Goal: Task Accomplishment & Management: Manage account settings

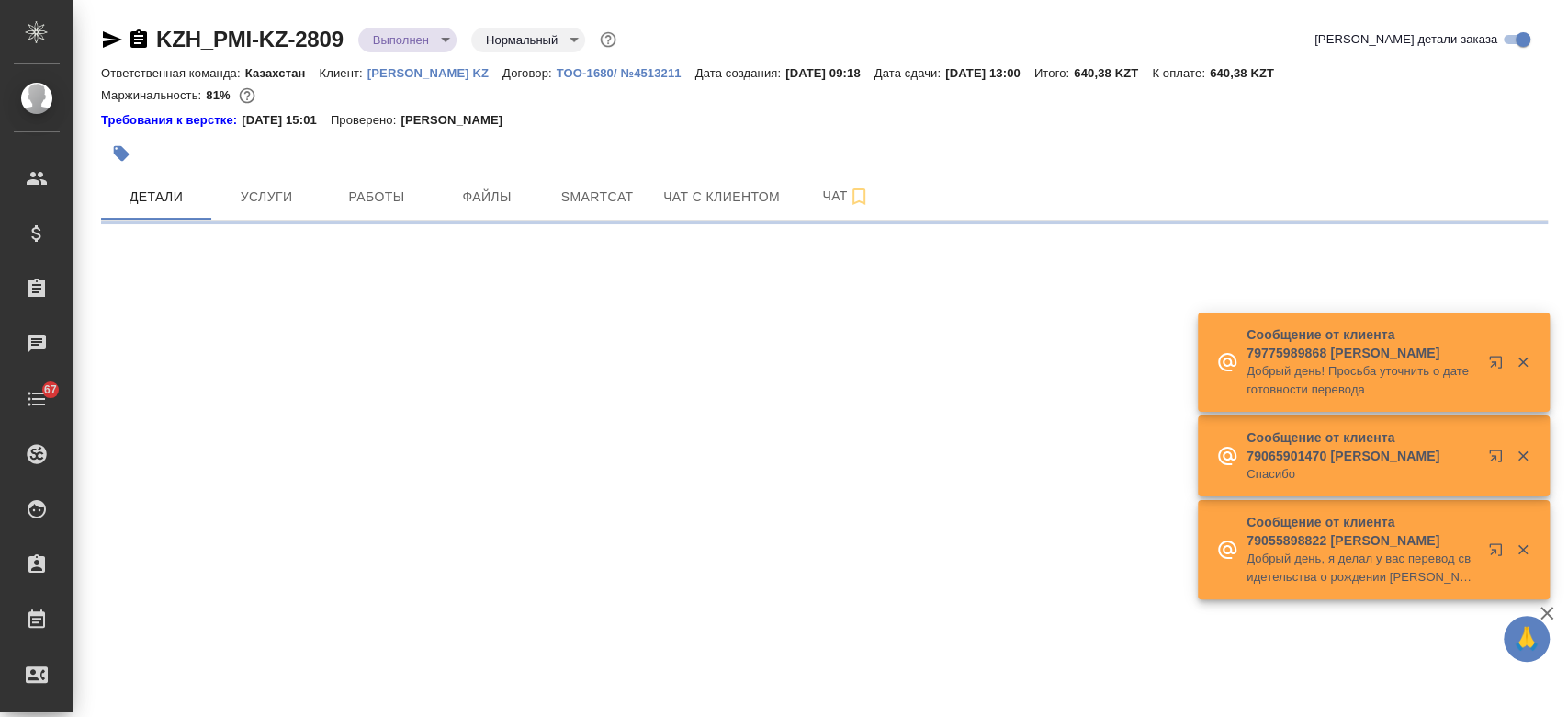
select select "RU"
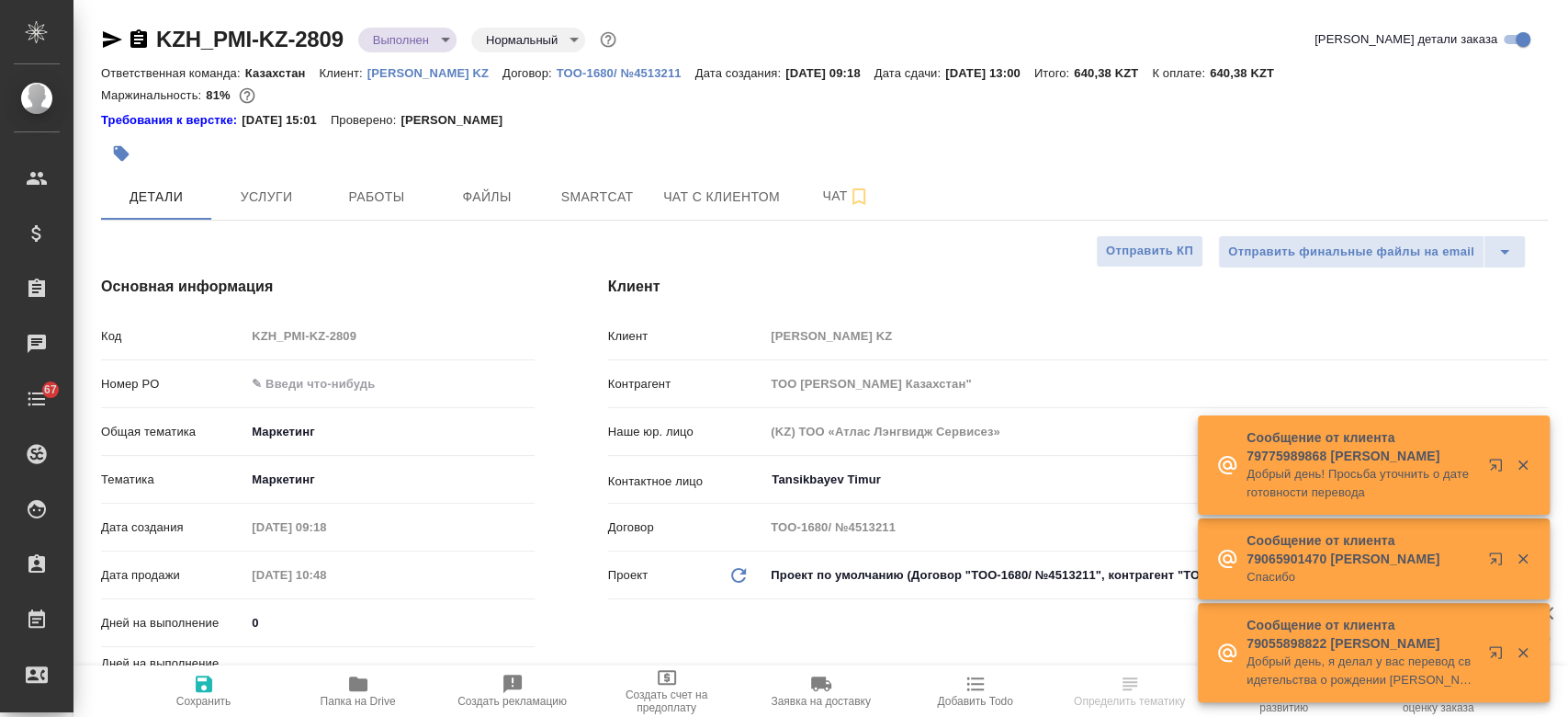
click at [420, 41] on body "🙏 .cls-1 fill:#fff; AWATERA Kosherbayeva Nazerke Клиенты Спецификации Заказы Ча…" at bounding box center [784, 358] width 1568 height 717
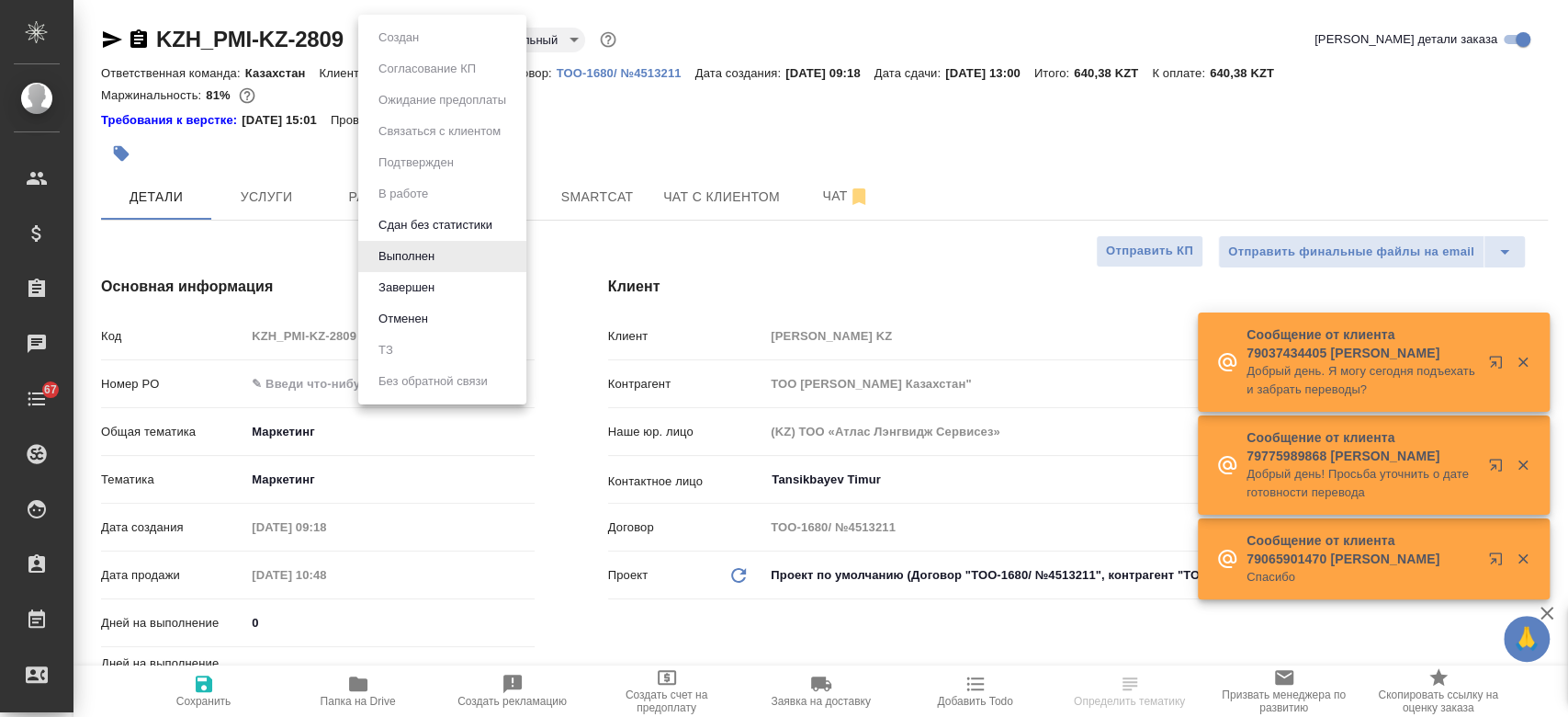
type textarea "x"
type input "Matveeva Anastasia"
type input "[PERSON_NAME]"
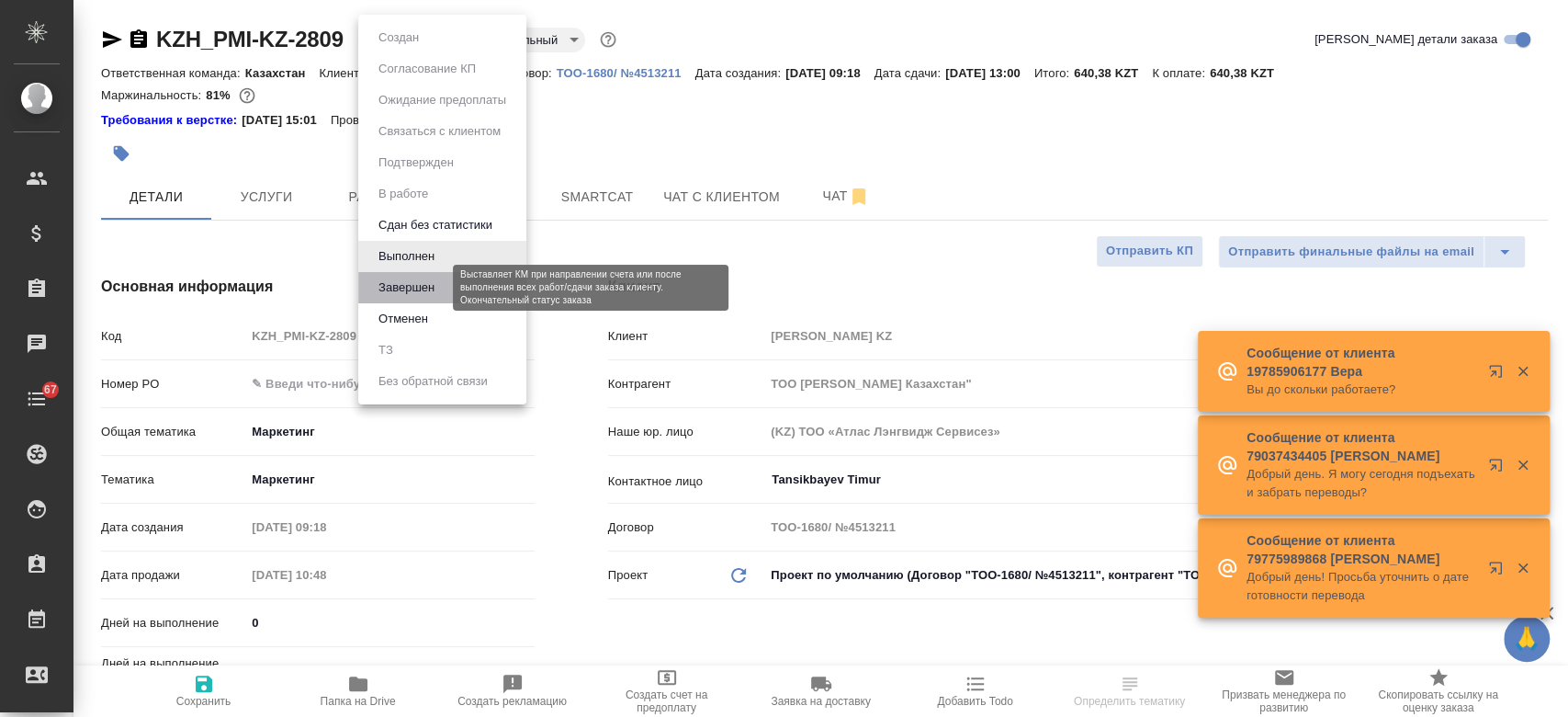
click at [419, 286] on button "Завершен" at bounding box center [406, 287] width 67 height 20
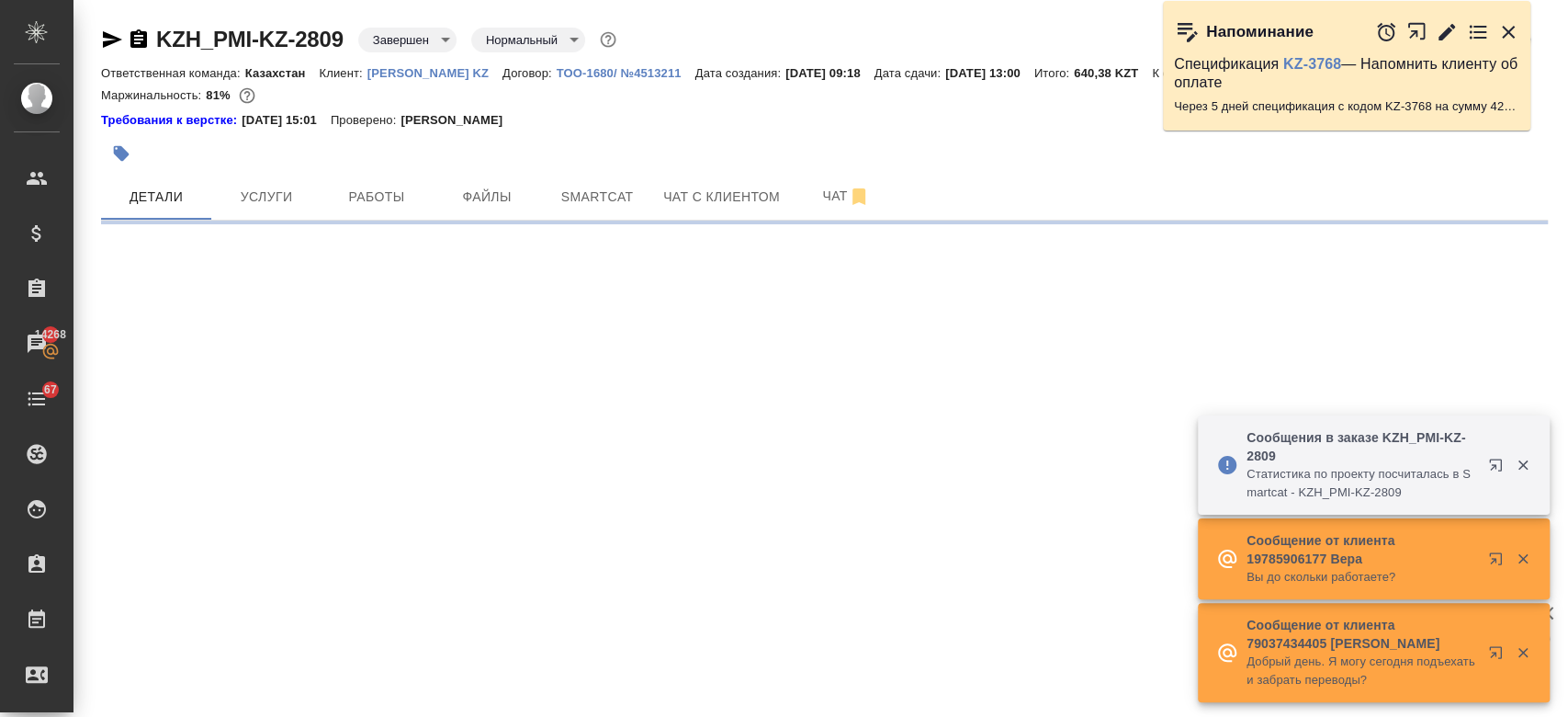
select select "RU"
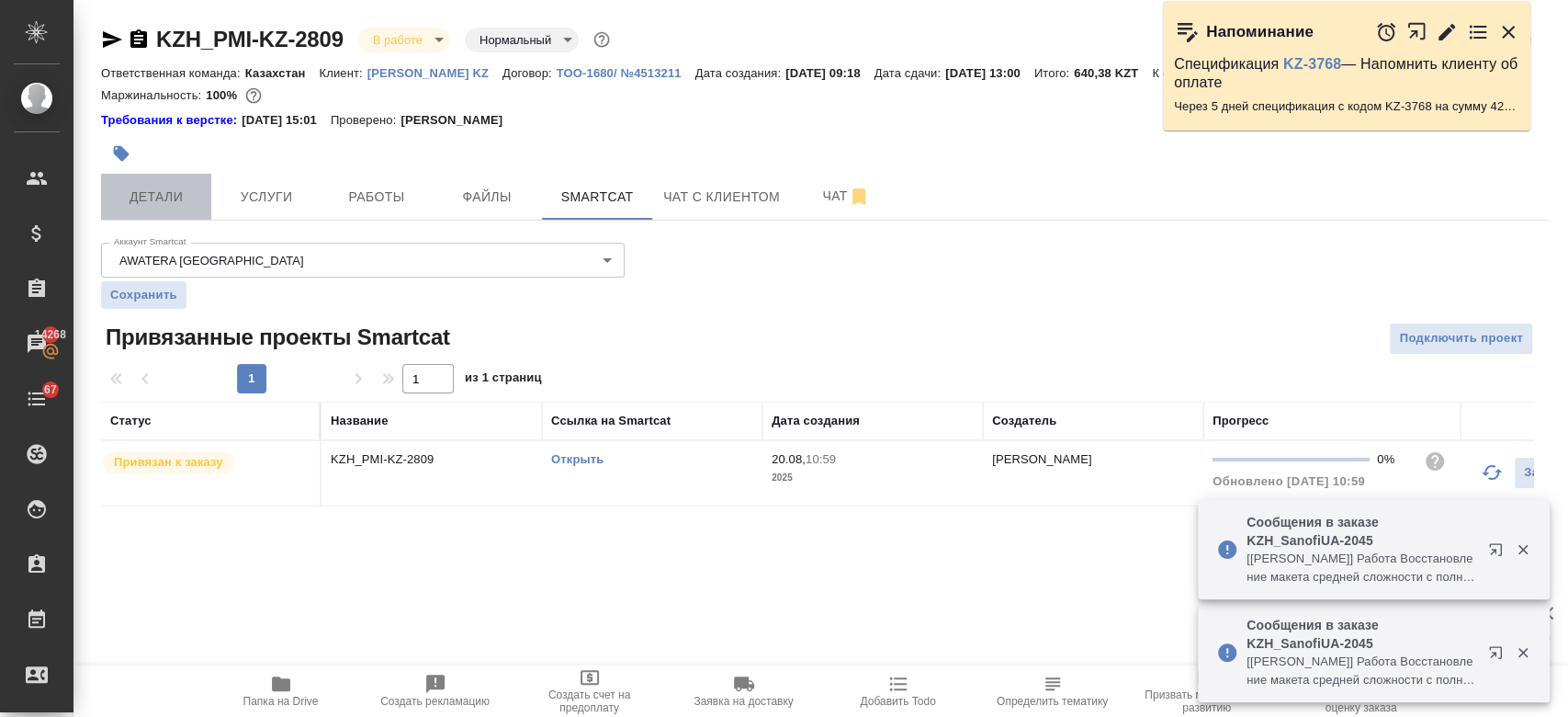
click at [156, 205] on span "Детали" at bounding box center [155, 197] width 88 height 23
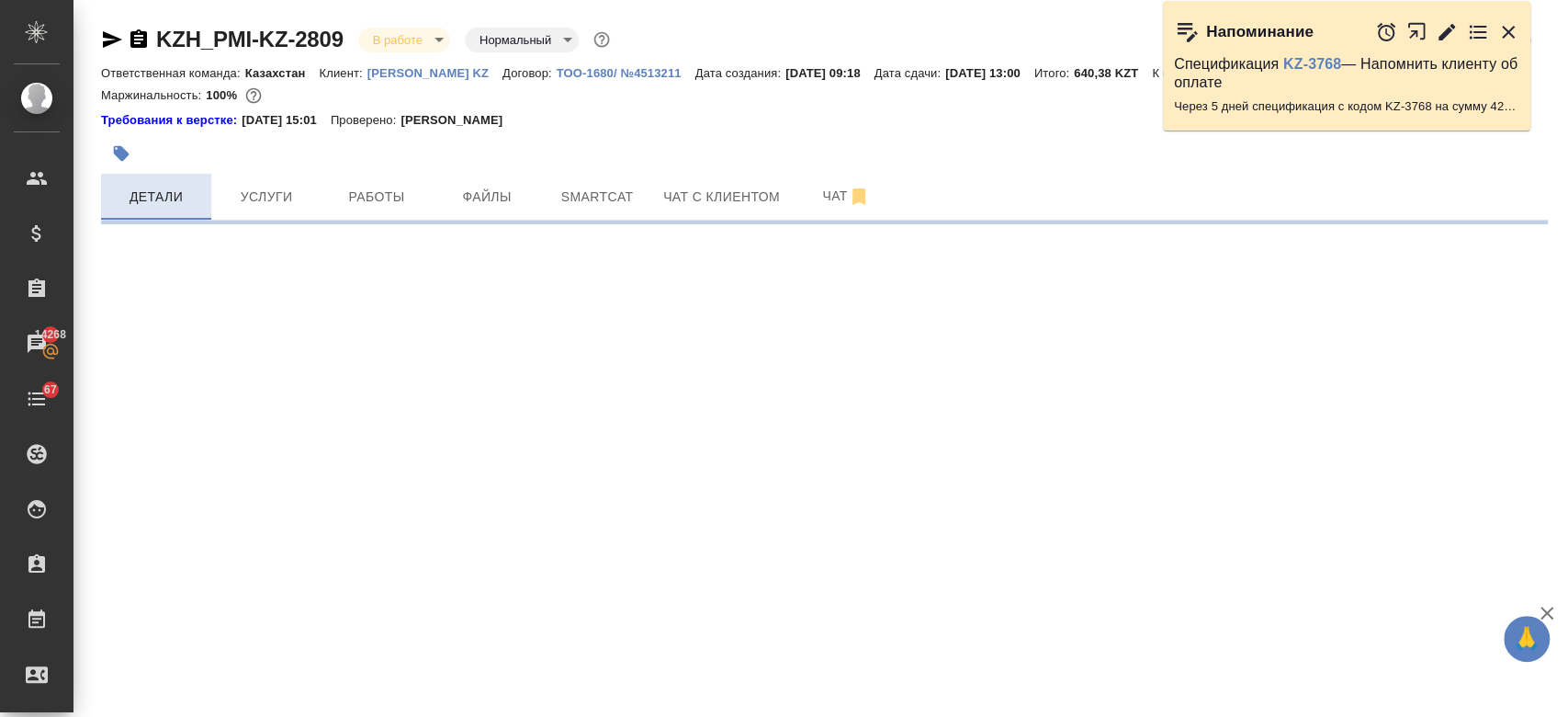
select select "RU"
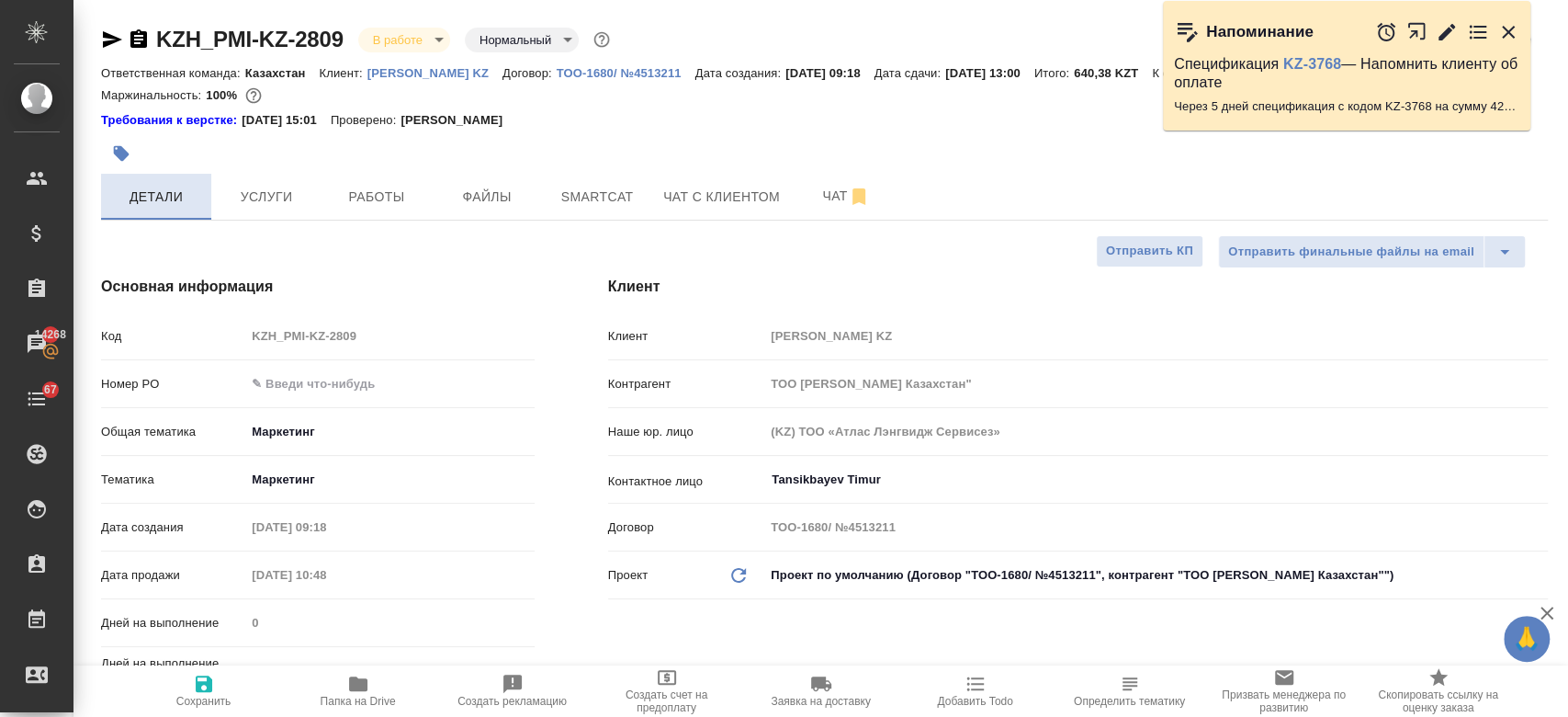
type textarea "x"
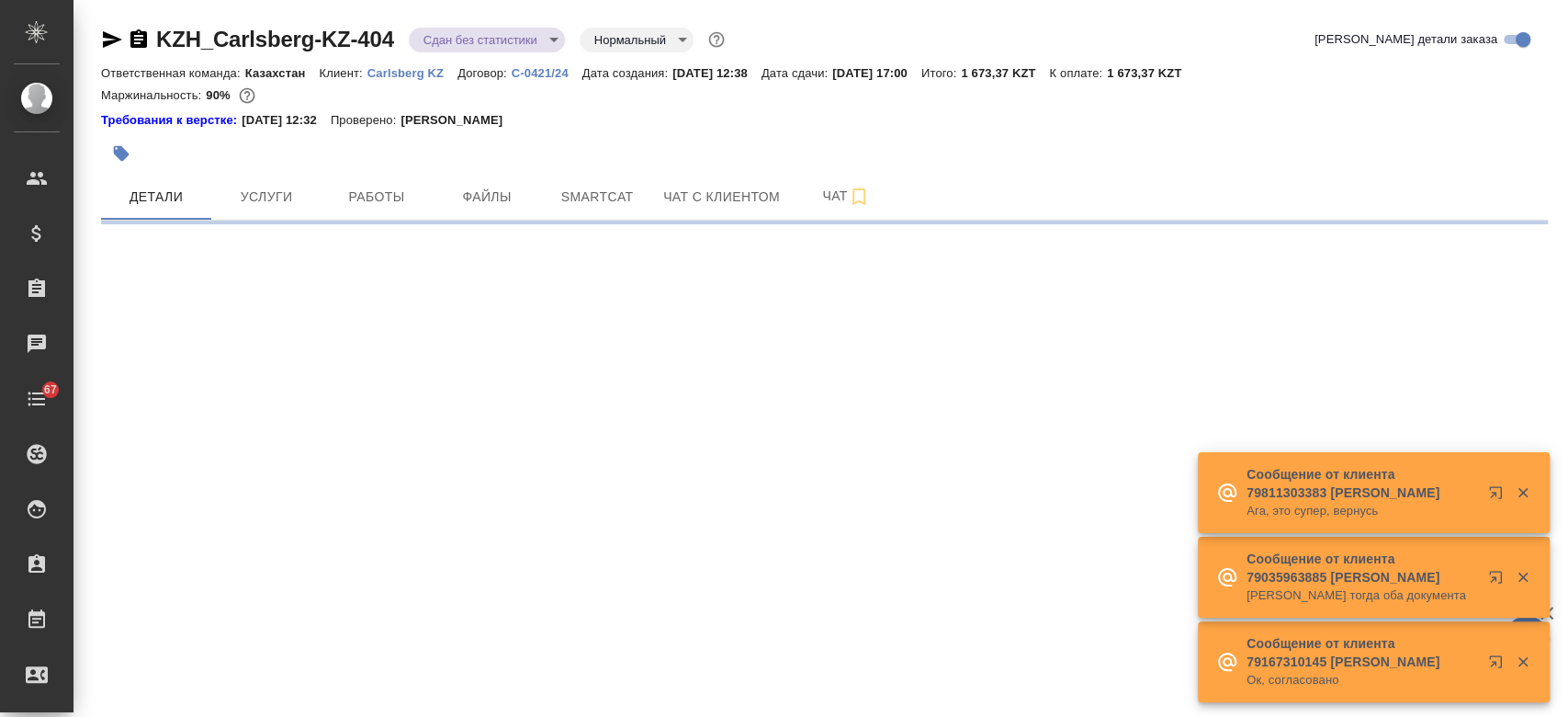
select select "RU"
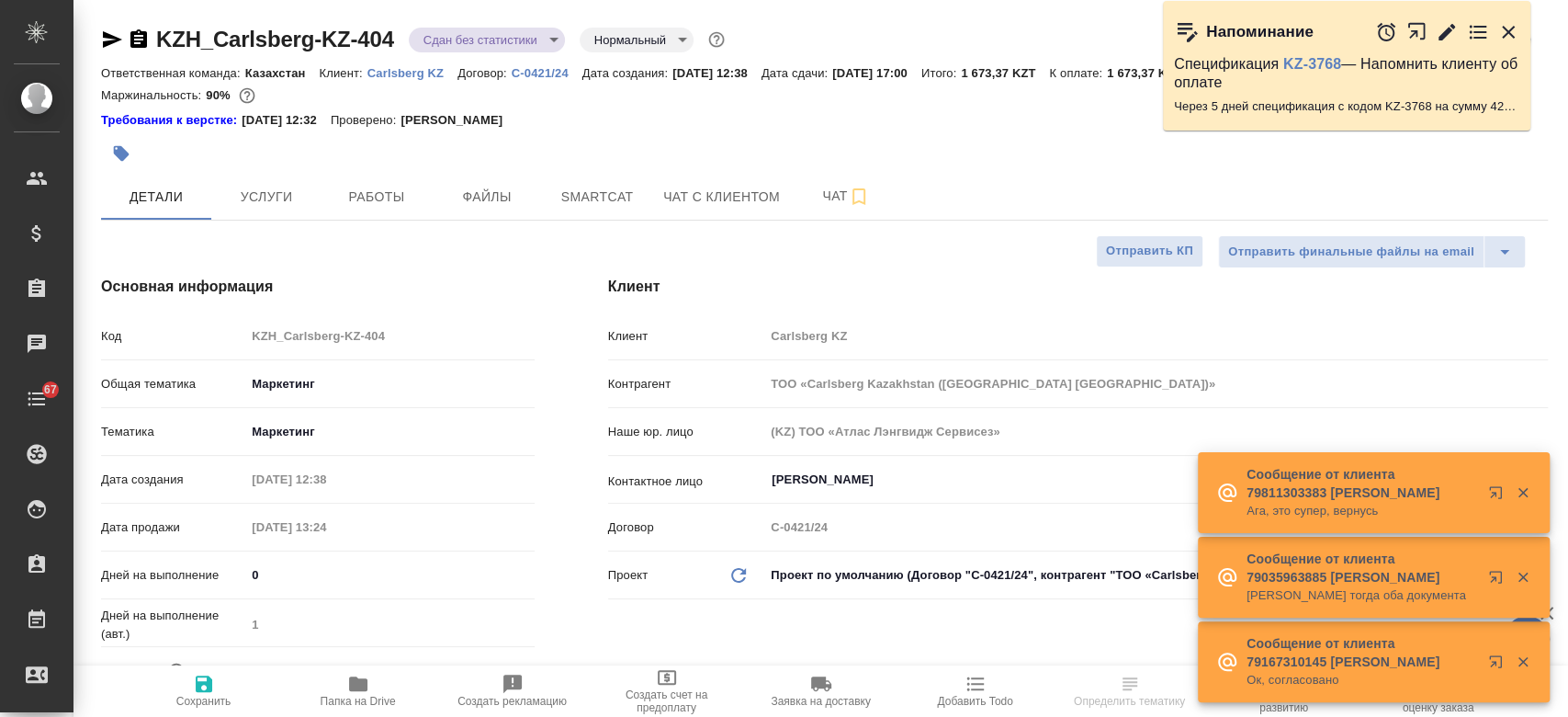
click at [397, 72] on p "Carlsberg KZ" at bounding box center [412, 73] width 90 height 14
type textarea "x"
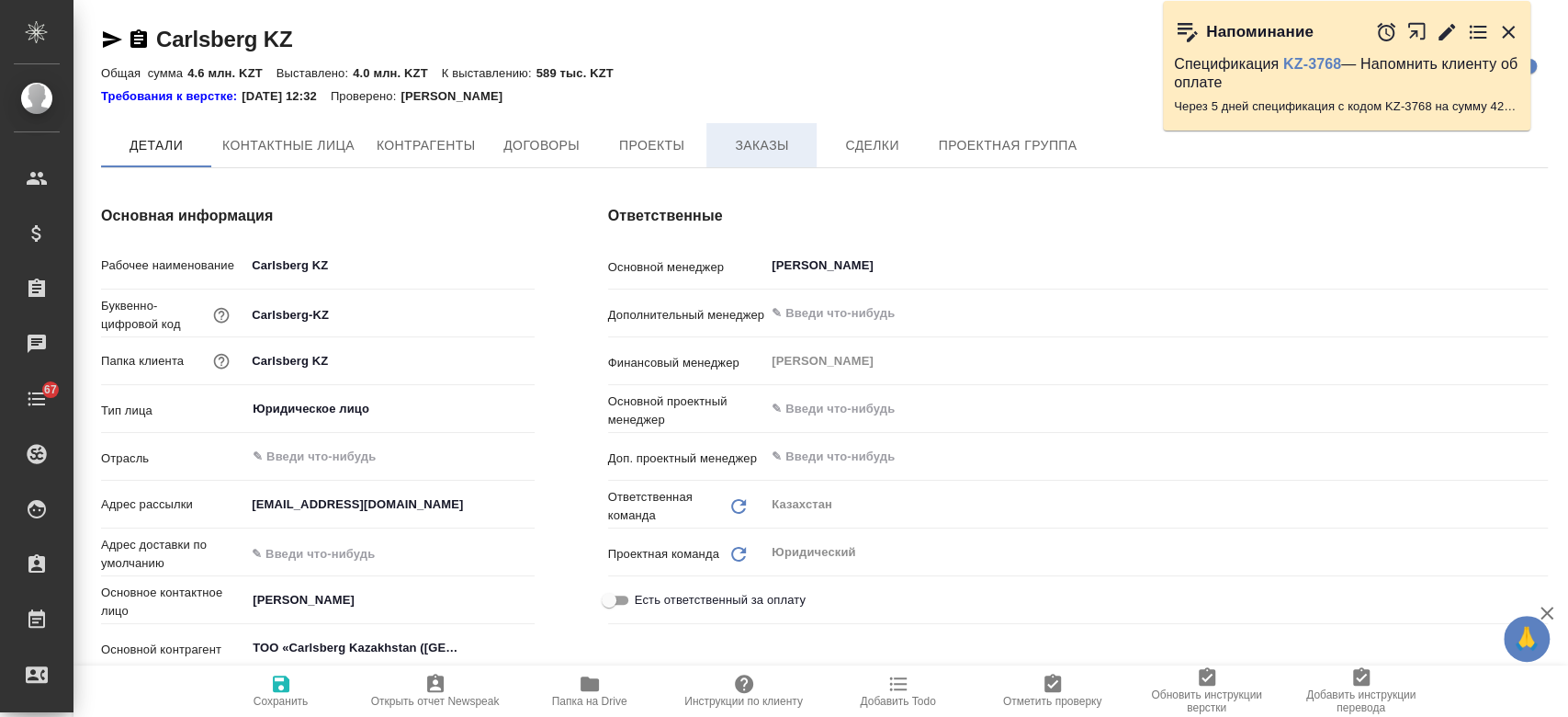
type textarea "x"
click at [750, 151] on span "Заказы" at bounding box center [761, 146] width 88 height 23
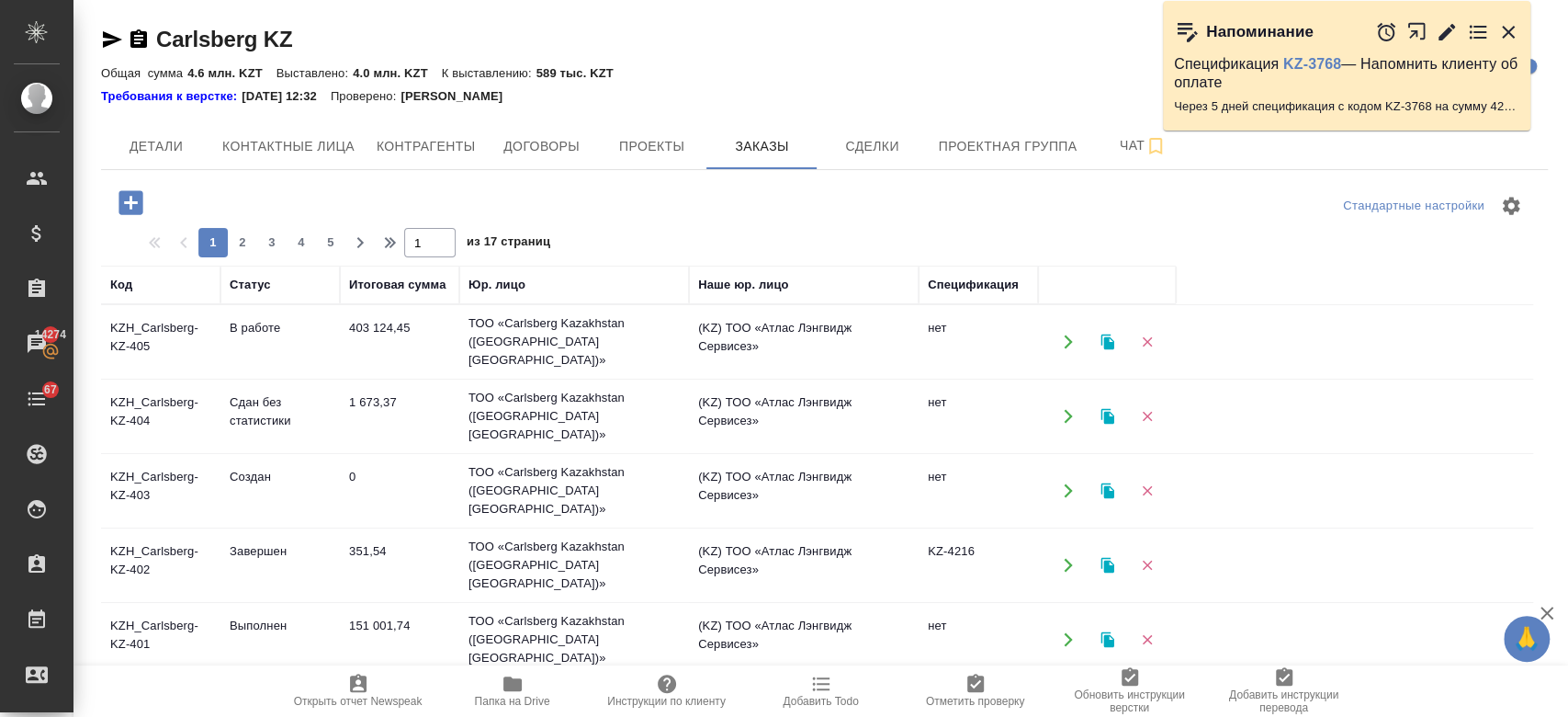
click at [267, 374] on td "Создан" at bounding box center [280, 342] width 119 height 65
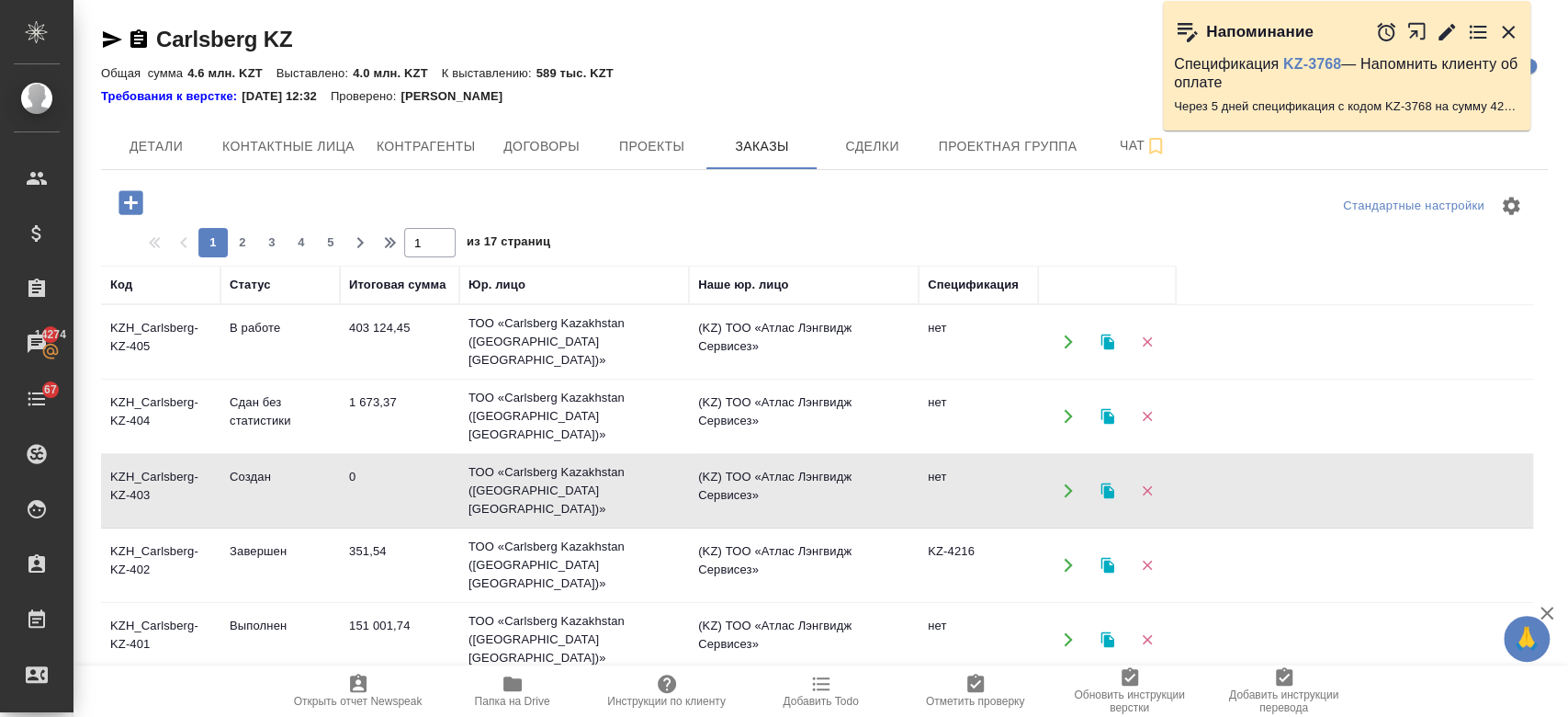
click at [267, 374] on td "Создан" at bounding box center [280, 342] width 119 height 65
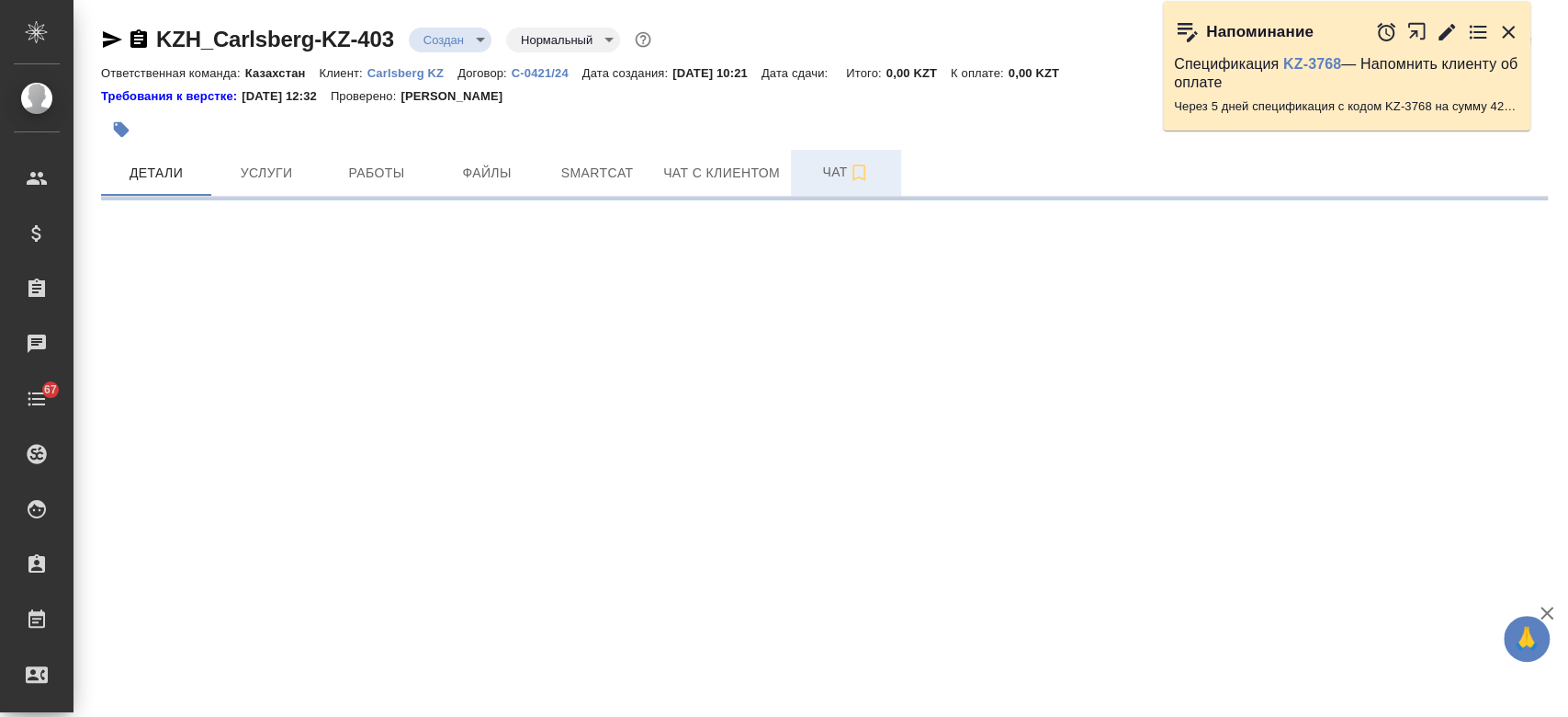
select select "RU"
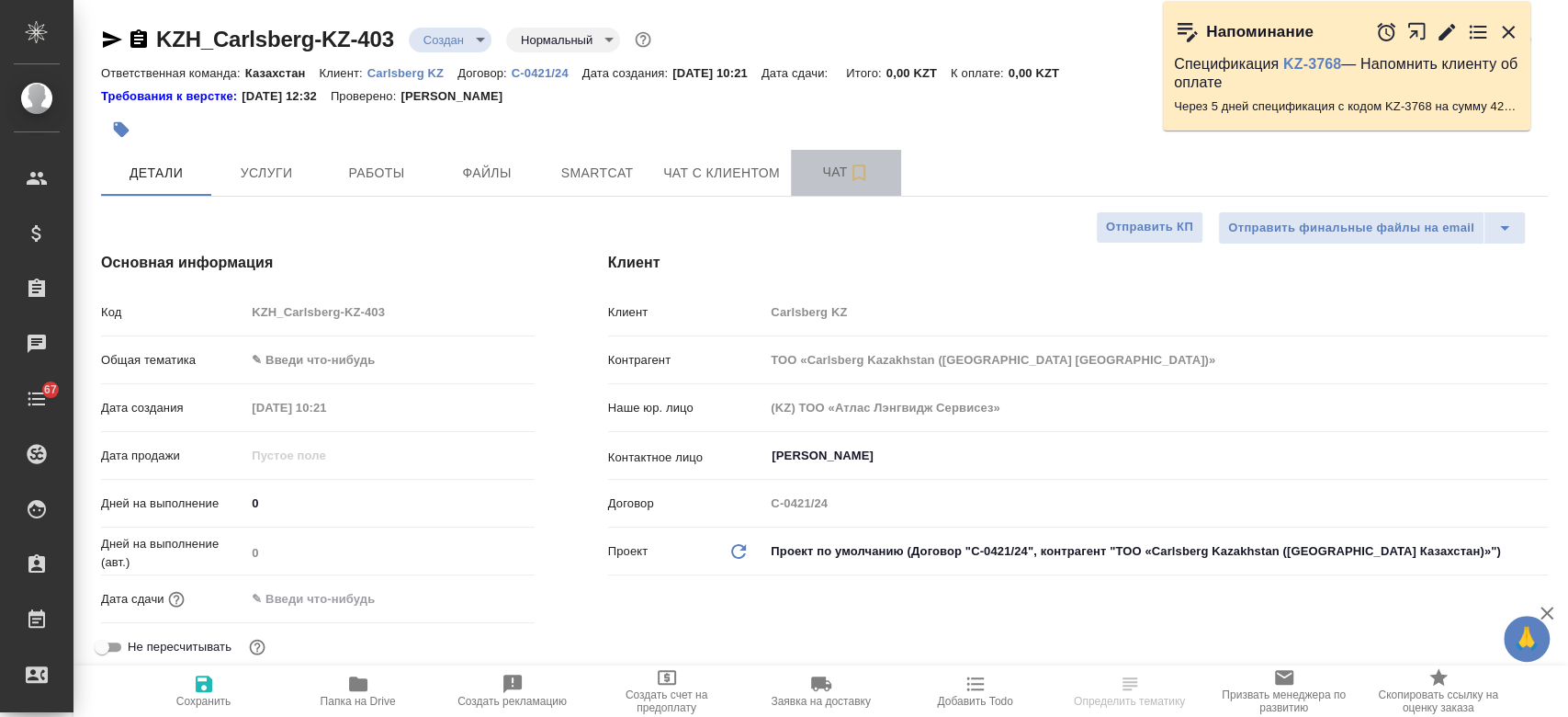
click at [826, 173] on span "Чат" at bounding box center [845, 172] width 88 height 23
type textarea "x"
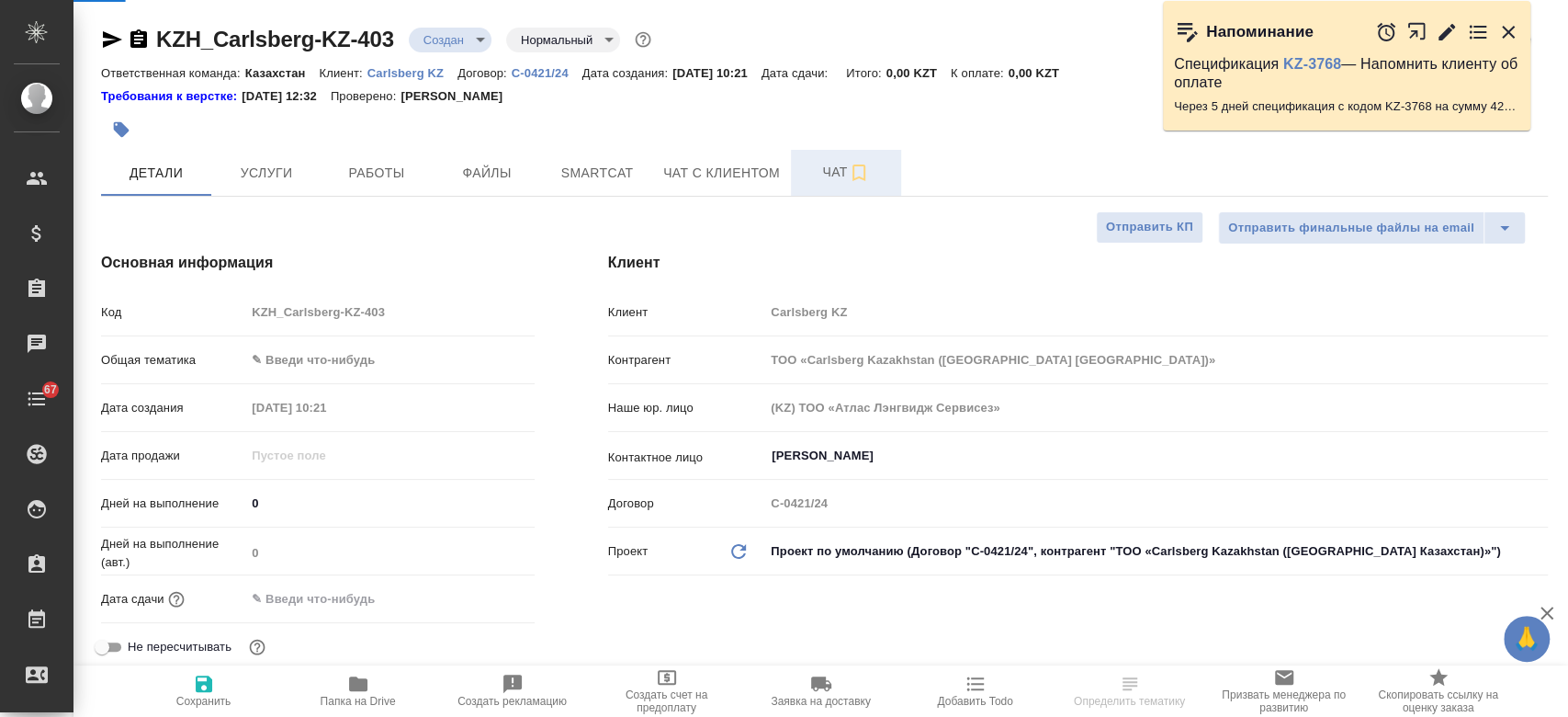
type textarea "x"
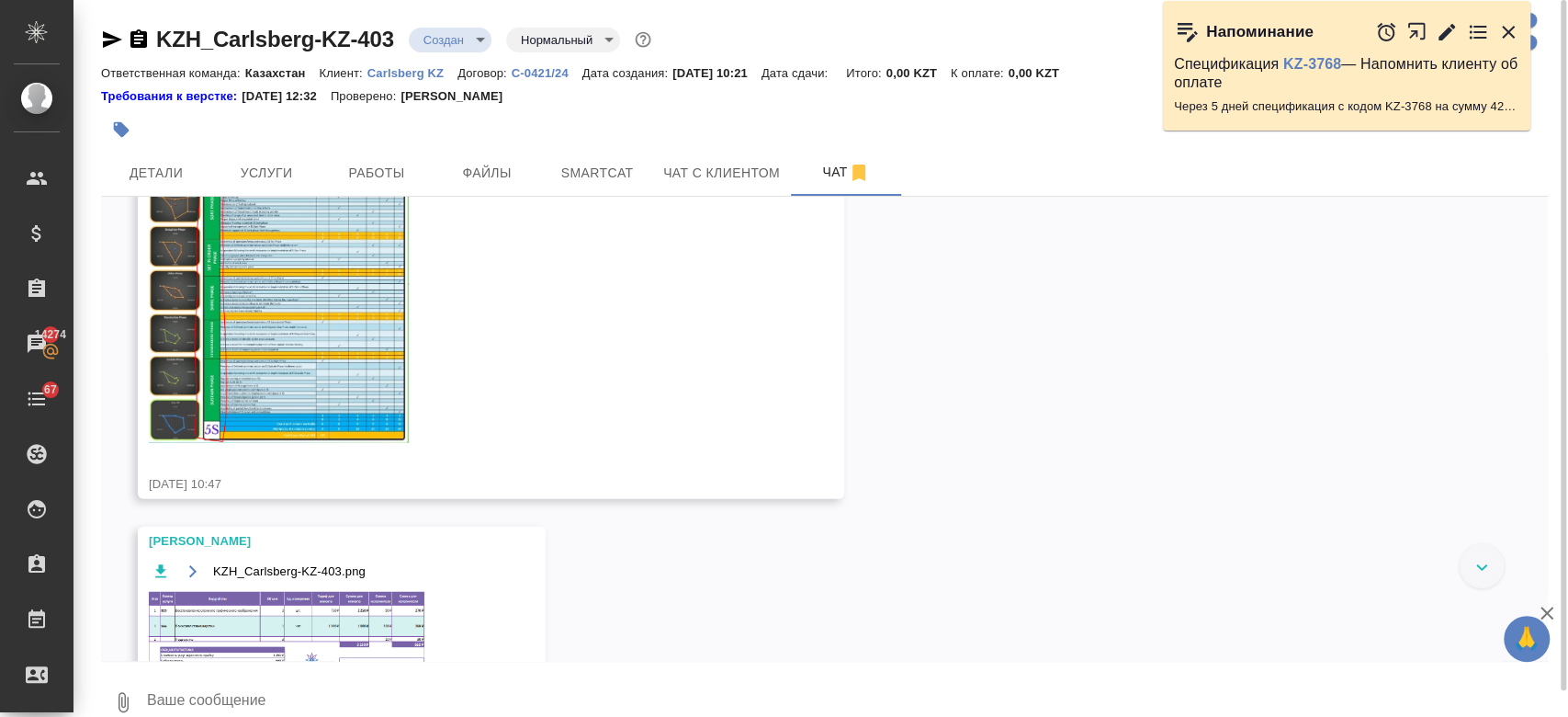
scroll to position [3309, 0]
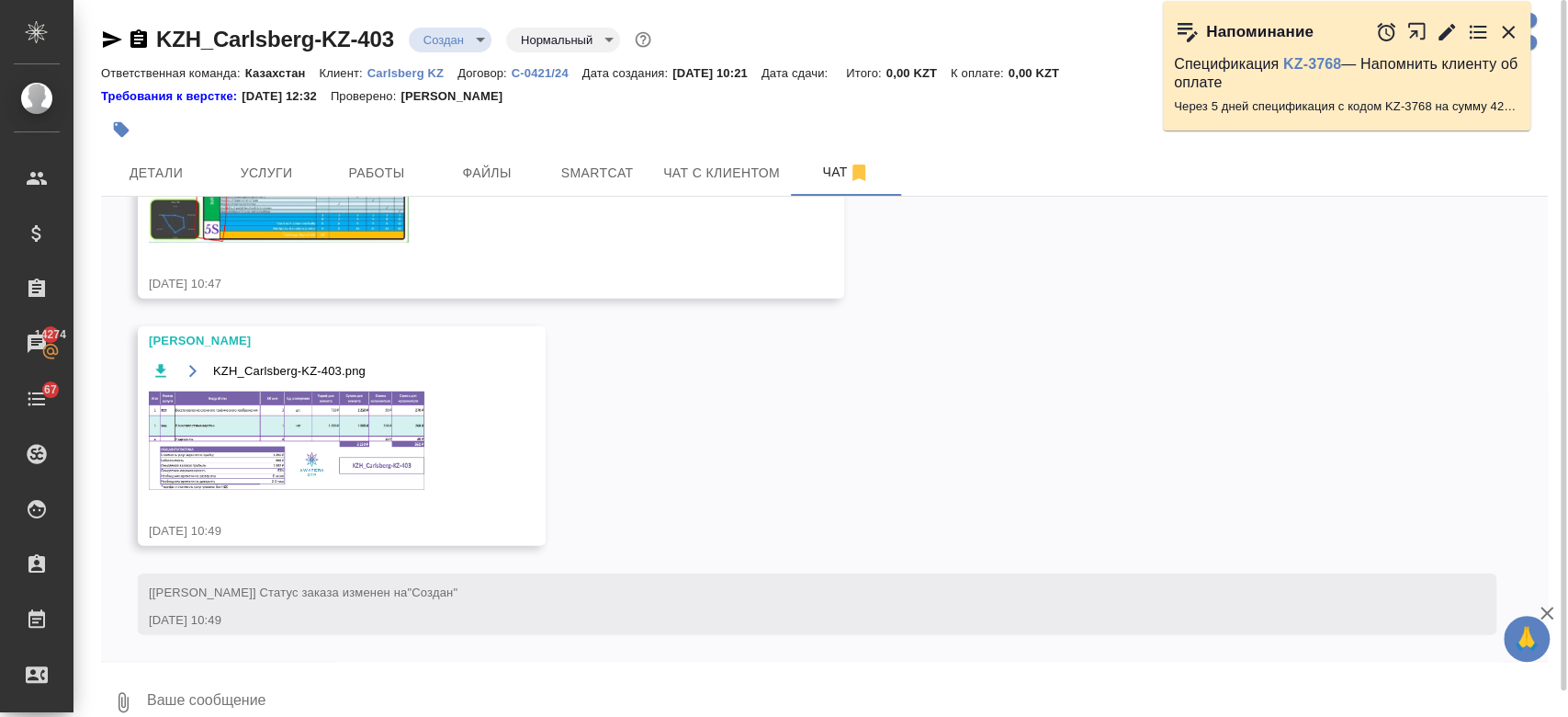
click at [402, 695] on textarea at bounding box center [846, 702] width 1403 height 63
type textarea "G"
type textarea "Р"
type textarea "п"
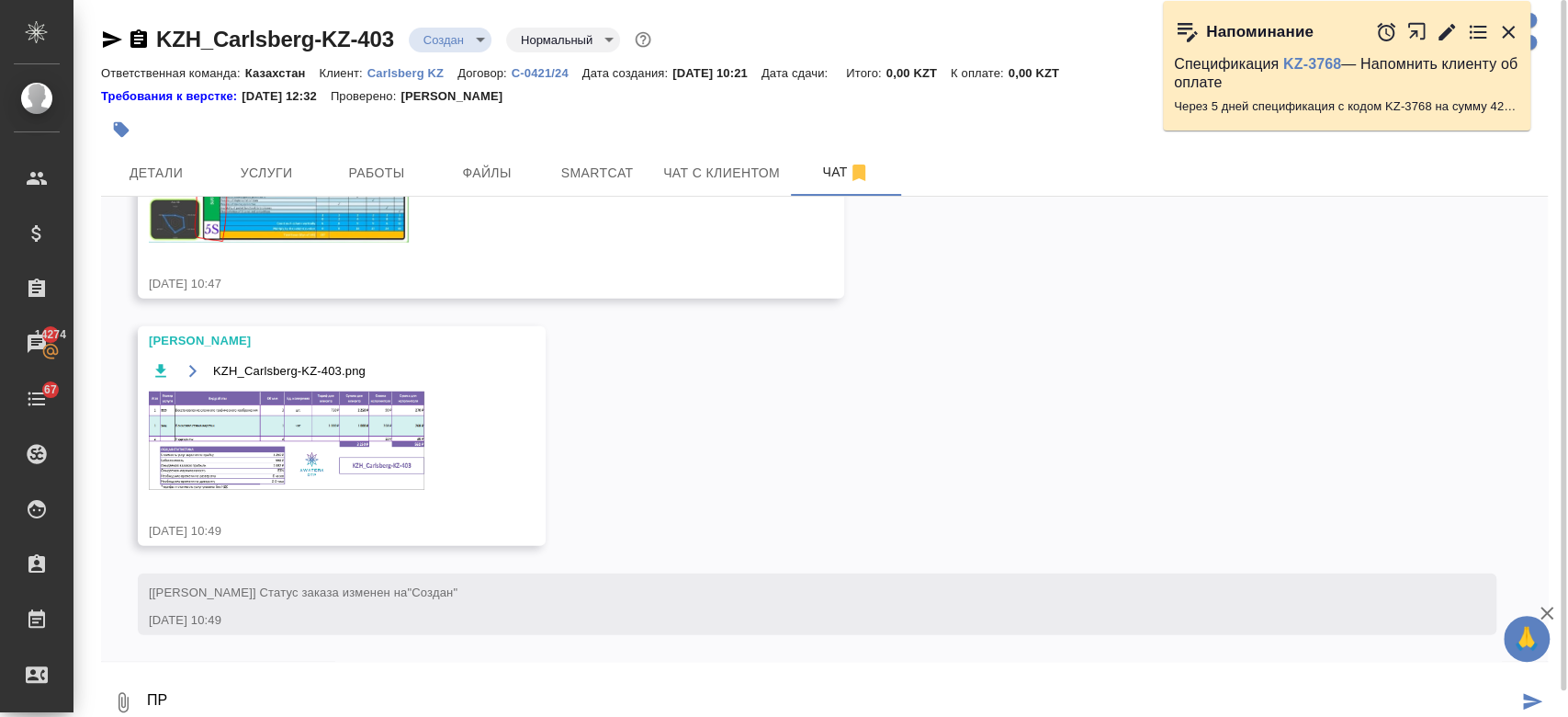
type textarea "П"
type textarea "привет."
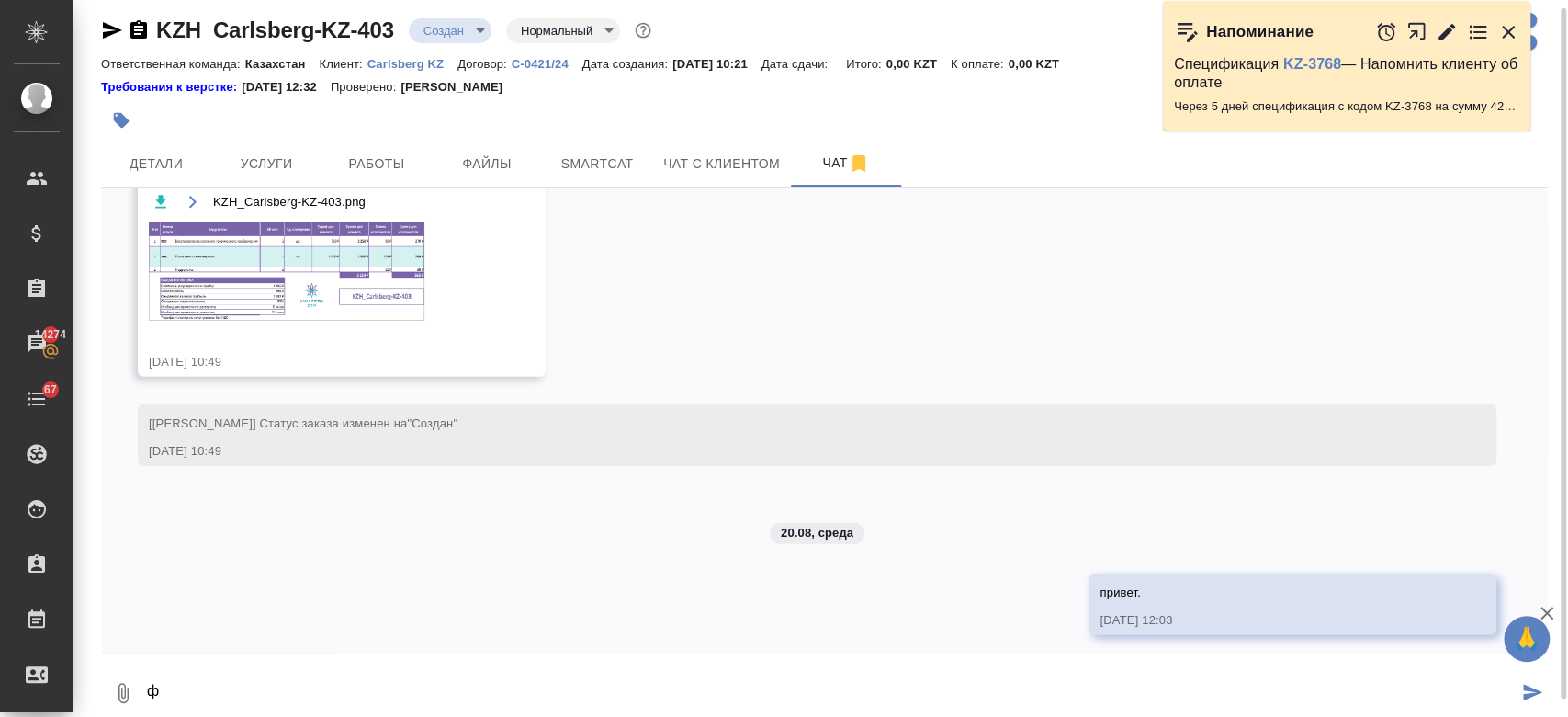
scroll to position [3478, 0]
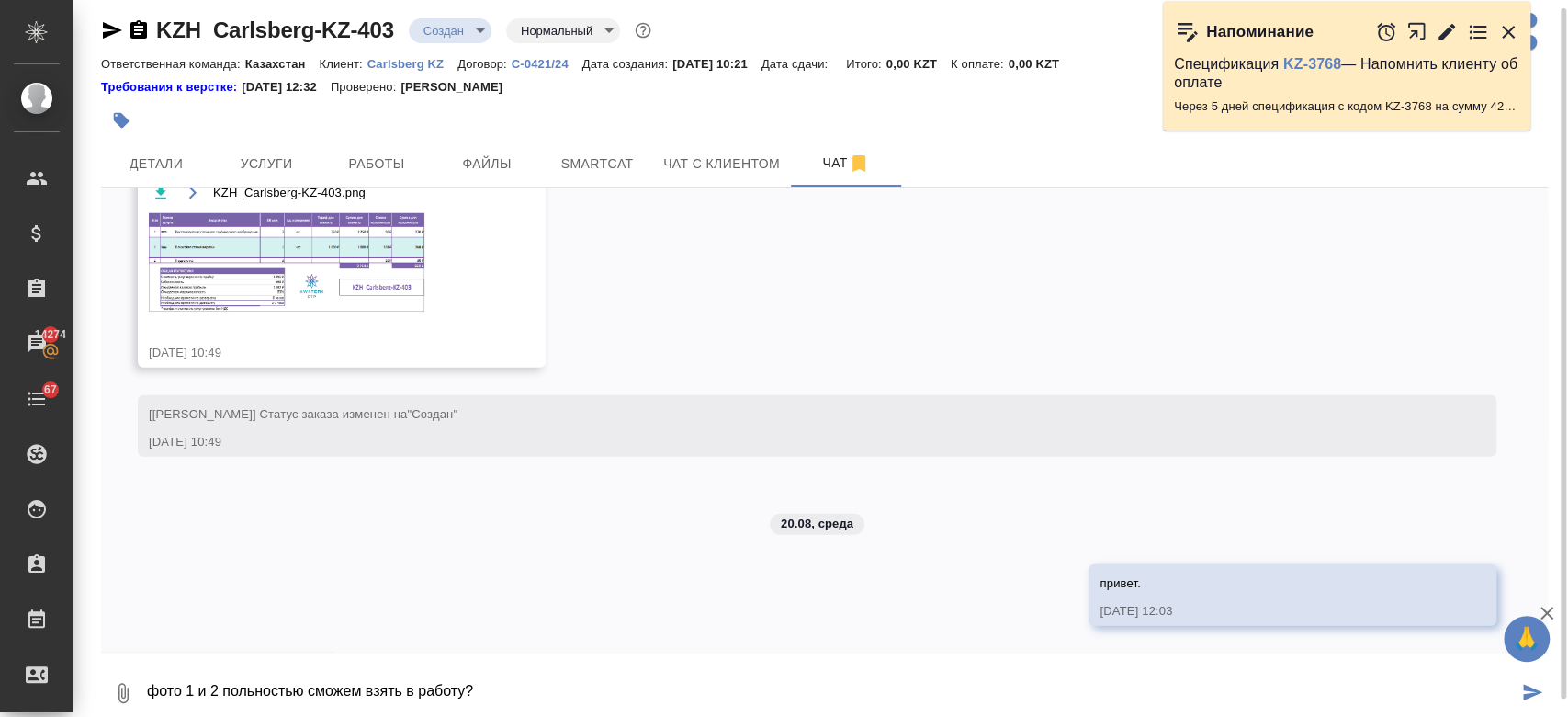
click at [256, 691] on textarea "фото 1 и 2 польностью сможем взять в работу?" at bounding box center [831, 693] width 1372 height 63
type textarea "фото 1 и 2 пол ностью сможем взять в работу?"
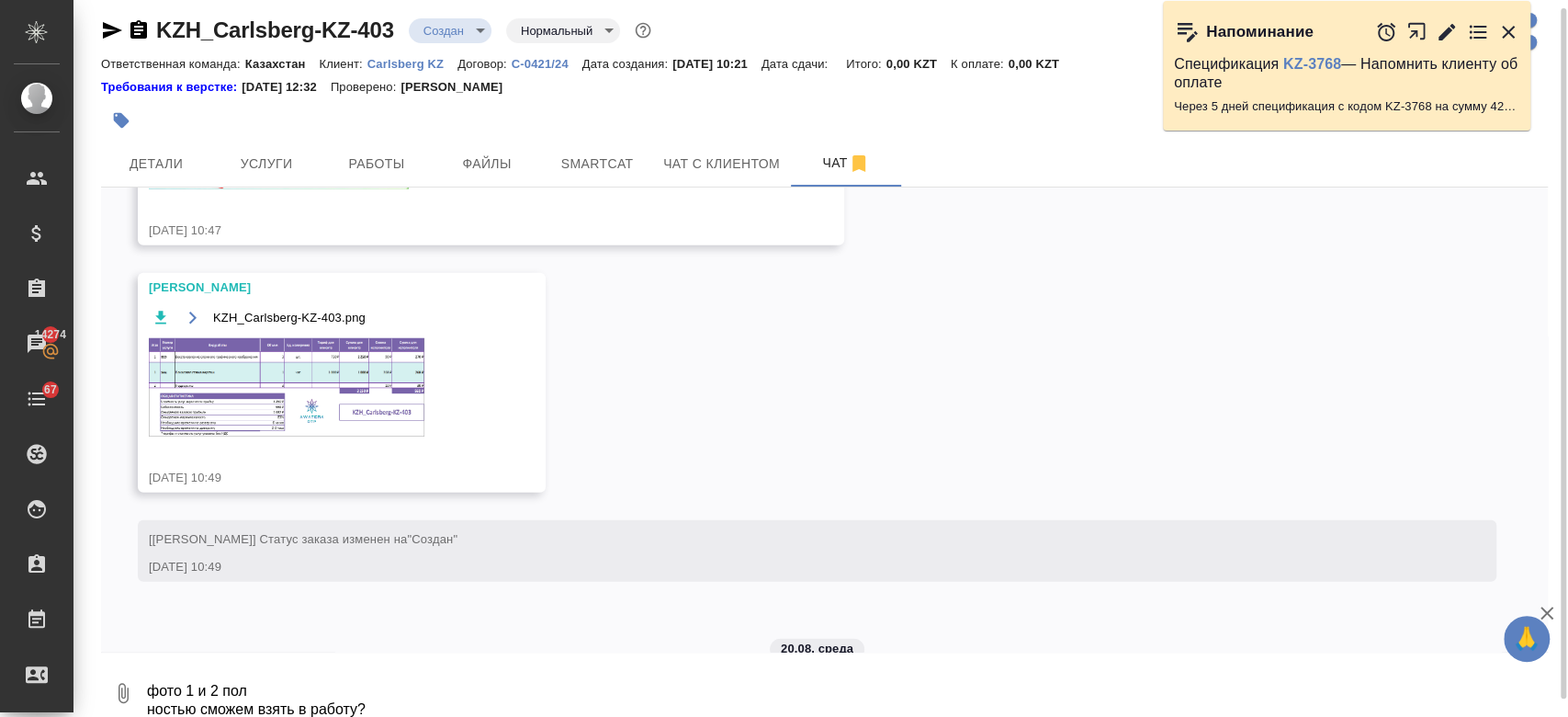
scroll to position [3586, 0]
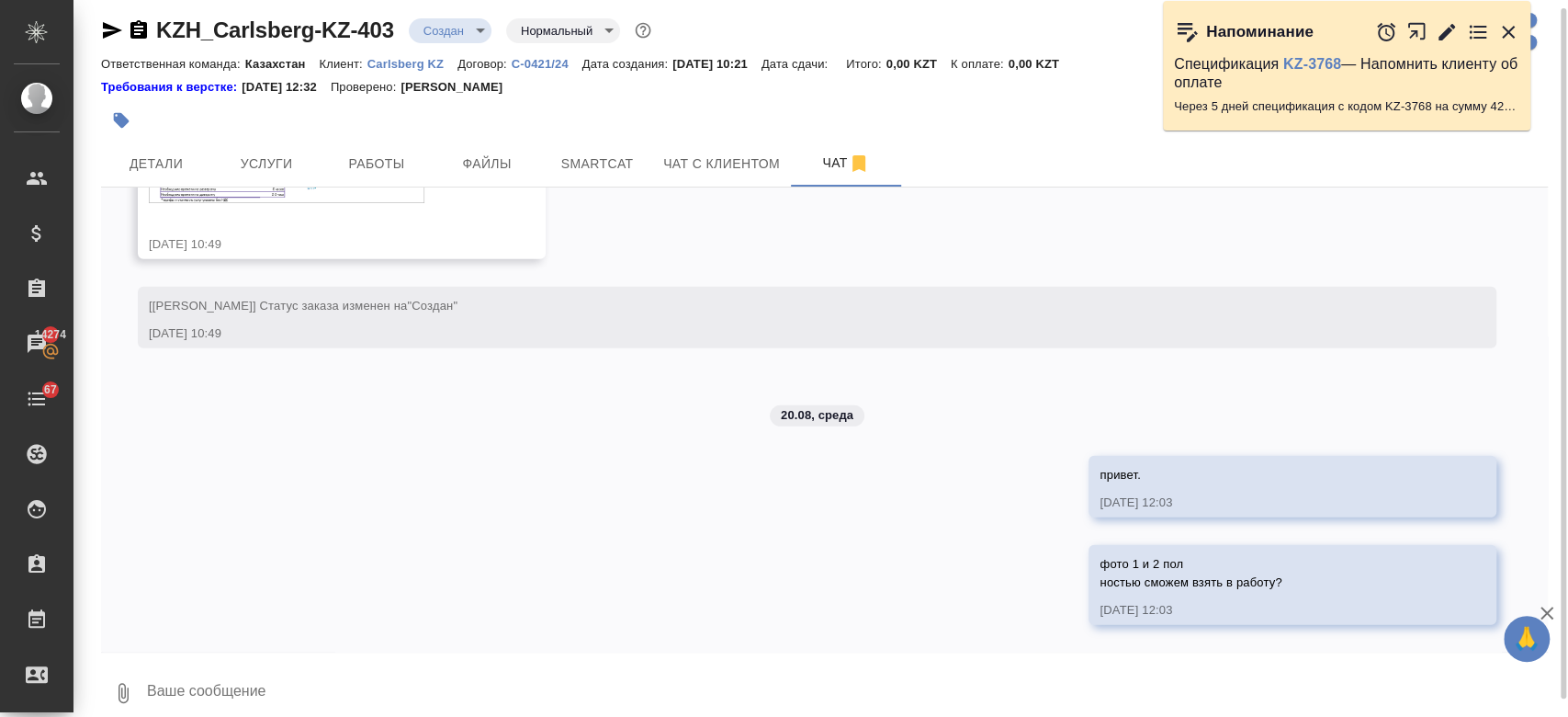
click at [285, 687] on textarea at bounding box center [846, 693] width 1403 height 63
type textarea """
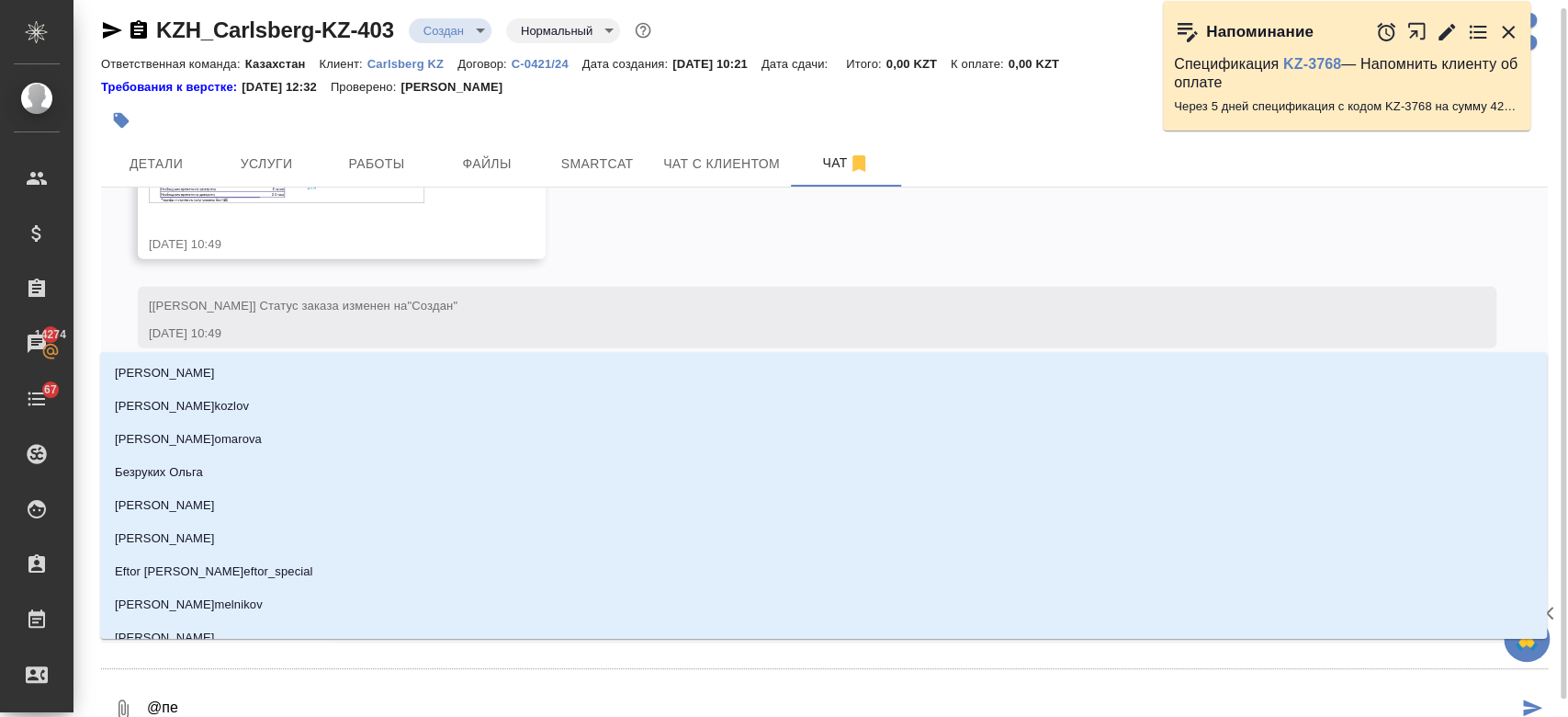
type textarea "@пет"
type input "пет"
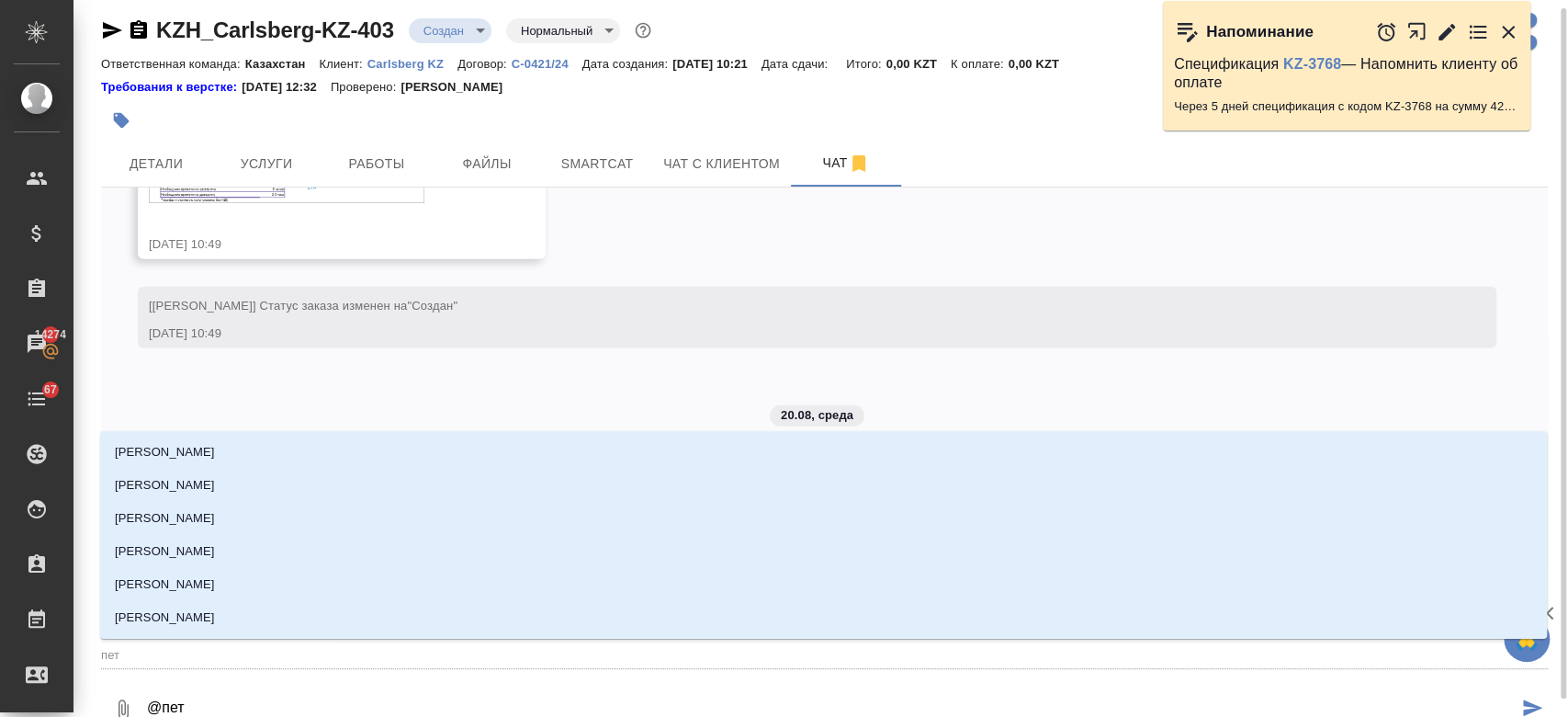
type textarea "@петр"
type input "петр"
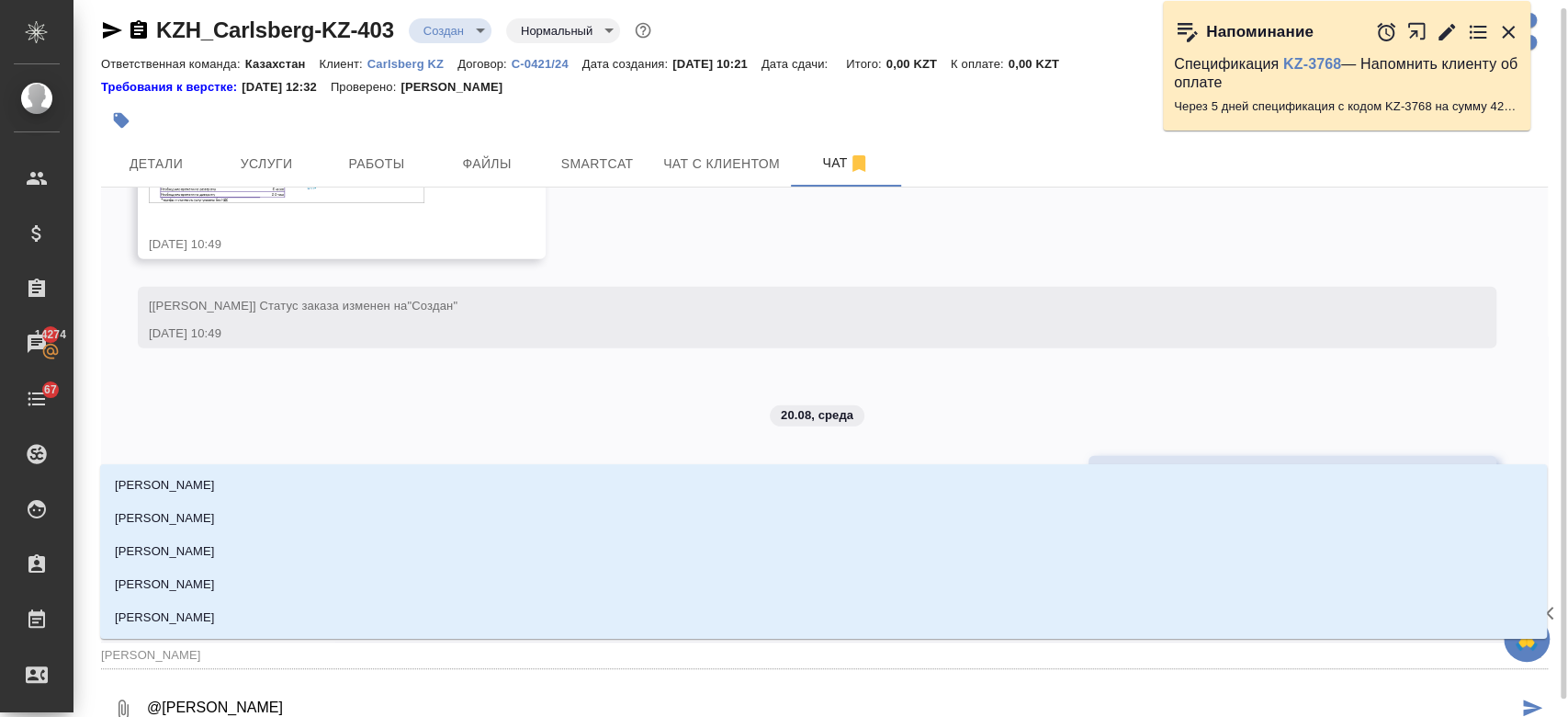
type textarea "@петро"
type input "петро"
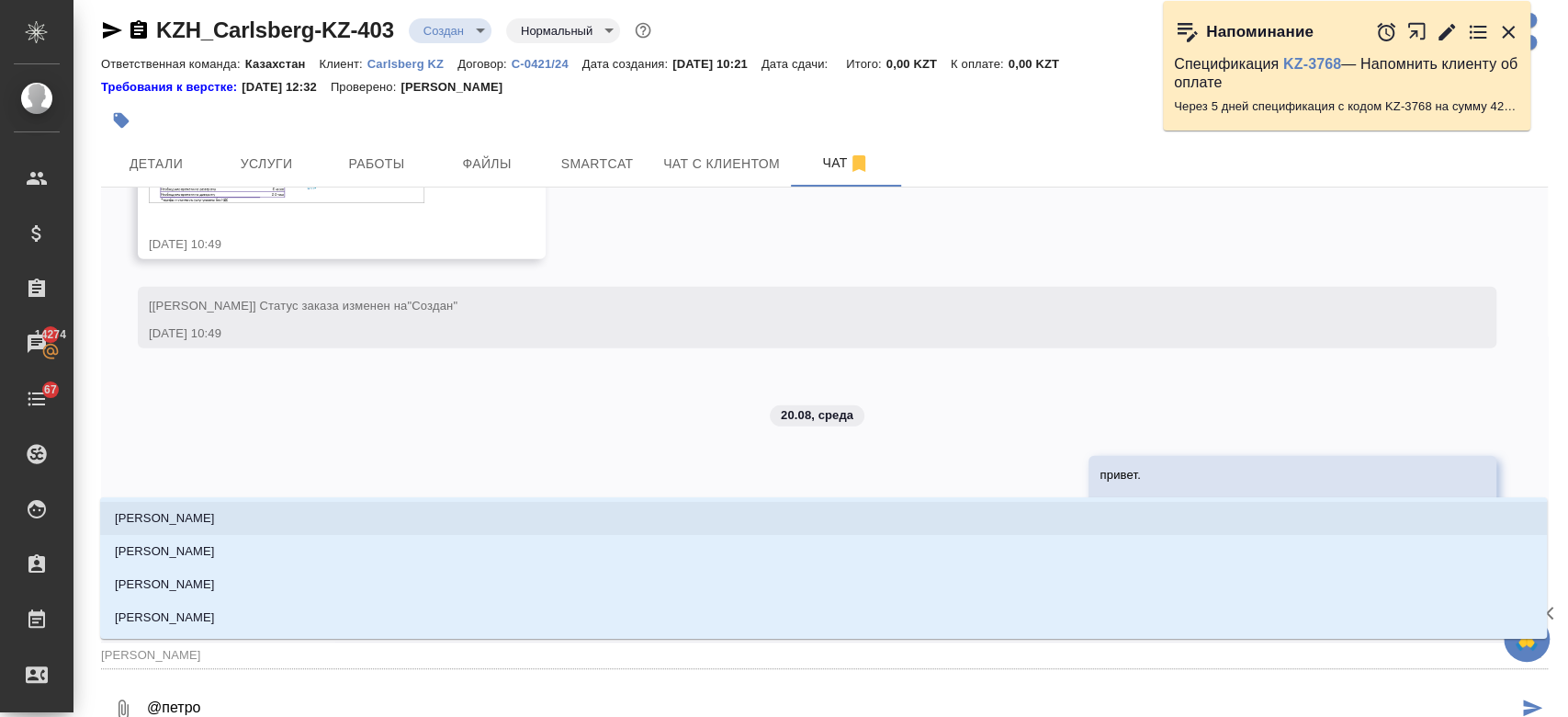
click at [241, 510] on li "[PERSON_NAME]" at bounding box center [823, 518] width 1447 height 33
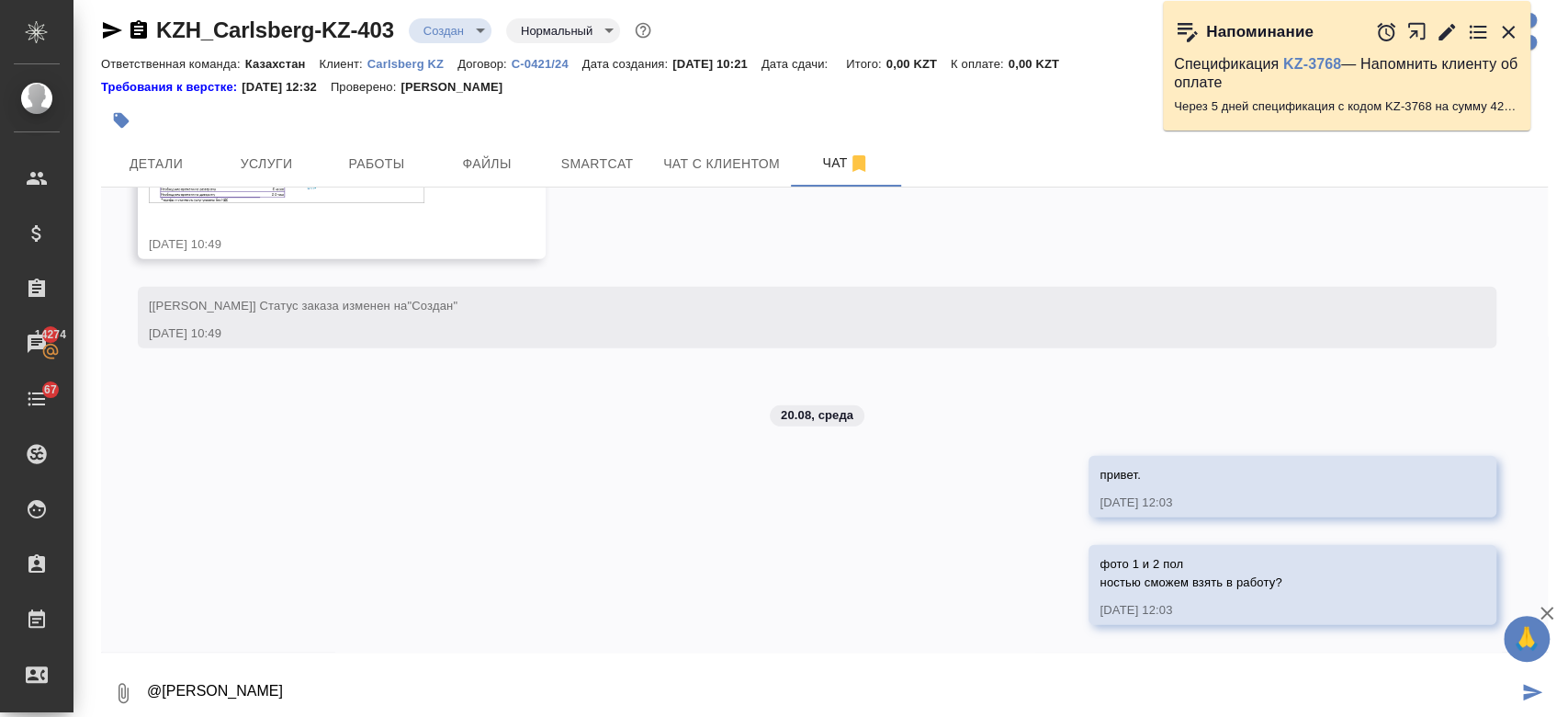
type textarea "@Петрова Валерия"
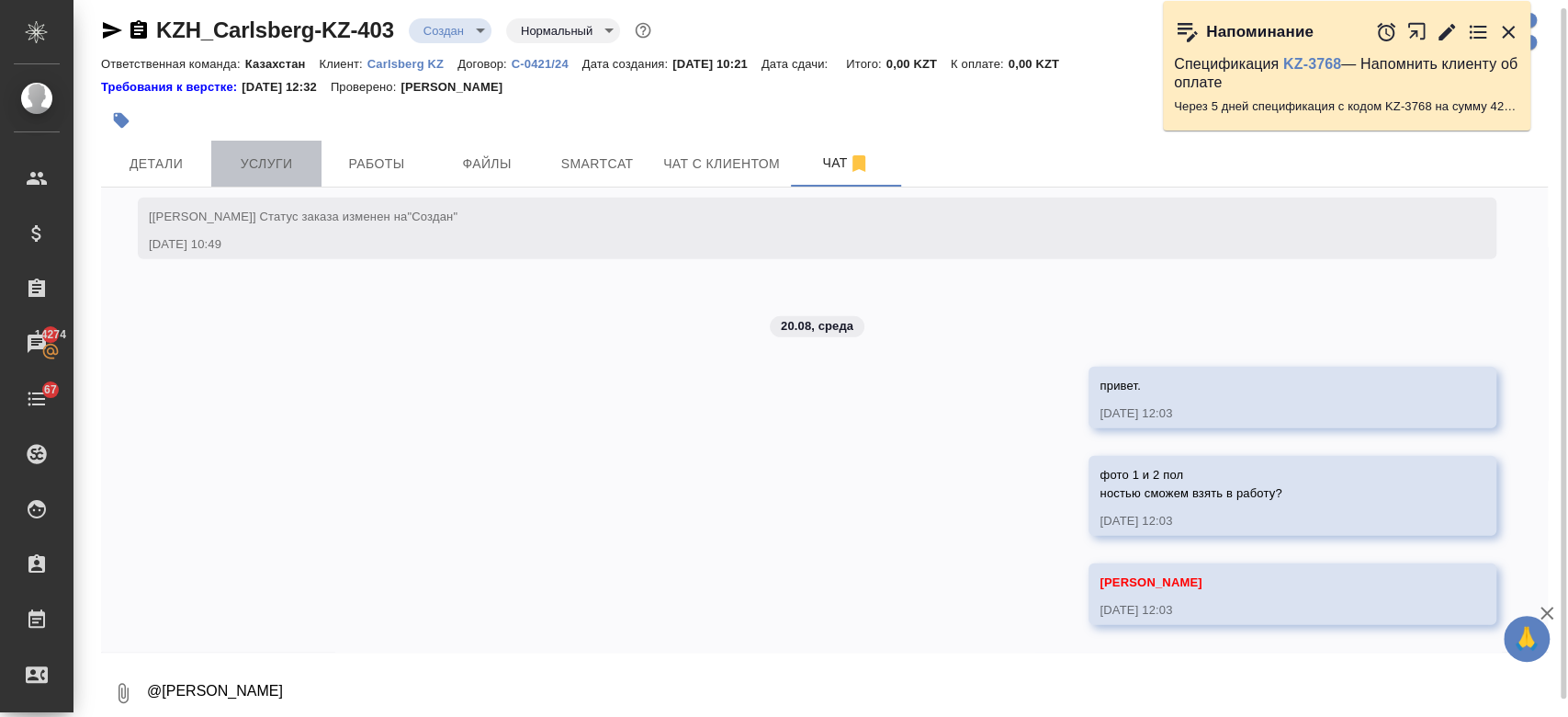
click at [241, 156] on span "Услуги" at bounding box center [266, 164] width 88 height 23
click at [570, 103] on div at bounding box center [583, 120] width 964 height 41
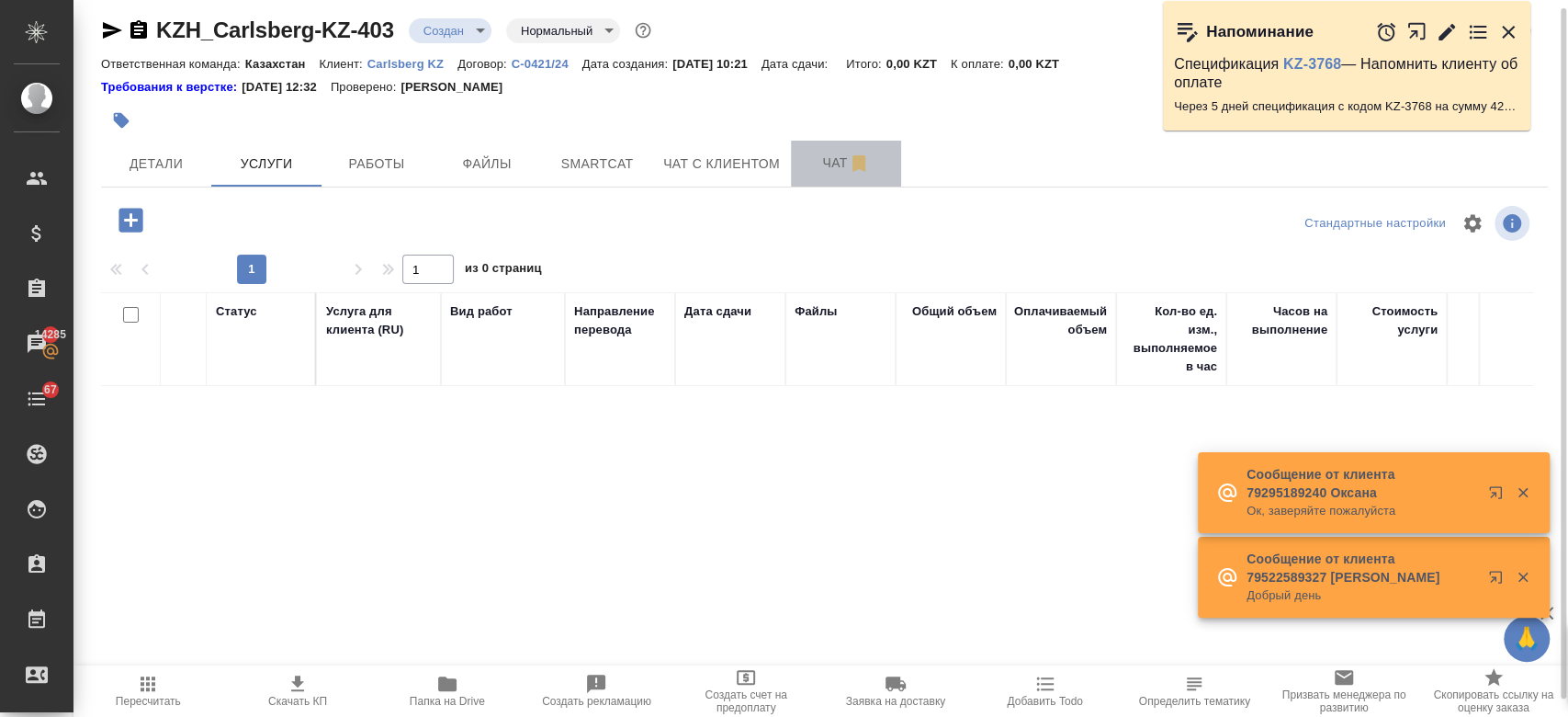
click at [833, 177] on button "Чат" at bounding box center [845, 164] width 110 height 46
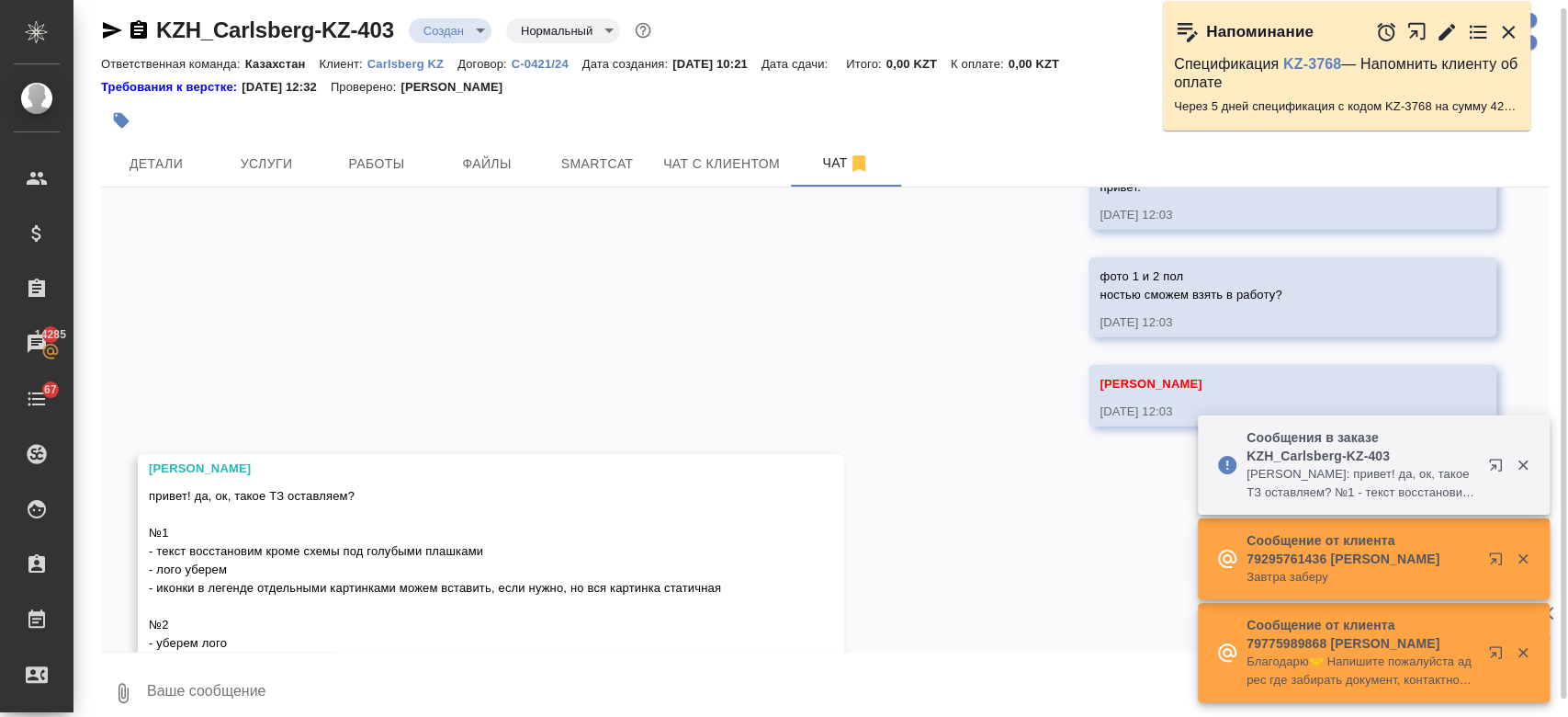
scroll to position [3970, 0]
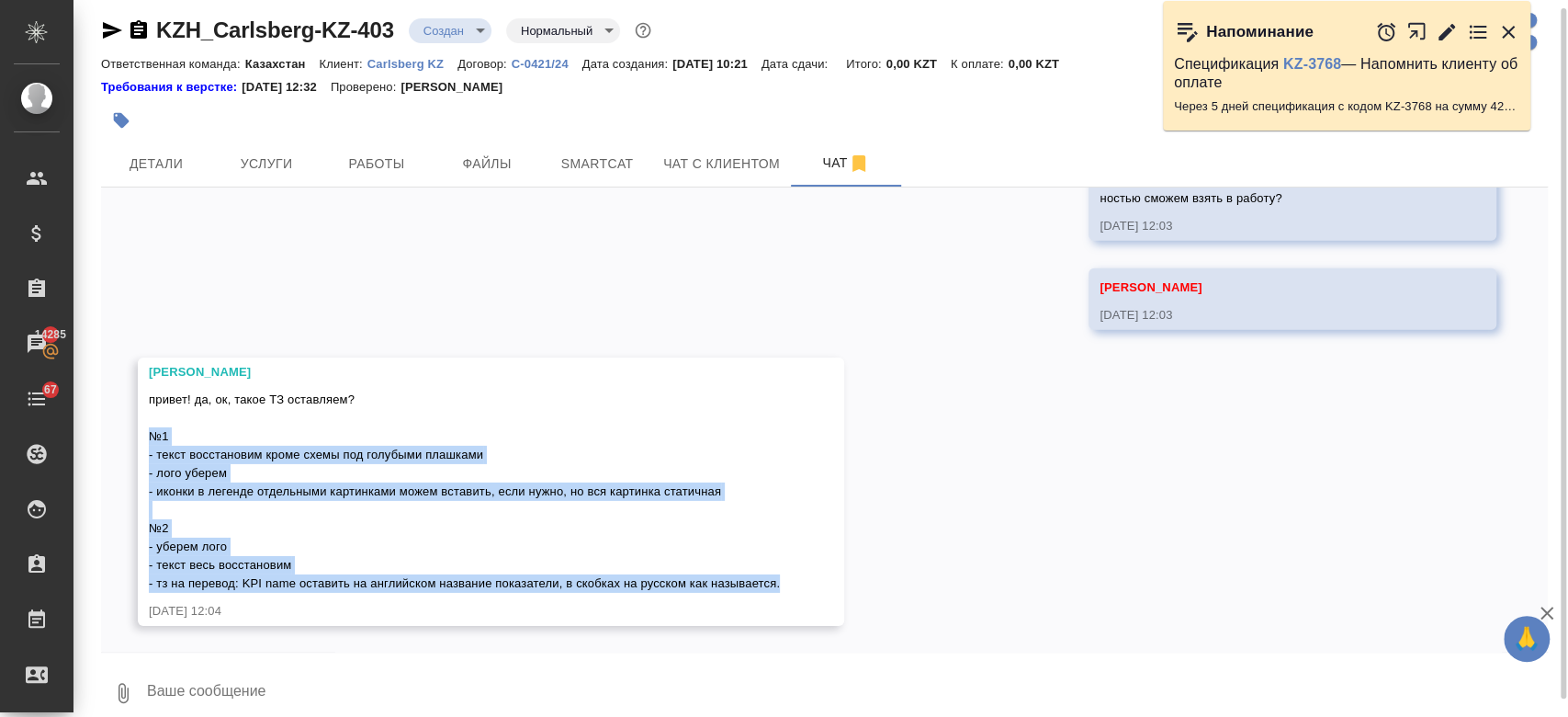
drag, startPoint x: 151, startPoint y: 439, endPoint x: 789, endPoint y: 585, distance: 654.5
click at [789, 585] on div "Петрова Валерия привет! да, ок, такое ТЗ оставляем? №1 - текст восстановим кром…" at bounding box center [490, 492] width 706 height 268
copy span "№1 - текст восстановим кроме схемы под голубыми плашками - лого уберем - иконки…"
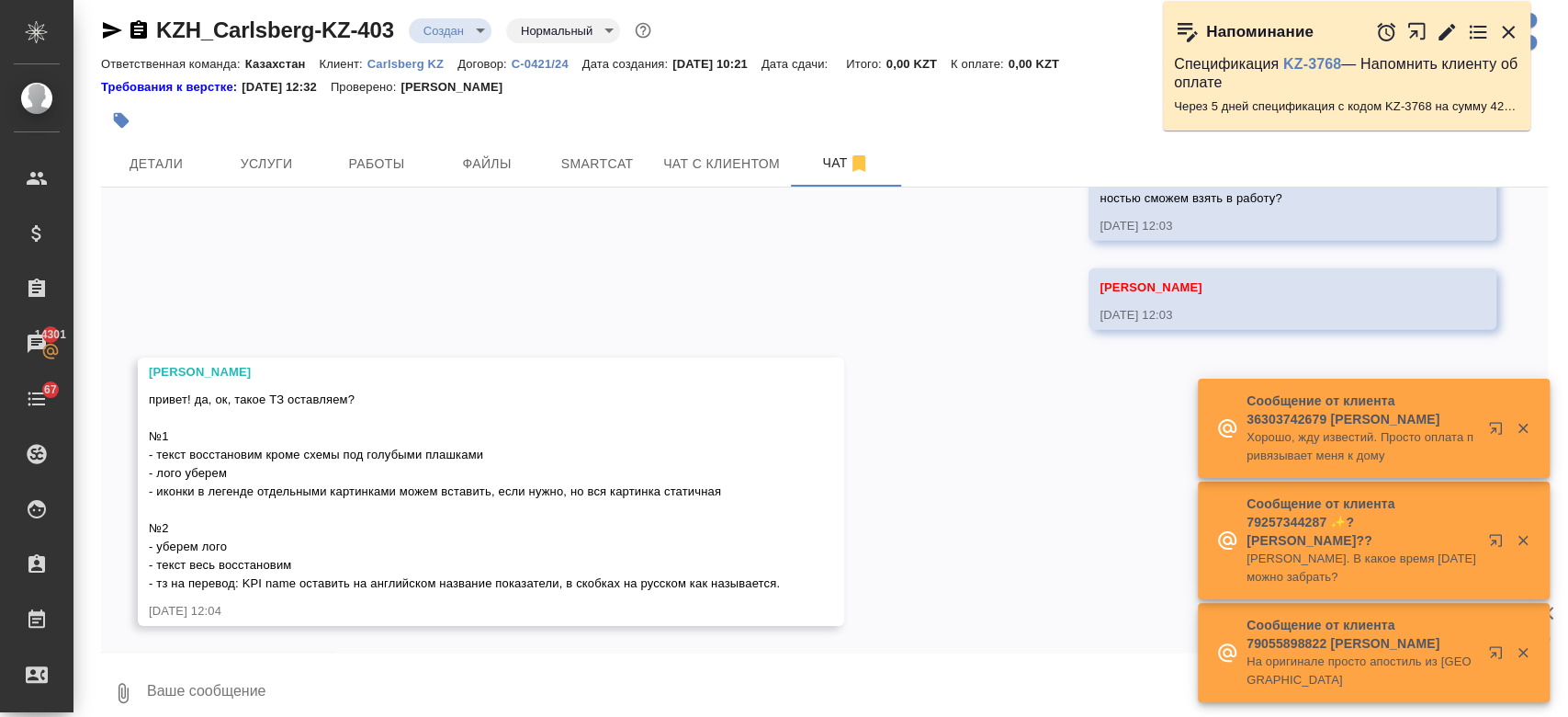
click at [713, 395] on div "привет! да, ок, такое ТЗ оставляем? №1 - текст восстановим кроме схемы под голу…" at bounding box center [464, 490] width 631 height 207
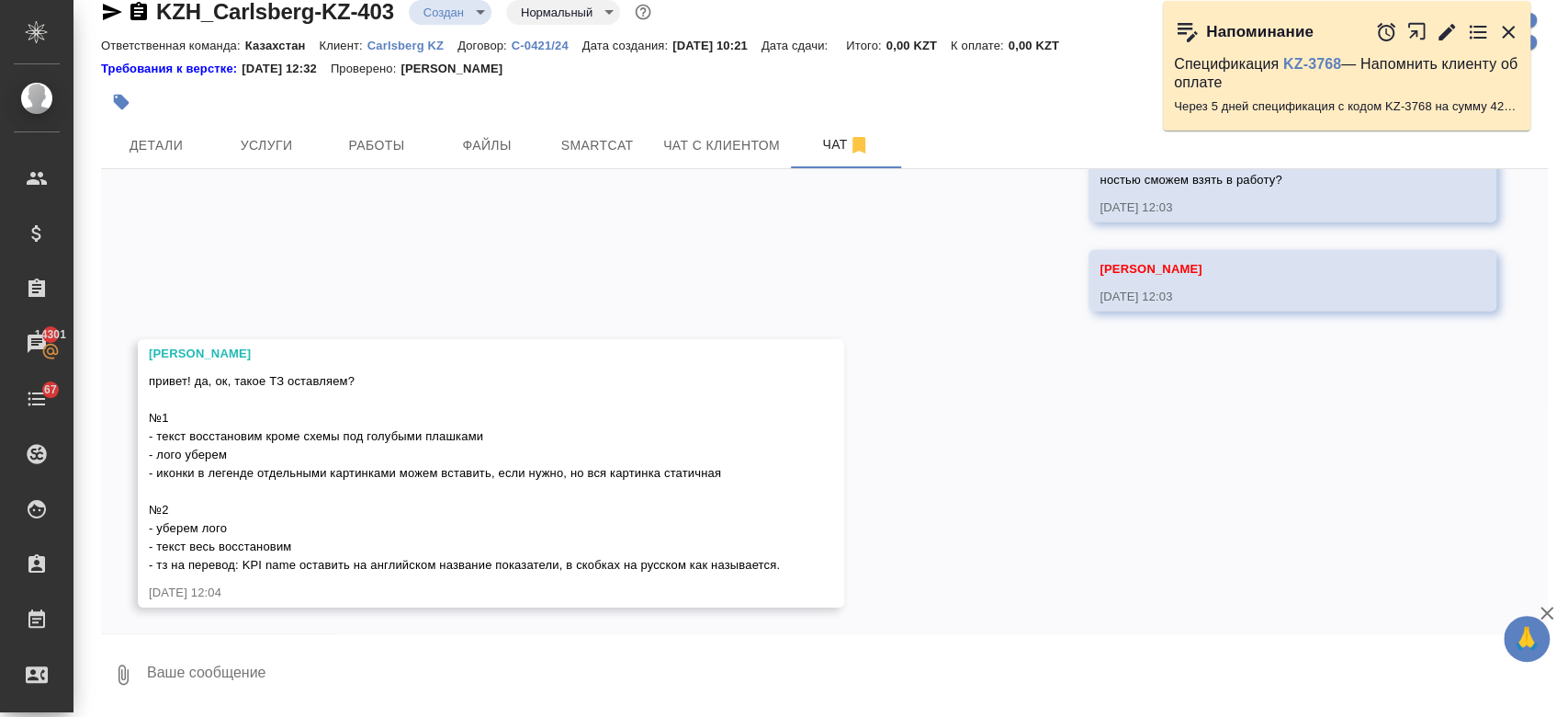
click at [271, 694] on textarea at bounding box center [846, 674] width 1403 height 63
type textarea "n"
type textarea "л"
type textarea "клиент согласовал тз"
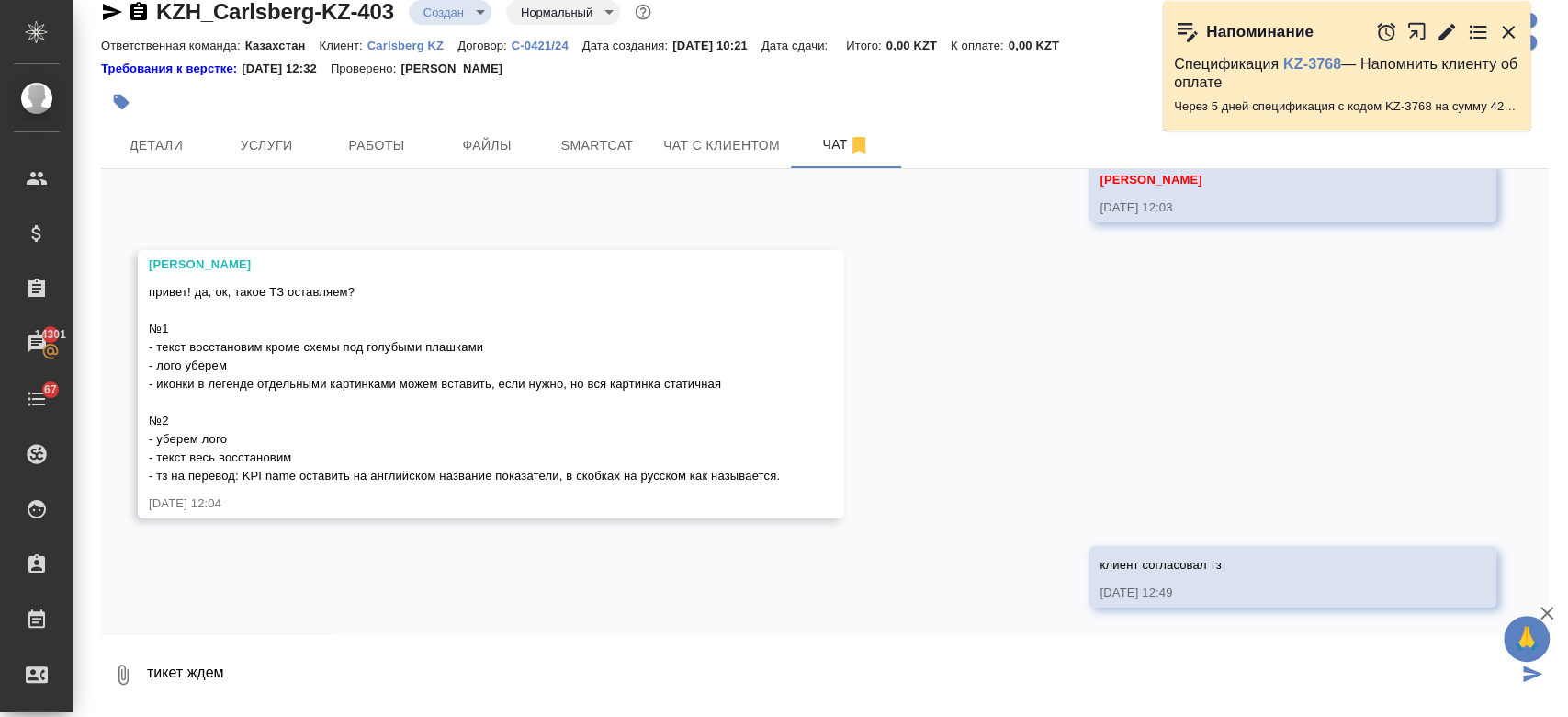
type textarea "тикет ждем"
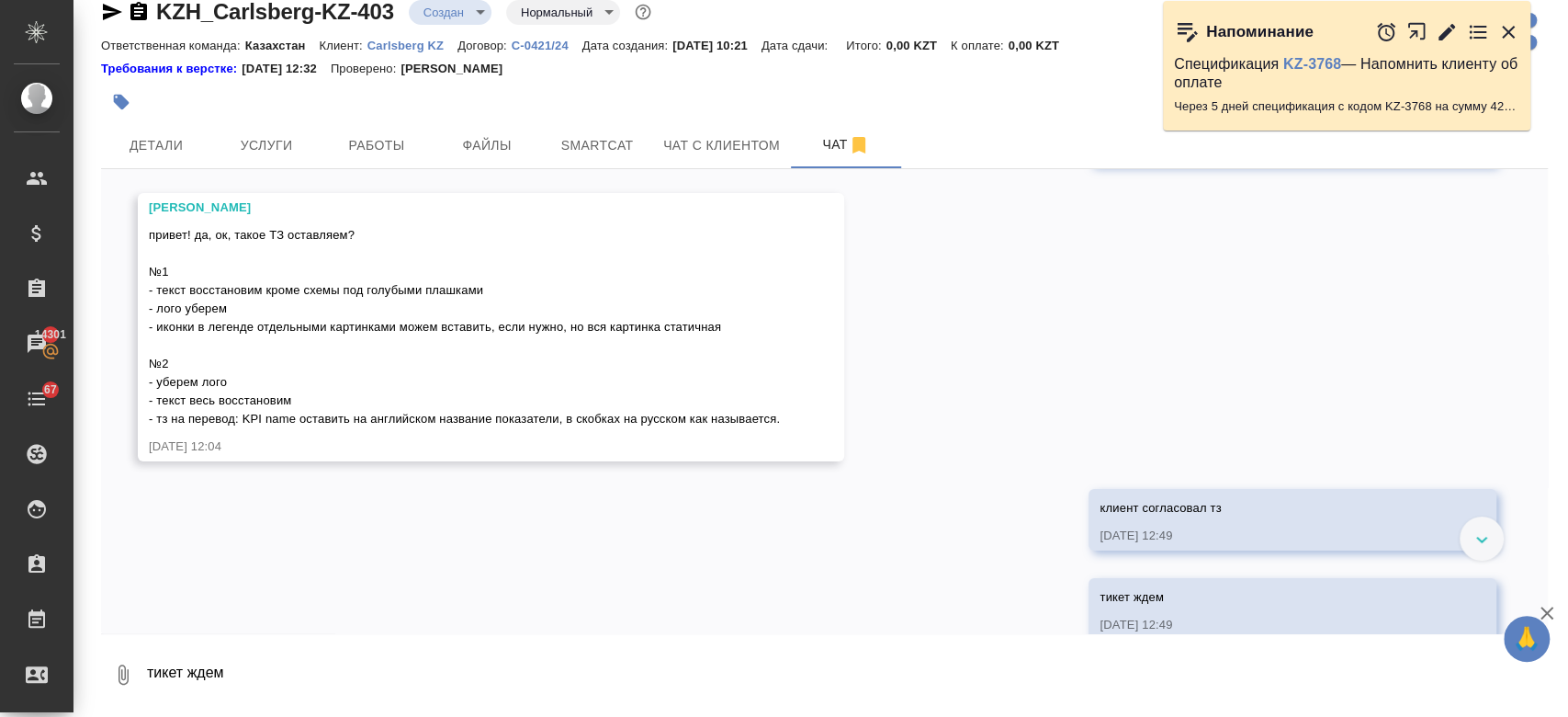
scroll to position [4149, 0]
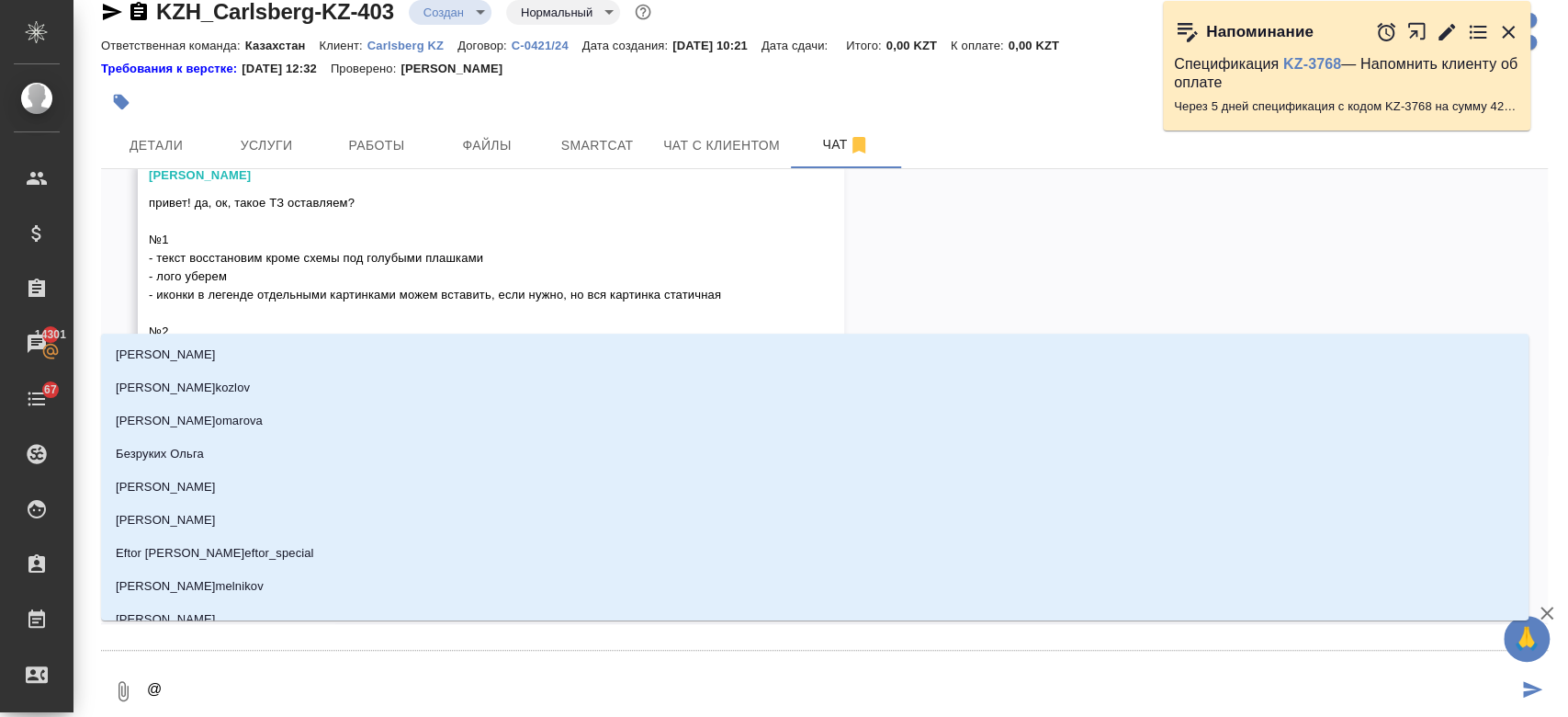
type textarea "@g"
type input "g"
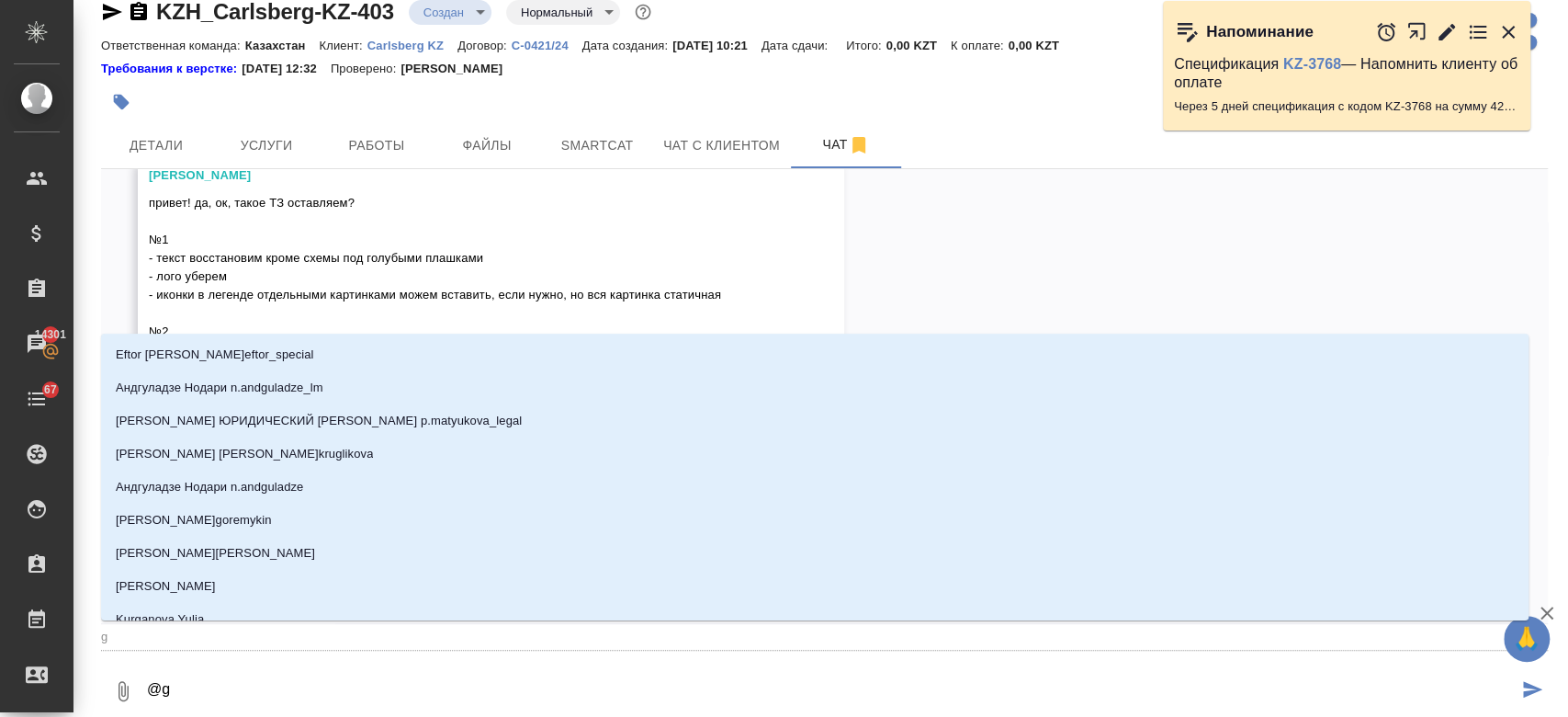
type textarea "@gt"
type input "gt"
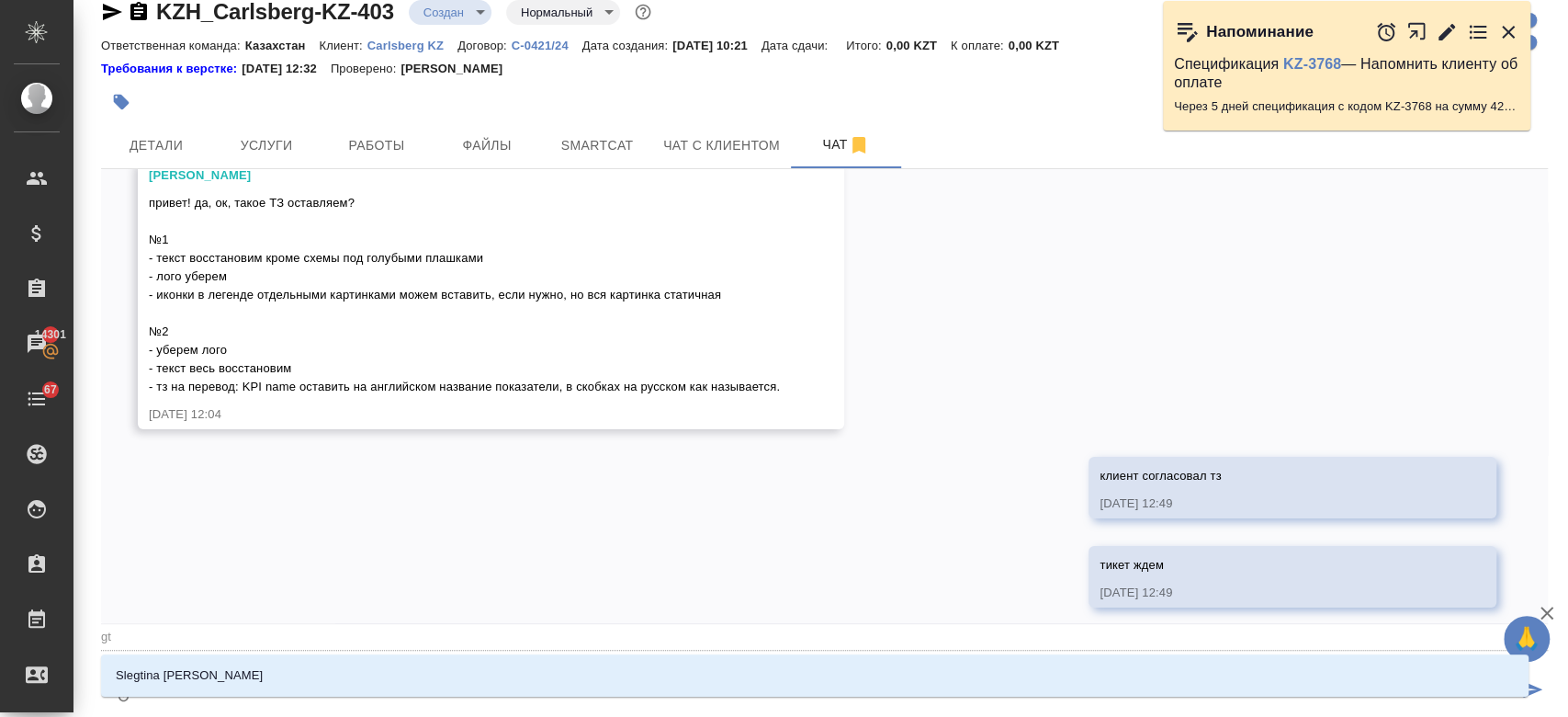
type textarea "@g"
type input "g"
type textarea "@"
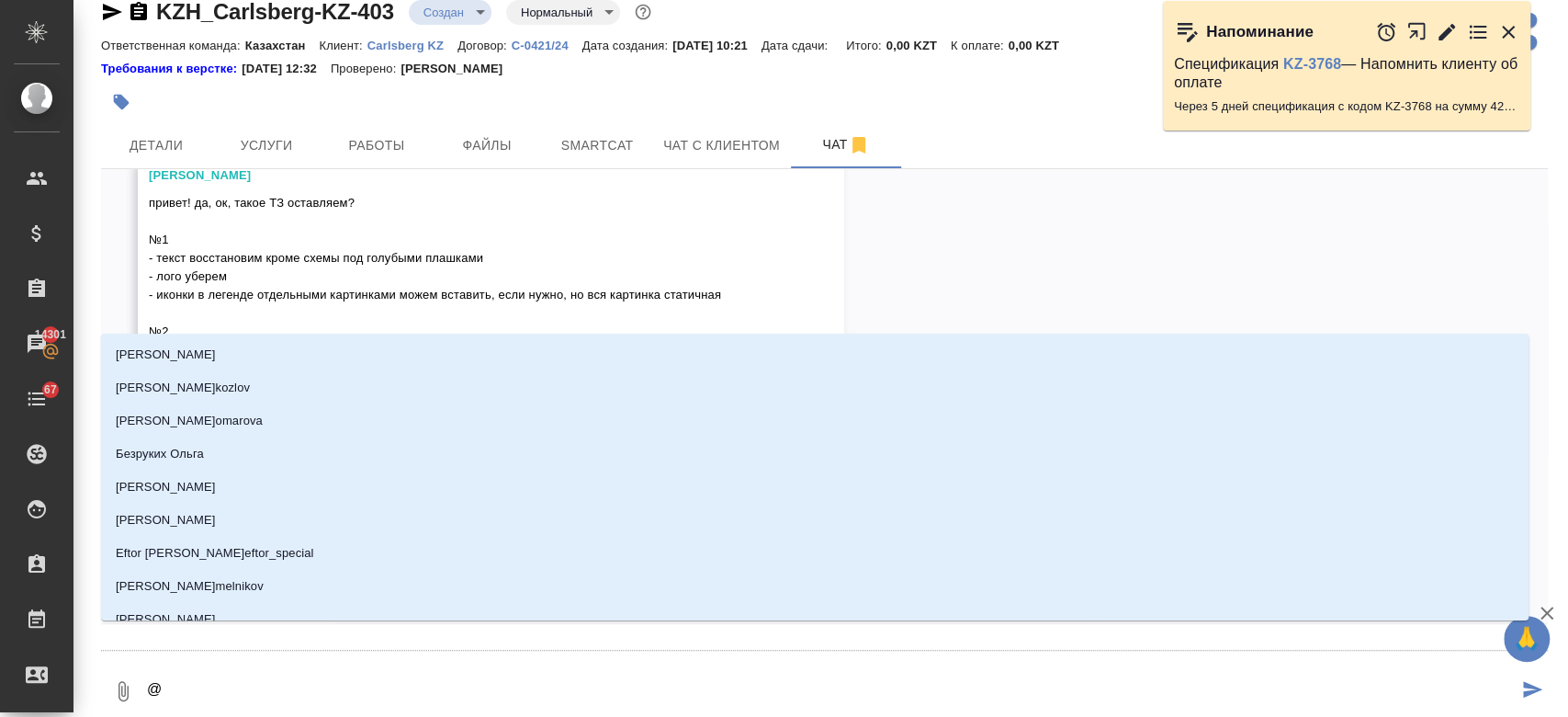
type textarea "@g"
type input "g"
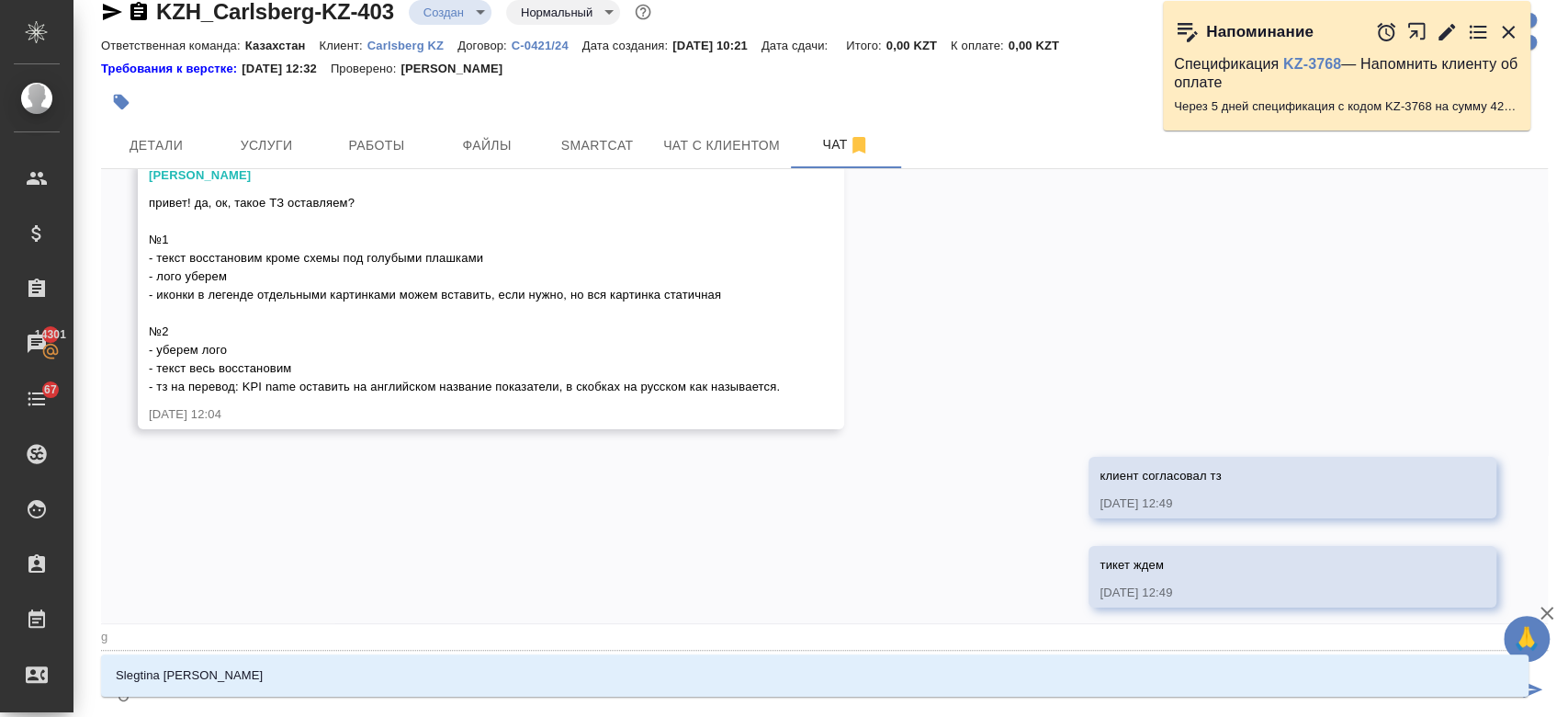
type textarea "@gt"
type input "gt"
type textarea "@gtn"
type input "gtn"
type textarea "@gtnj"
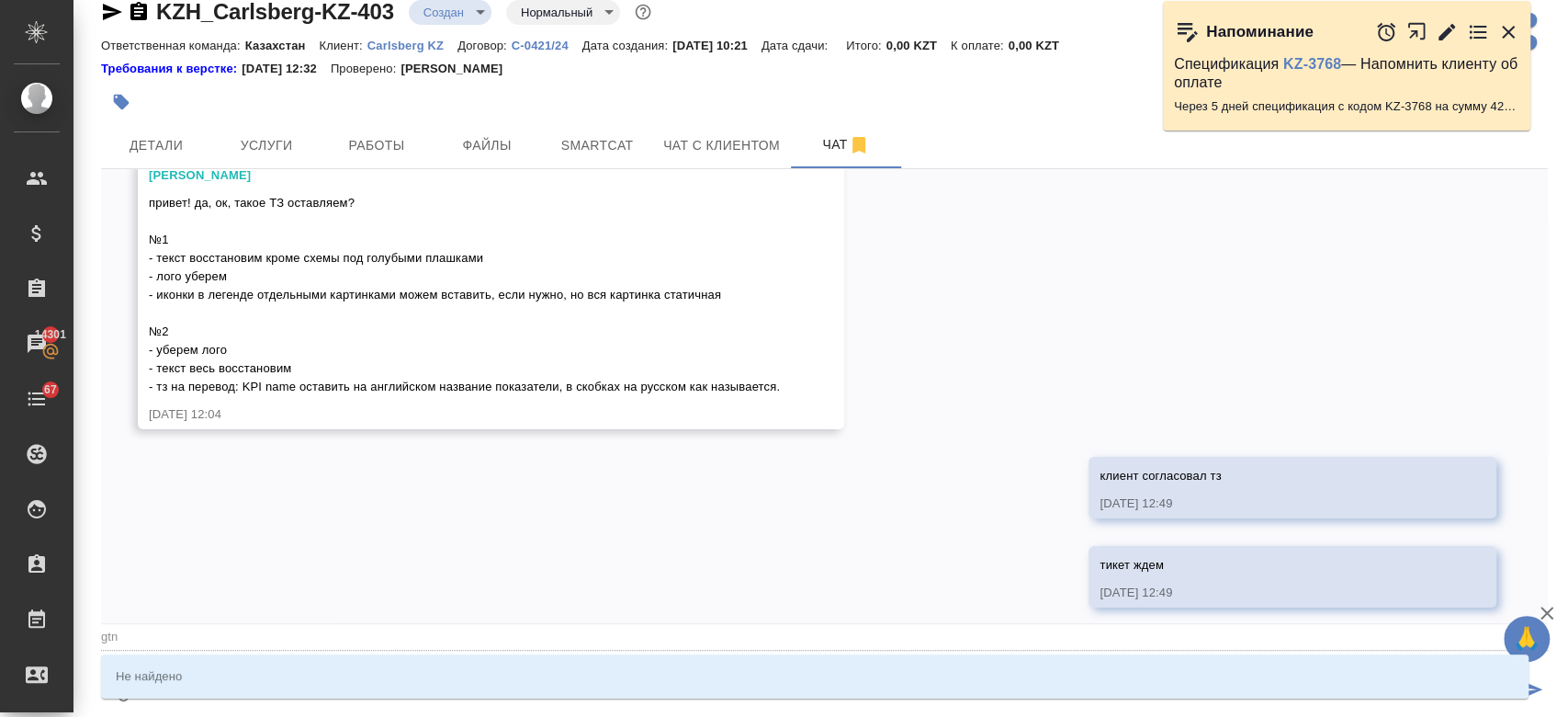
type input "gtnj"
type textarea "@gtnjh"
type input "gtnjh"
type textarea "@gtnjhj"
type input "gtnjhj"
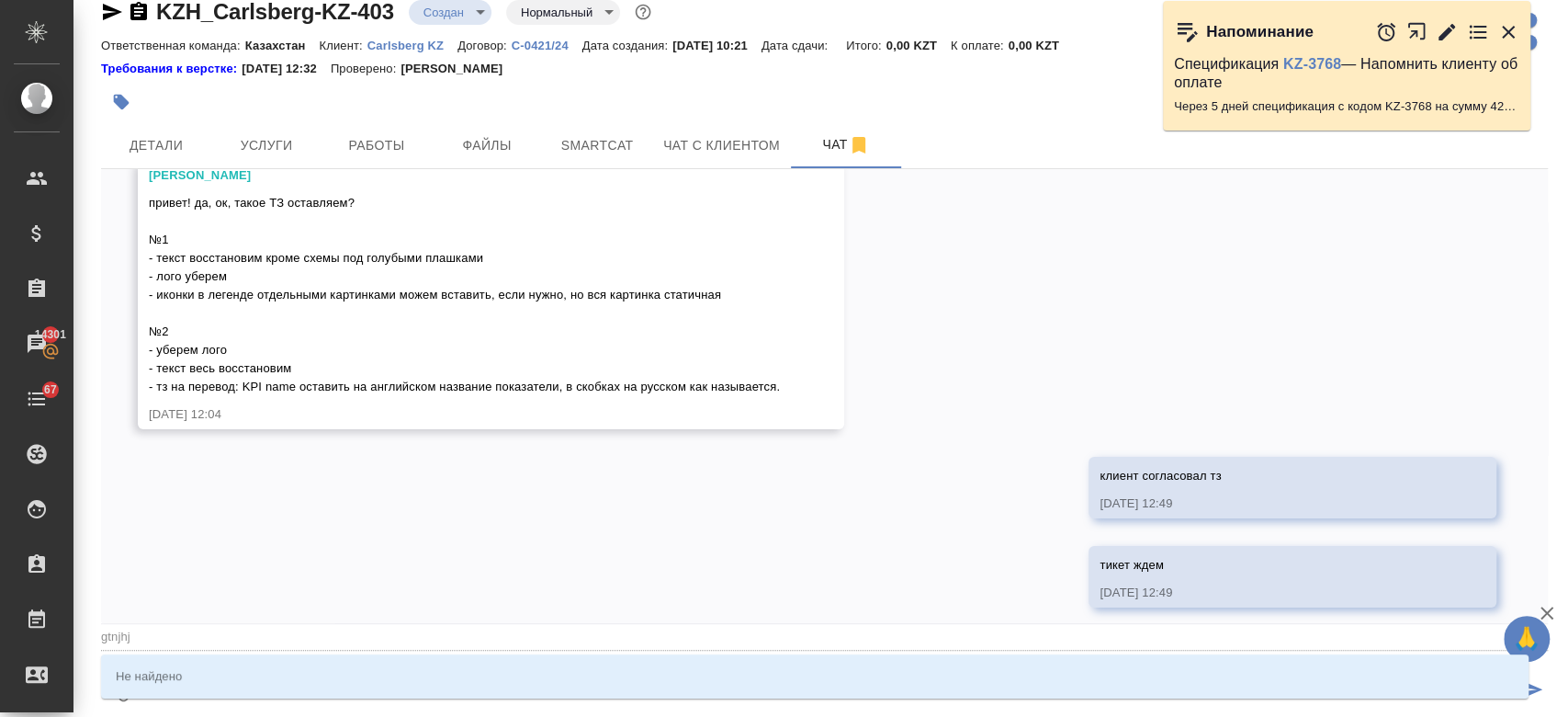
type textarea "@gtnjh"
type input "gtnjh"
type textarea "@gtnj"
type input "gtnj"
type textarea "@gtn"
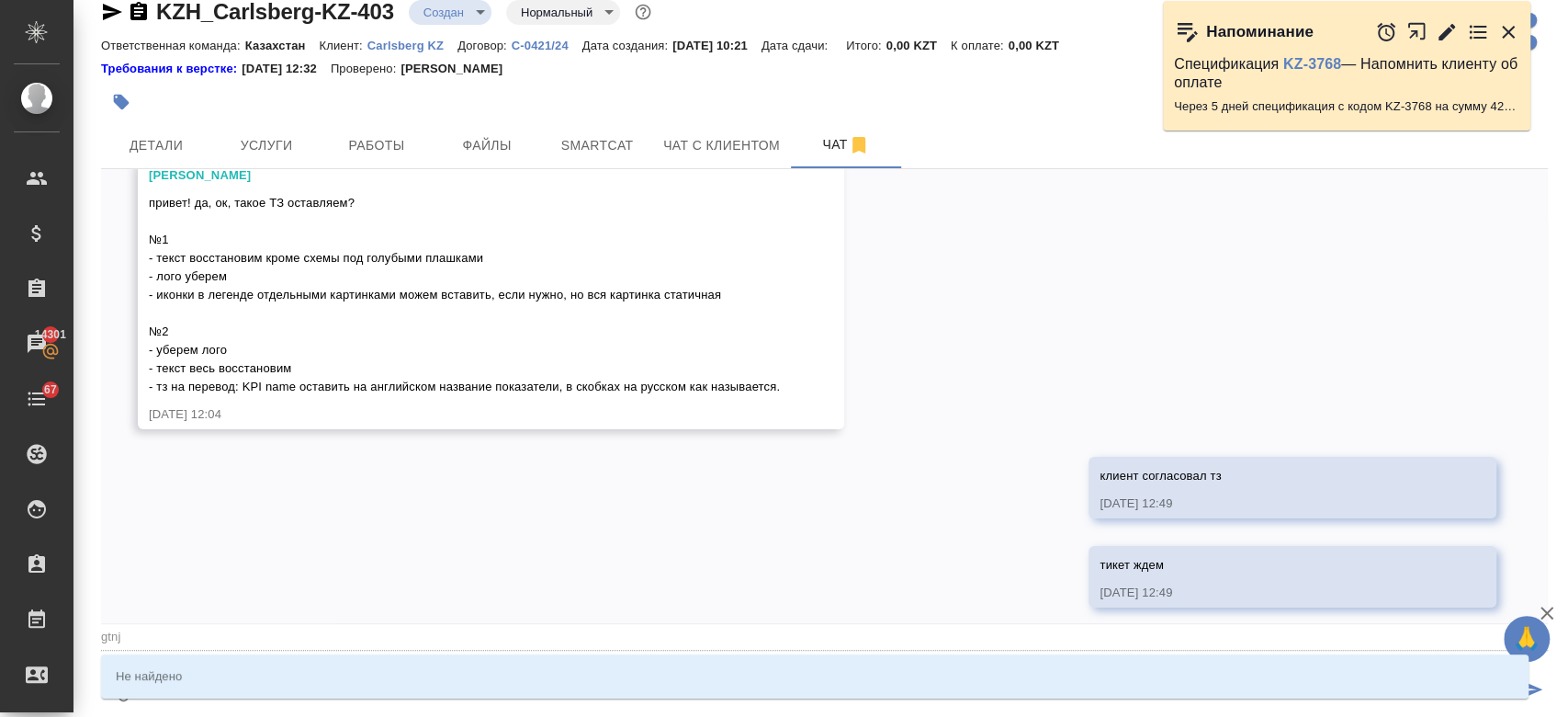
type input "gtn"
type textarea "@gt"
type input "gt"
type textarea "@g"
type input "g"
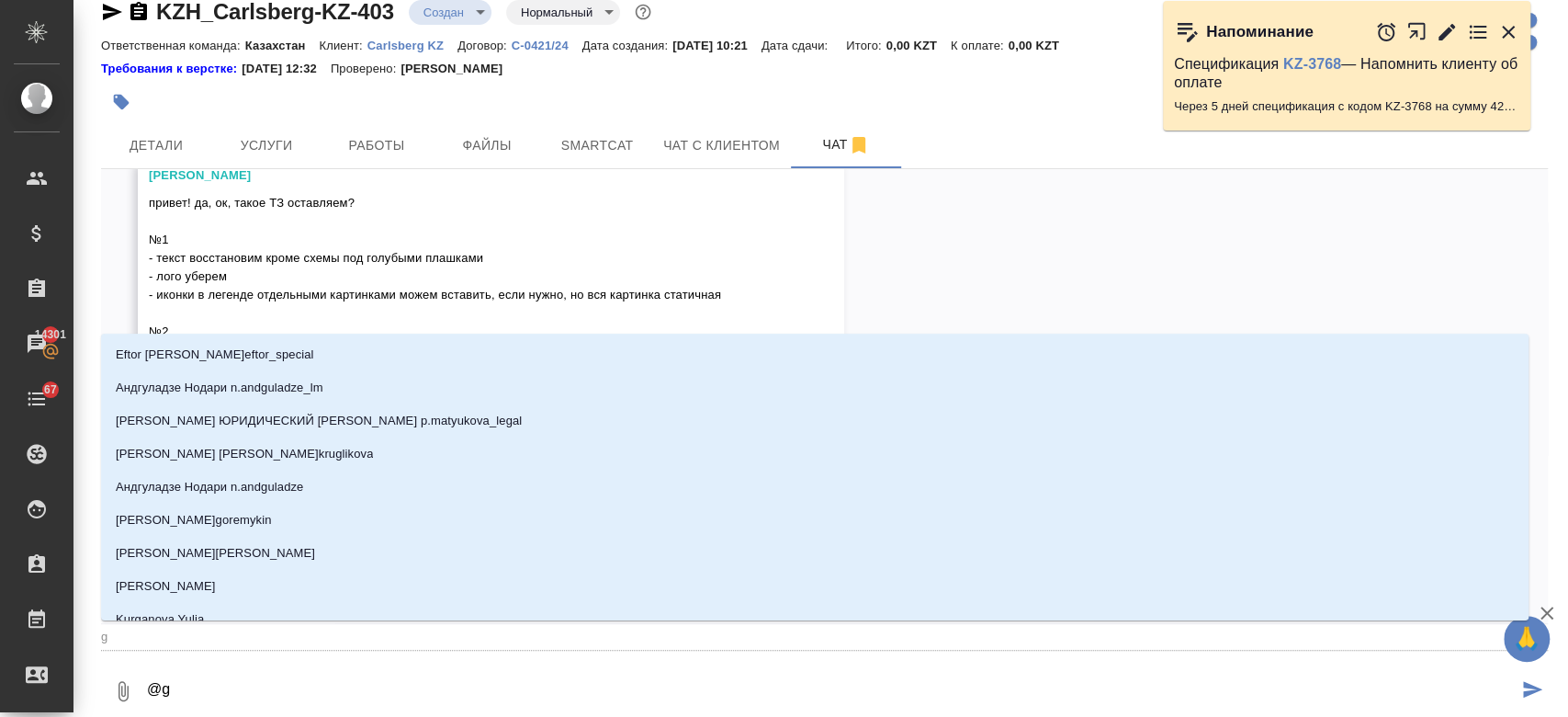
type textarea "@"
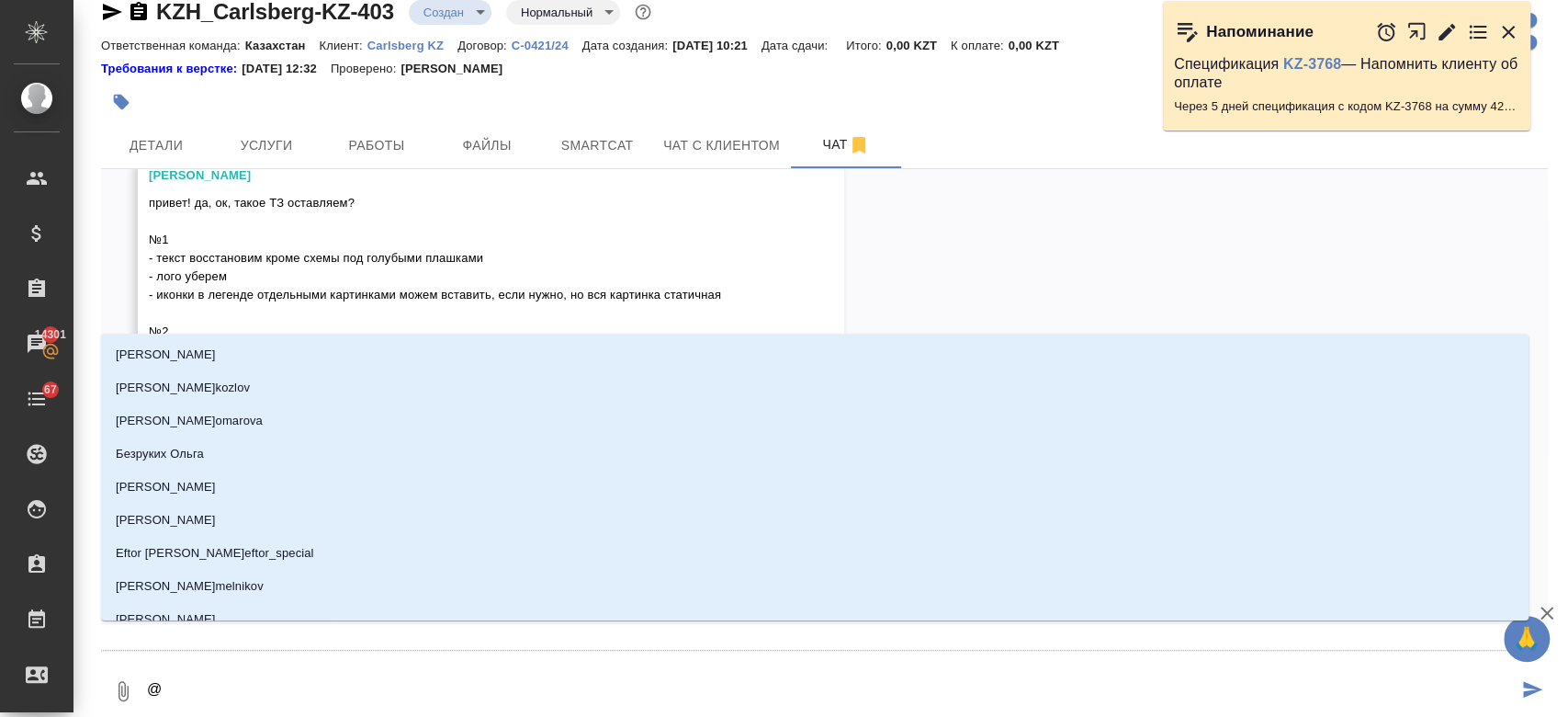
type textarea "@п"
type input "п"
type textarea "@пе"
type input "пе"
type textarea "@пет"
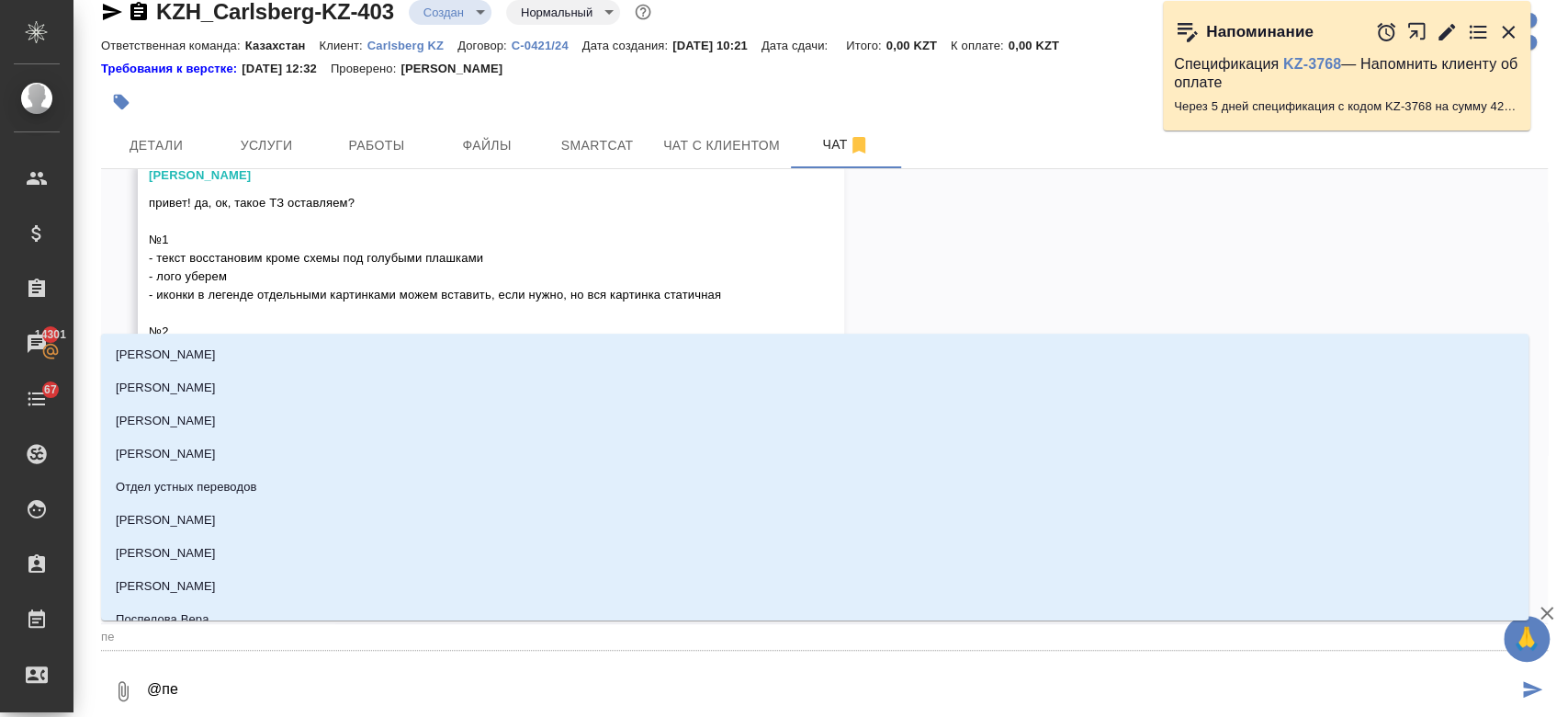
type input "пет"
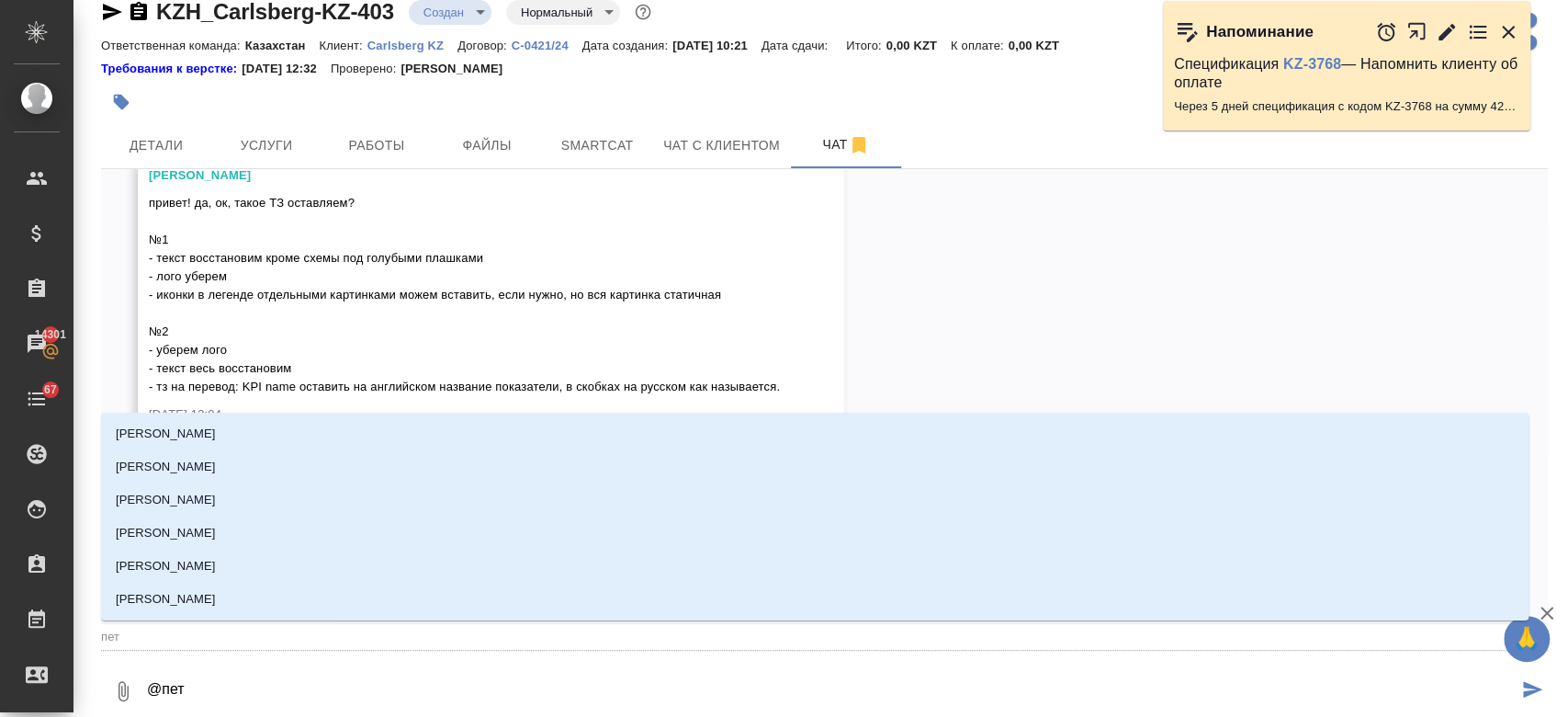
type textarea "@пето"
type input "пето"
type textarea "@петор"
type input "петор"
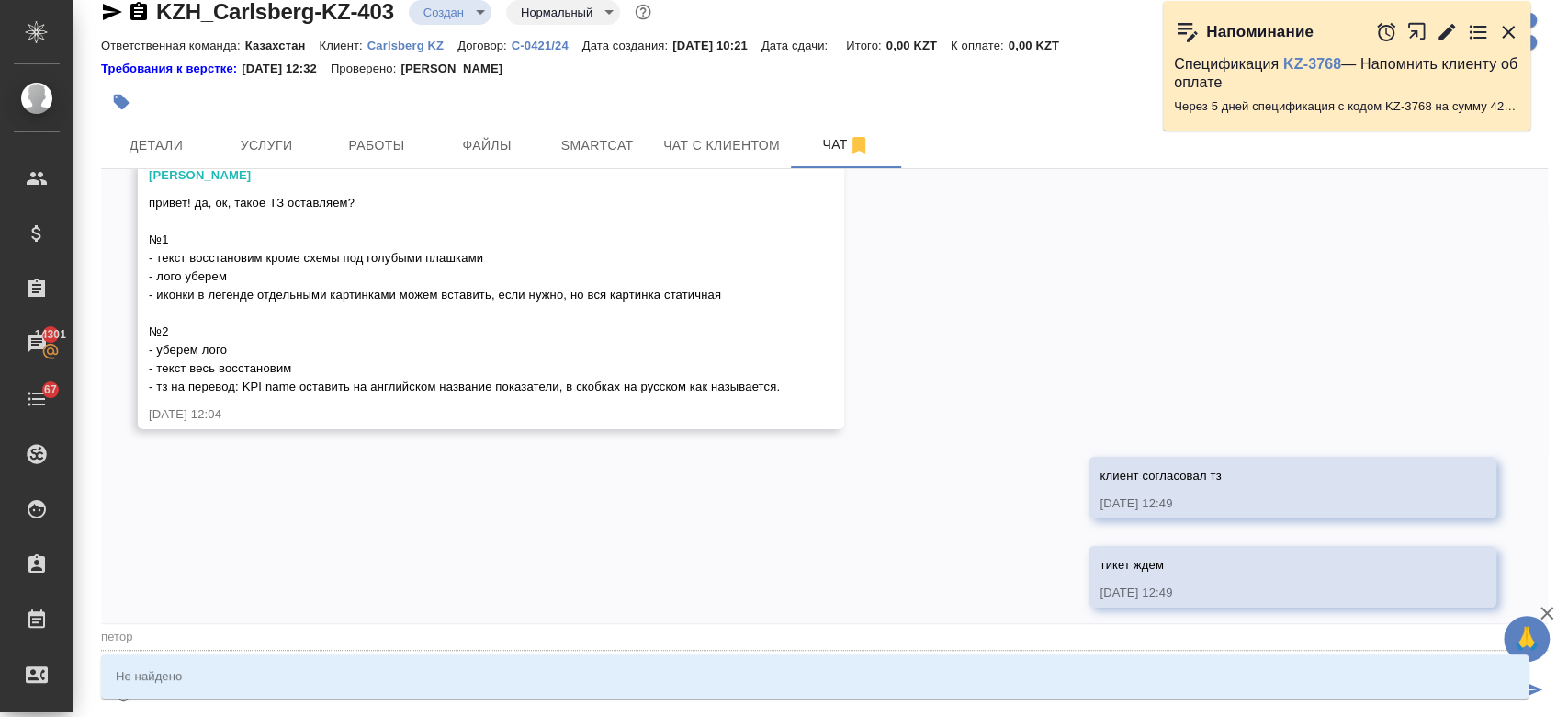
type textarea "@петоро"
type input "петоро"
type textarea "@петор"
type input "петор"
type textarea "@пето"
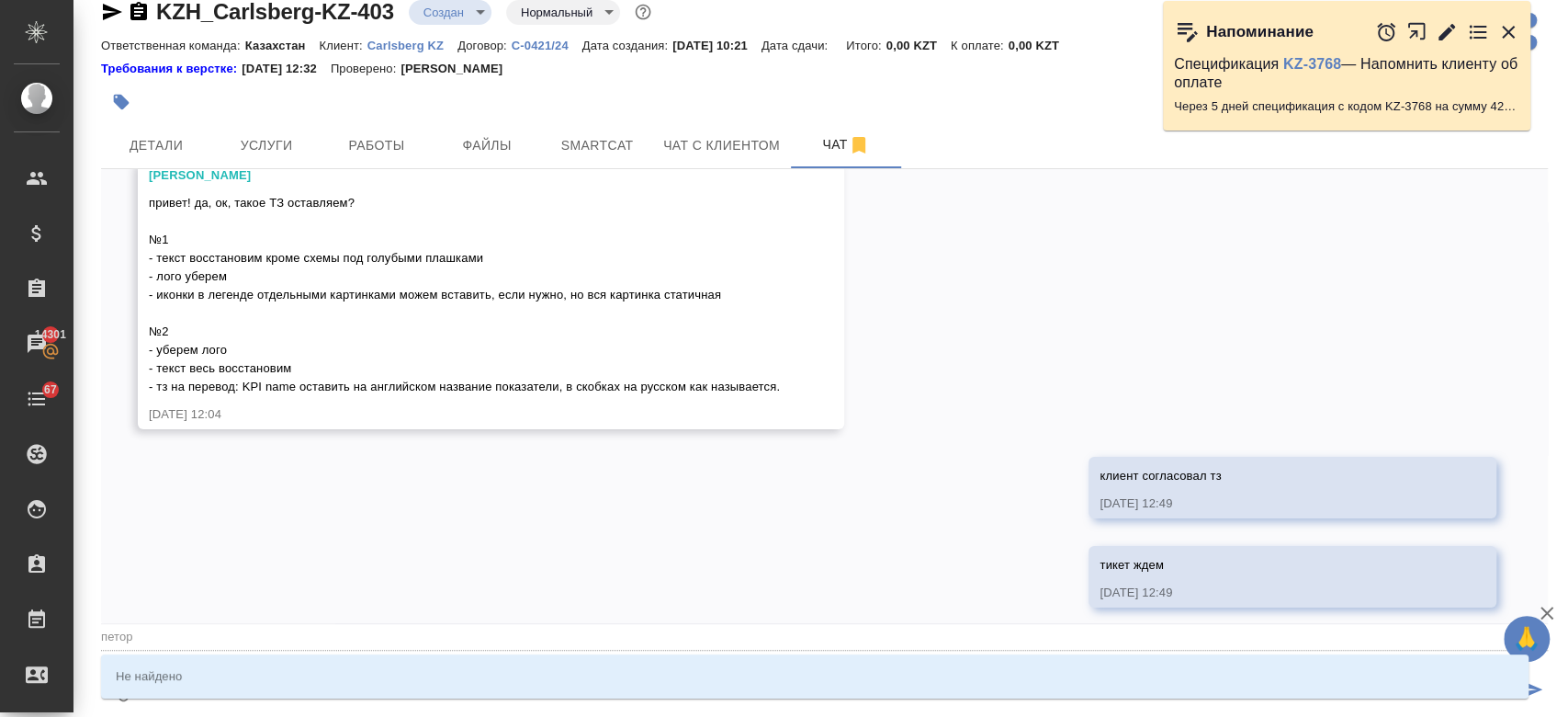
type input "пето"
type textarea "@пет"
type input "пет"
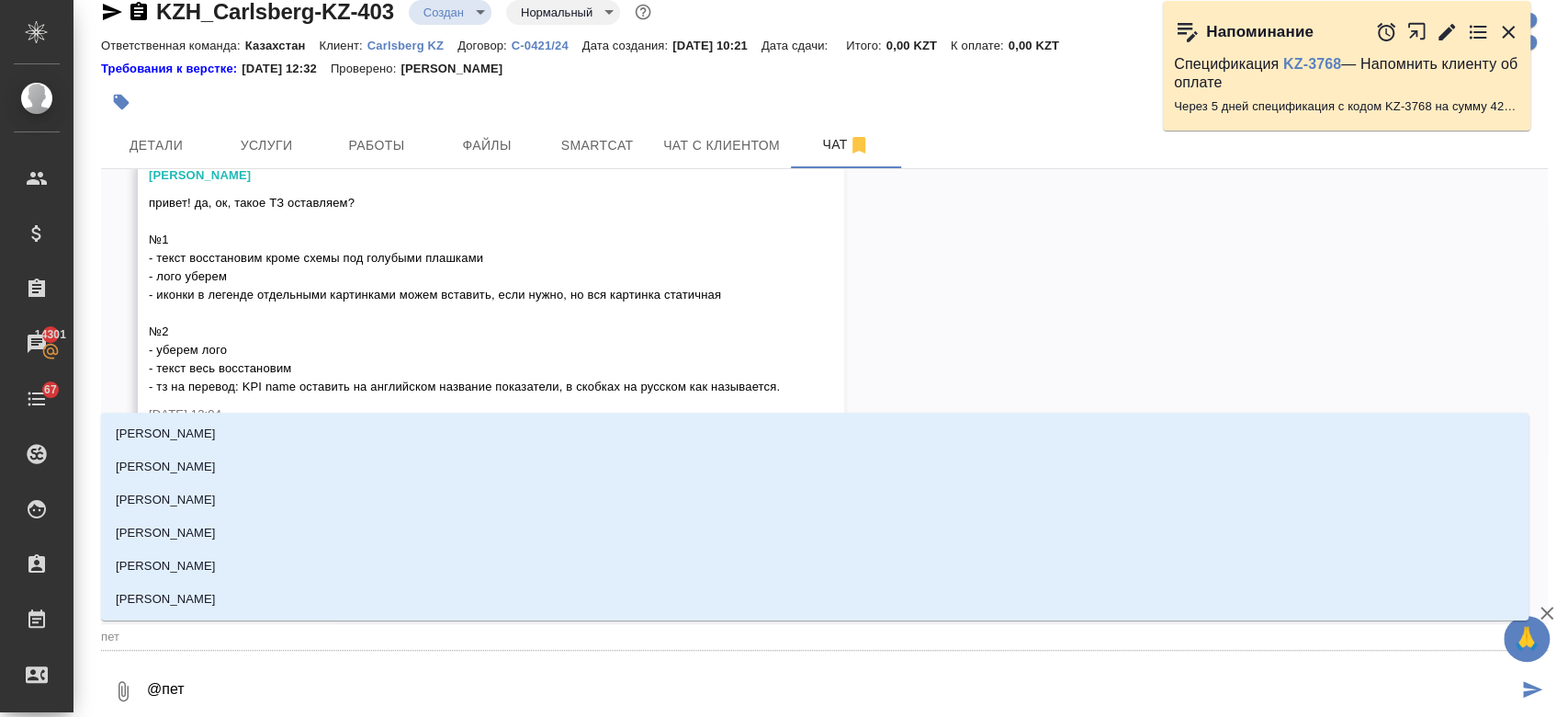
type textarea "@петр"
type input "петр"
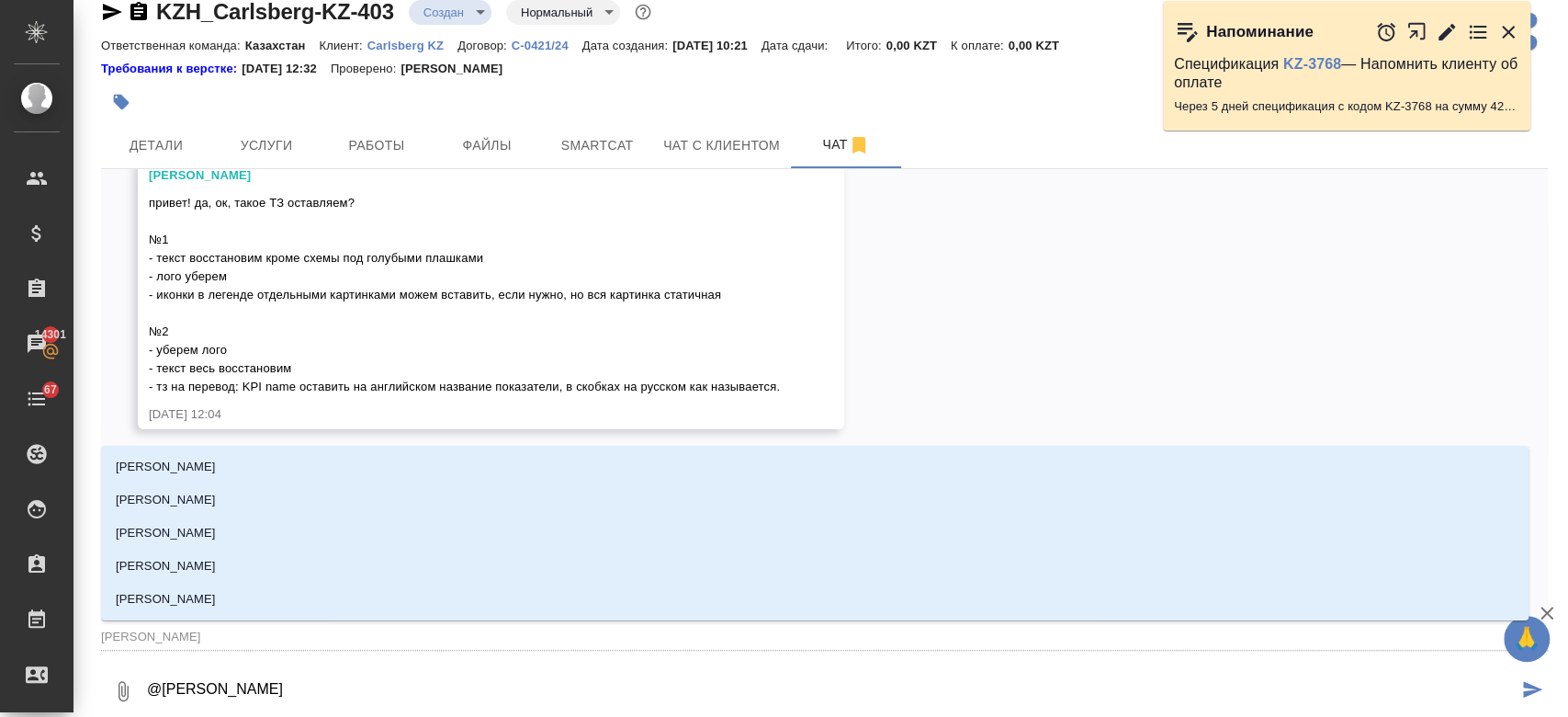
type textarea "@петро"
type input "петро"
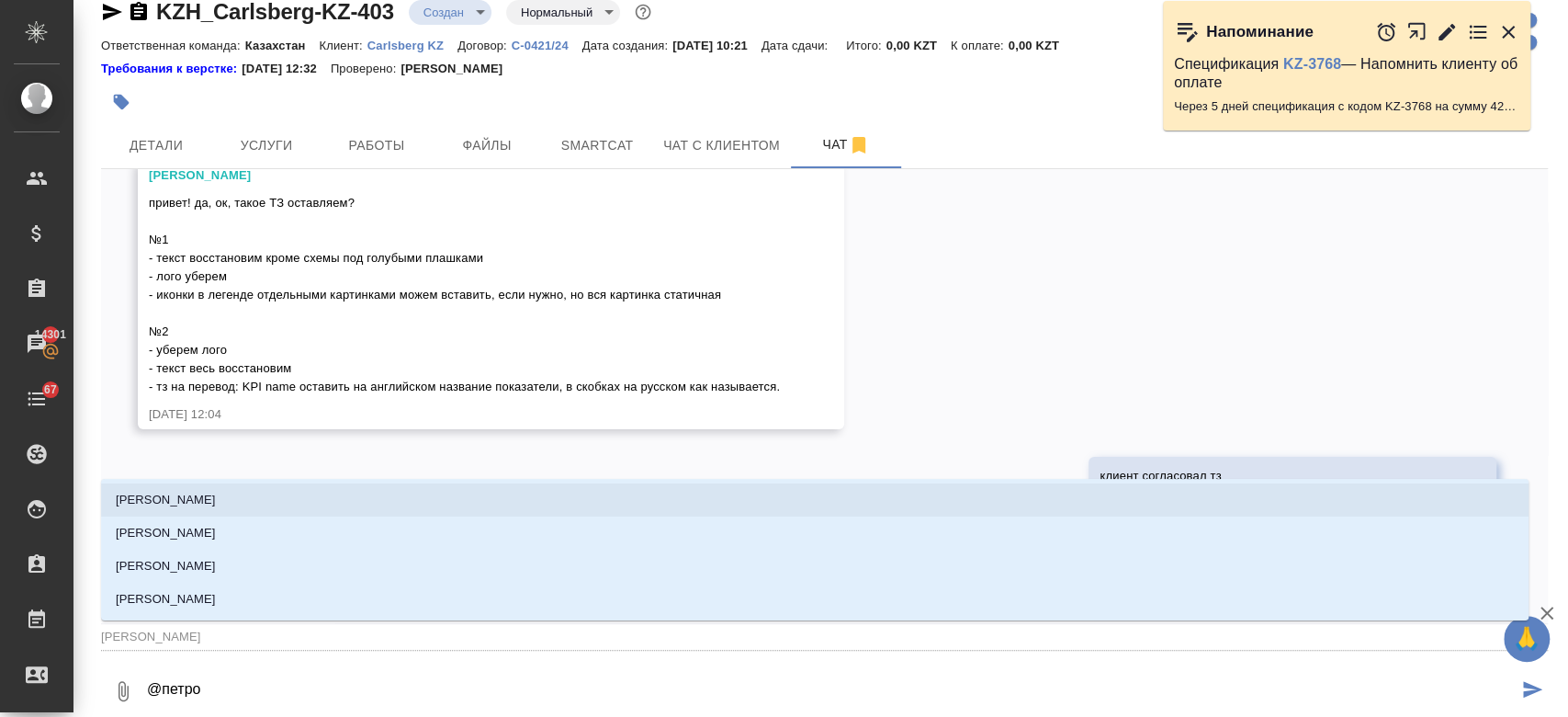
click at [247, 498] on li "Петрова Валерия" at bounding box center [814, 500] width 1428 height 33
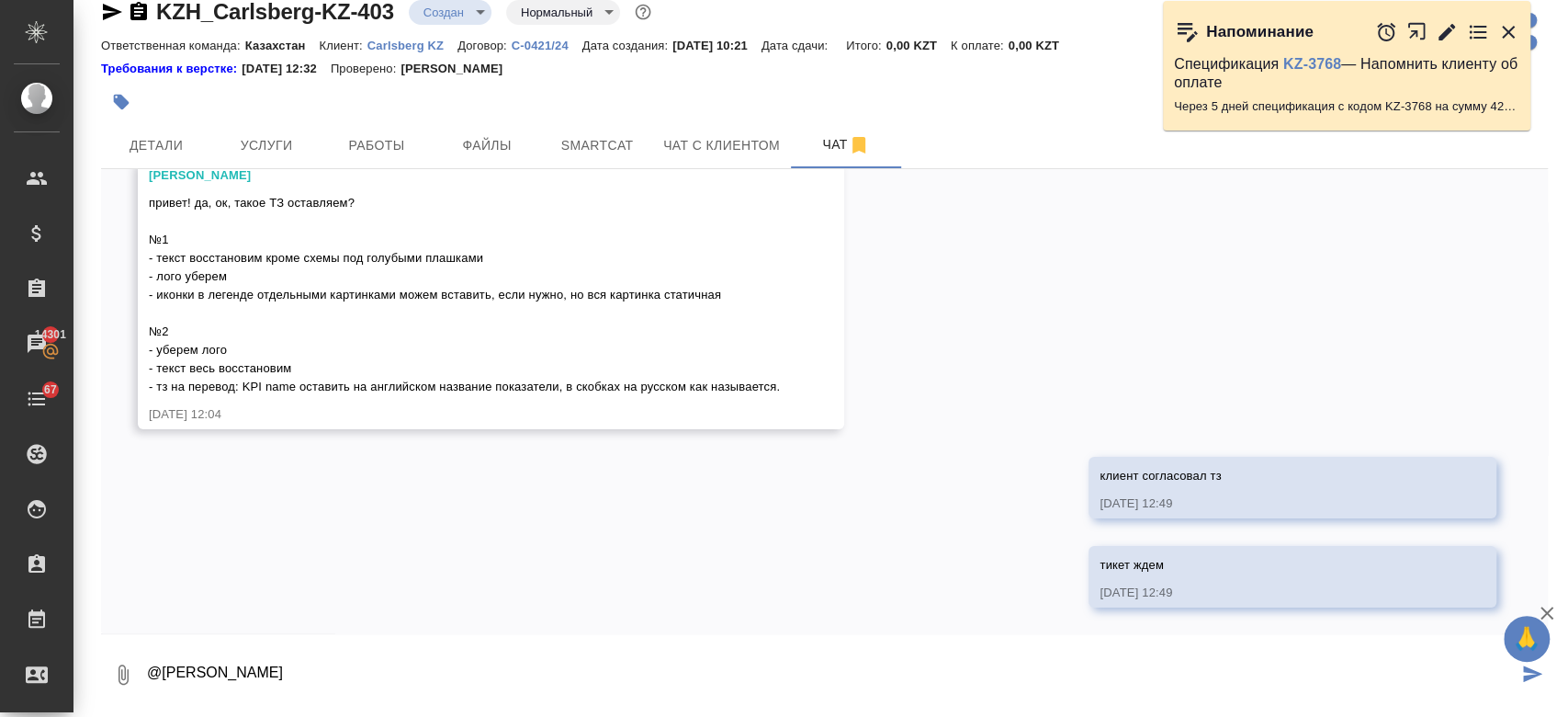
type textarea "@Петрова Валерия"
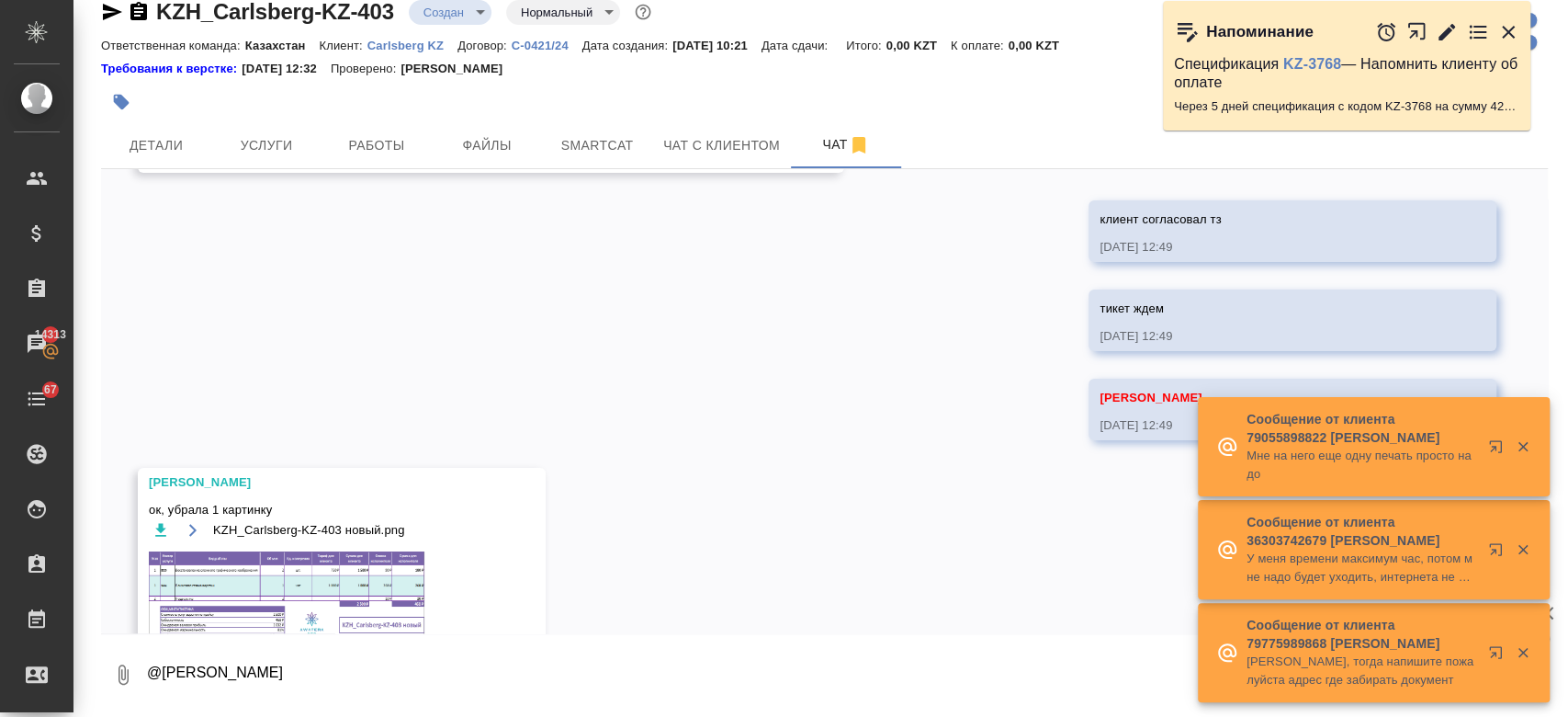
scroll to position [4503, 0]
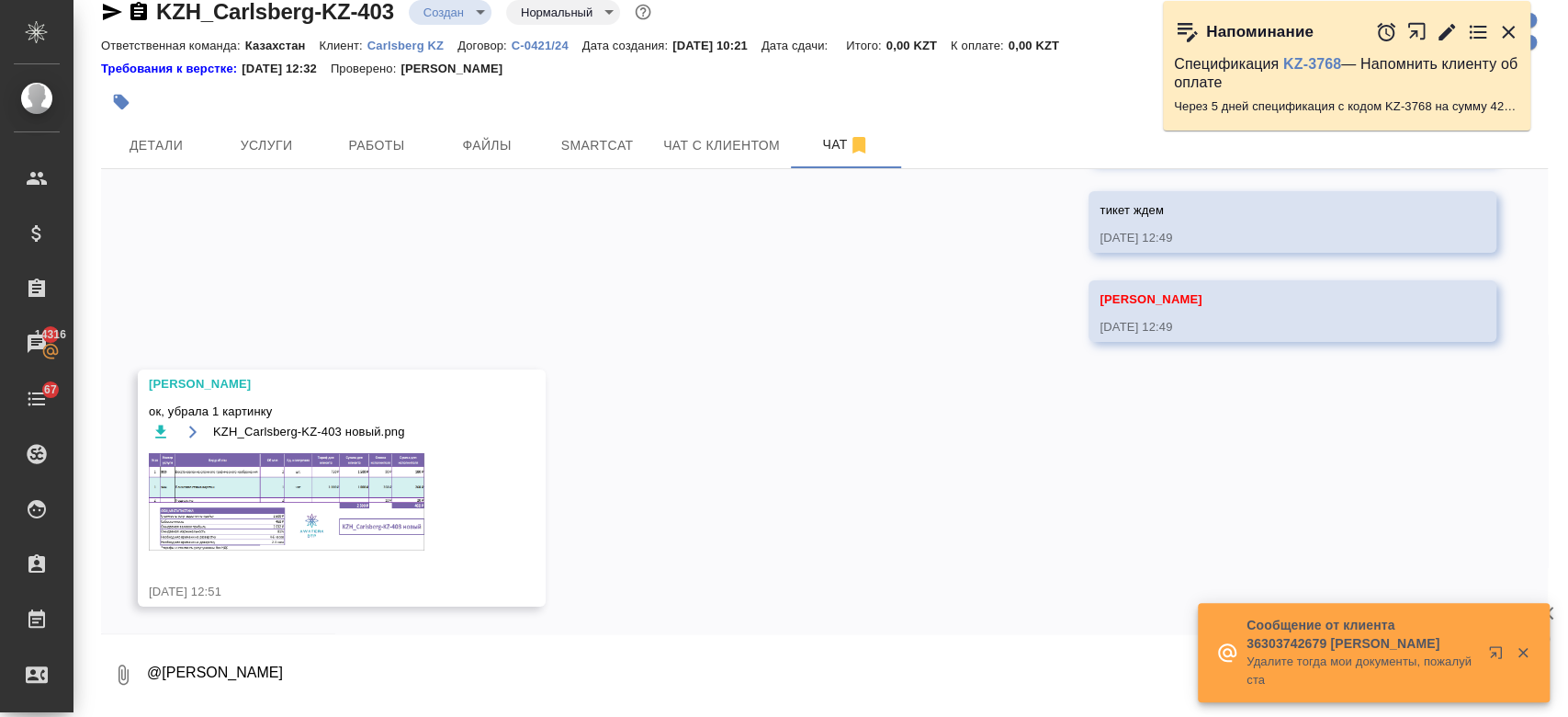
click at [325, 524] on img at bounding box center [286, 501] width 275 height 97
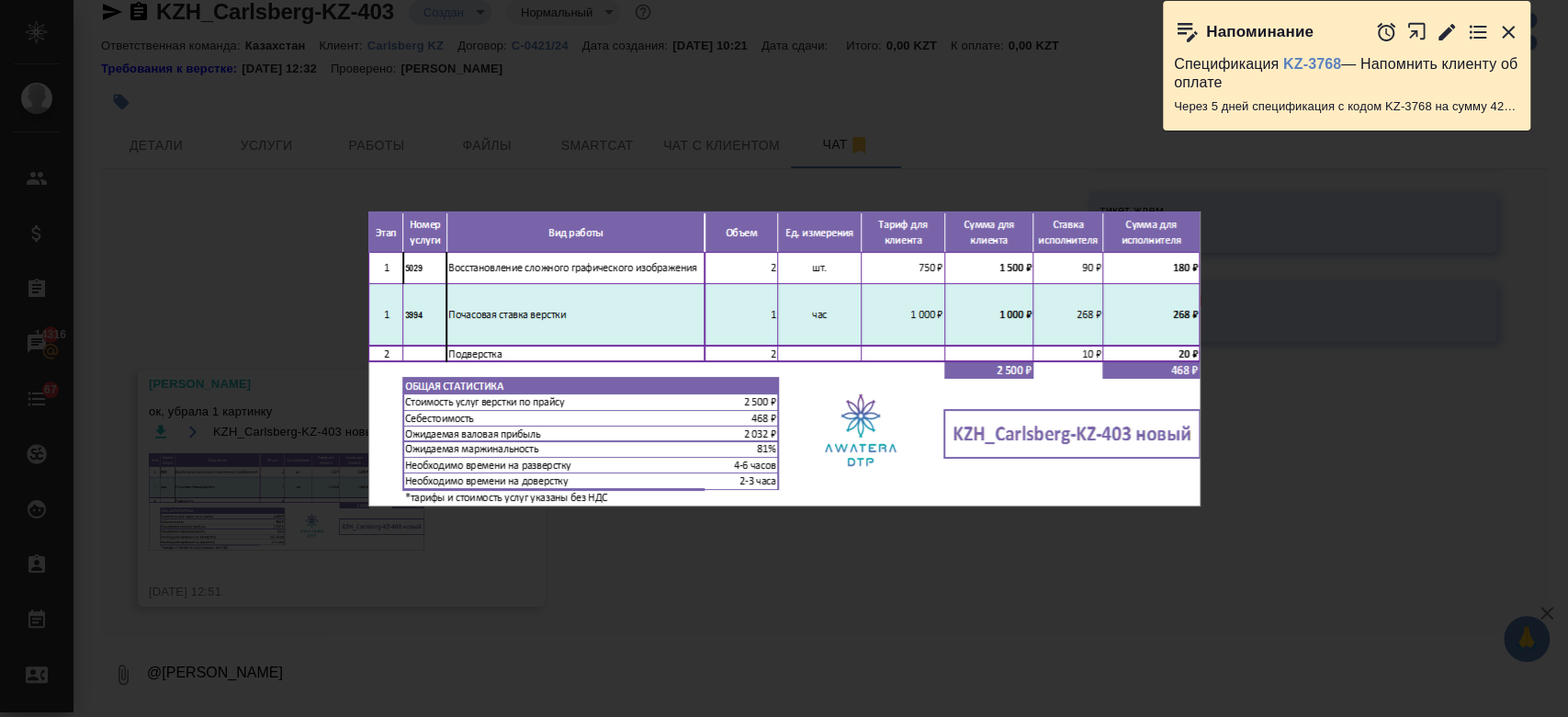
click at [1509, 25] on icon "button" at bounding box center [1508, 32] width 22 height 22
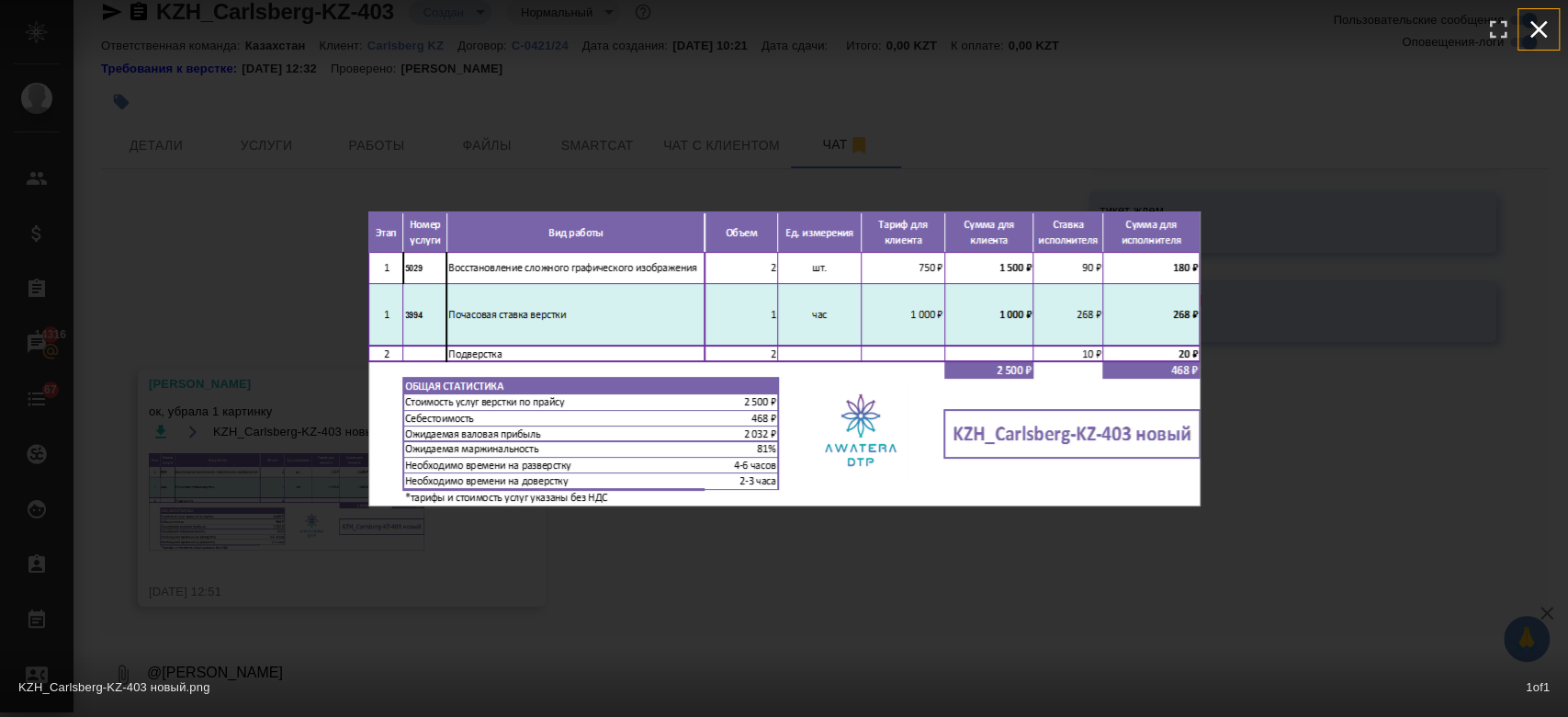
click at [1532, 21] on icon "button" at bounding box center [1538, 30] width 30 height 30
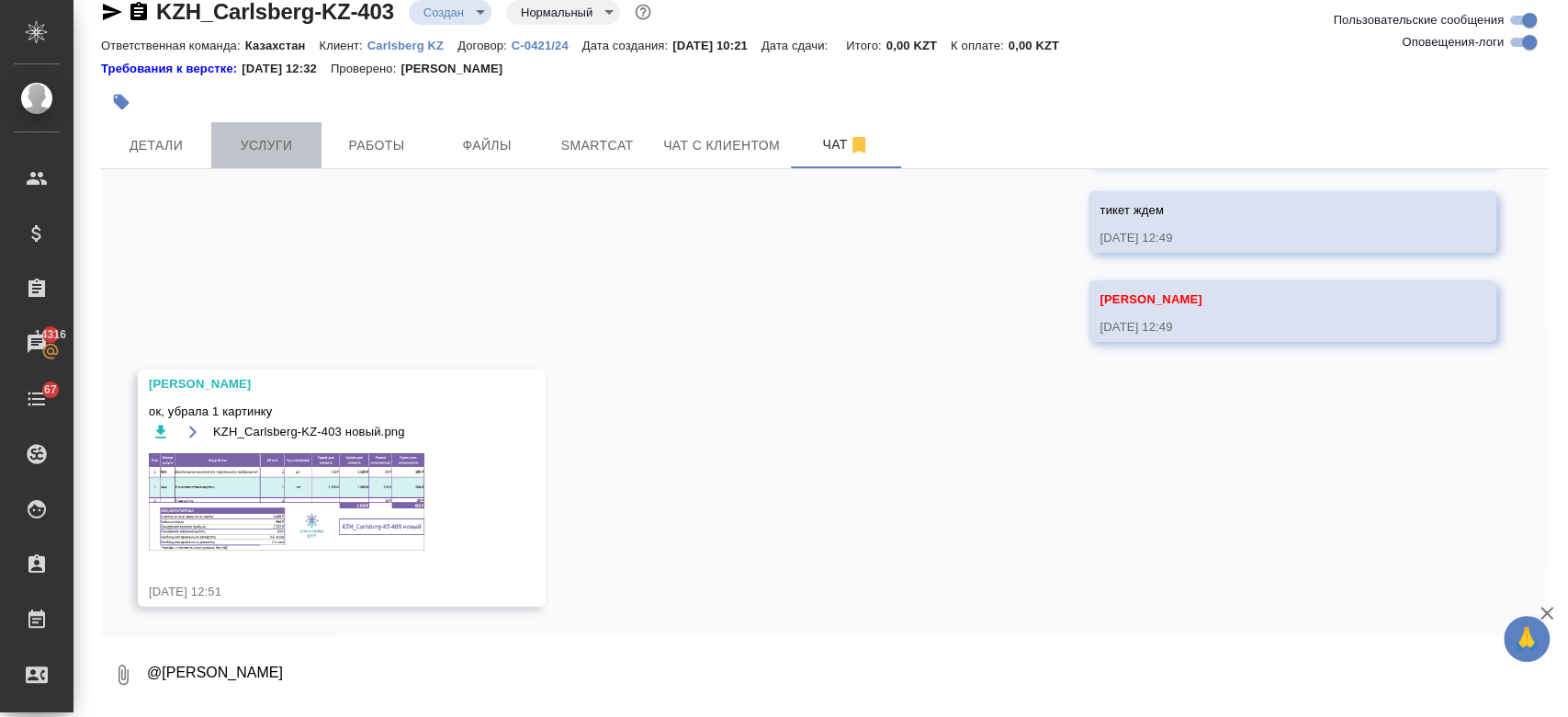
click at [256, 154] on span "Услуги" at bounding box center [266, 145] width 88 height 23
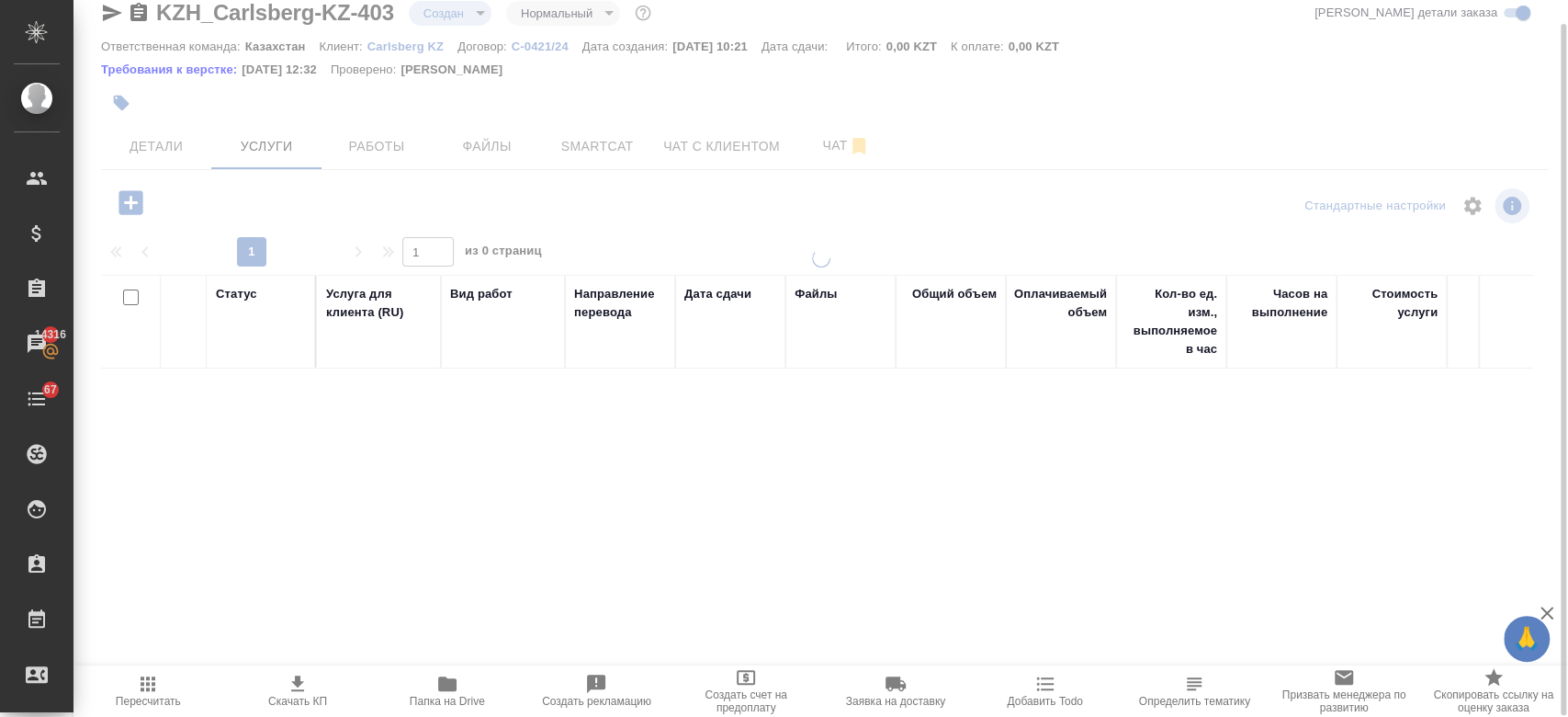
scroll to position [26, 0]
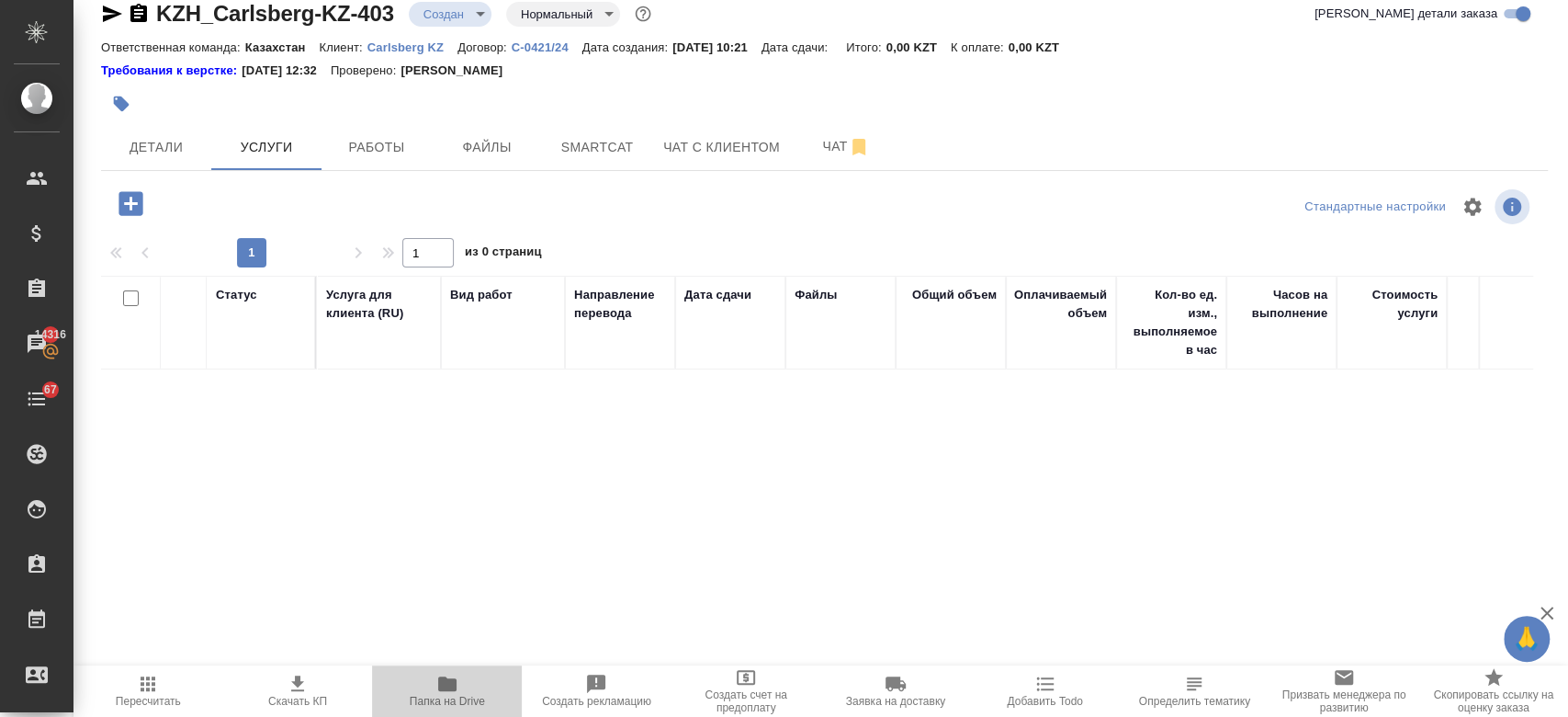
click at [451, 674] on icon "button" at bounding box center [447, 684] width 22 height 22
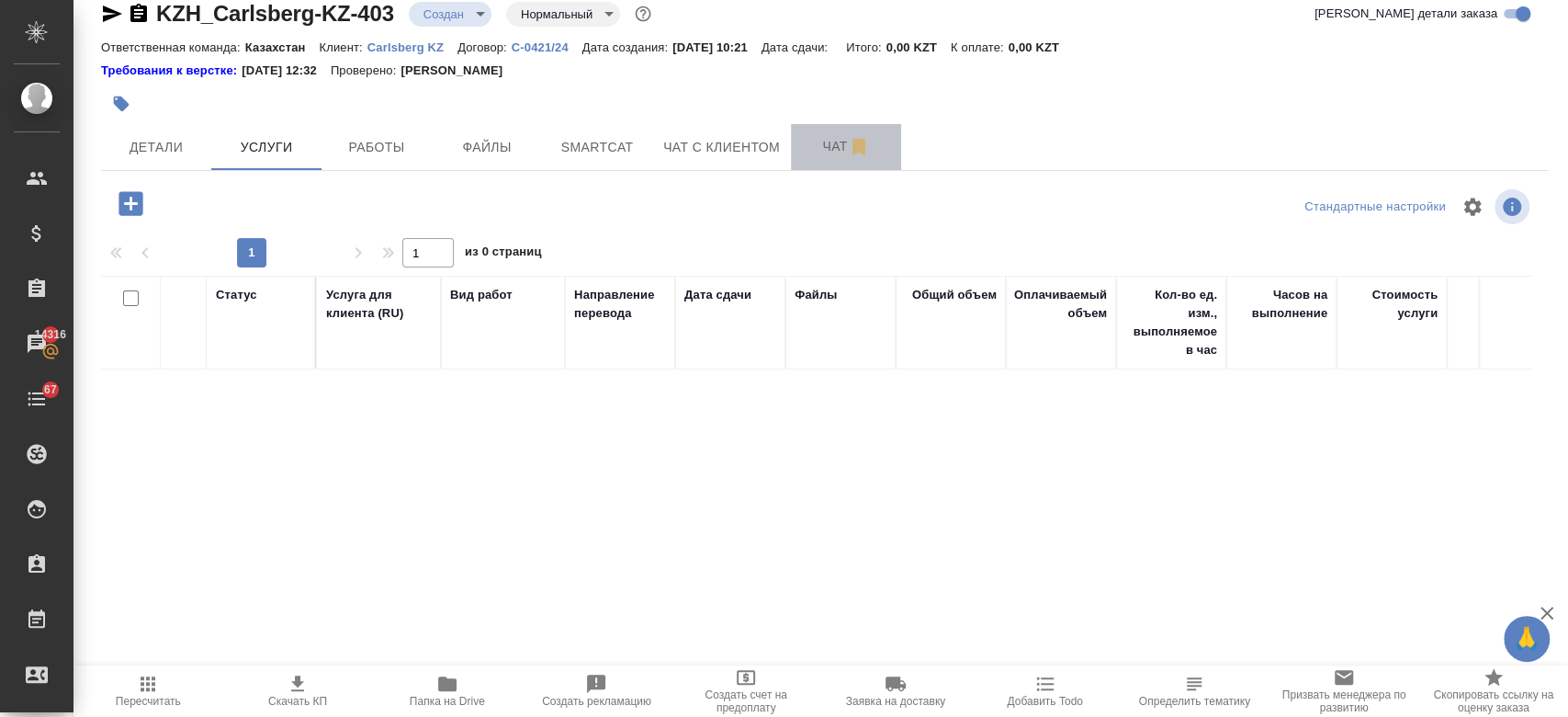
click at [838, 142] on span "Чат" at bounding box center [845, 146] width 88 height 23
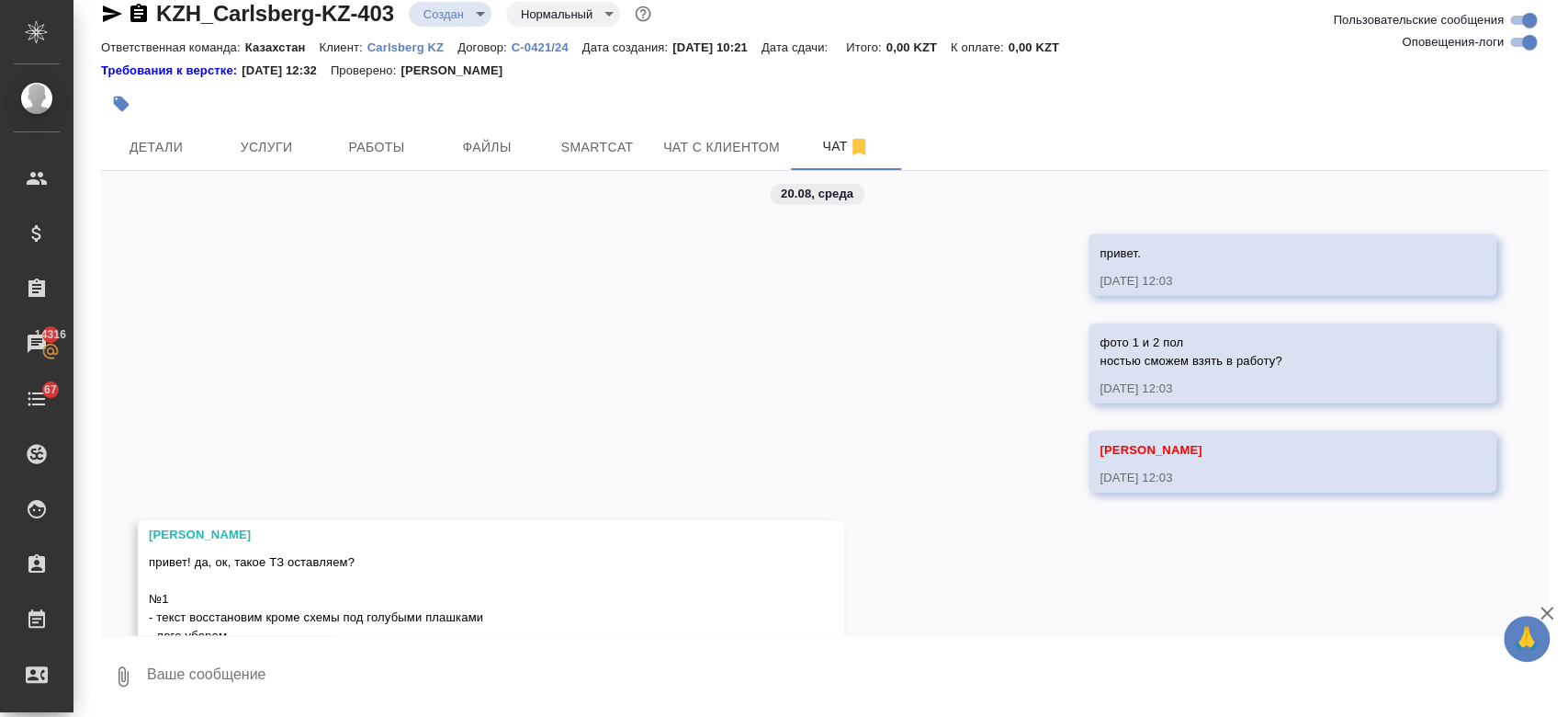
scroll to position [4405, 0]
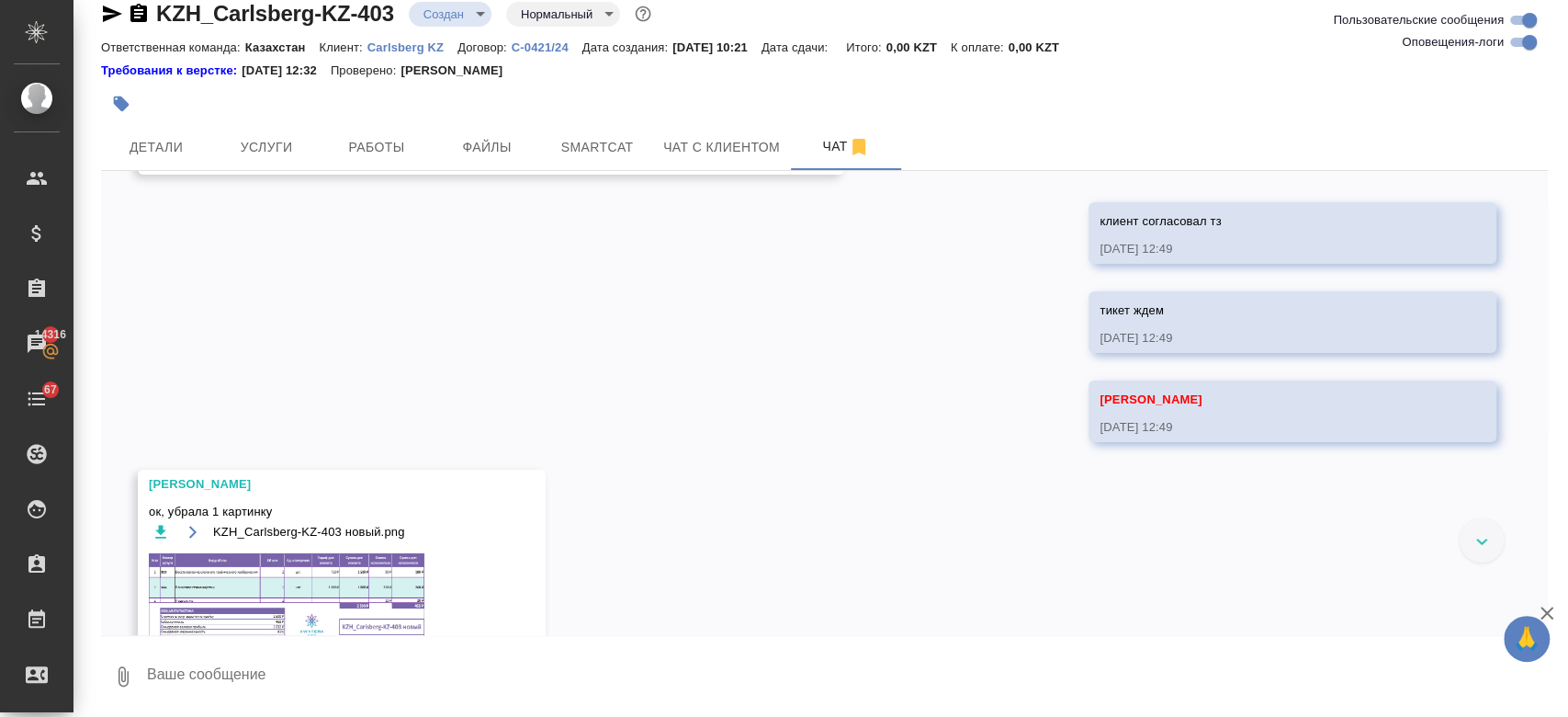
click at [307, 569] on img at bounding box center [286, 602] width 275 height 97
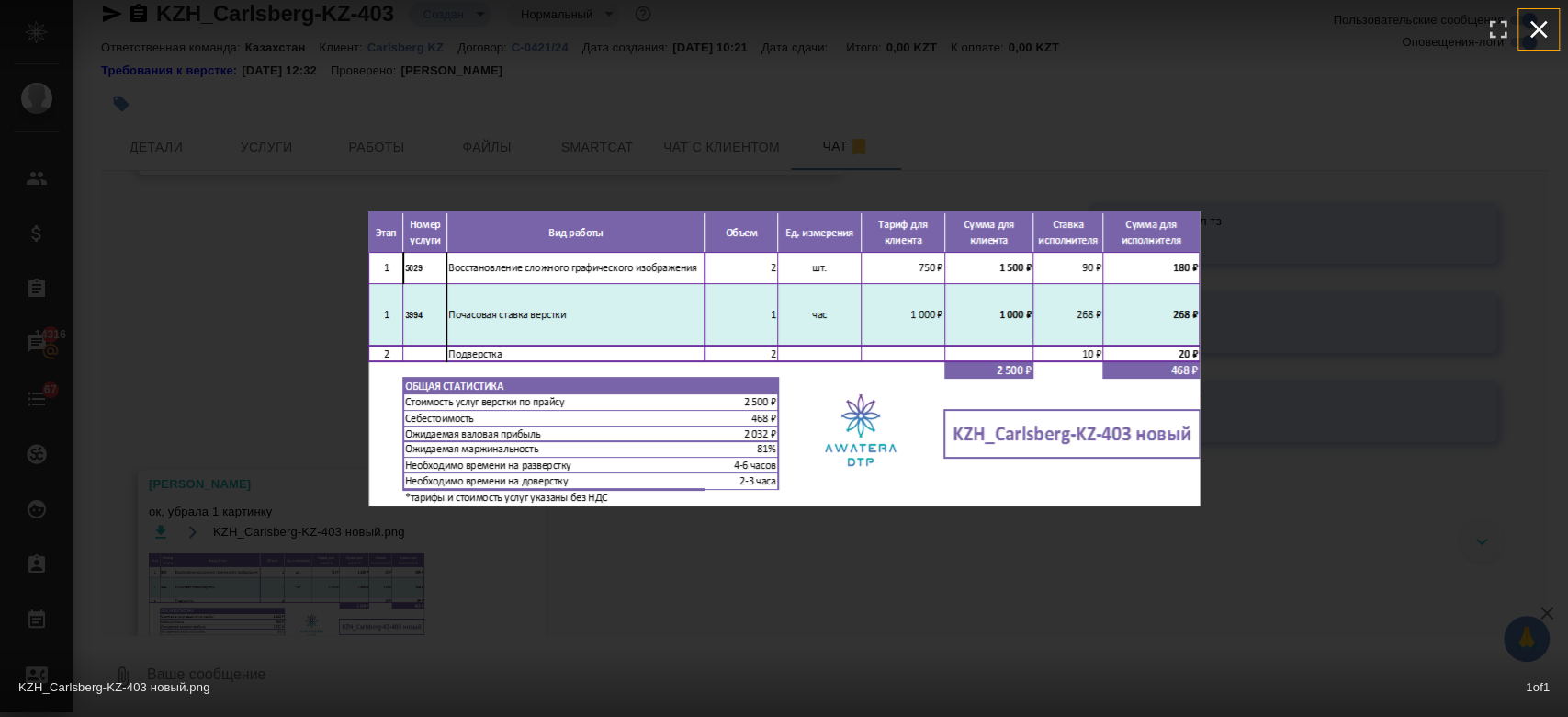
click at [1541, 35] on icon "button" at bounding box center [1538, 30] width 30 height 30
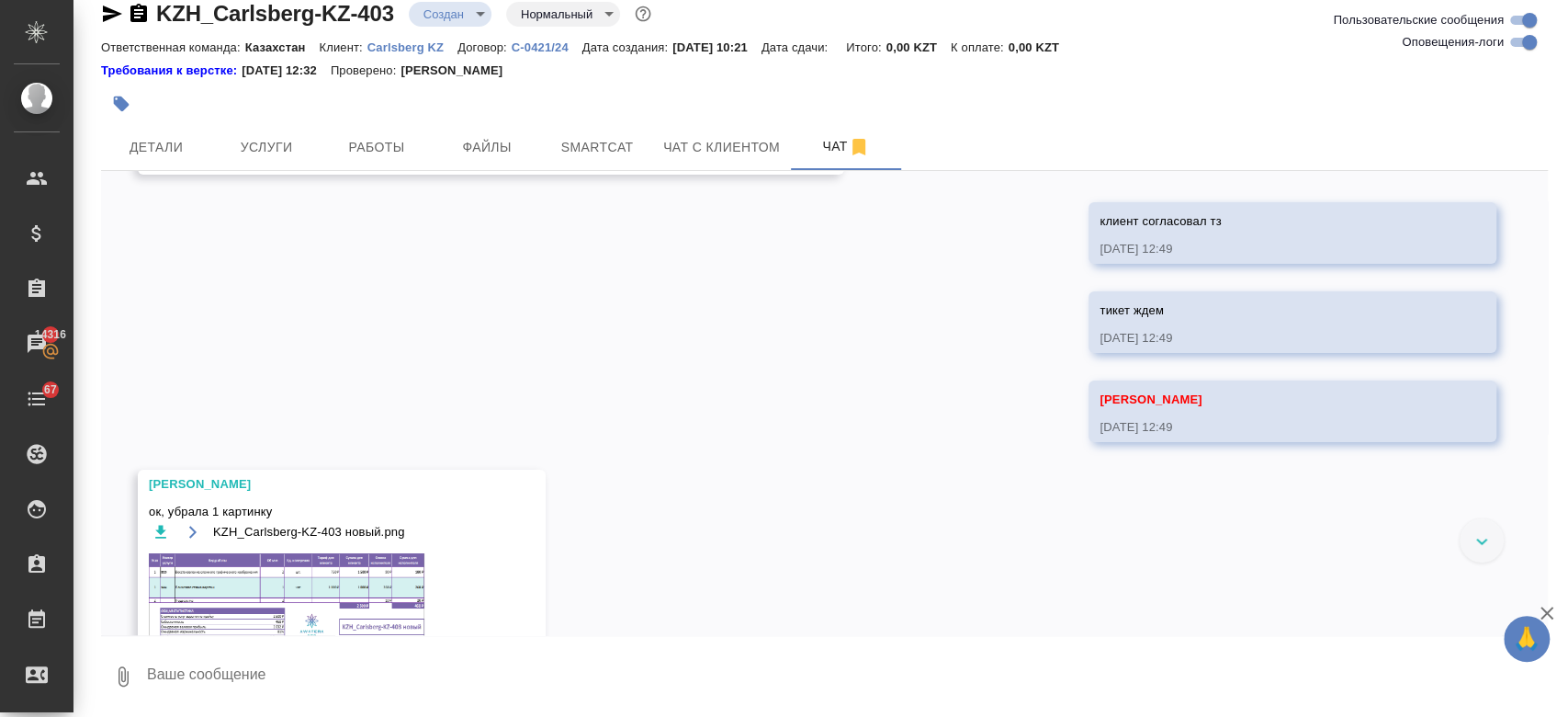
click at [366, 584] on img at bounding box center [286, 602] width 275 height 97
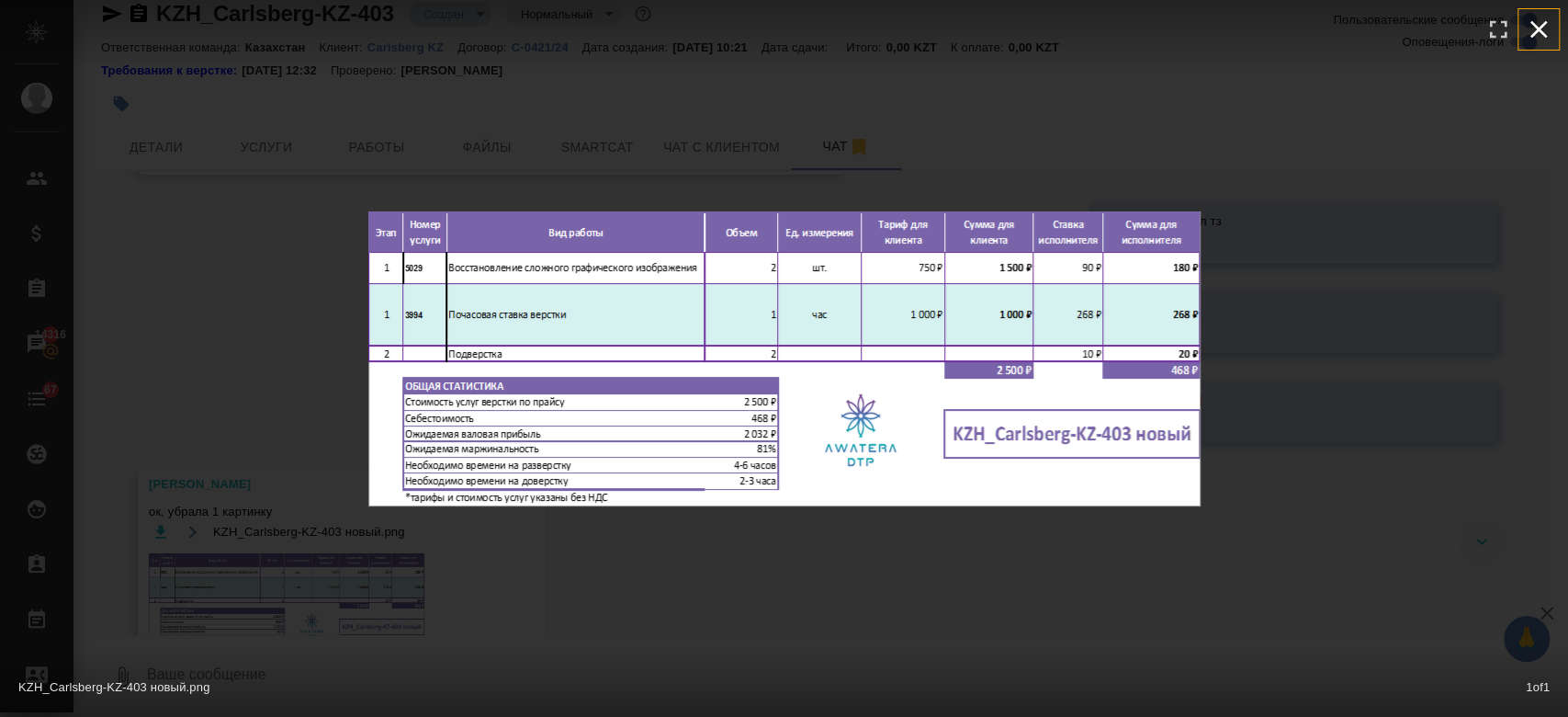
click at [1545, 41] on icon "button" at bounding box center [1538, 30] width 30 height 30
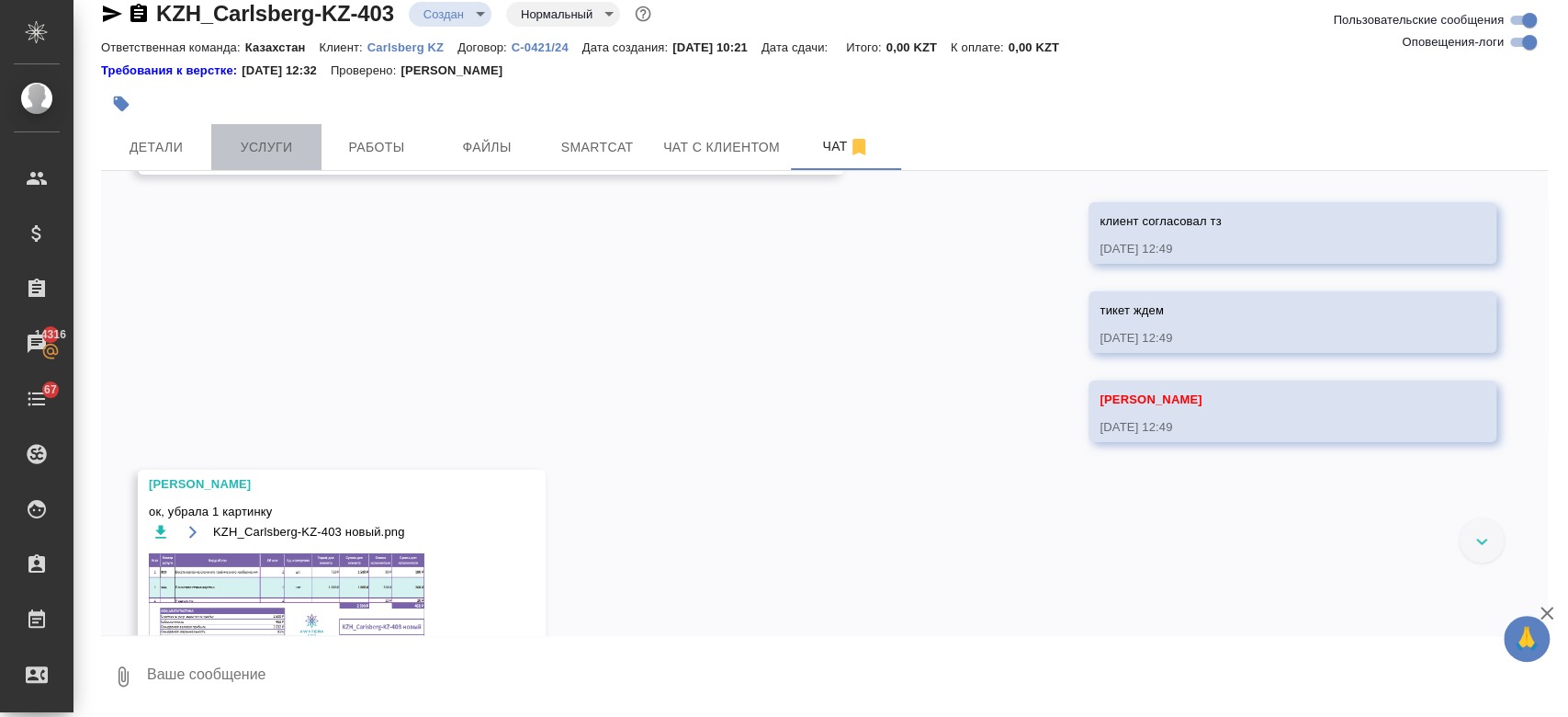
click at [274, 155] on span "Услуги" at bounding box center [266, 147] width 88 height 23
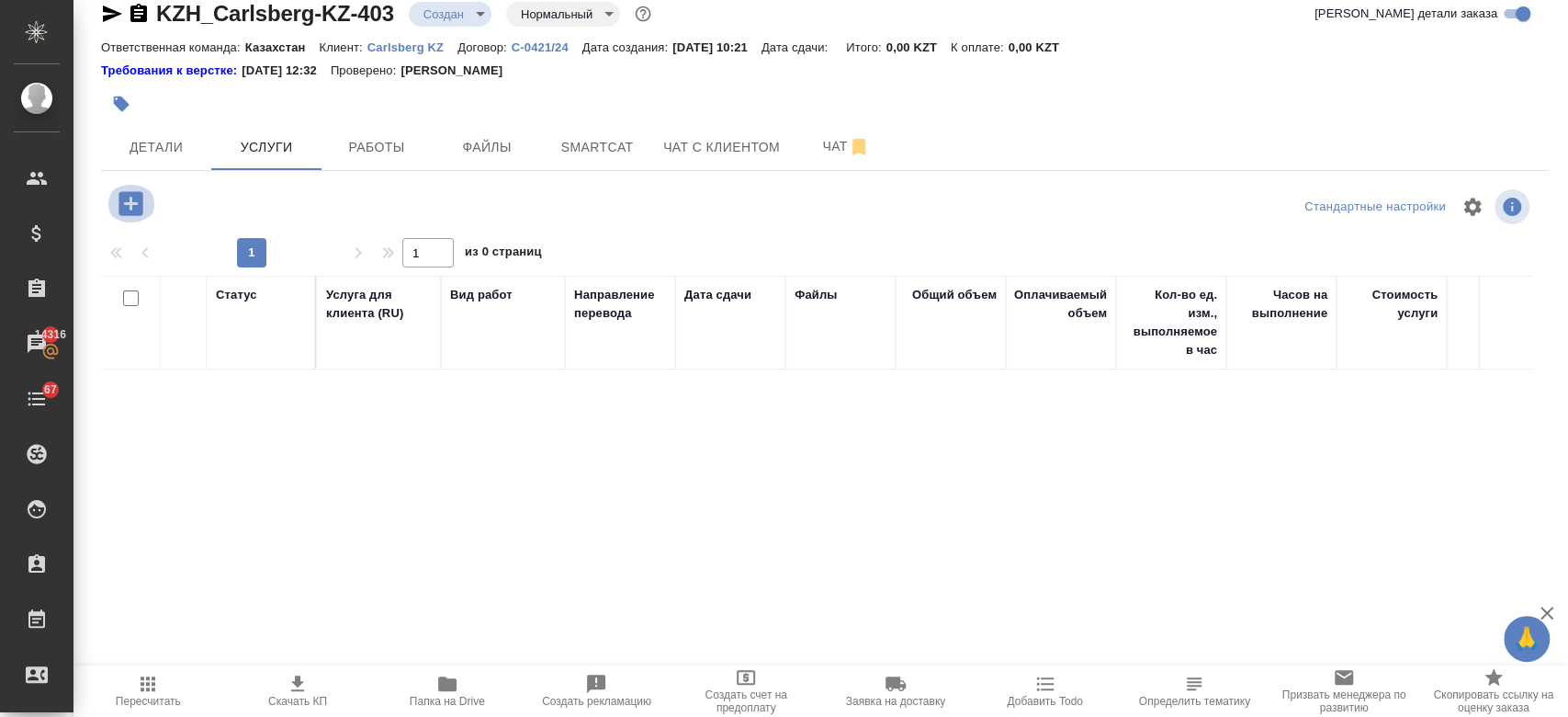
click at [137, 192] on icon "button" at bounding box center [130, 203] width 24 height 24
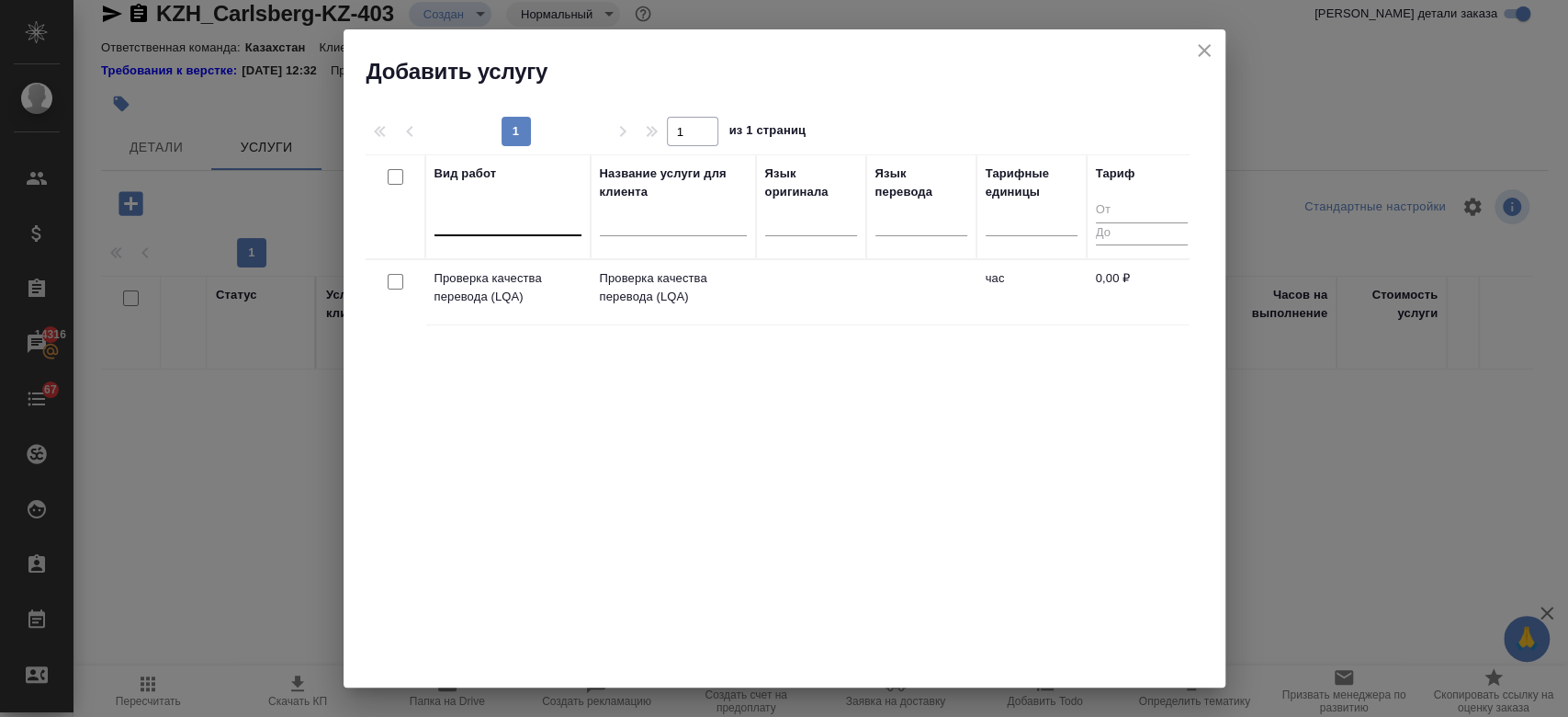
click at [505, 225] on div at bounding box center [507, 217] width 147 height 27
type input "c"
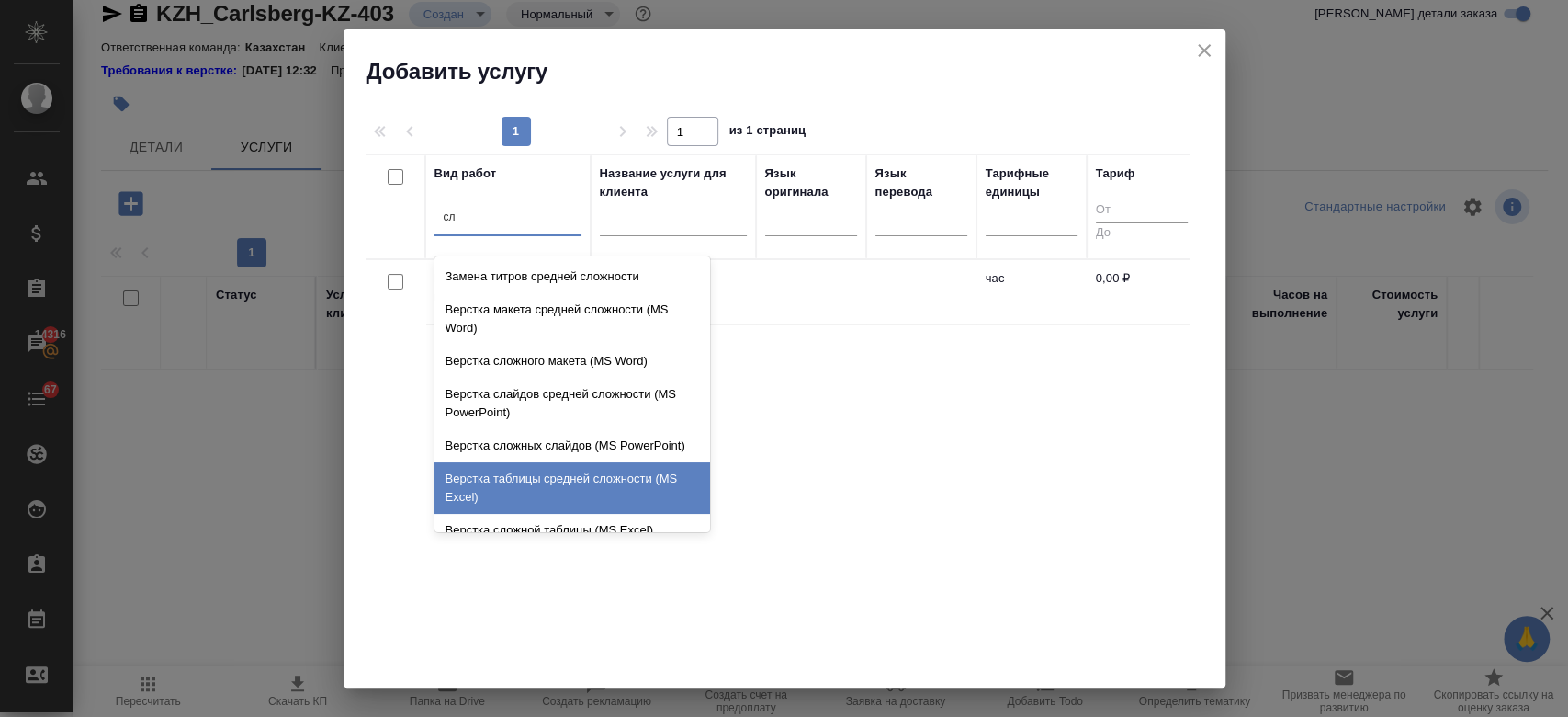
type input "с"
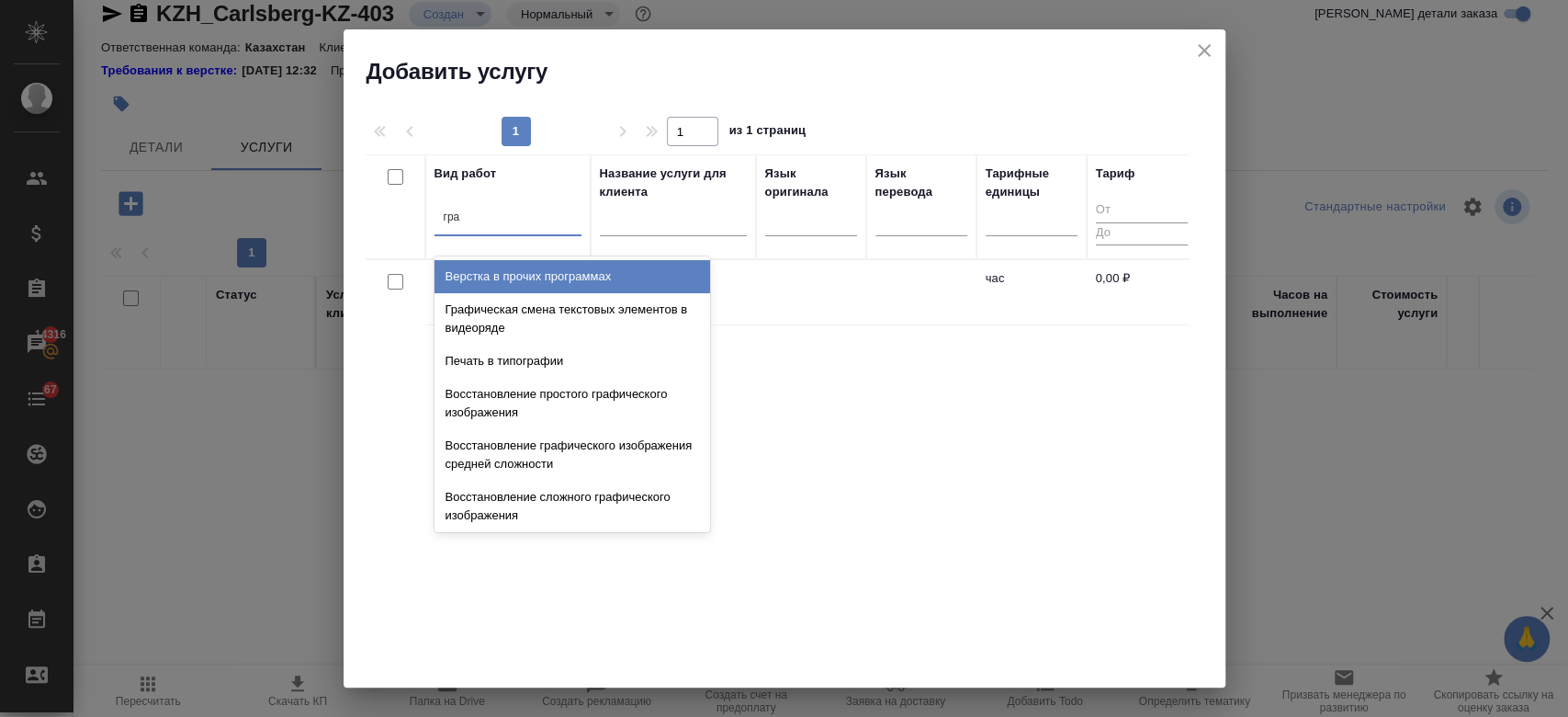
type input "граф"
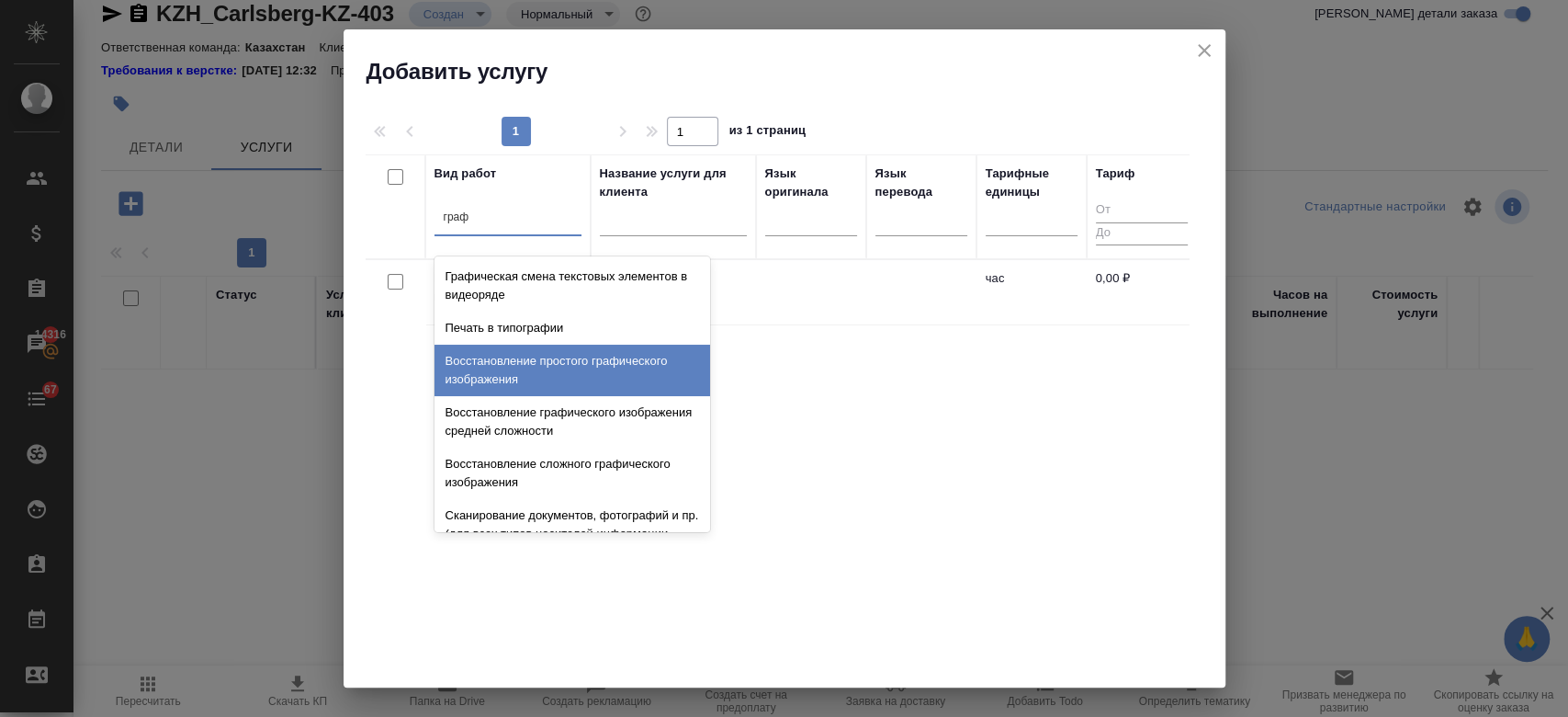
scroll to position [59, 0]
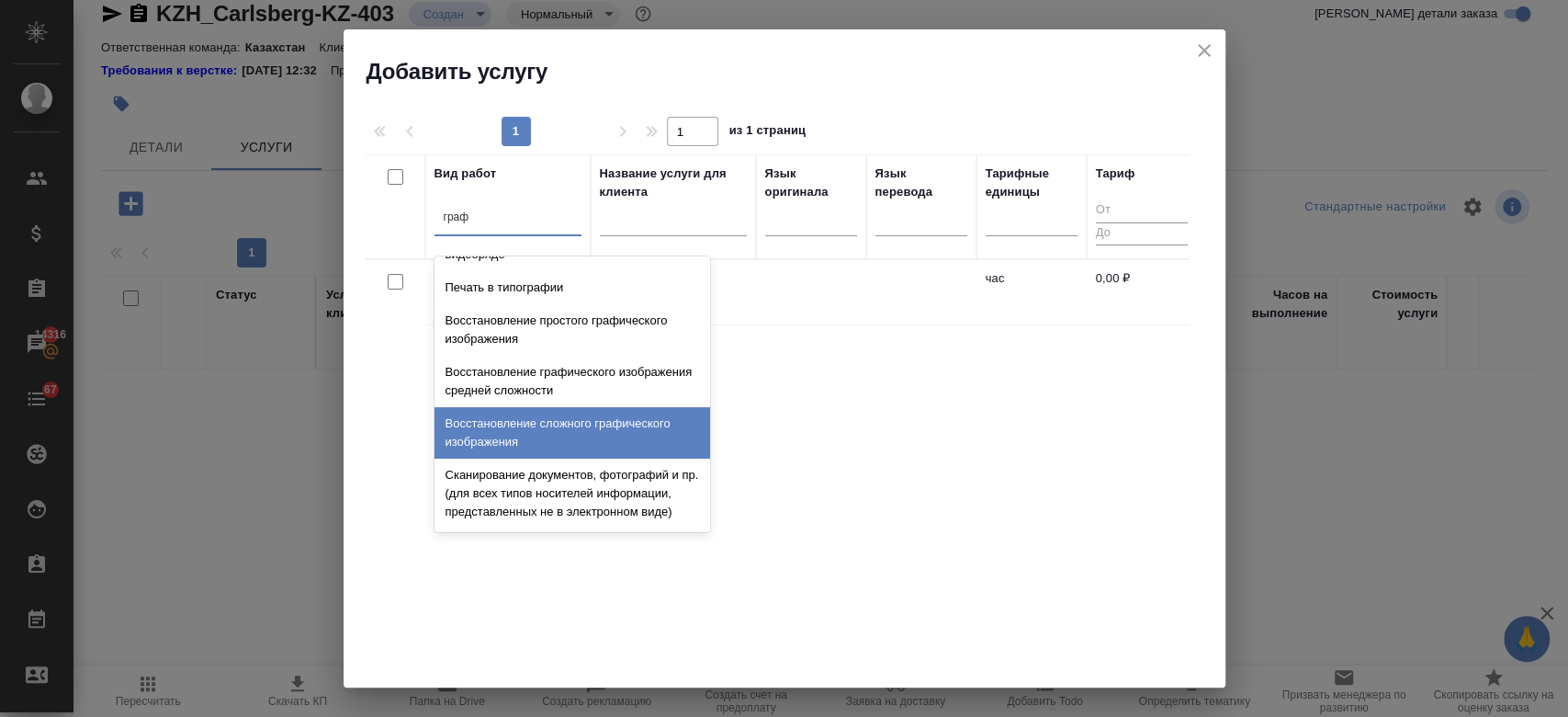
click at [570, 411] on div "Восстановление сложного графического изображения" at bounding box center [572, 433] width 275 height 52
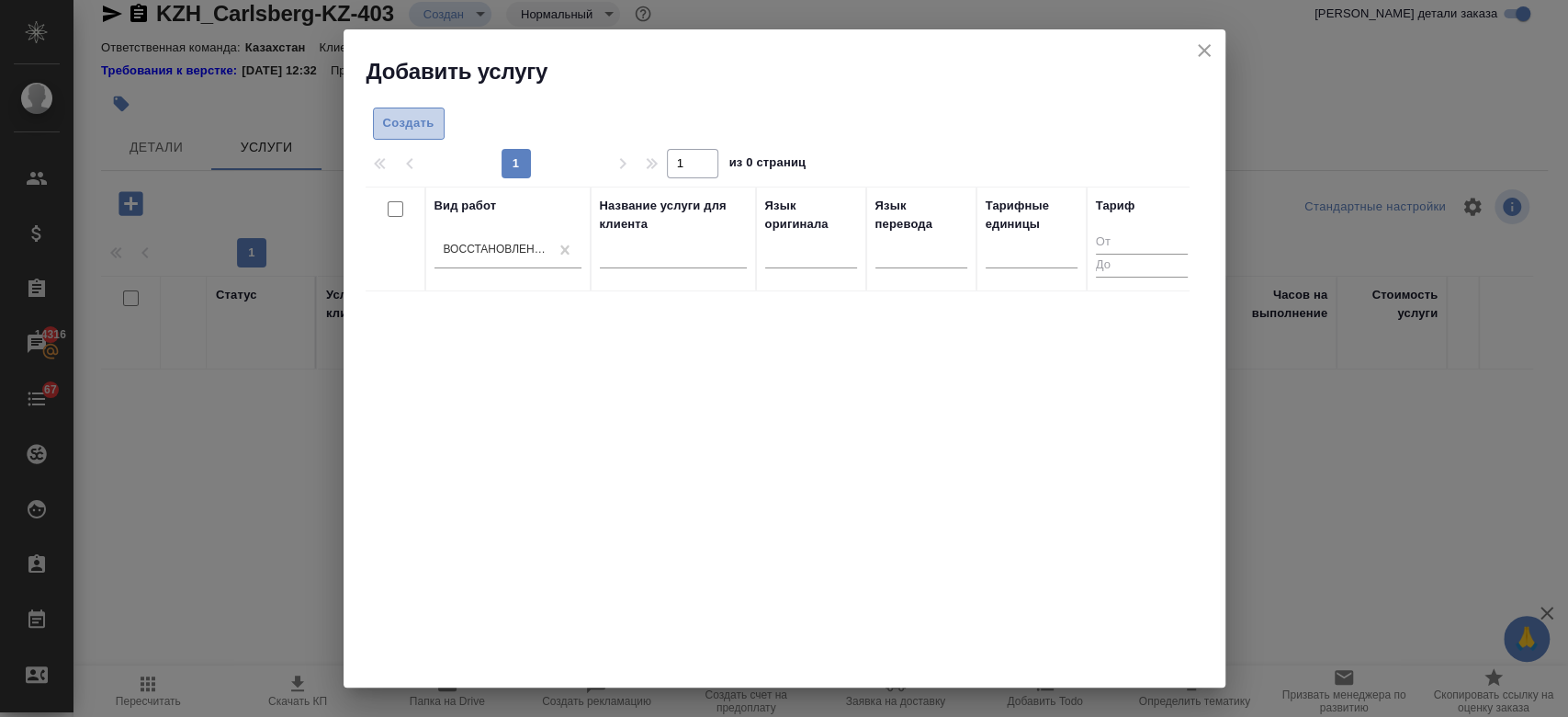
click at [405, 124] on span "Создать" at bounding box center [409, 123] width 52 height 21
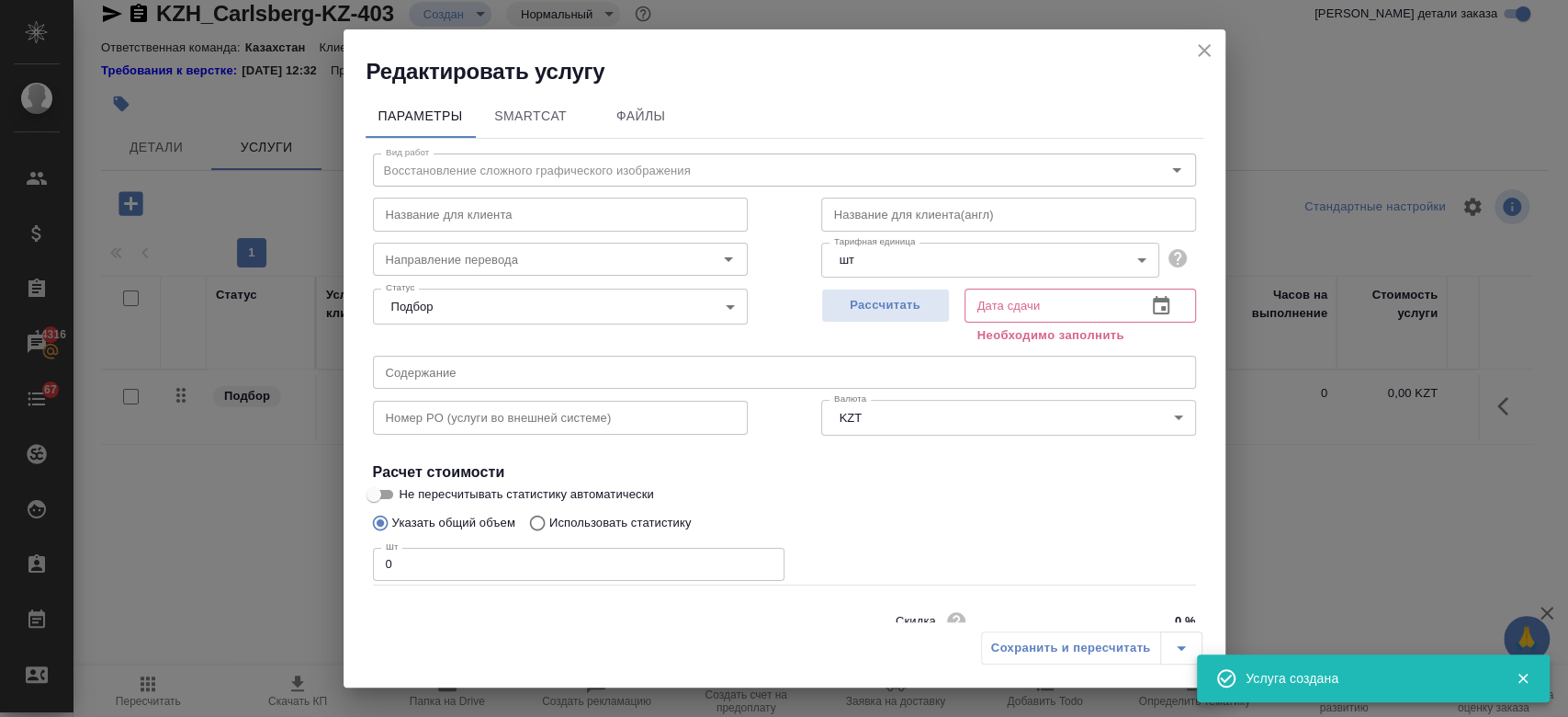
scroll to position [79, 0]
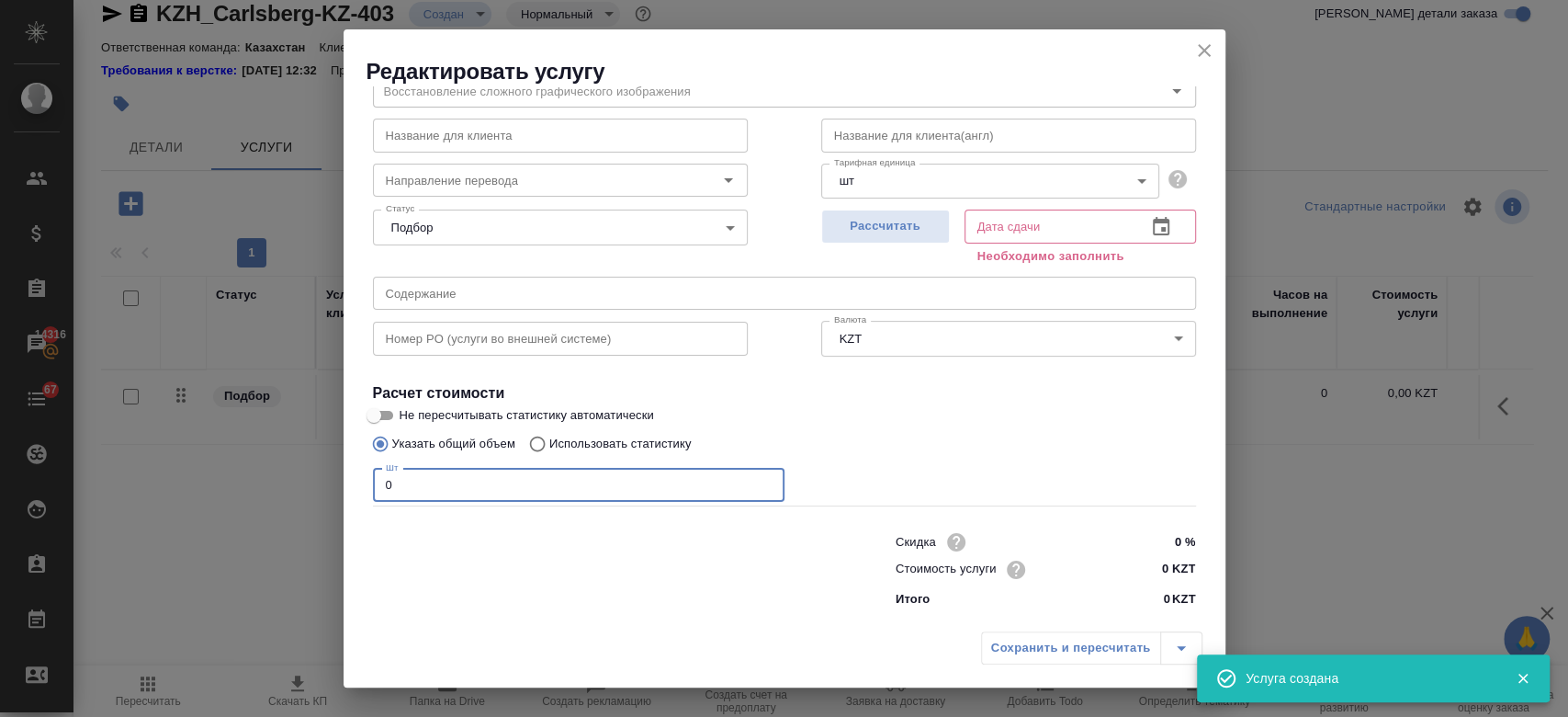
click at [497, 488] on input "0" at bounding box center [579, 485] width 412 height 33
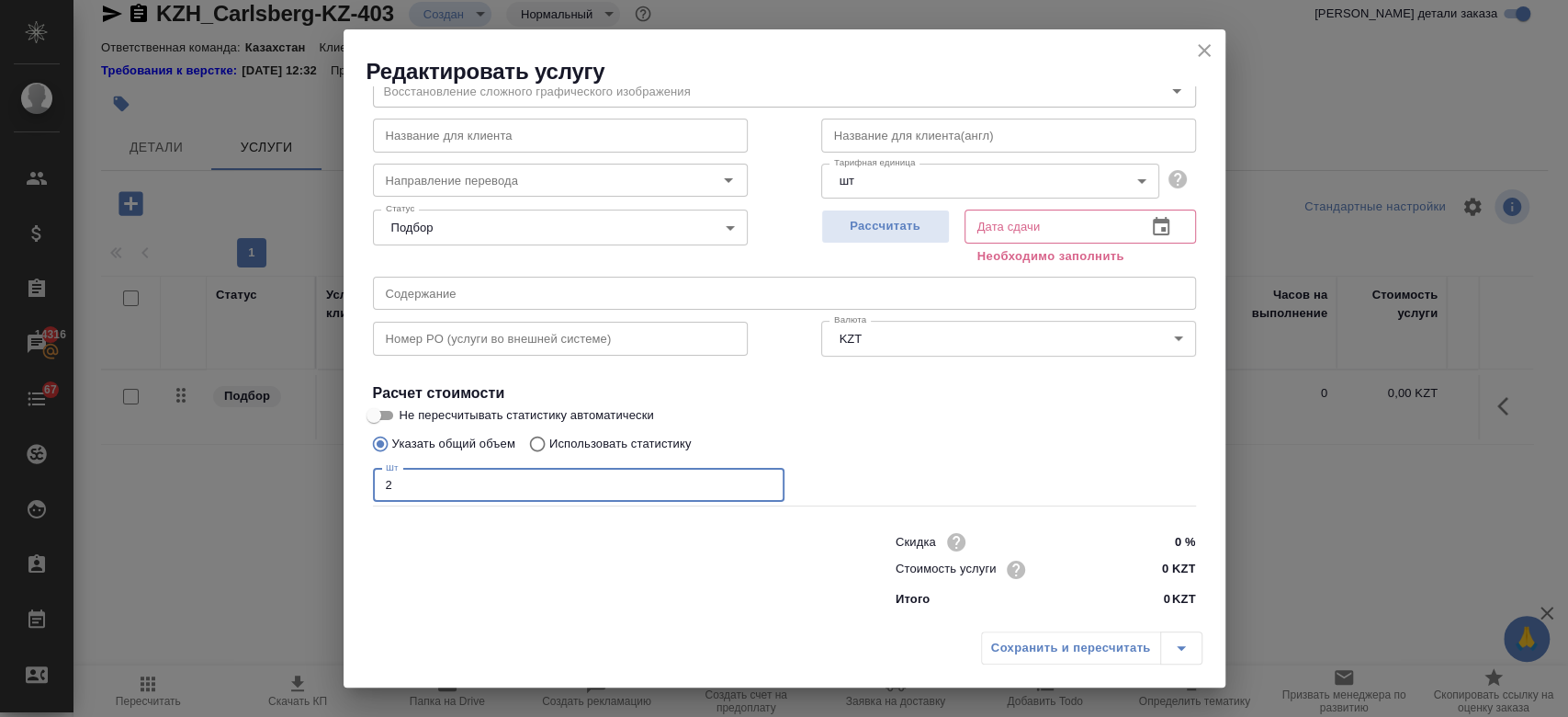
type input "2"
click at [1153, 570] on input "0 KZT" at bounding box center [1160, 569] width 69 height 27
type input "5250 KZT"
click at [1008, 444] on div "Указать общий объем Использовать статистику" at bounding box center [784, 444] width 823 height 35
click at [864, 247] on div "Рассчитать" at bounding box center [885, 236] width 128 height 67
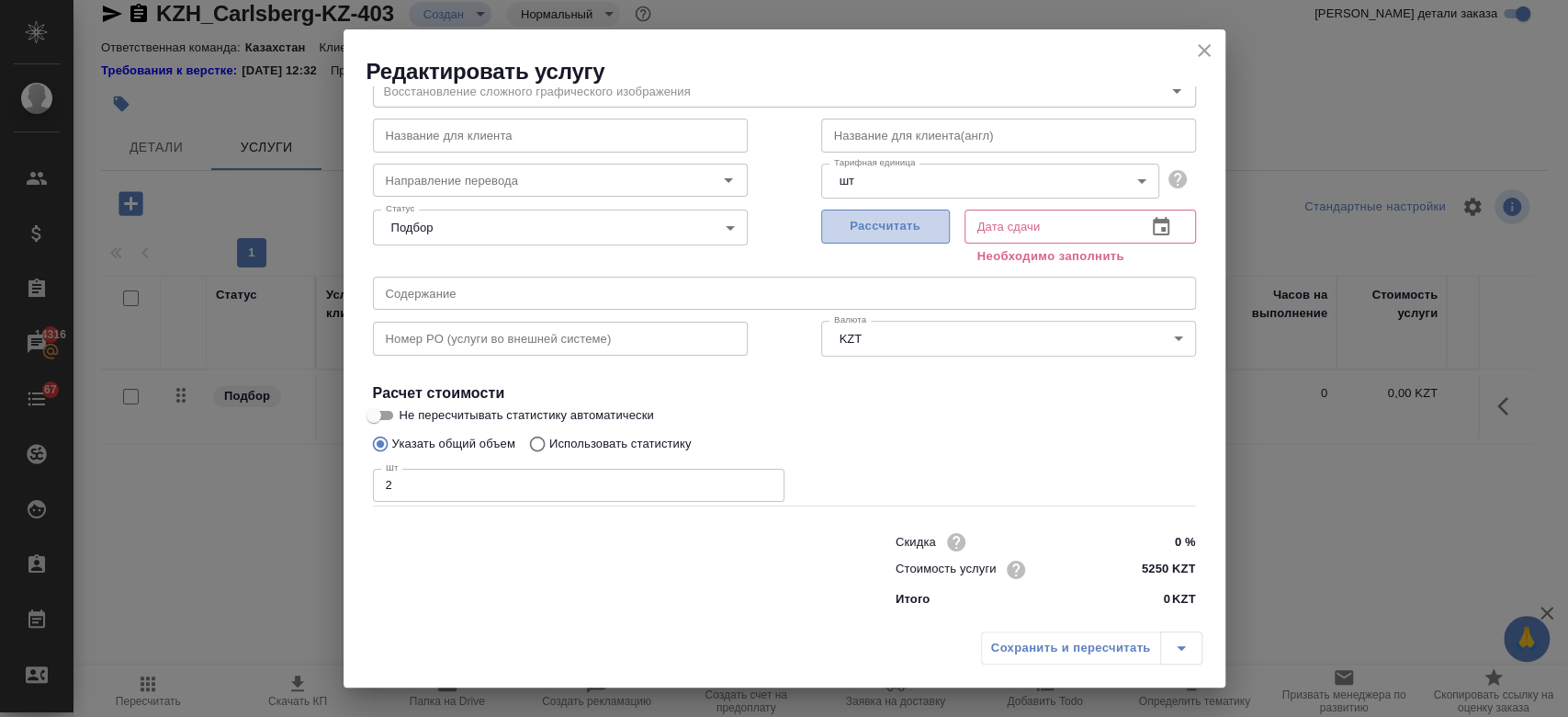
click at [863, 238] on button "Рассчитать" at bounding box center [885, 226] width 128 height 34
type input "20.08.2025 14:00"
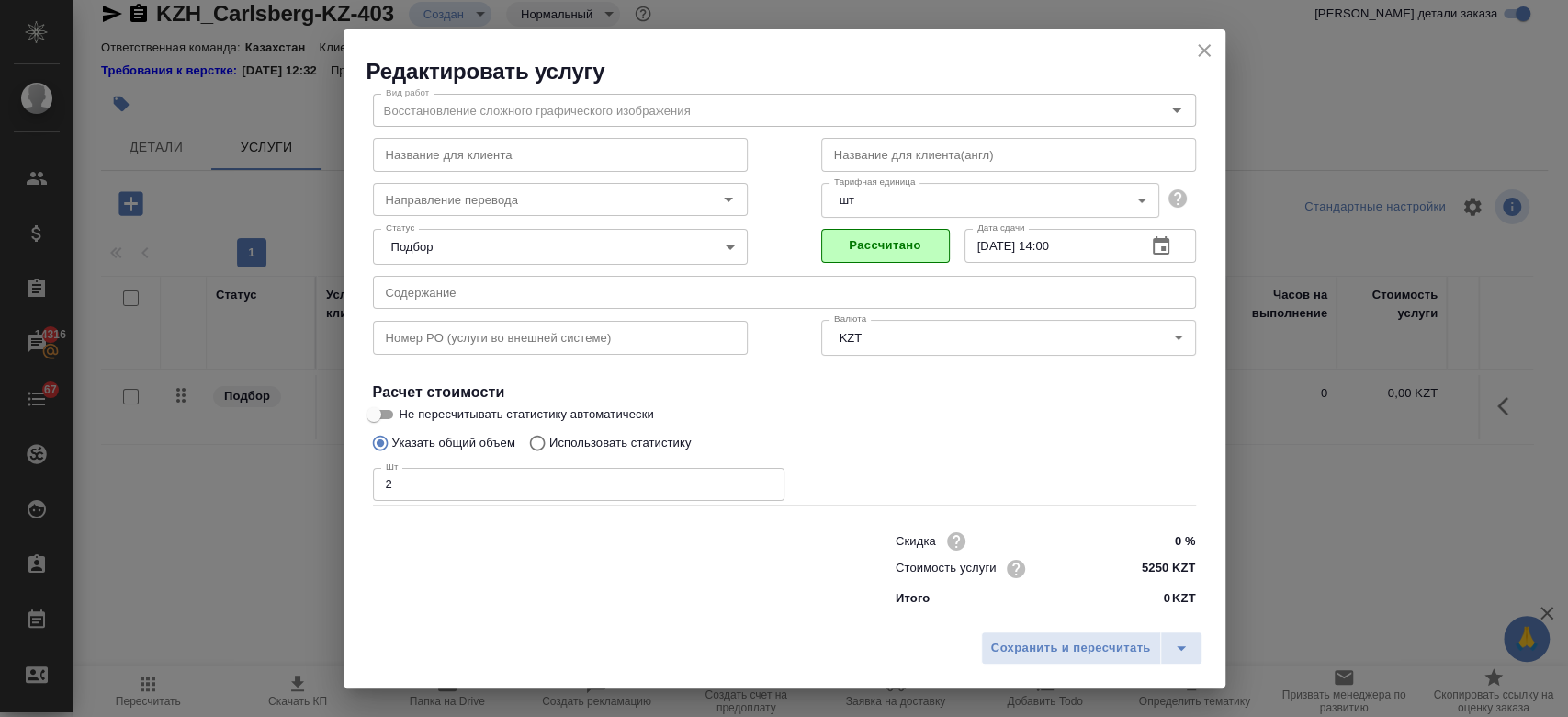
scroll to position [59, 0]
click at [1080, 658] on span "Сохранить и пересчитать" at bounding box center [1070, 648] width 160 height 21
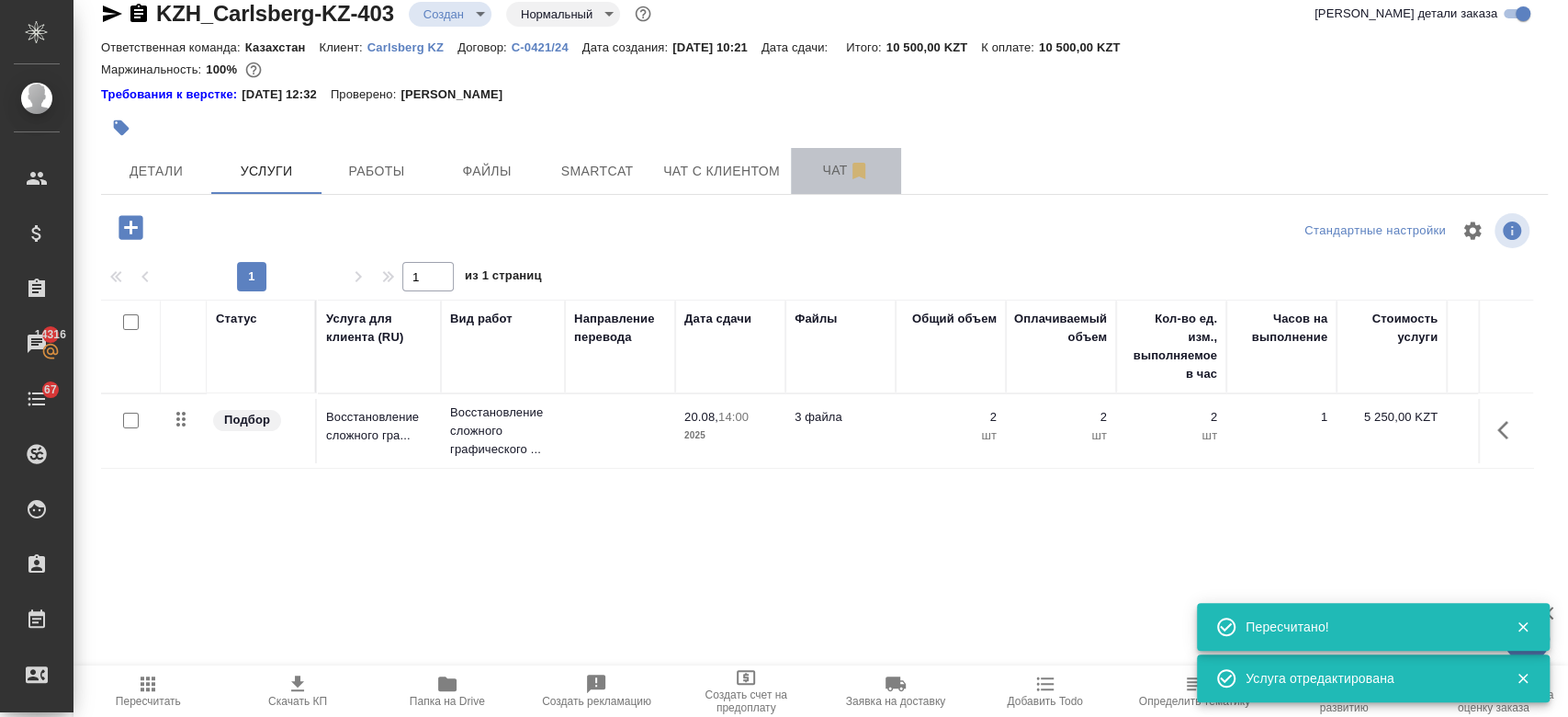
click at [813, 175] on span "Чат" at bounding box center [845, 170] width 88 height 23
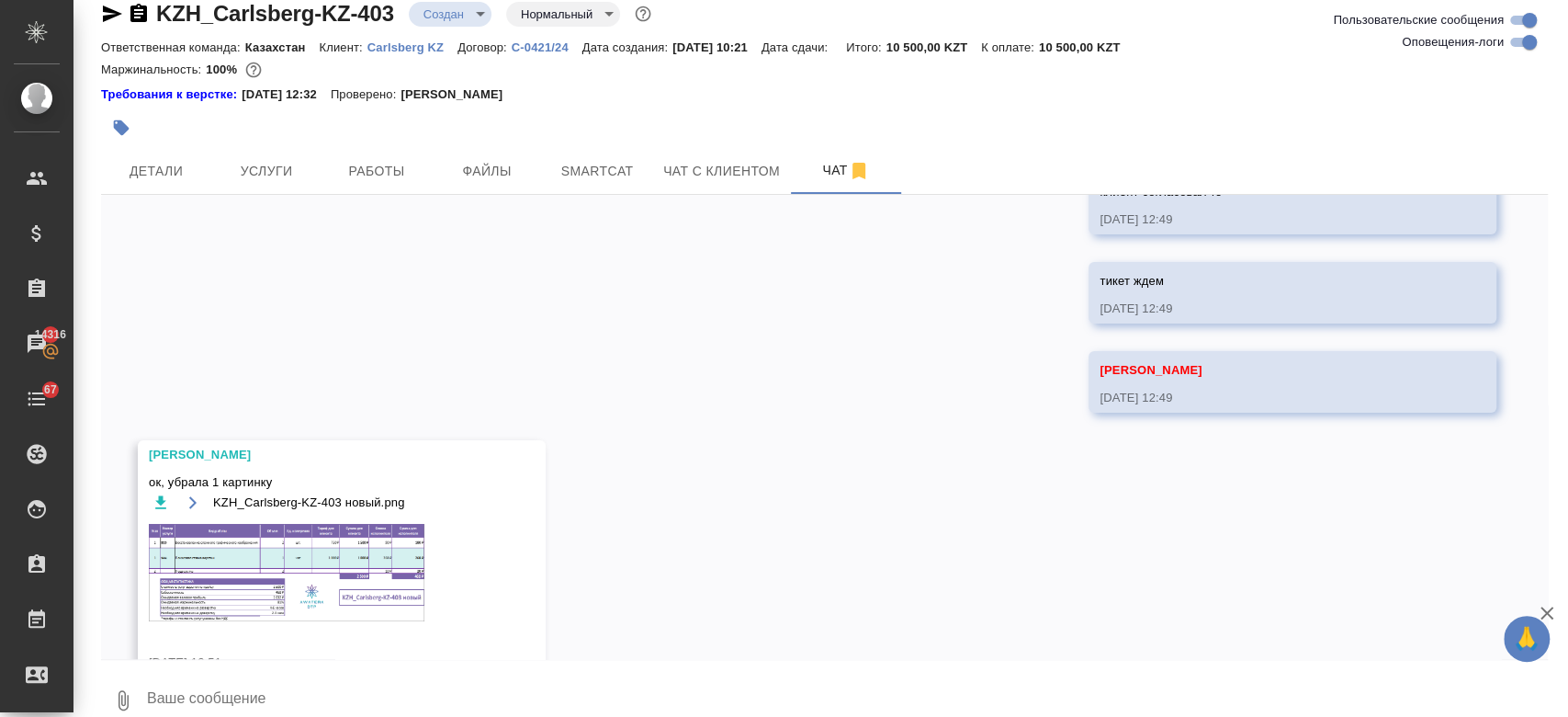
scroll to position [4503, 0]
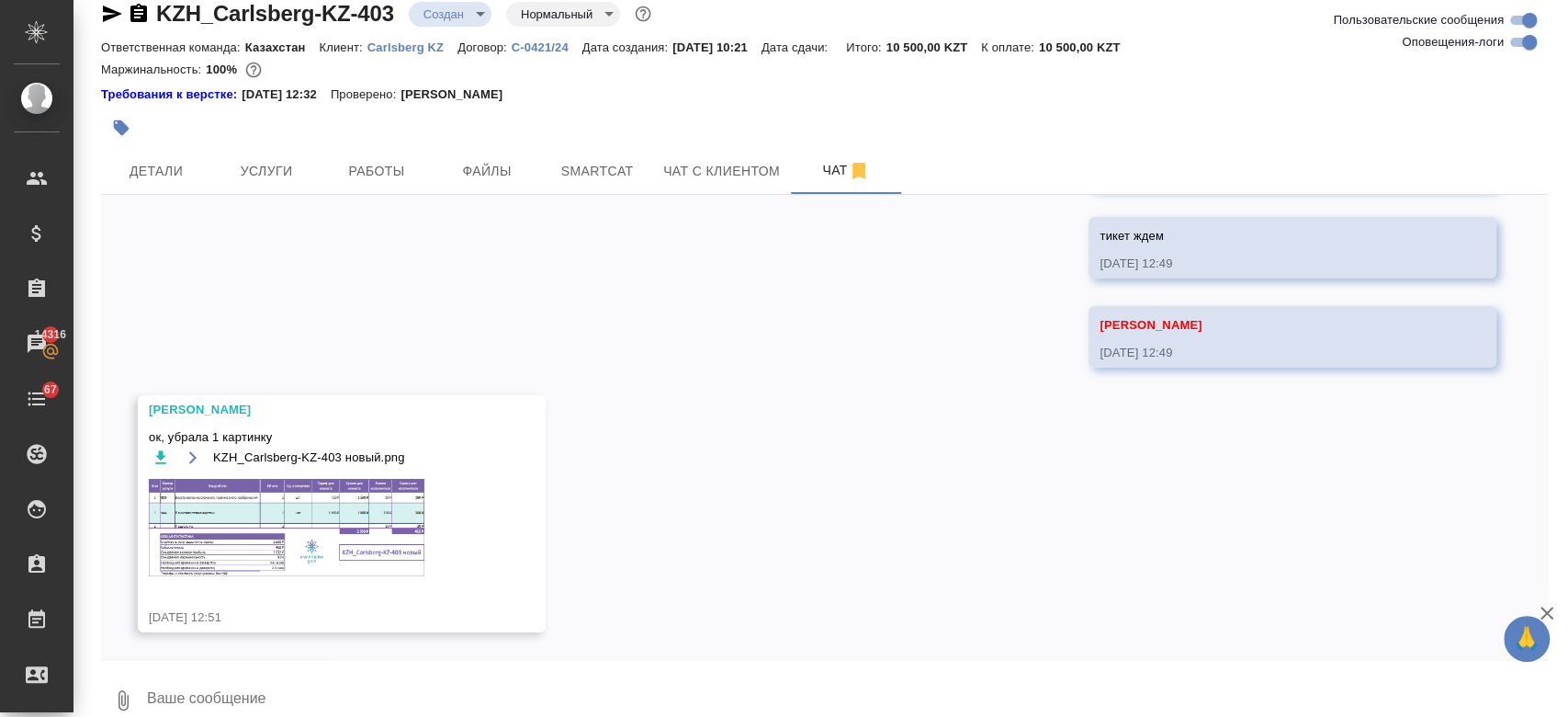
click at [380, 500] on img at bounding box center [286, 527] width 275 height 97
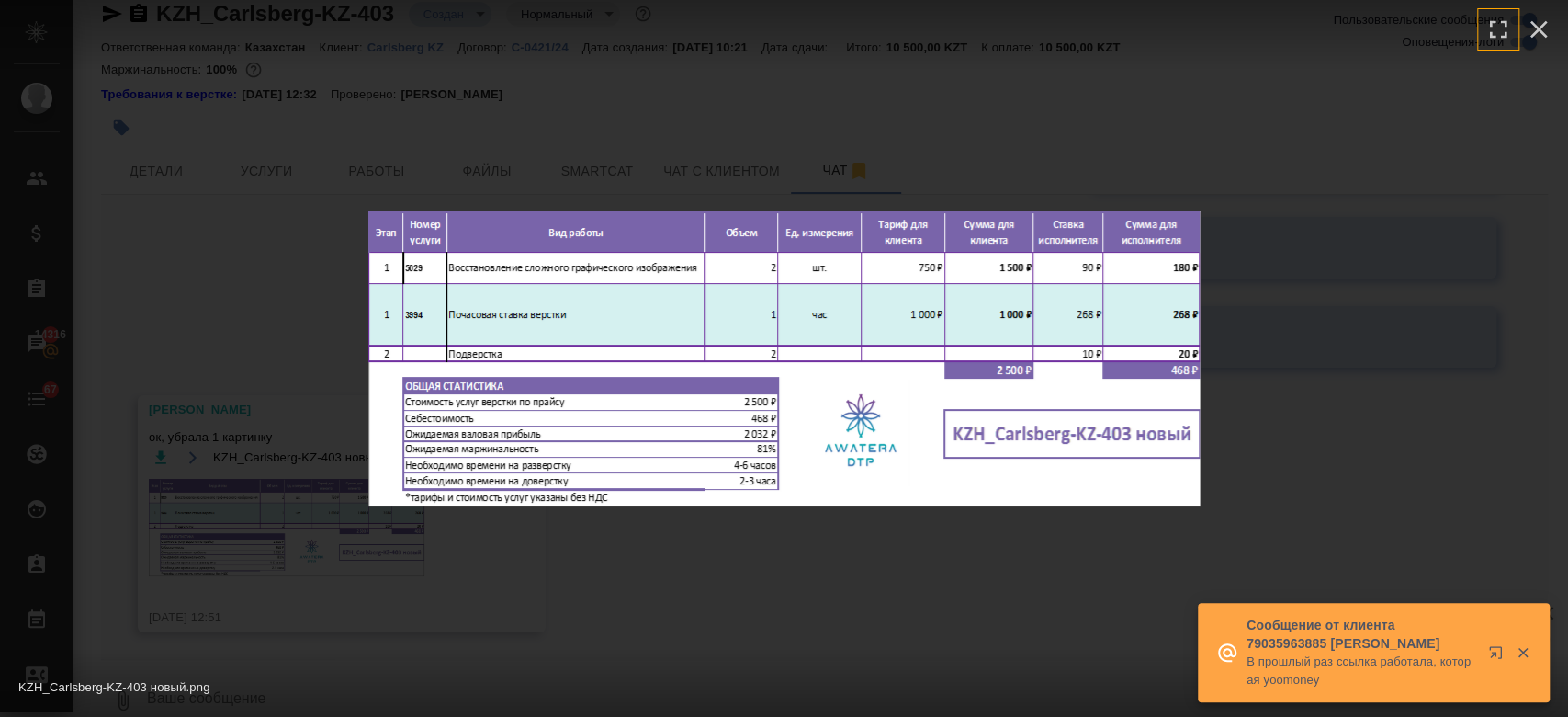
click at [1526, 646] on icon "button" at bounding box center [1523, 652] width 17 height 17
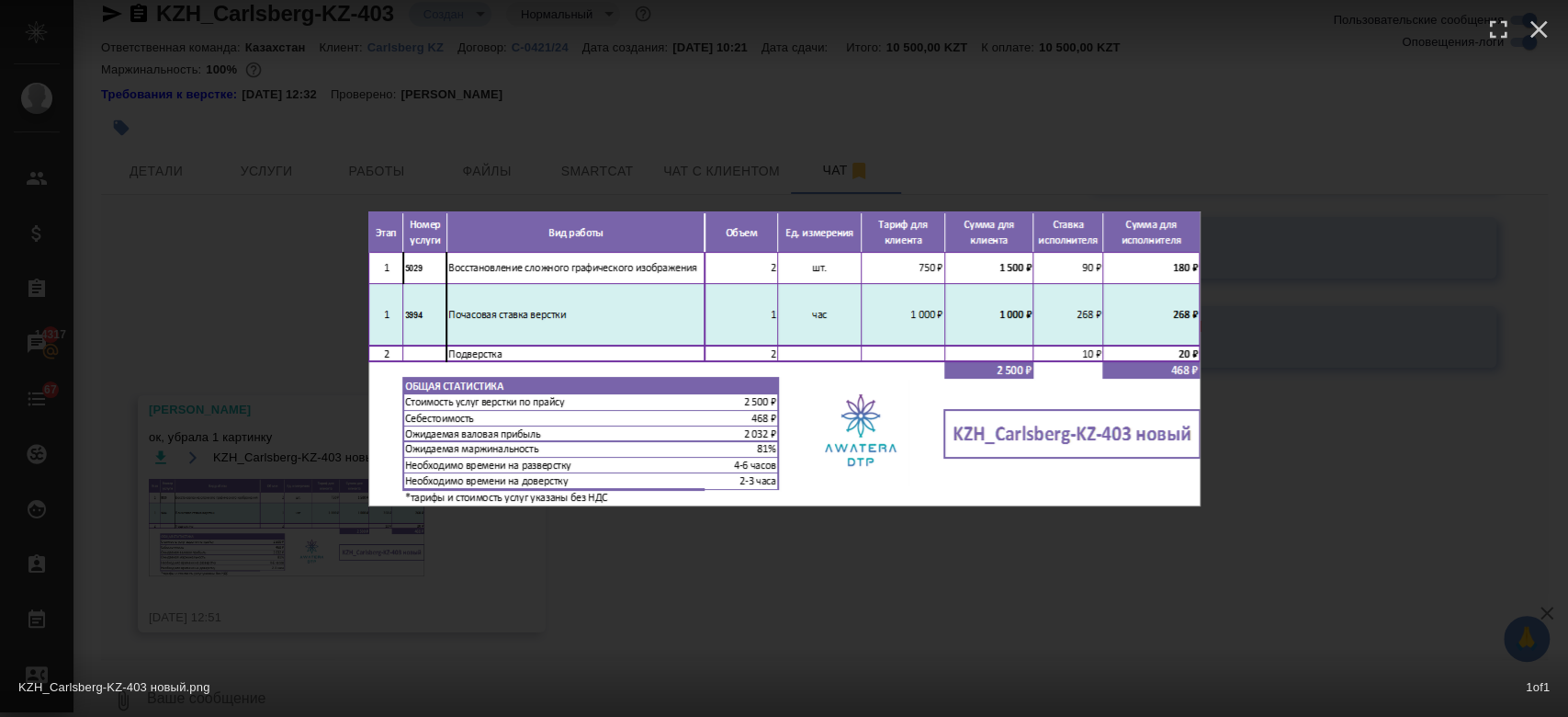
click at [1297, 374] on div "KZH_Carlsberg-KZ-403 новый.png 1 of 1" at bounding box center [784, 358] width 1568 height 717
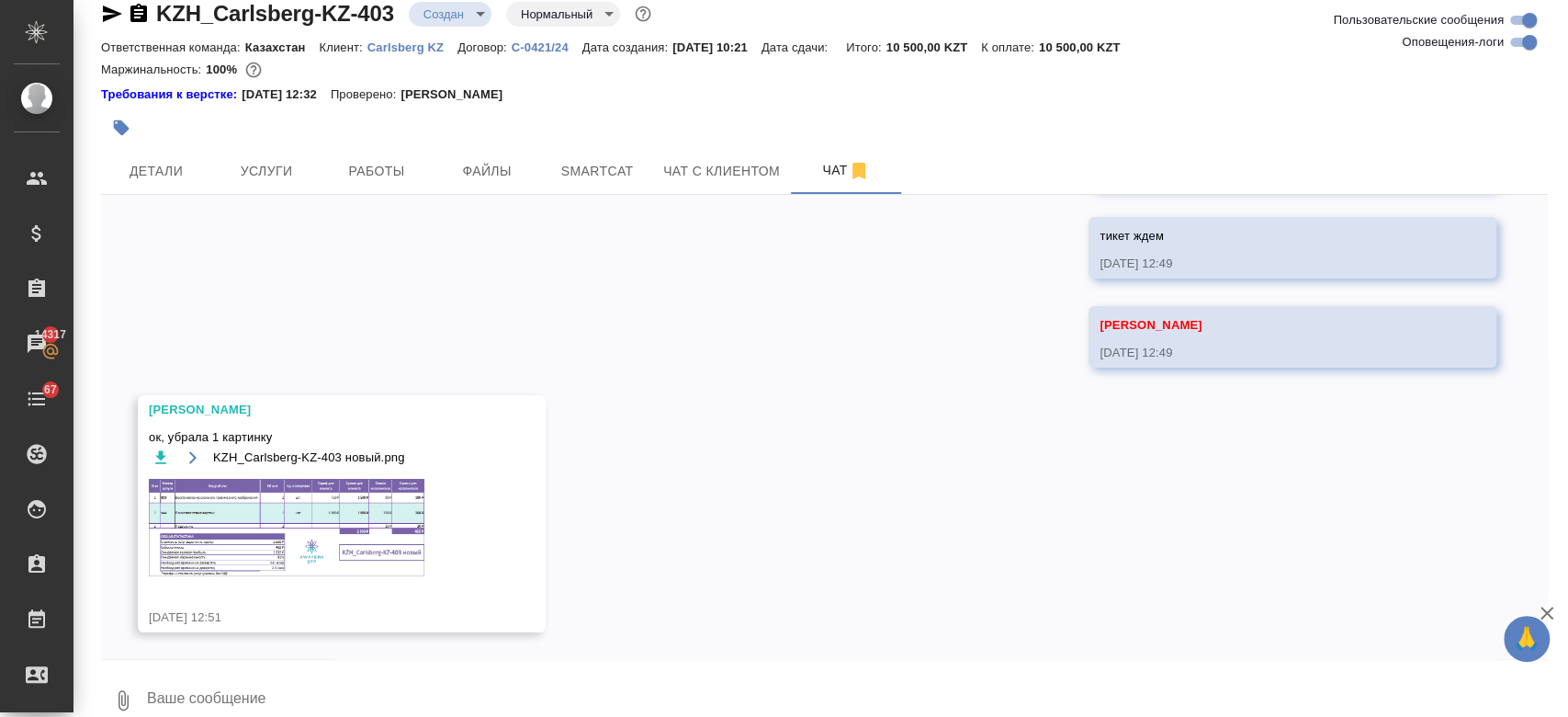
click at [353, 556] on img at bounding box center [286, 527] width 275 height 97
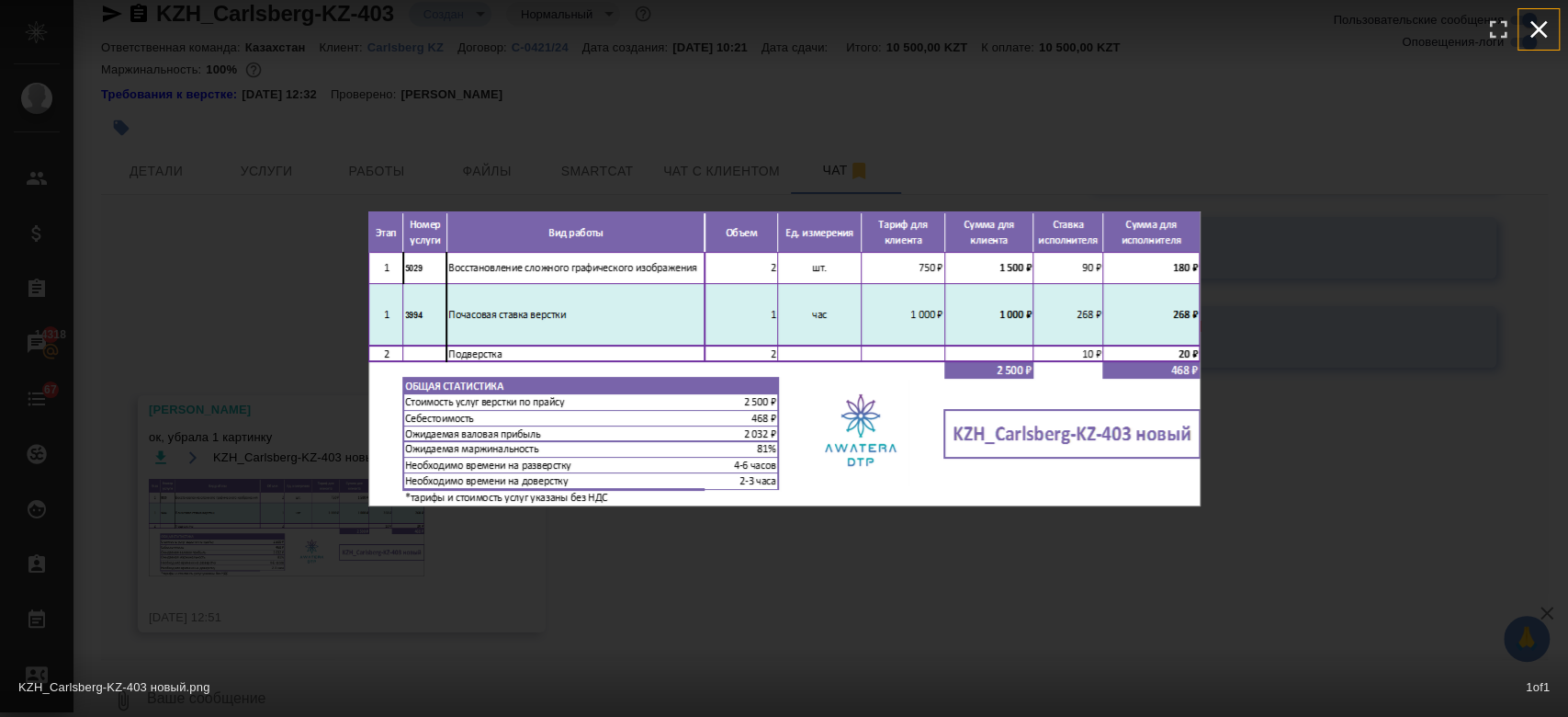
click at [1543, 33] on icon "button" at bounding box center [1538, 30] width 18 height 18
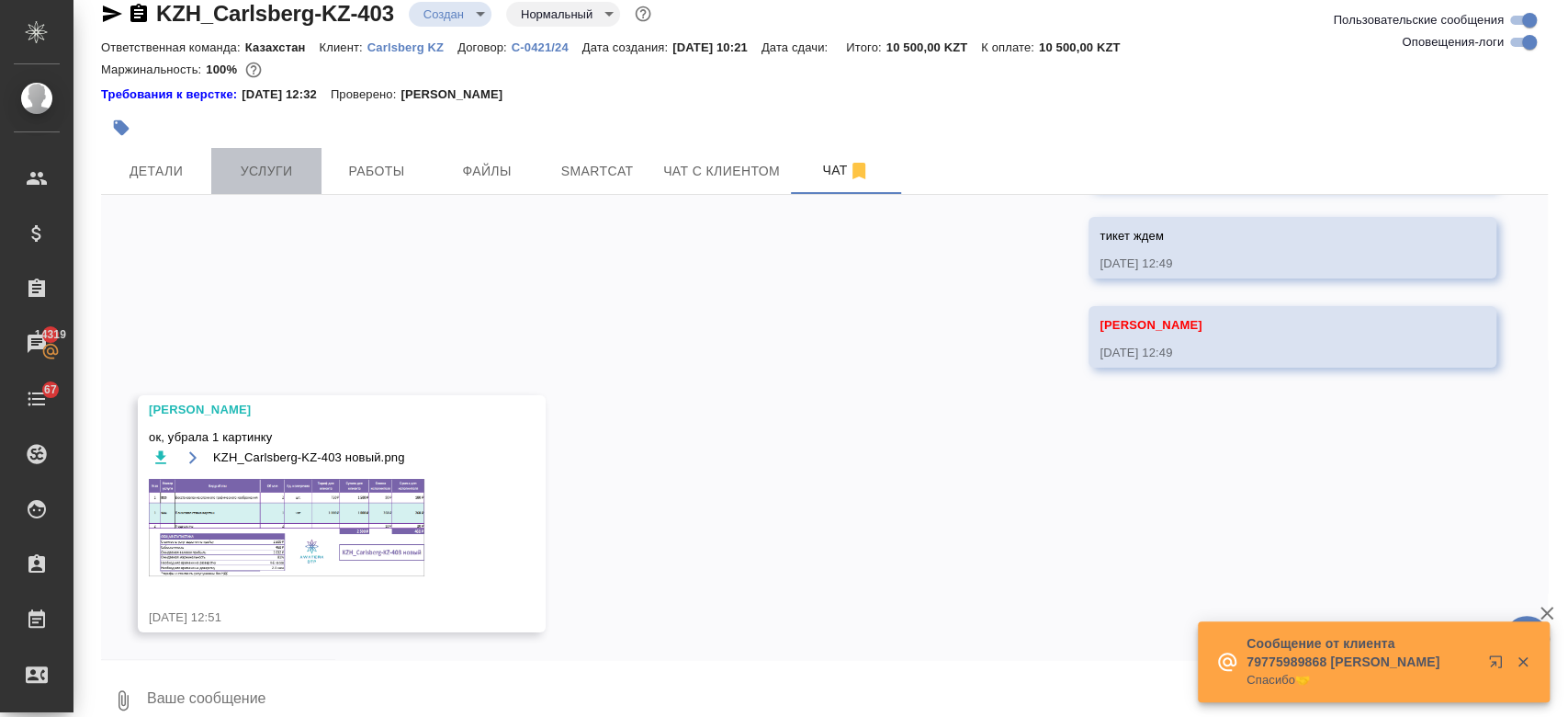
click at [259, 162] on span "Услуги" at bounding box center [266, 171] width 88 height 23
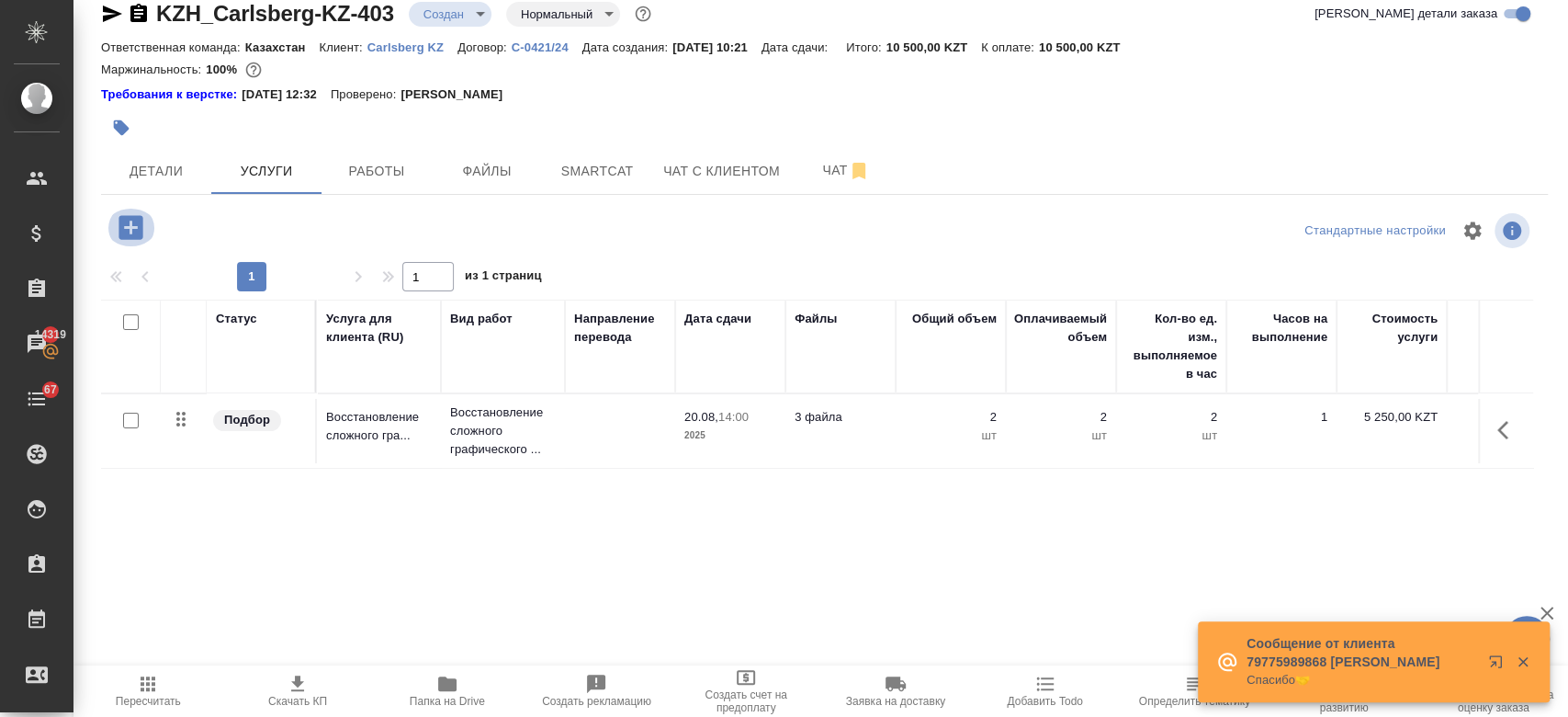
click at [139, 225] on icon "button" at bounding box center [130, 227] width 24 height 24
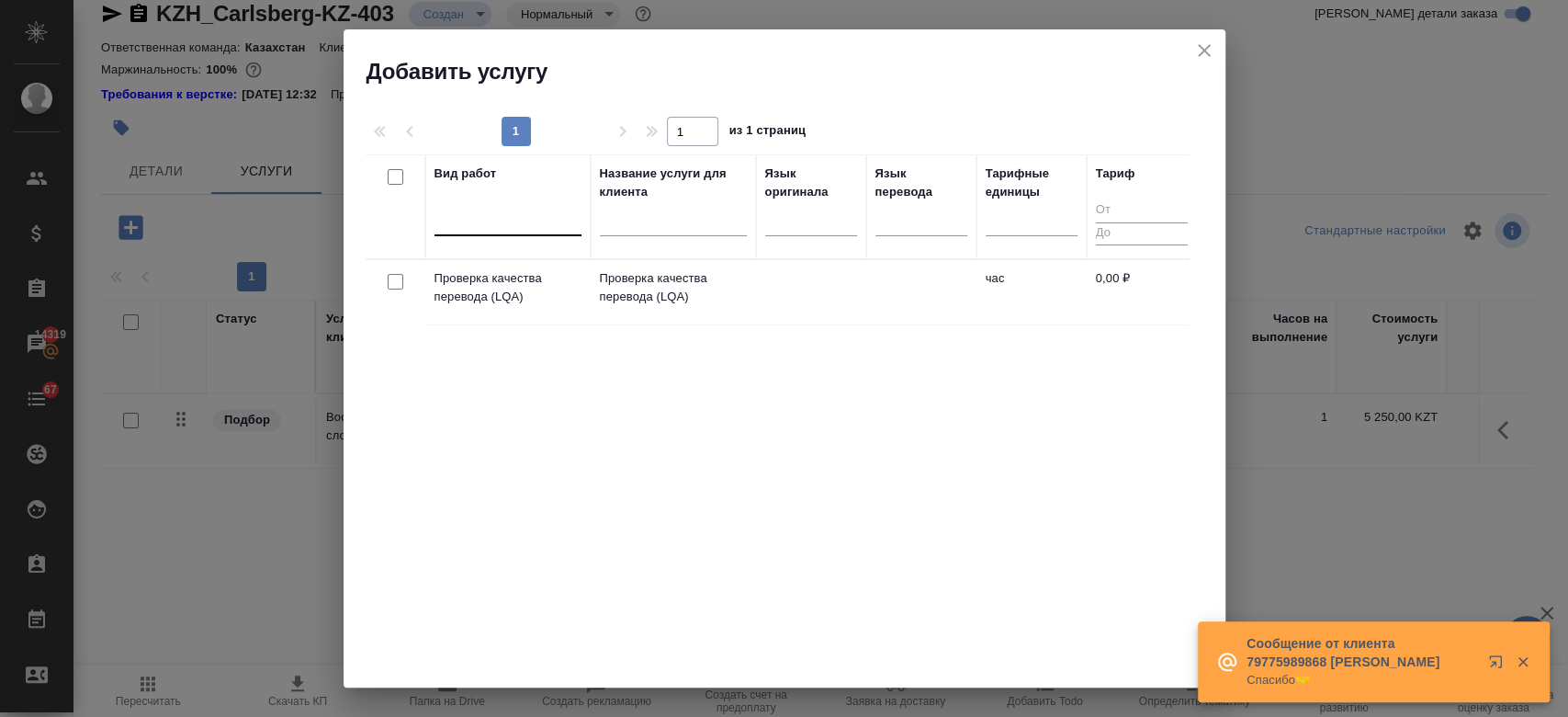
click at [485, 226] on div at bounding box center [507, 217] width 147 height 27
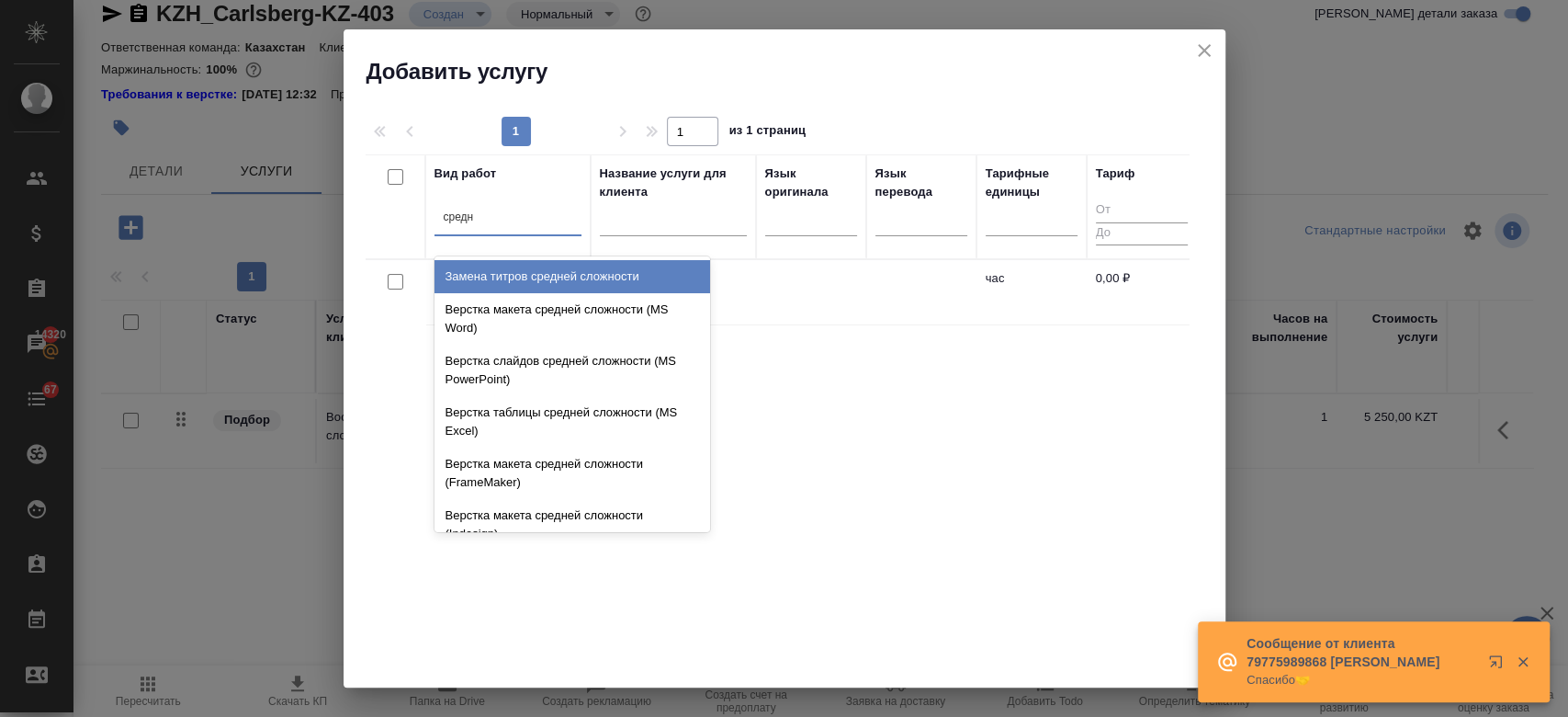
type input "средн"
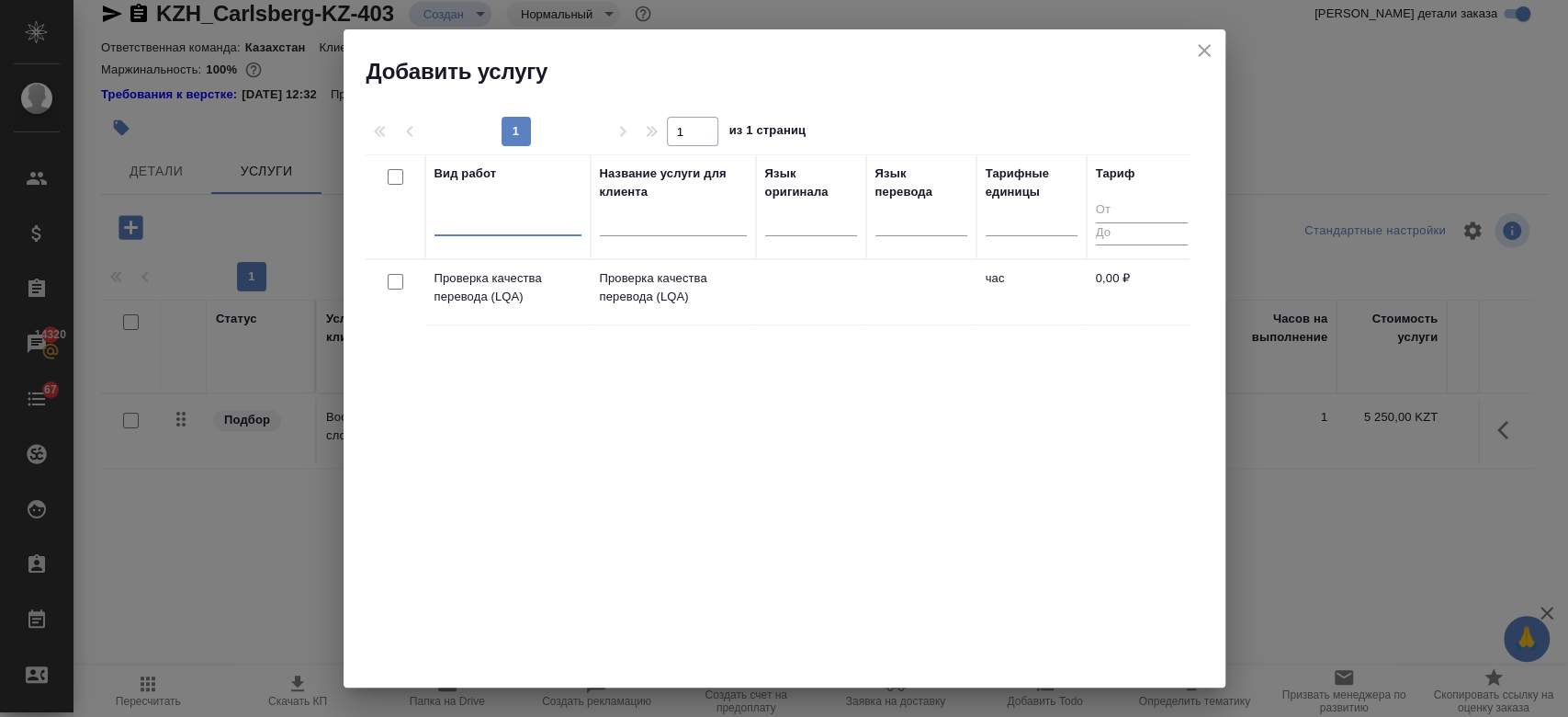
click at [500, 219] on div at bounding box center [507, 217] width 147 height 27
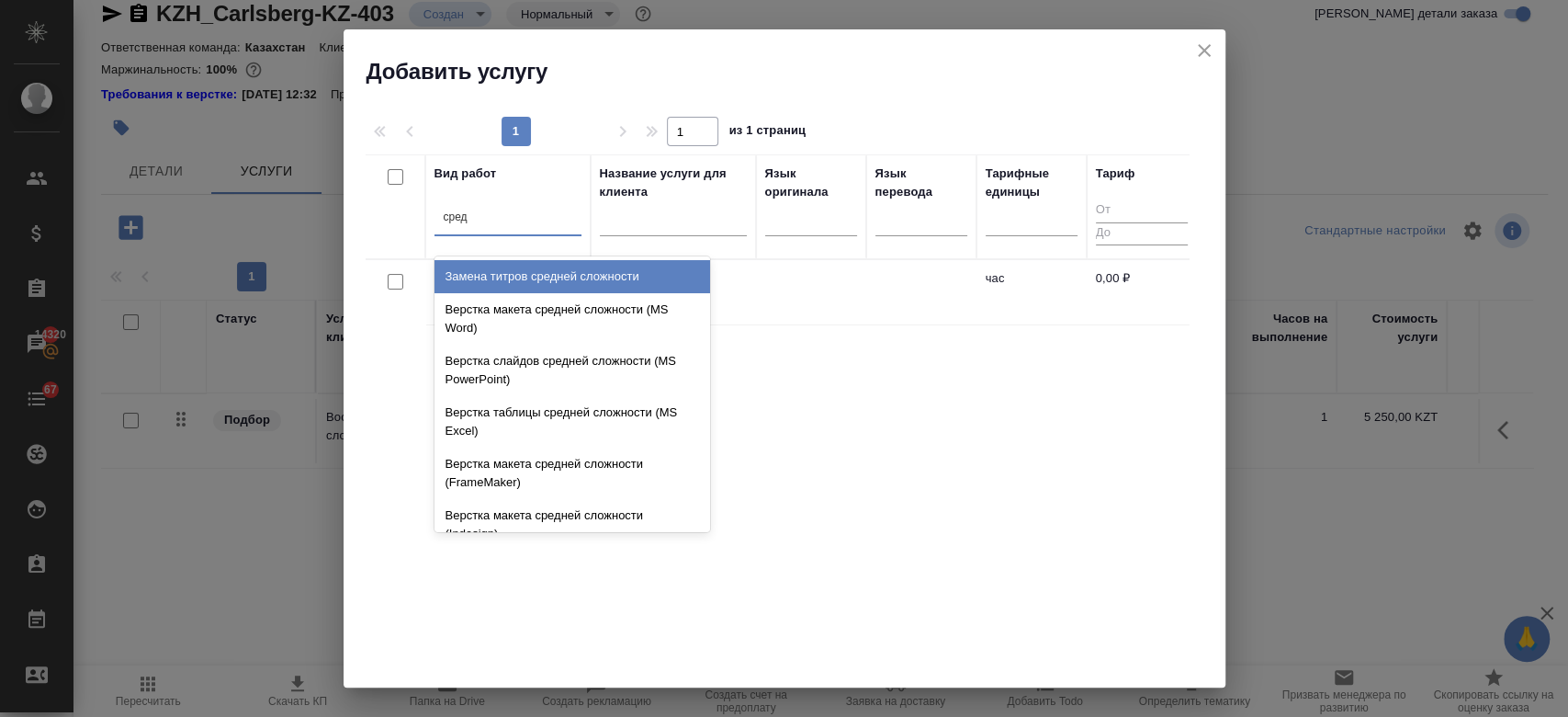
type input "средн"
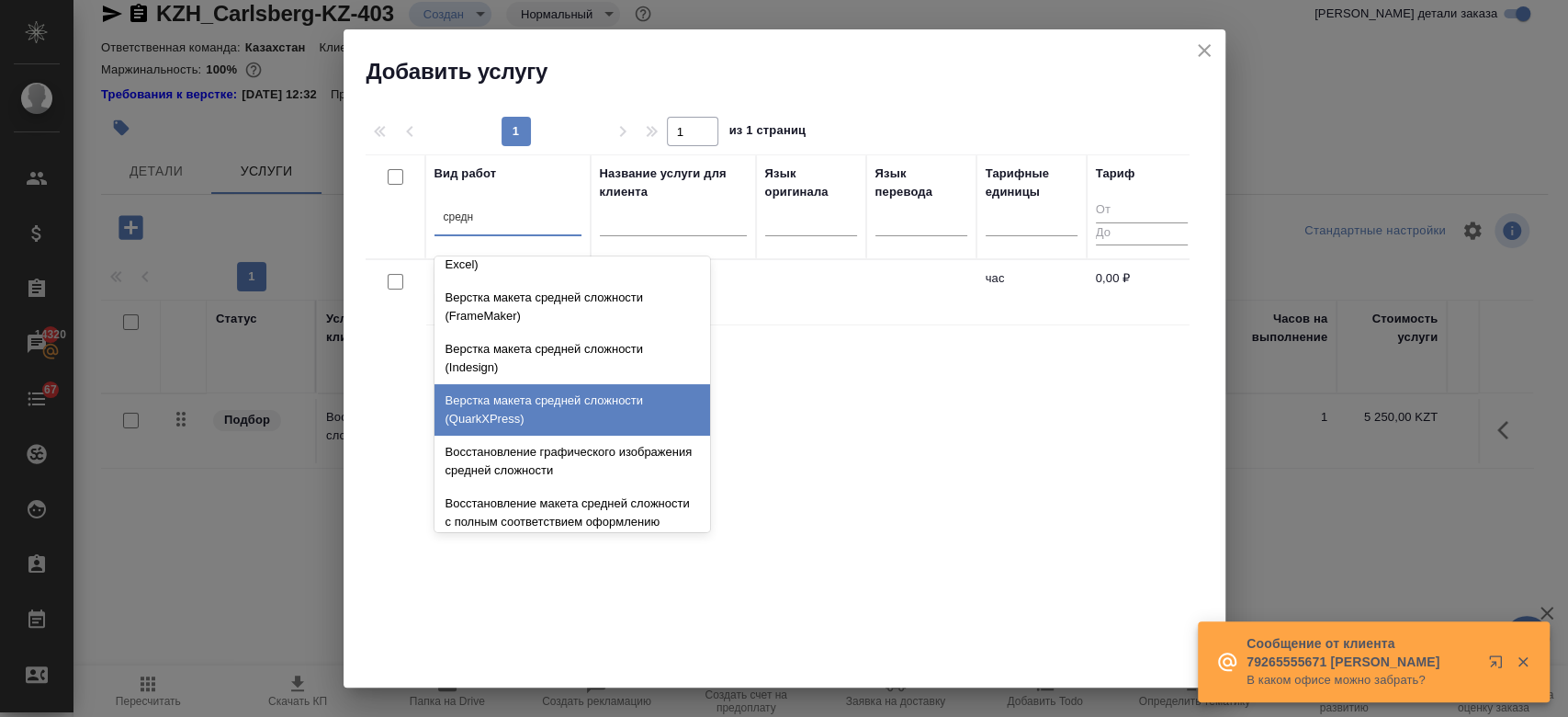
scroll to position [194, 0]
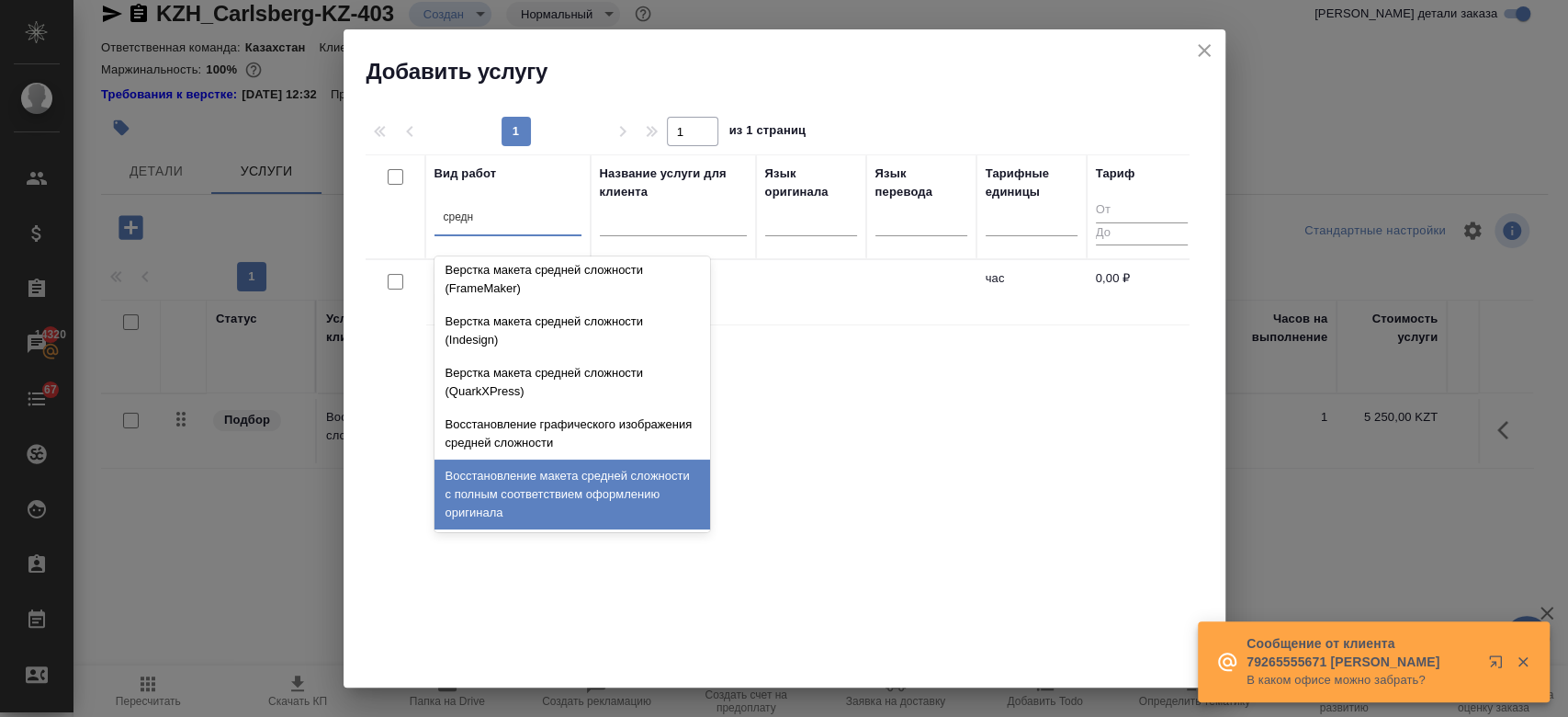
click at [557, 480] on div "Восстановление макета средней сложности с полным соответствием оформлению ориги…" at bounding box center [572, 494] width 275 height 70
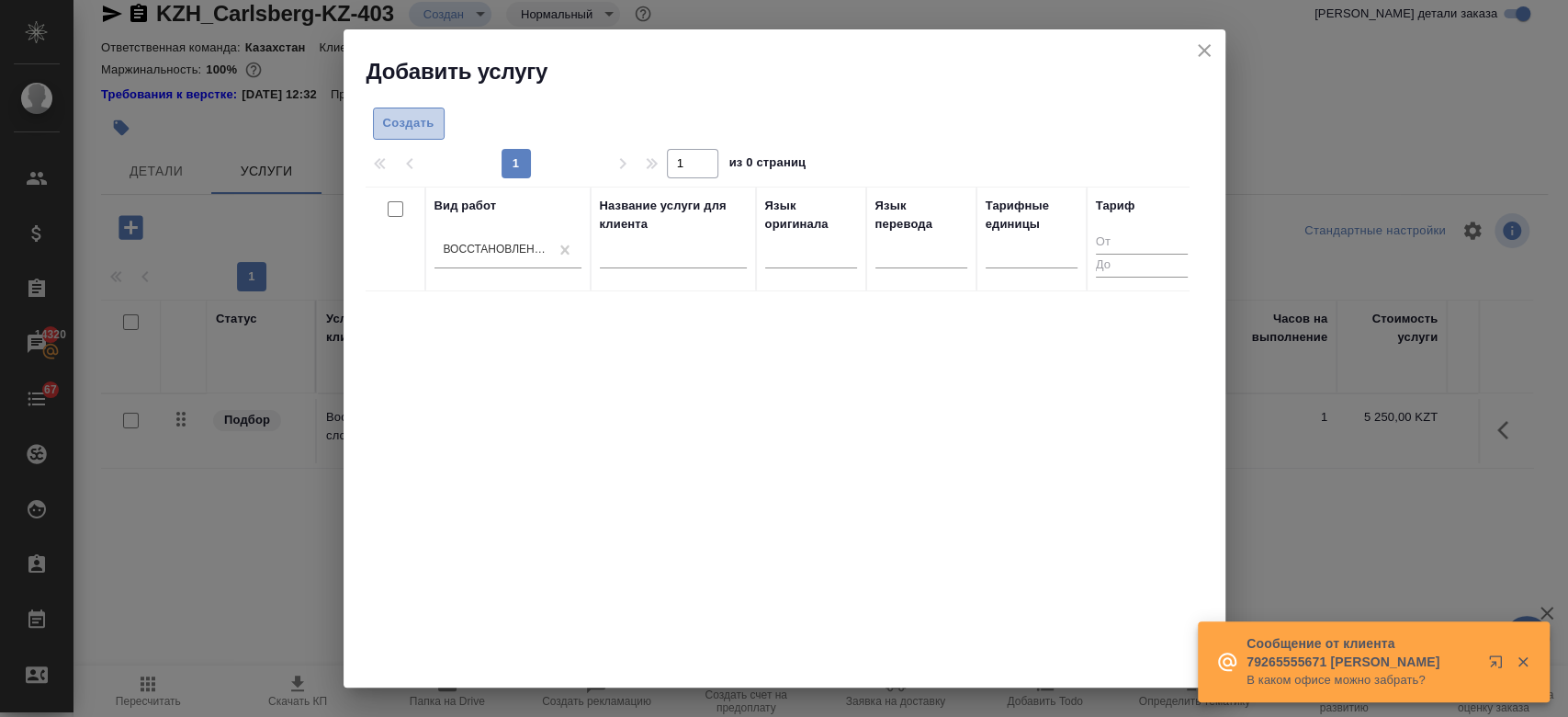
click at [433, 115] on button "Создать" at bounding box center [409, 123] width 72 height 32
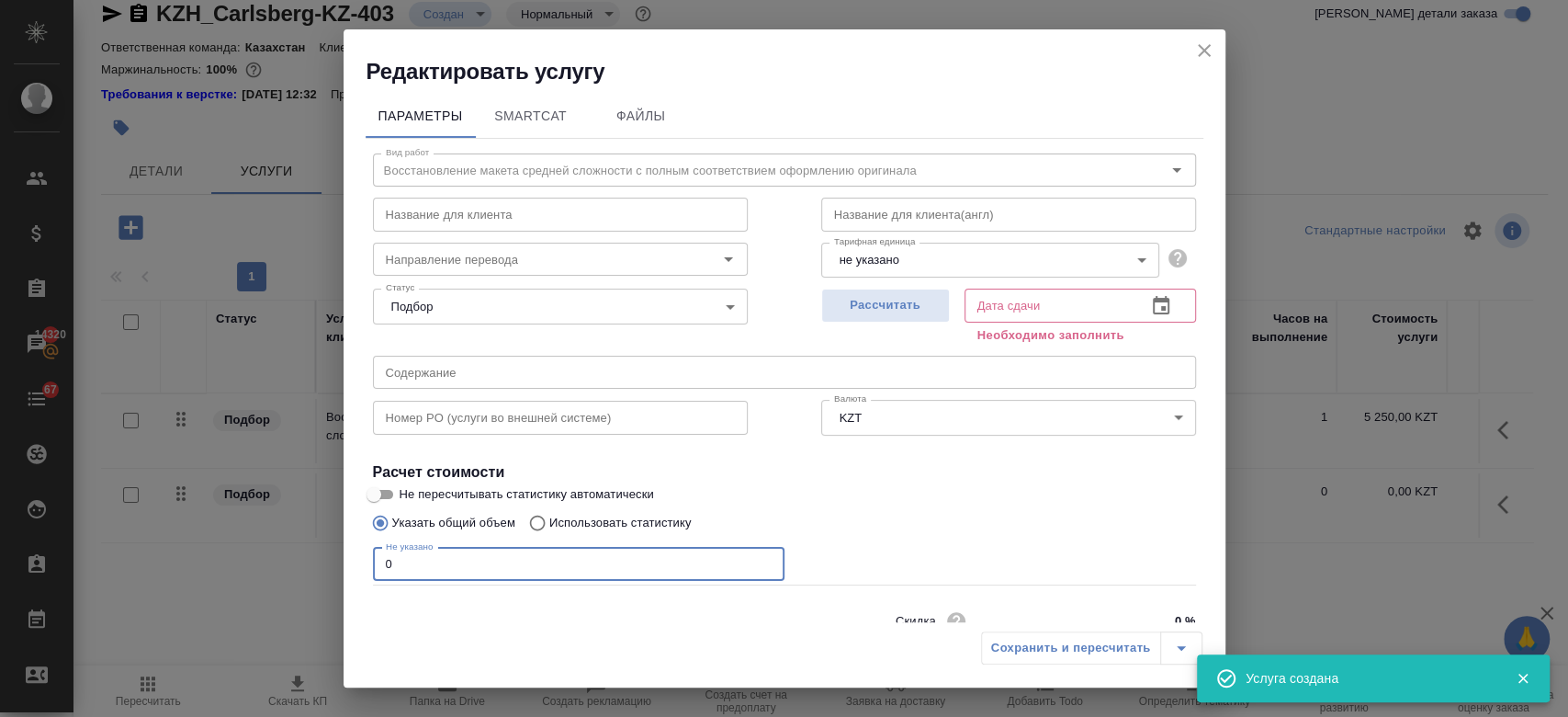
click at [412, 556] on input "0" at bounding box center [579, 565] width 412 height 33
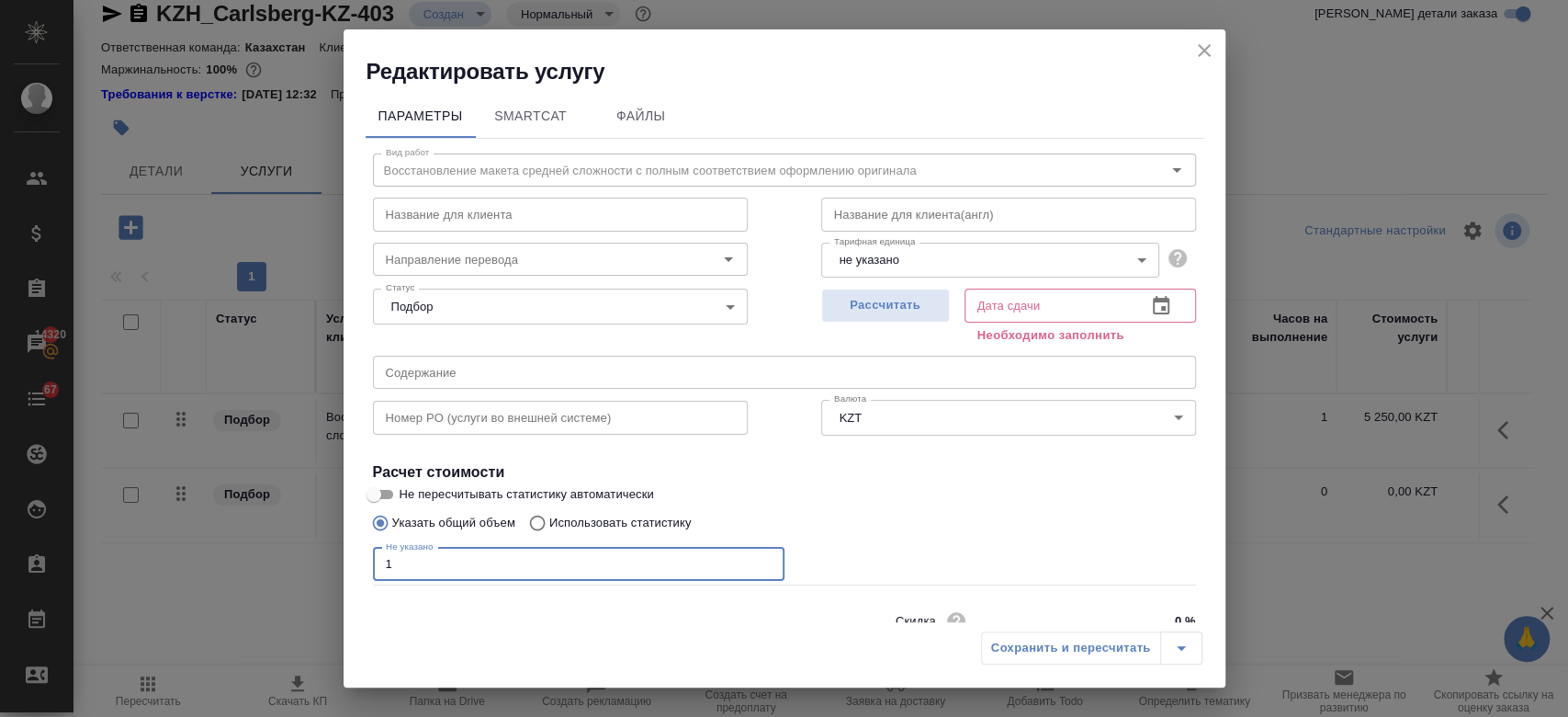
type input "1"
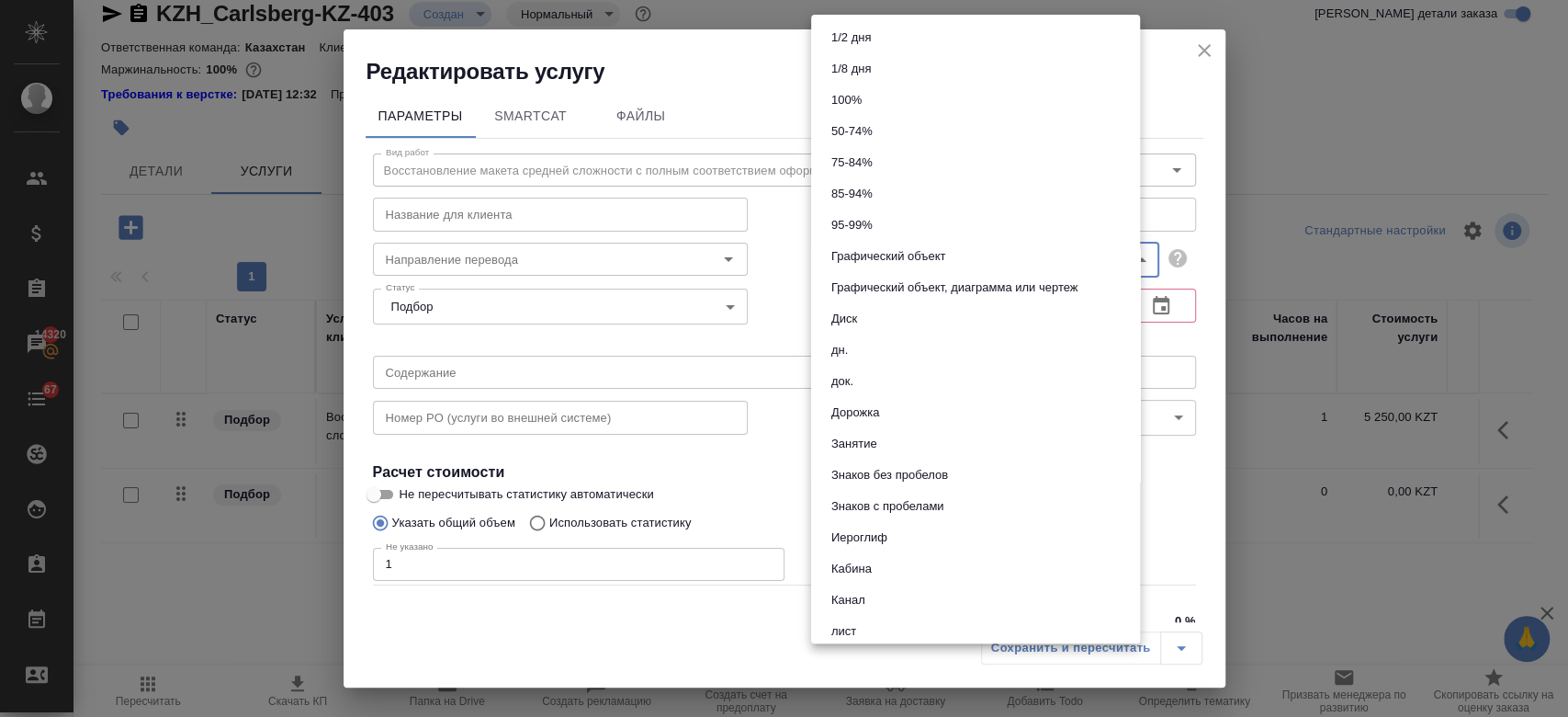
click at [925, 265] on body "🙏 .cls-1 fill:#fff; AWATERA Kosherbayeva Nazerke Клиенты Спецификации Заказы 14…" at bounding box center [784, 358] width 1568 height 717
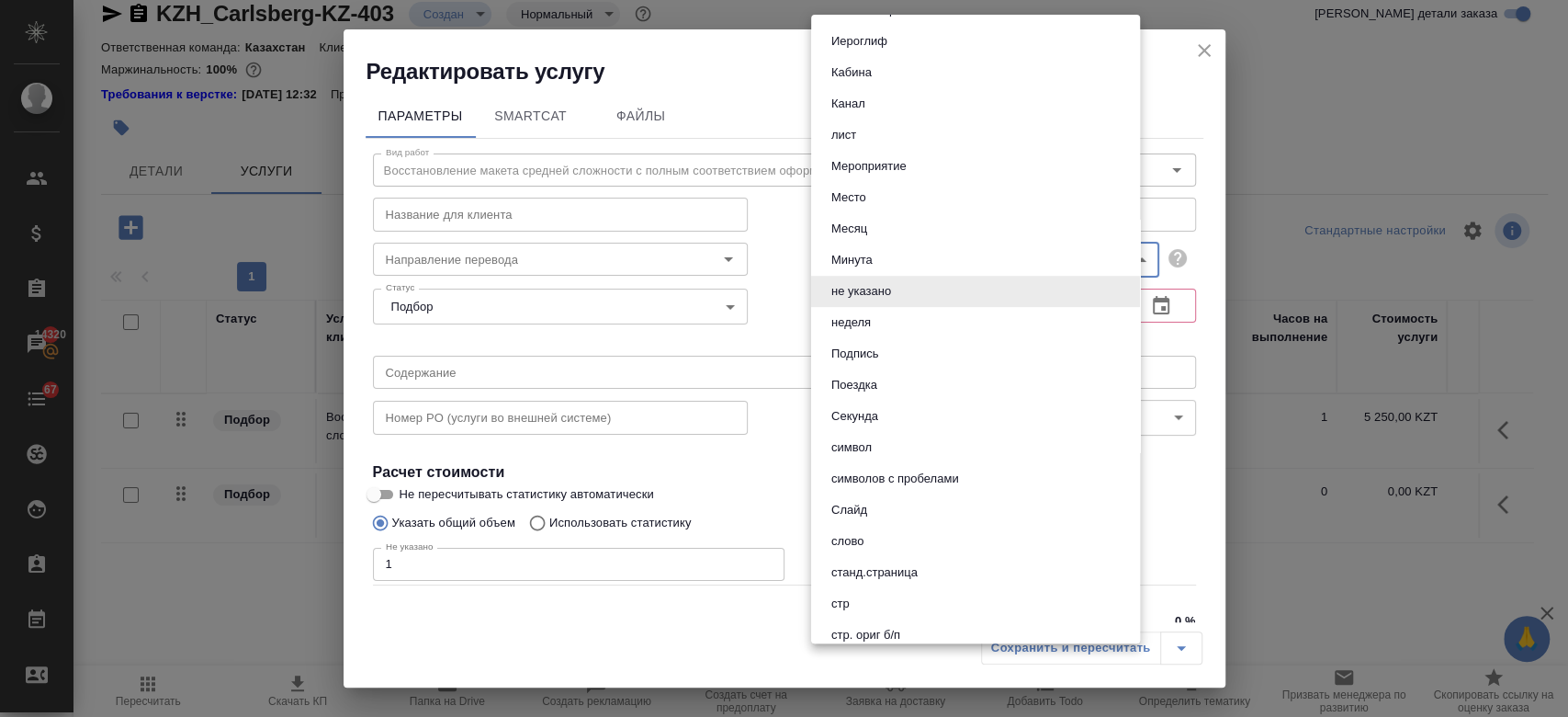
scroll to position [631, 0]
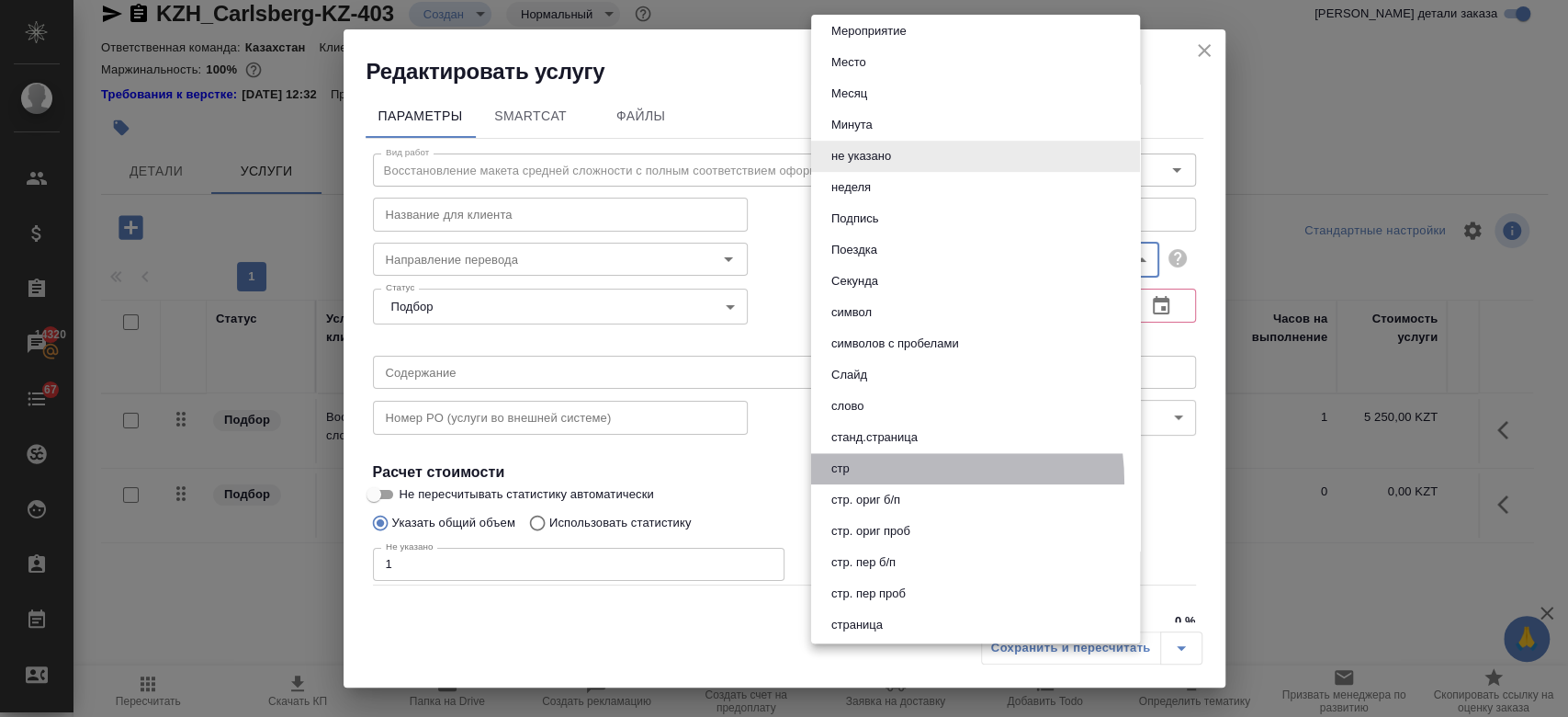
click at [884, 481] on li "стр" at bounding box center [975, 468] width 329 height 31
type input "66b0908298a61b6051bad906"
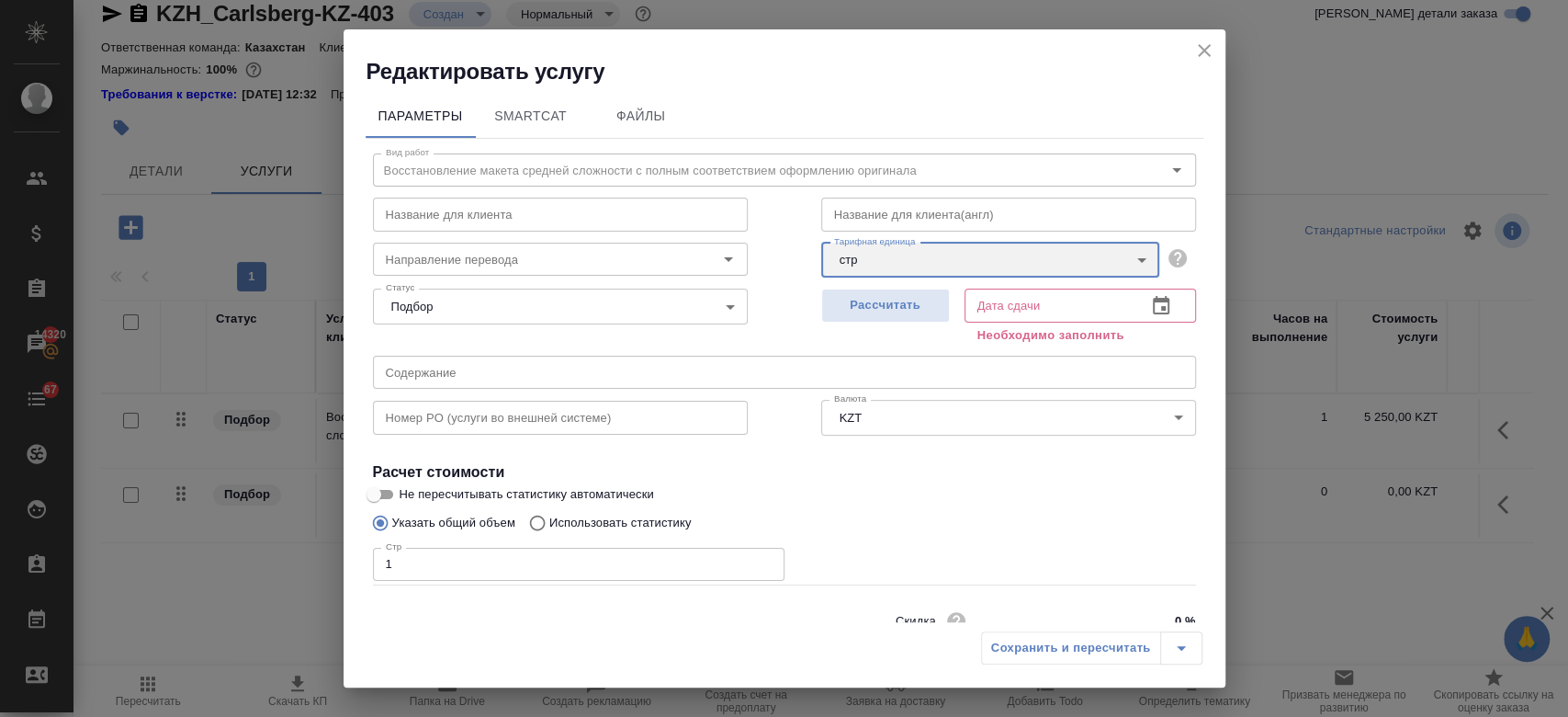
scroll to position [79, 0]
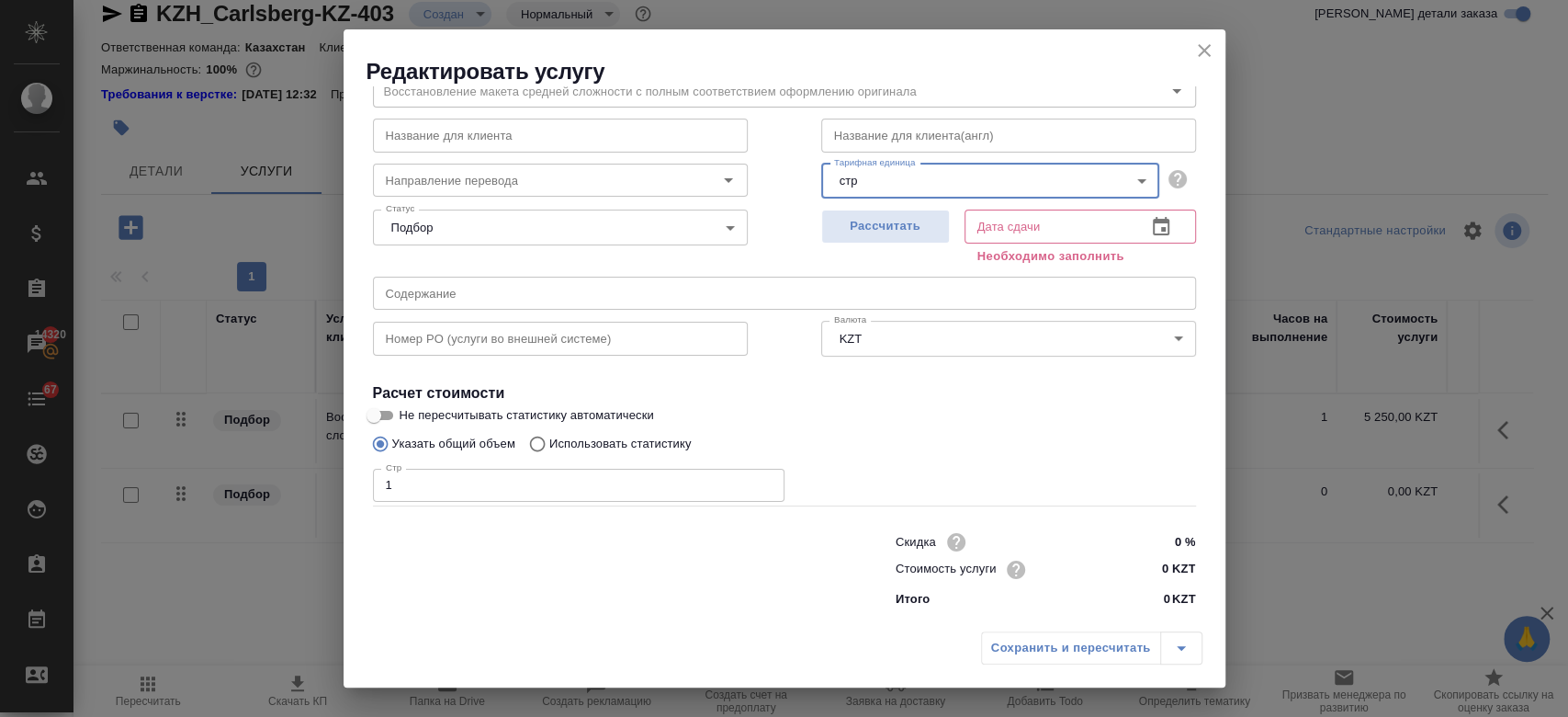
click at [1146, 571] on input "0 KZT" at bounding box center [1160, 569] width 69 height 27
type input "1610 KZT"
click at [877, 227] on span "Рассчитать" at bounding box center [885, 226] width 108 height 21
type input "20.08.2025 13:10"
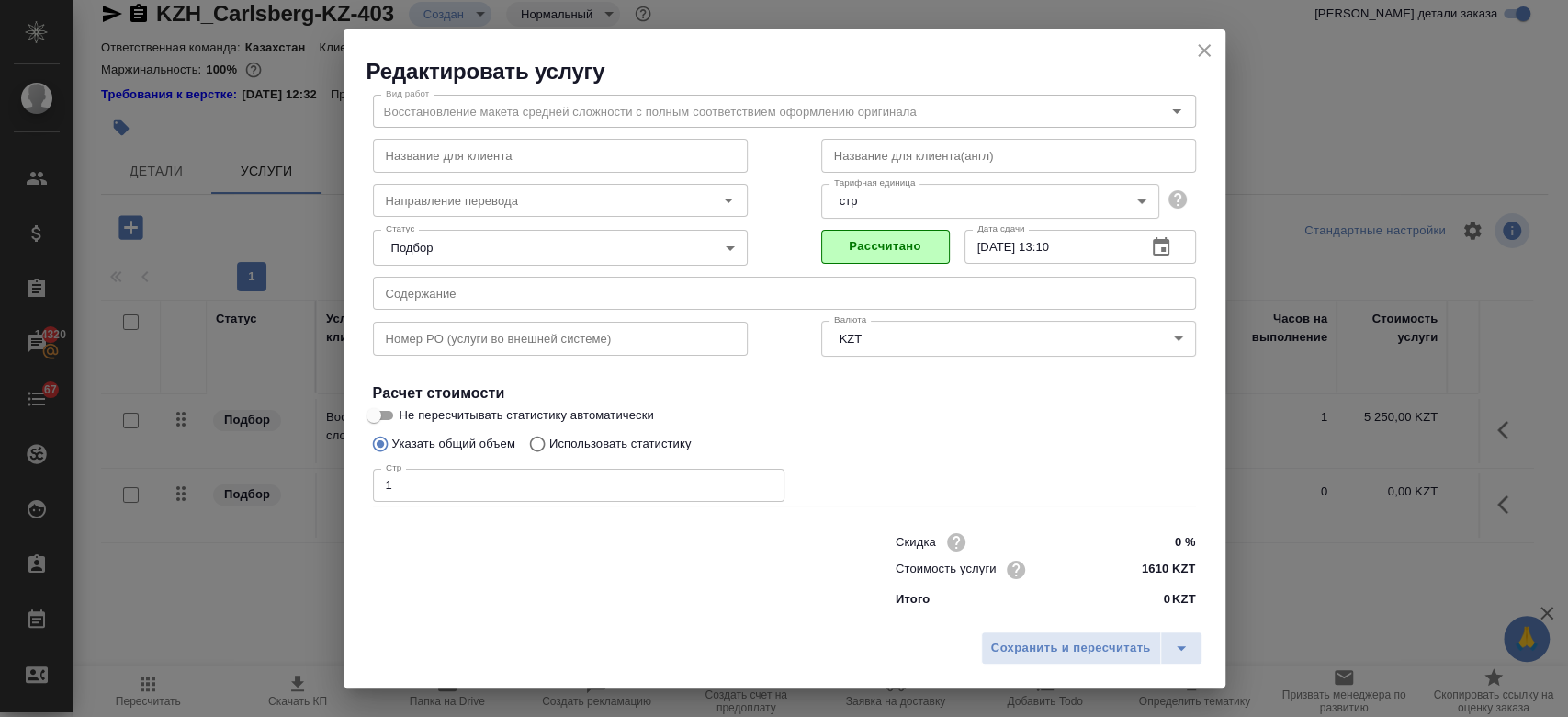
click at [1014, 667] on div "Сохранить и пересчитать" at bounding box center [784, 654] width 882 height 66
click at [1006, 638] on span "Сохранить и пересчитать" at bounding box center [1070, 648] width 160 height 21
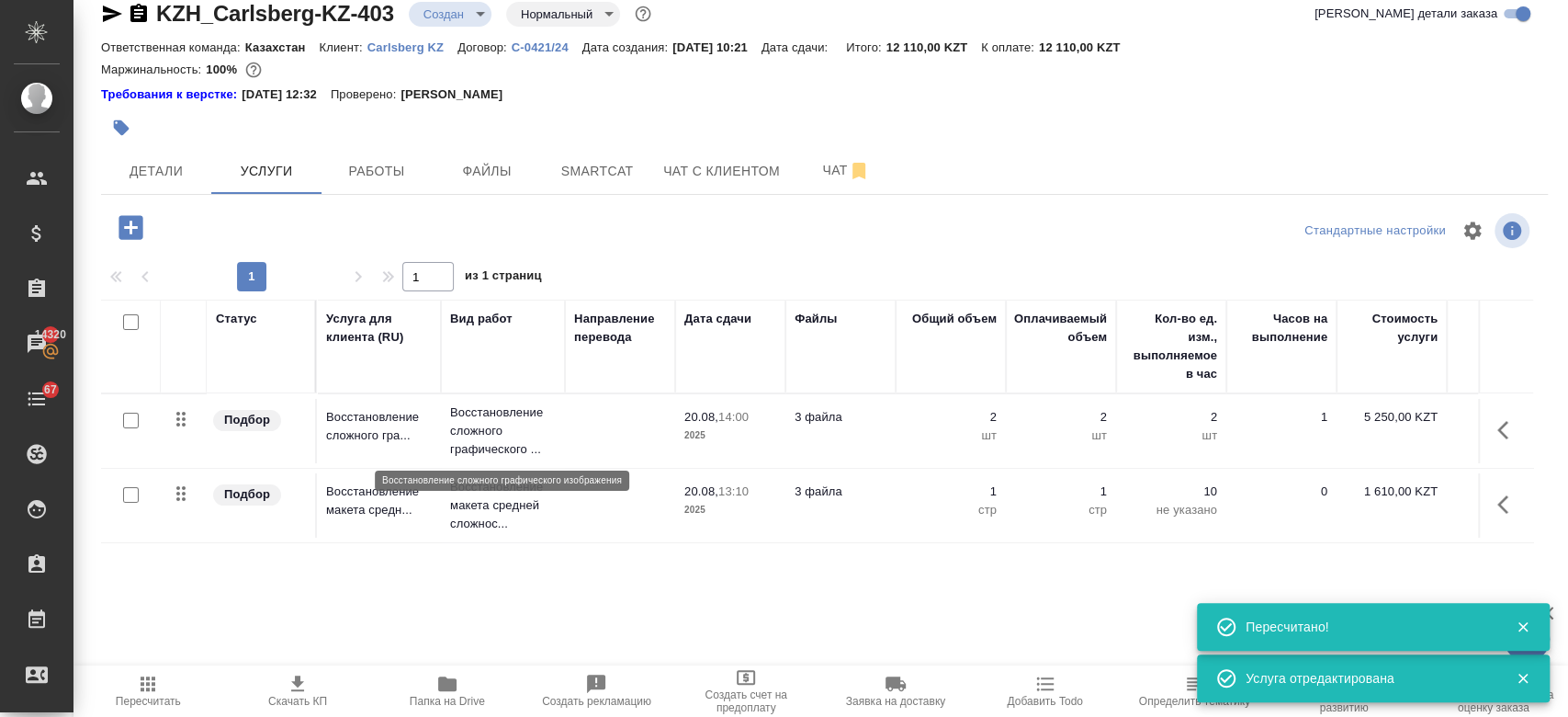
click at [511, 433] on p "Восстановление сложного графического ..." at bounding box center [502, 431] width 105 height 55
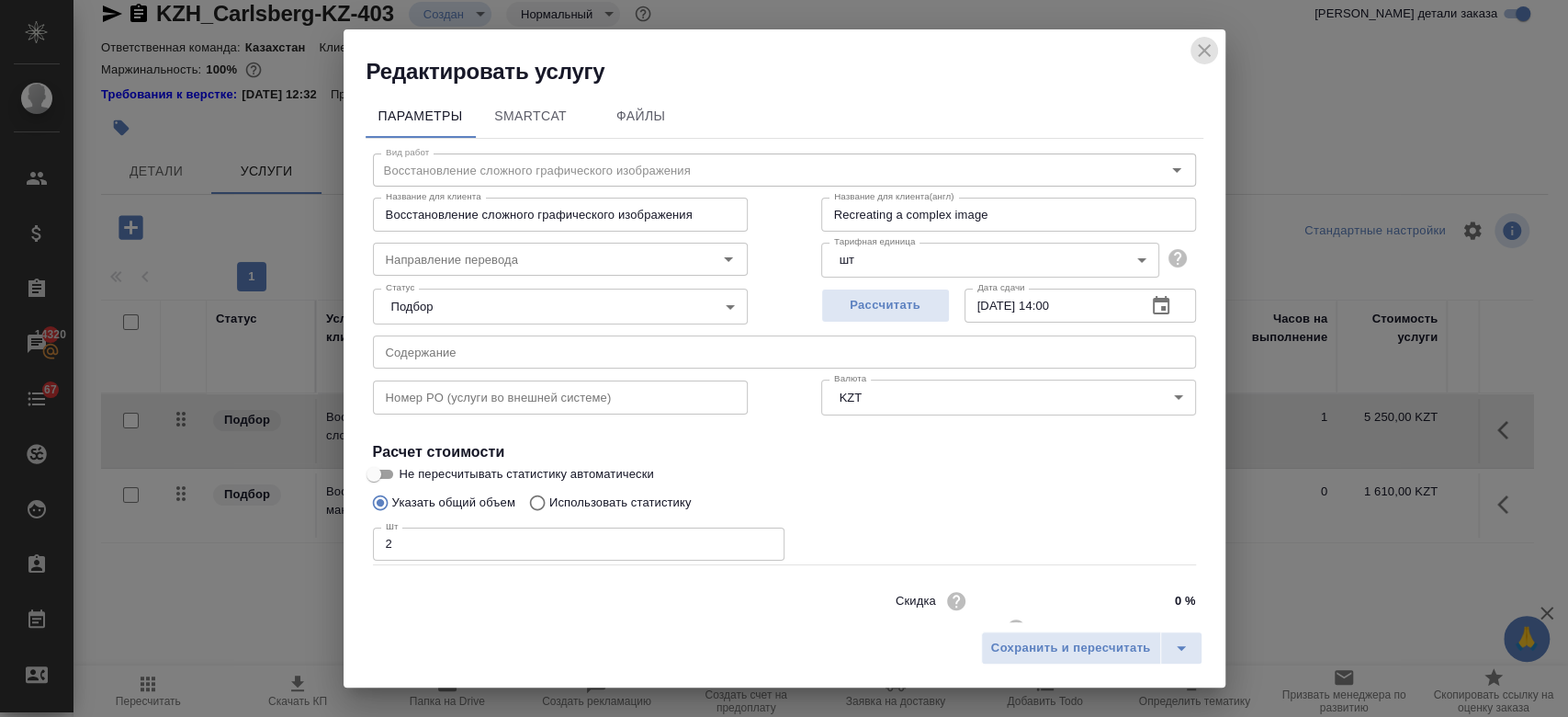
click at [1212, 48] on icon "close" at bounding box center [1204, 51] width 22 height 22
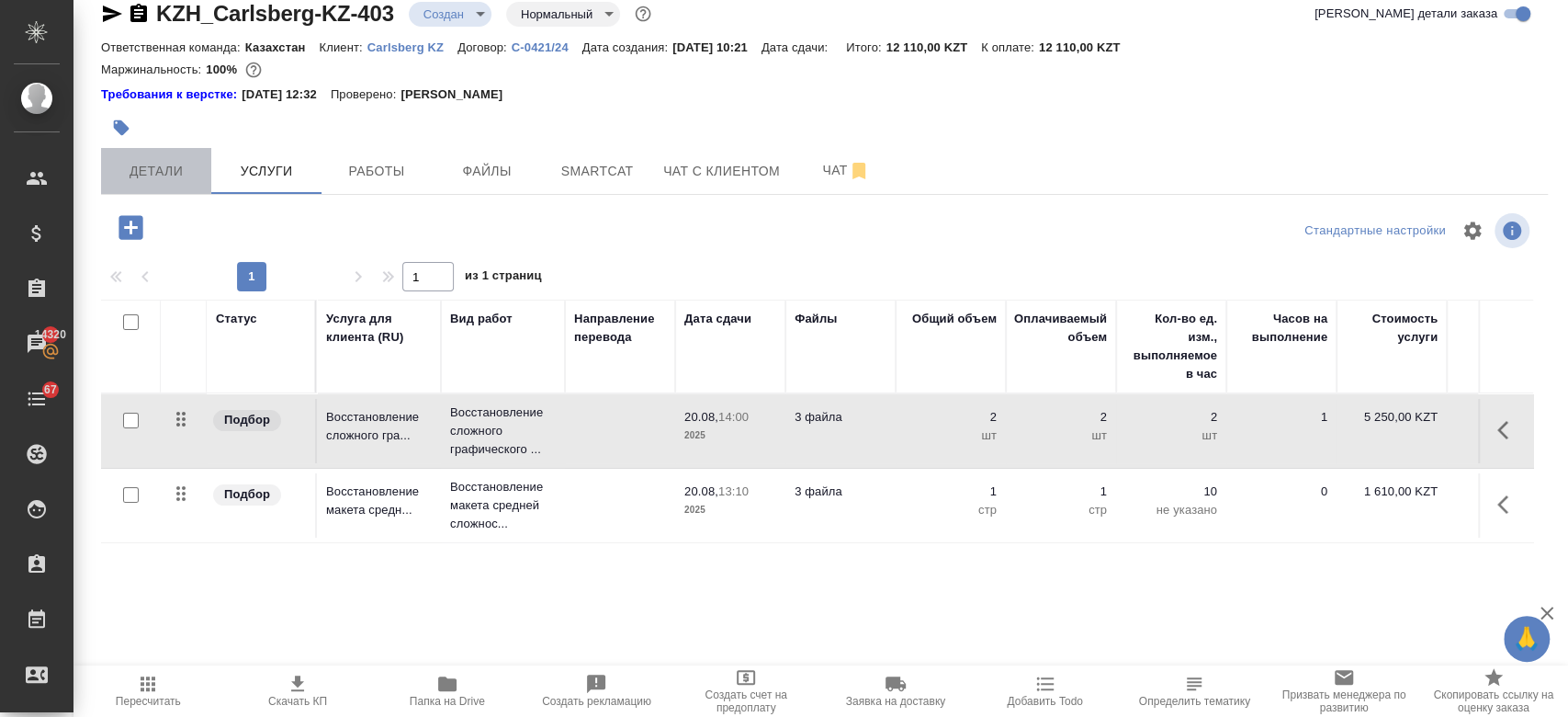
click at [148, 183] on button "Детали" at bounding box center [155, 171] width 110 height 46
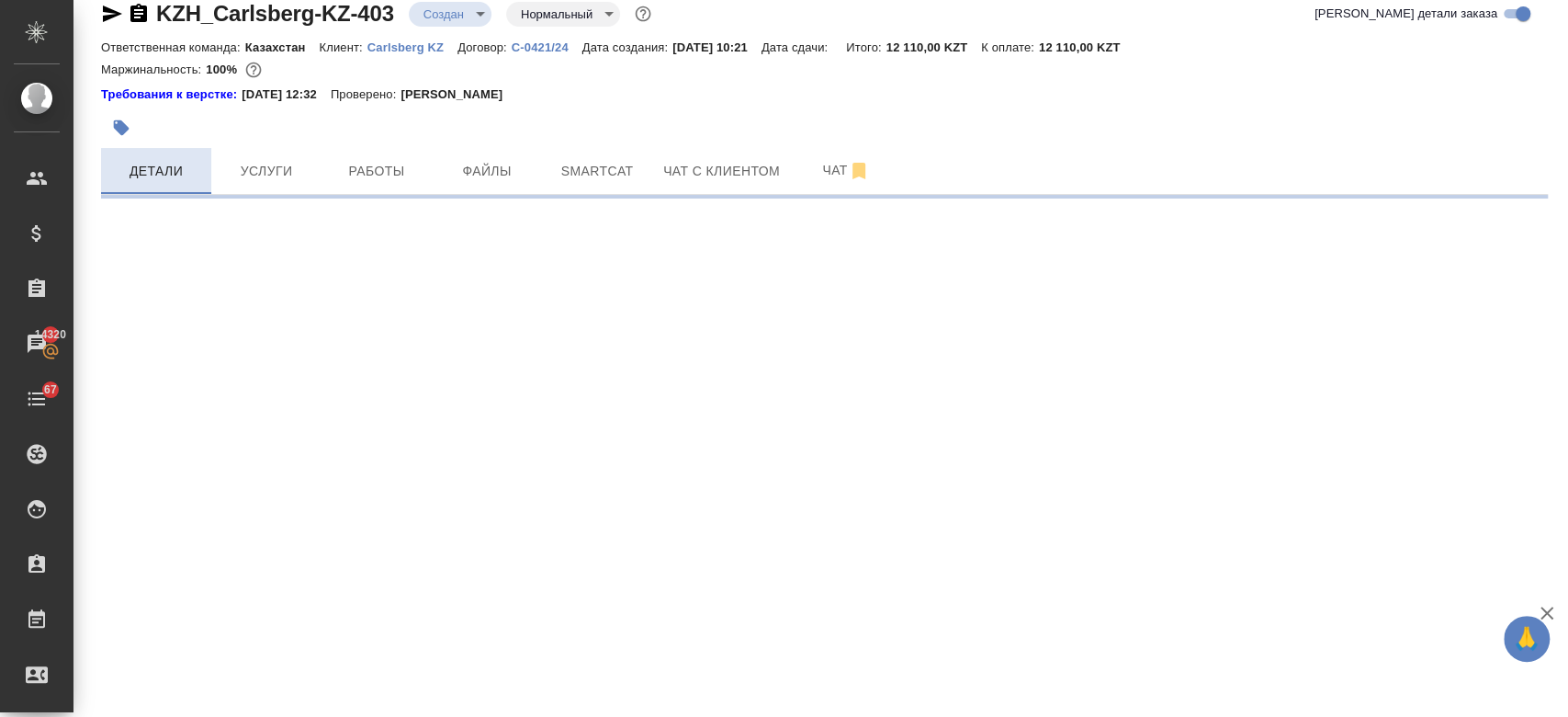
select select "RU"
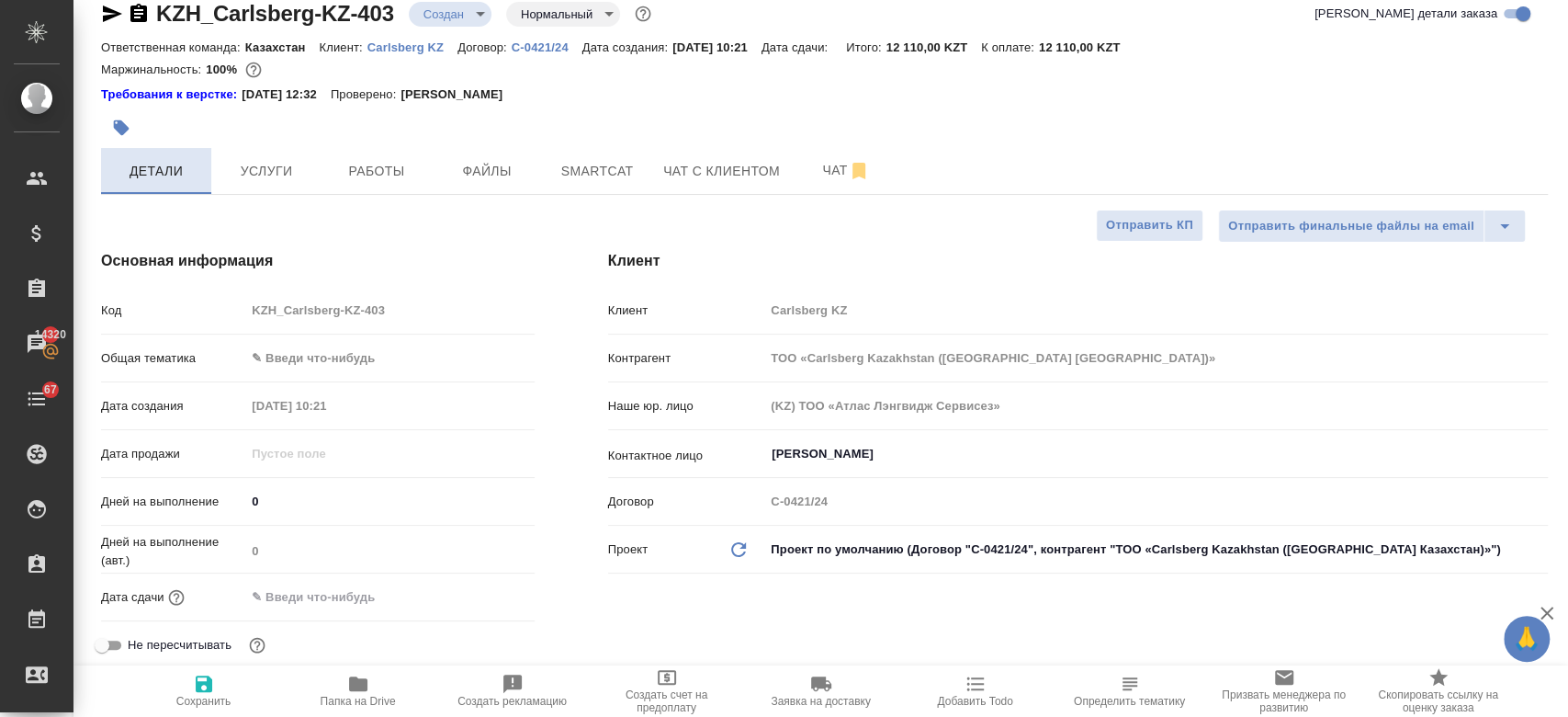
type textarea "x"
type input "[PERSON_NAME]"
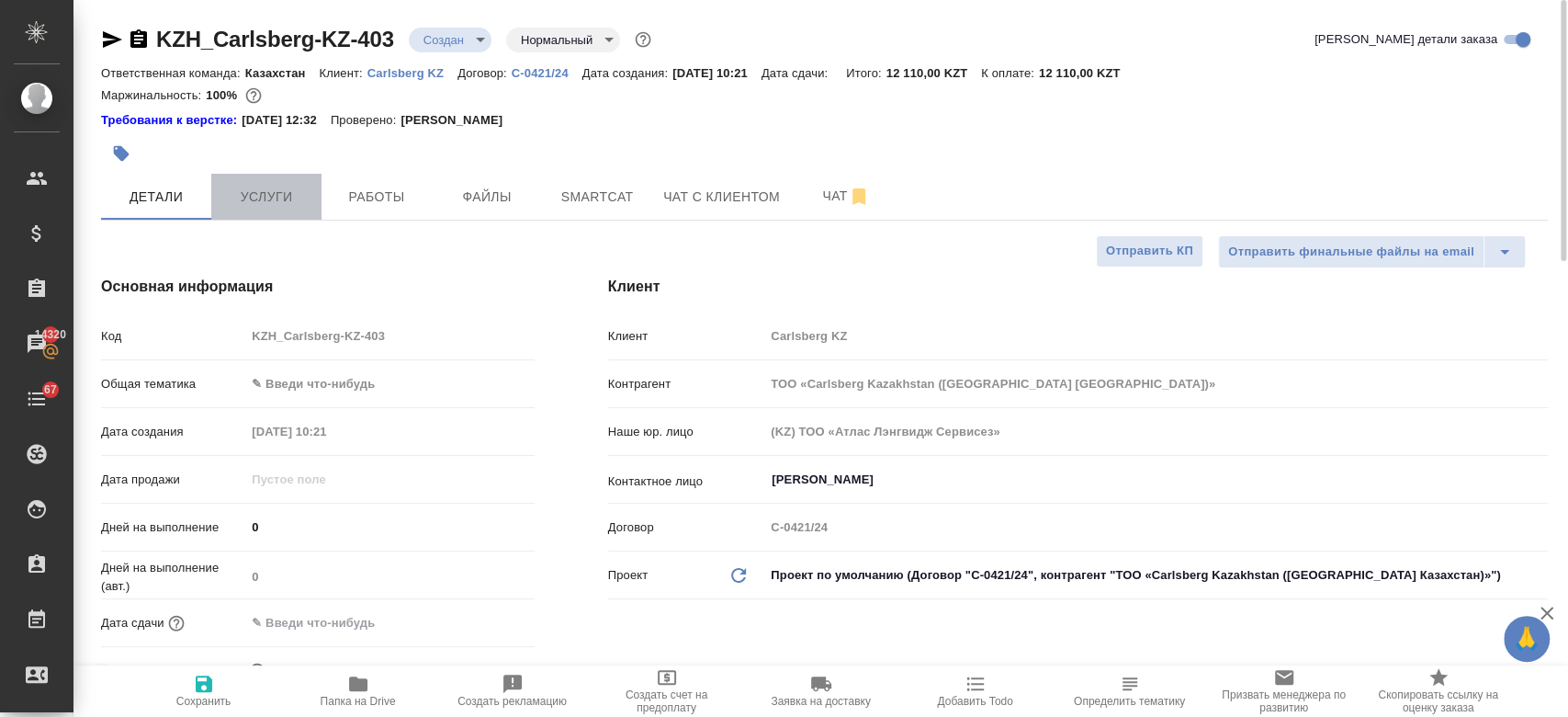
click at [250, 179] on button "Услуги" at bounding box center [266, 197] width 110 height 46
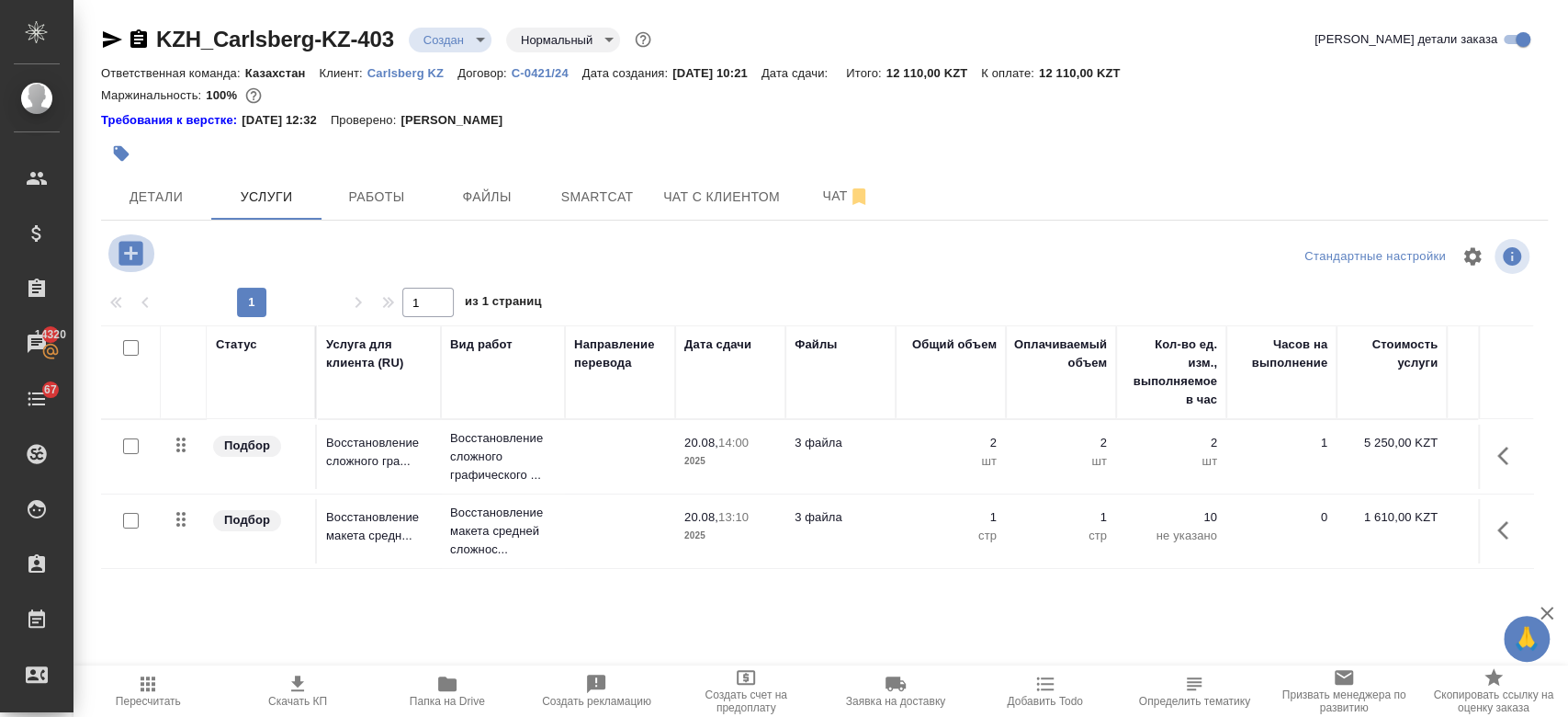
click at [127, 251] on icon "button" at bounding box center [130, 253] width 24 height 24
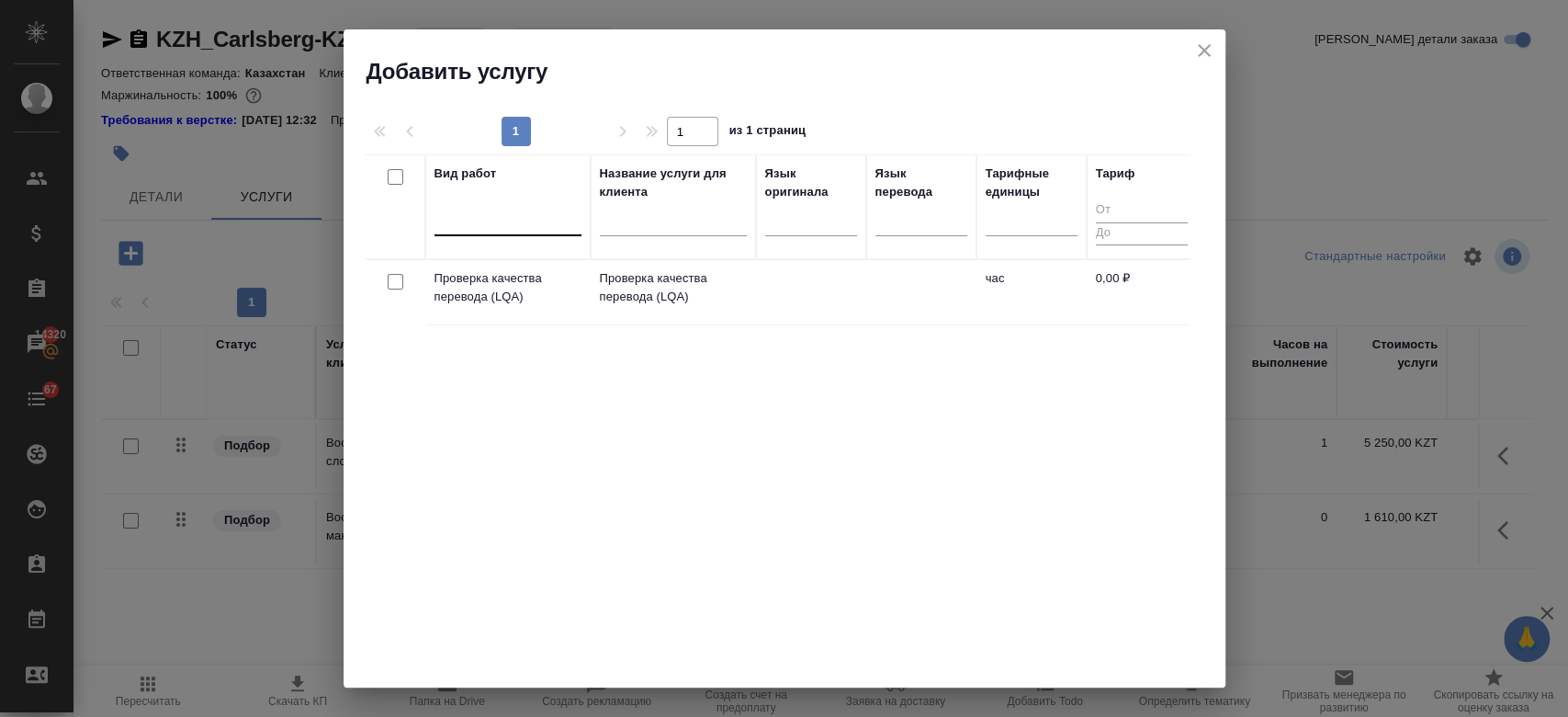
click at [500, 234] on div at bounding box center [507, 219] width 147 height 35
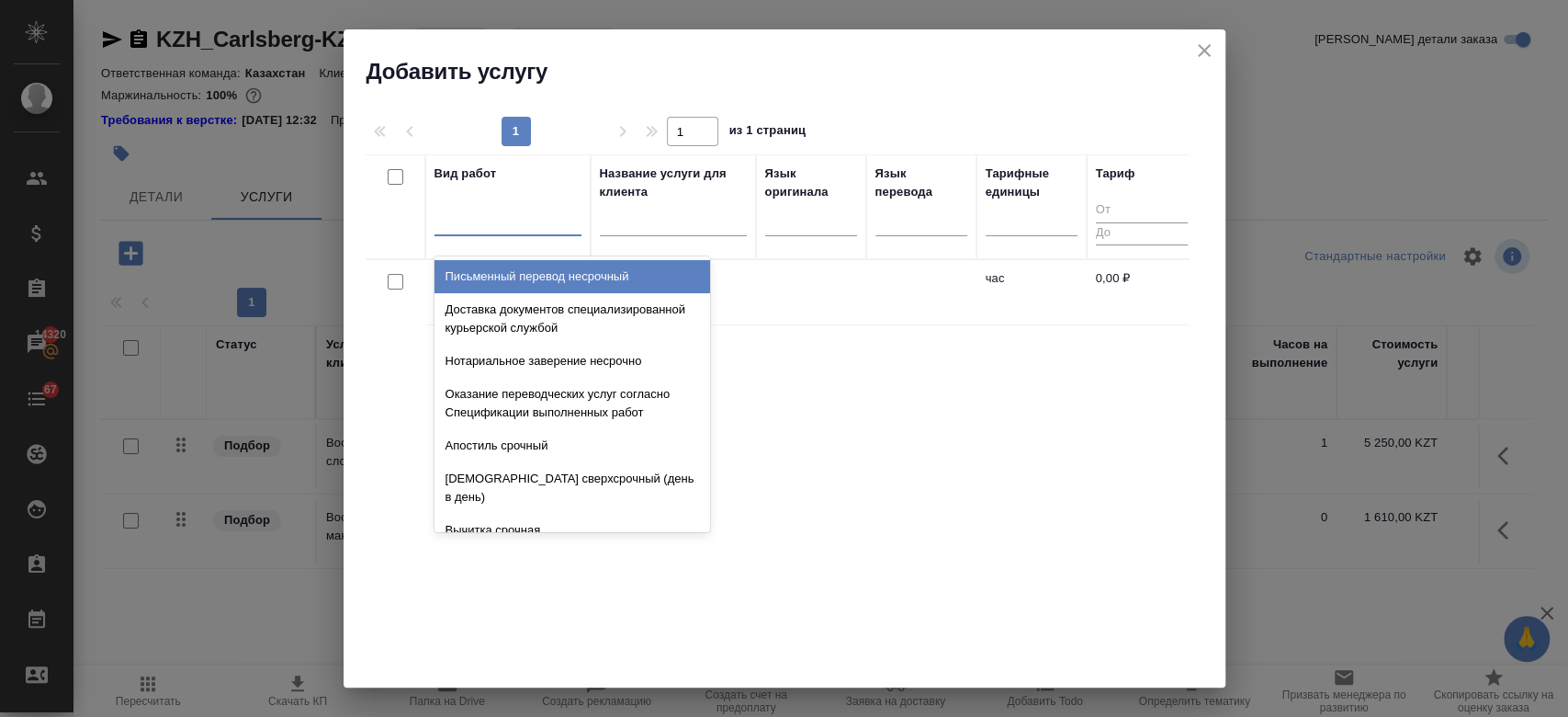
type input "п"
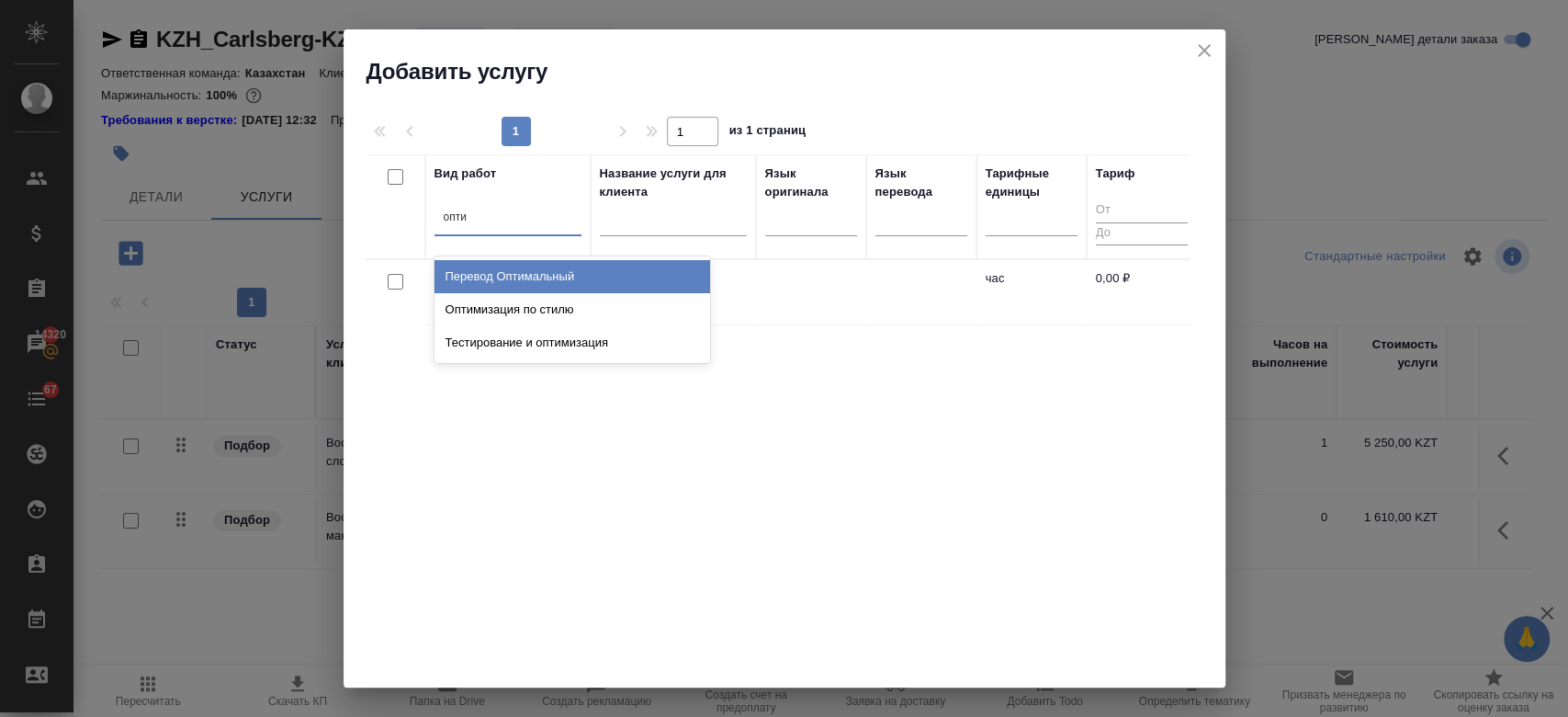
type input "оптим"
click at [535, 280] on div "Перевод Оптимальный" at bounding box center [572, 276] width 275 height 33
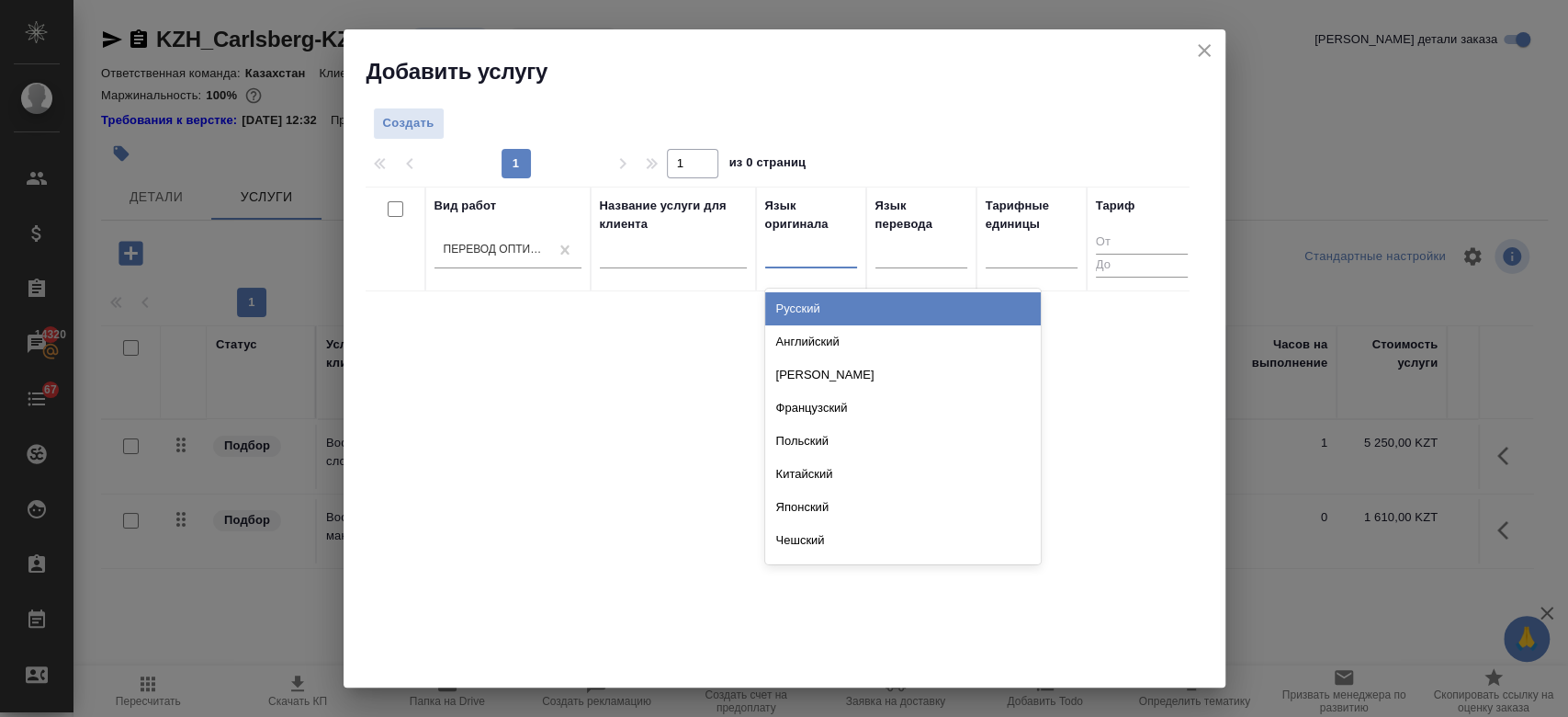
click at [803, 267] on div at bounding box center [811, 251] width 91 height 35
type input "анг"
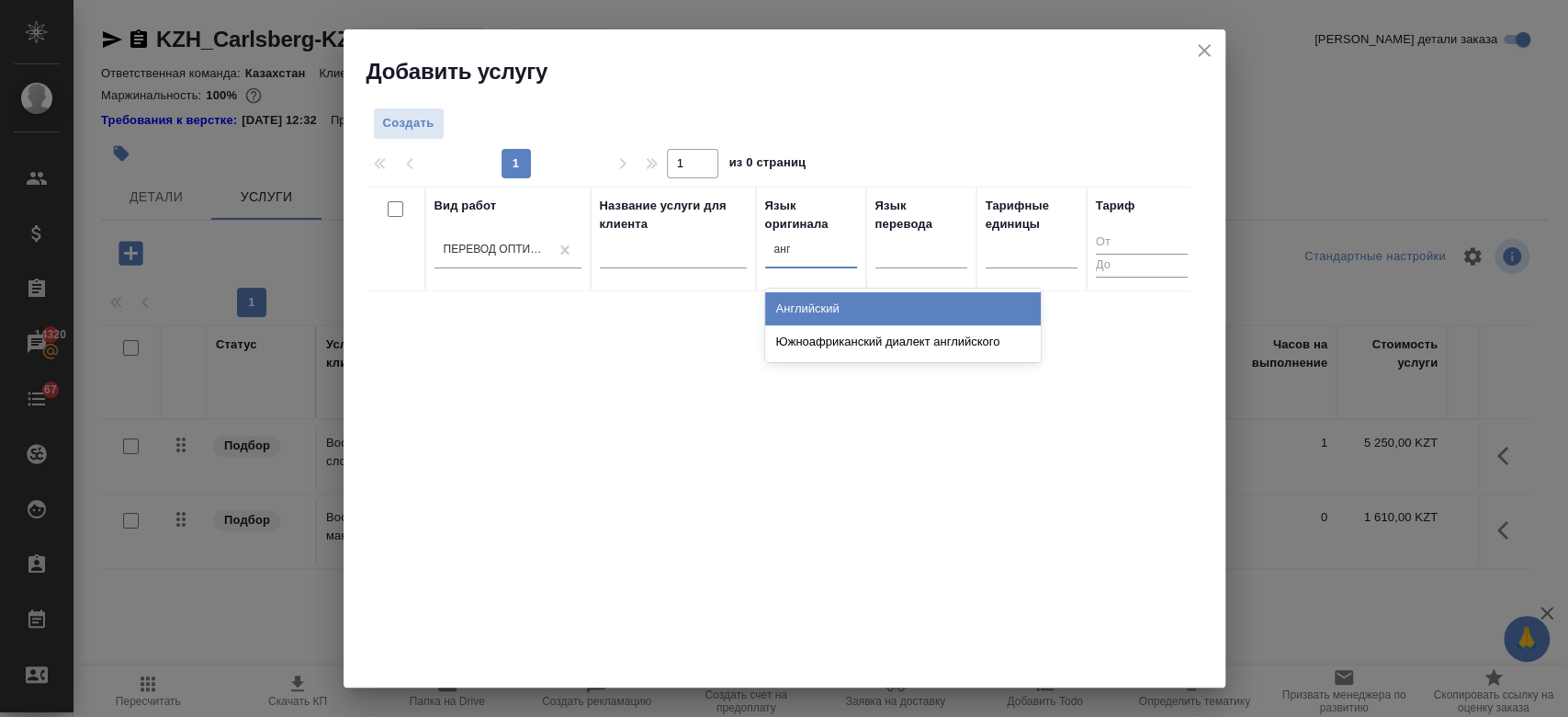
click at [812, 302] on div "Английский" at bounding box center [903, 309] width 275 height 33
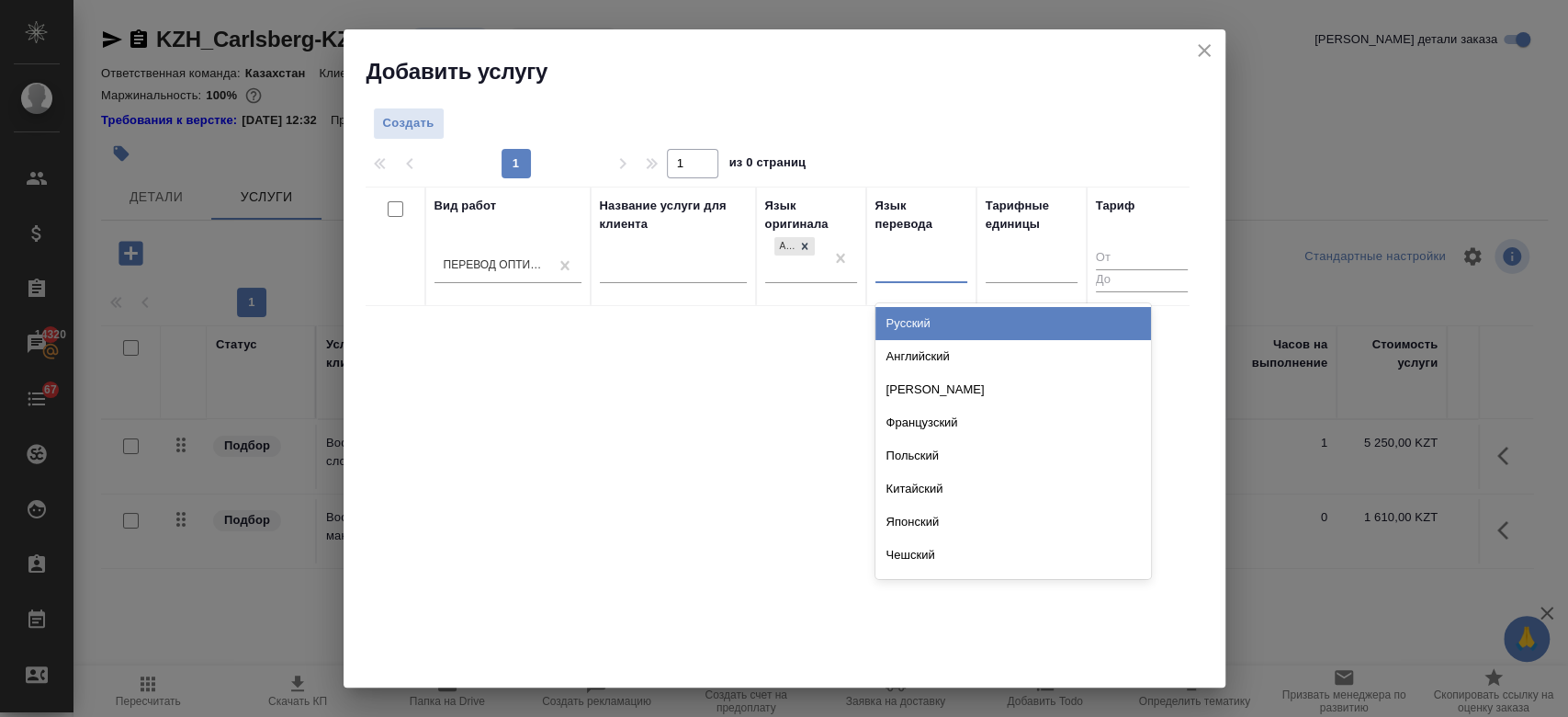
click at [916, 261] on div at bounding box center [921, 265] width 91 height 27
type input "русс"
click at [925, 334] on div "Русский" at bounding box center [1013, 323] width 275 height 33
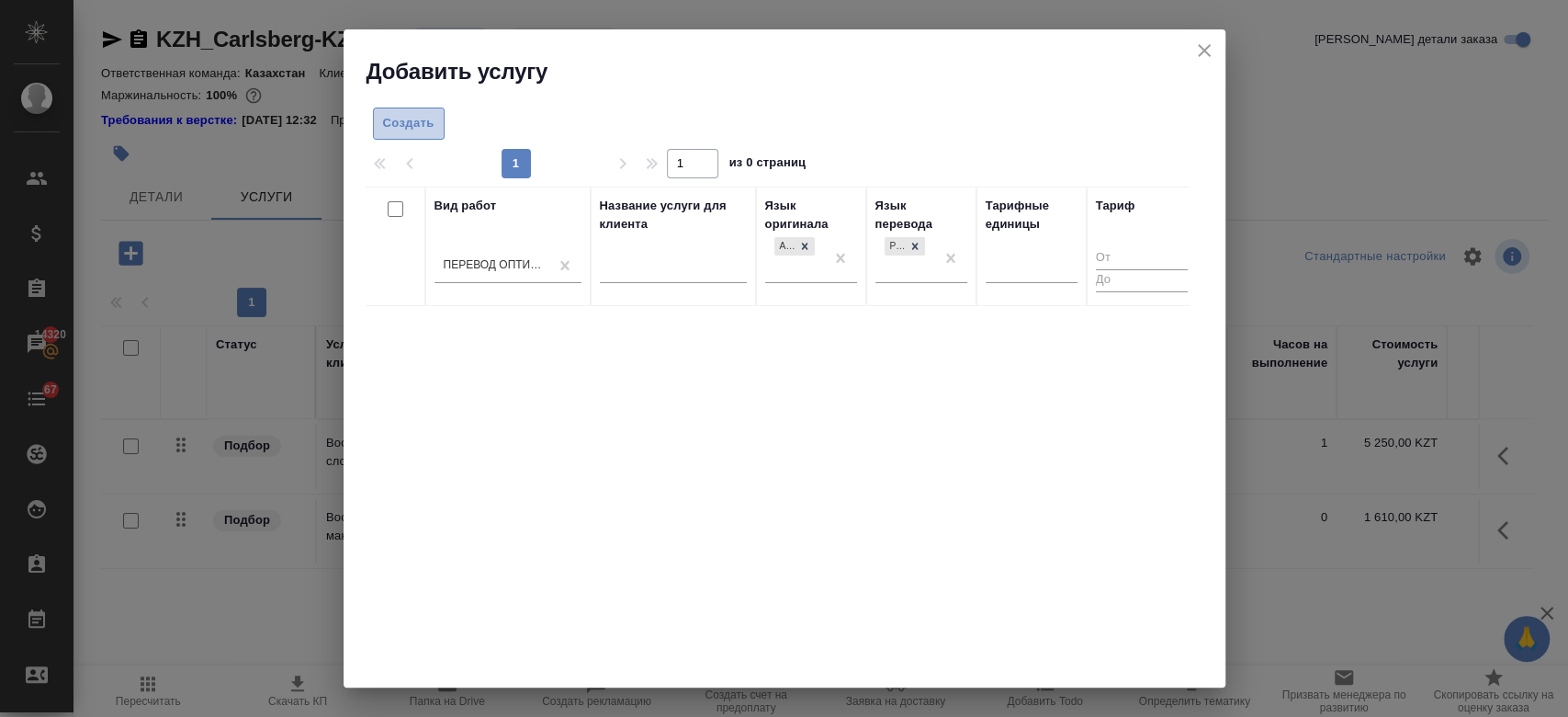
click at [409, 136] on button "Создать" at bounding box center [409, 123] width 72 height 32
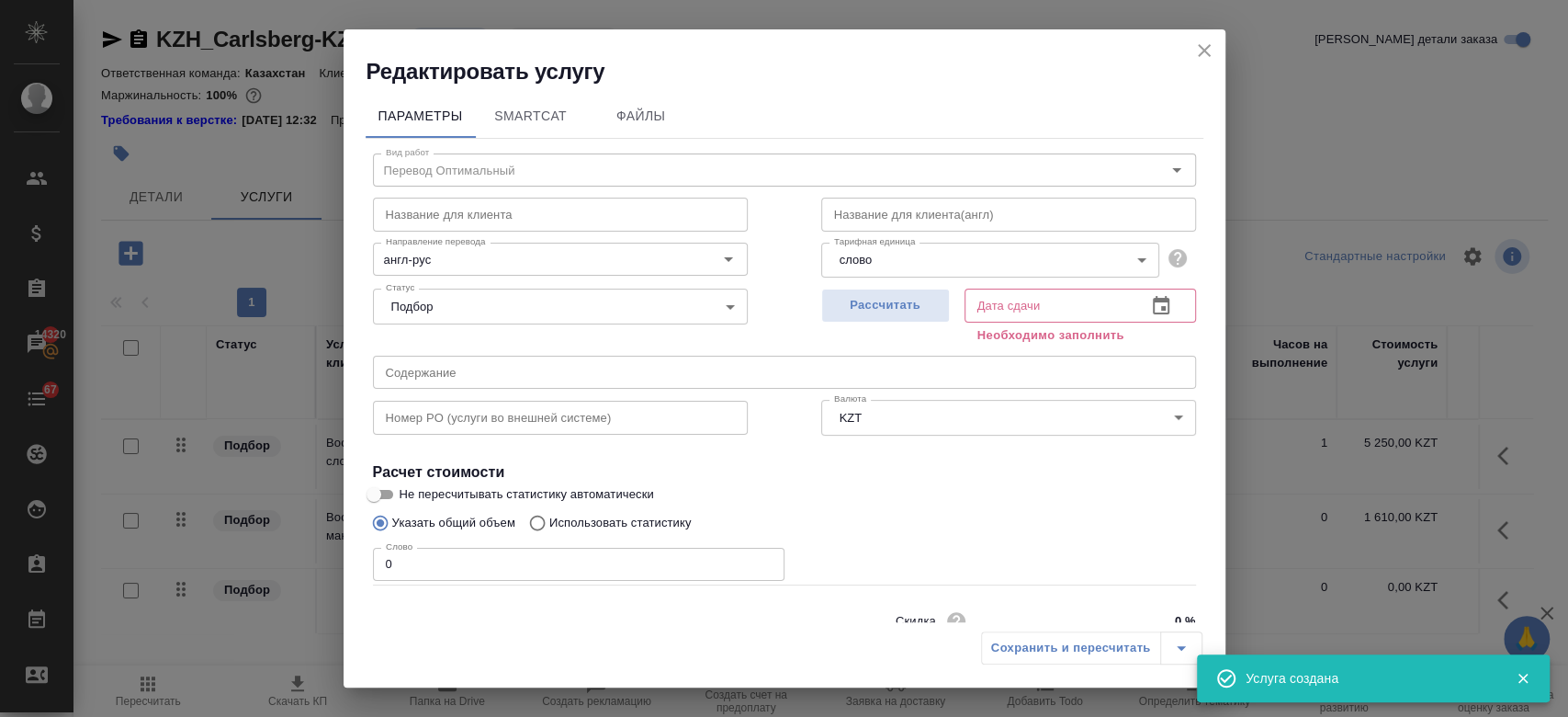
scroll to position [79, 0]
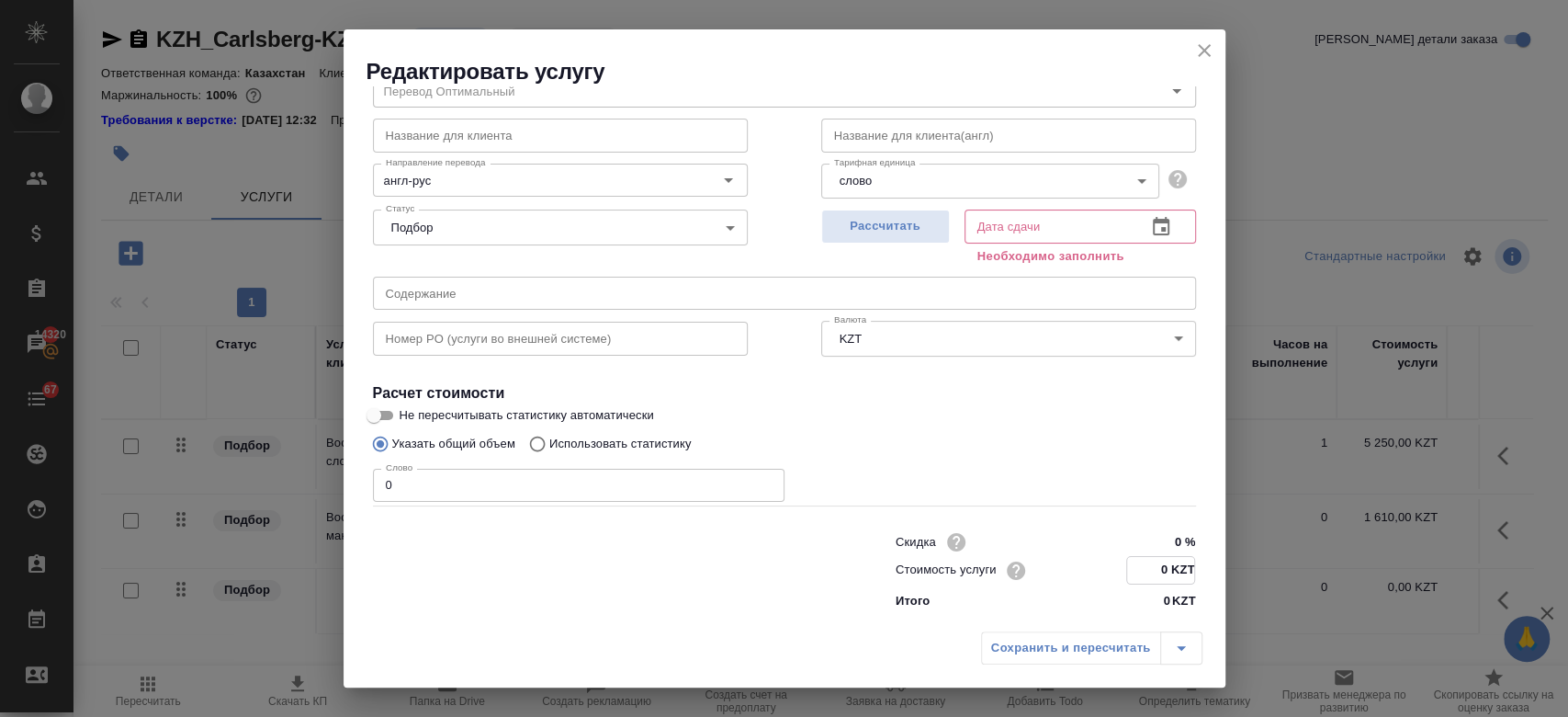
click at [1155, 570] on input "0 KZT" at bounding box center [1160, 570] width 67 height 27
type input "10.20 KZT"
click at [977, 440] on div "Указать общий объем Использовать статистику" at bounding box center [784, 444] width 823 height 35
click at [390, 420] on input "Не пересчитывать статистику автоматически" at bounding box center [374, 416] width 66 height 22
checkbox input "true"
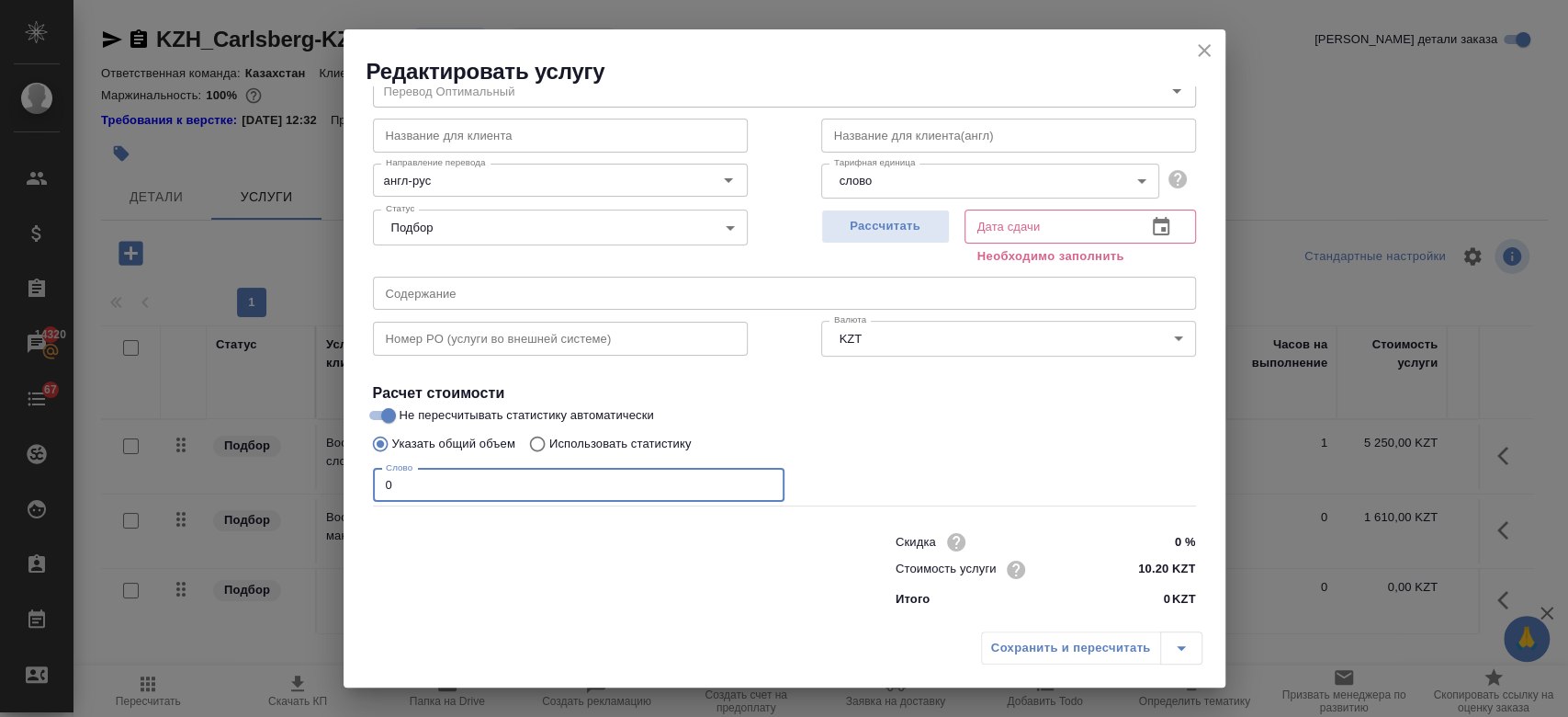
click at [430, 480] on input "0" at bounding box center [579, 485] width 412 height 33
type input "877"
click at [890, 227] on span "Рассчитать" at bounding box center [885, 226] width 108 height 21
type input "20.08.2025 16:37"
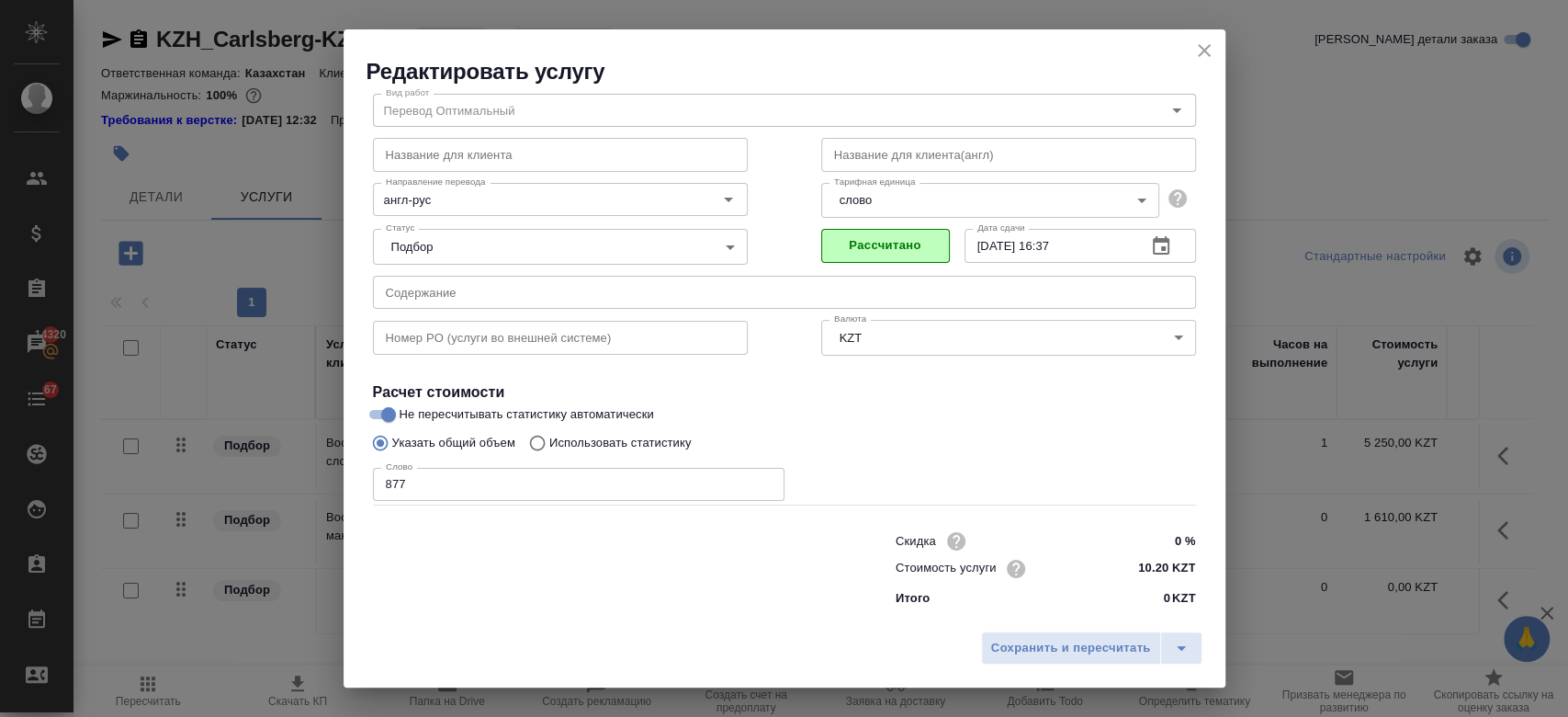
scroll to position [59, 0]
click at [1066, 638] on span "Сохранить и пересчитать" at bounding box center [1070, 648] width 160 height 21
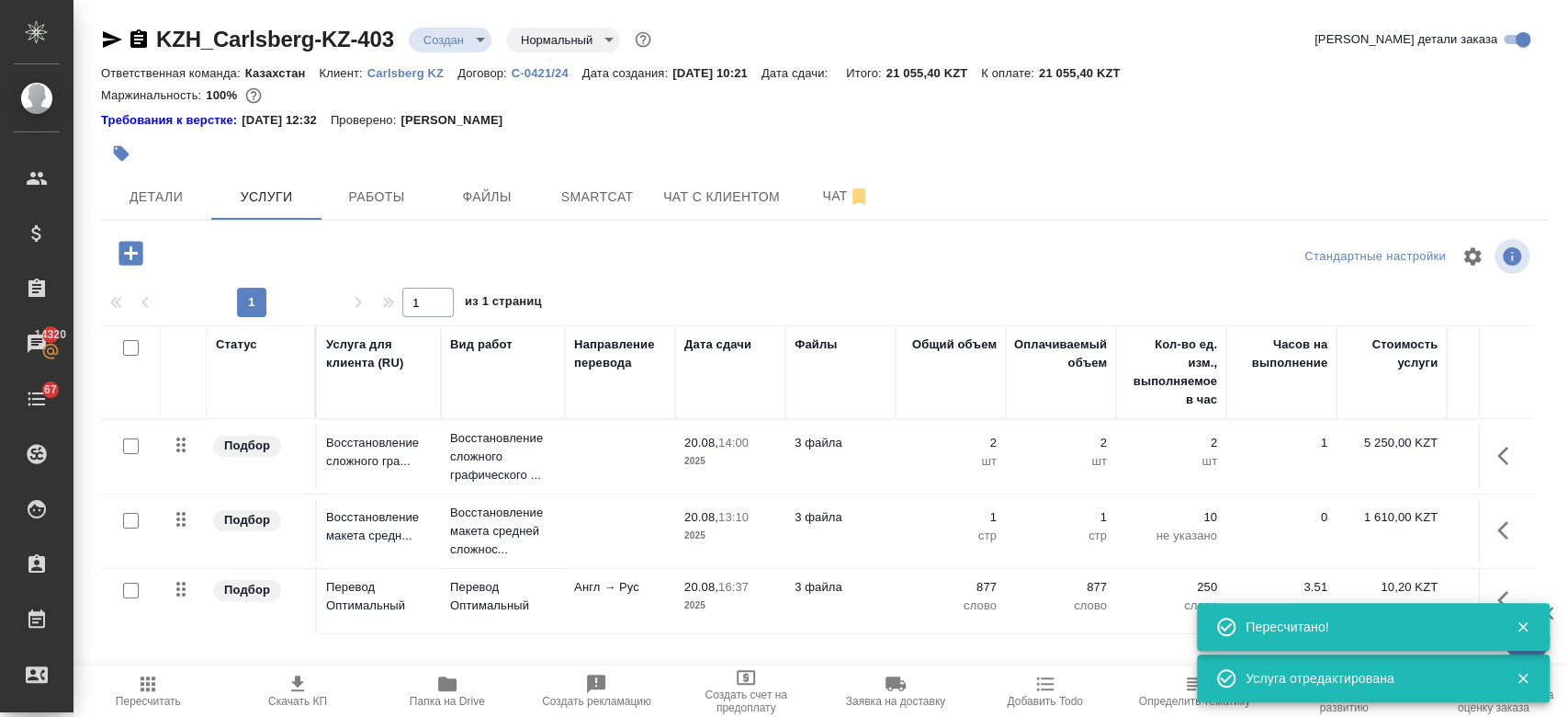
click at [742, 139] on div at bounding box center [583, 153] width 964 height 41
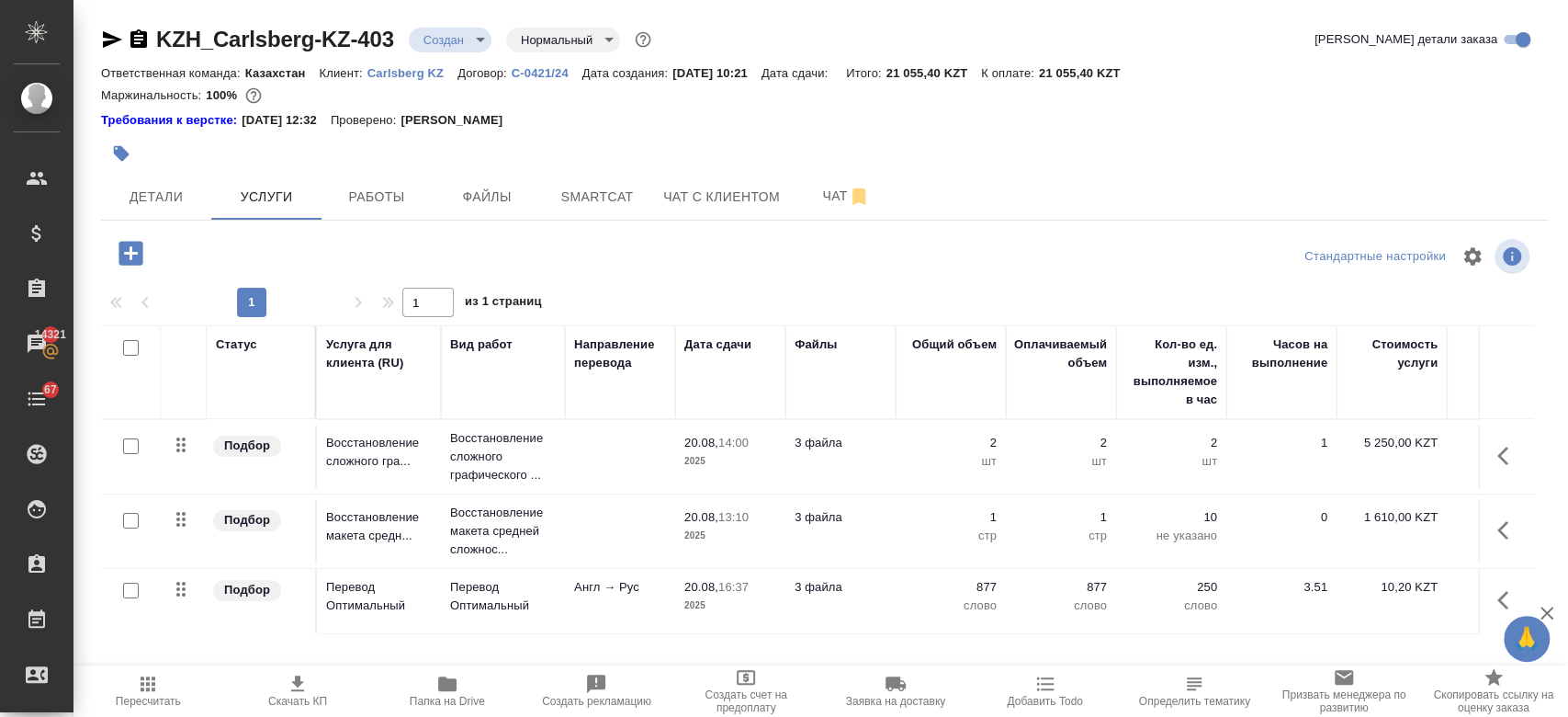
click at [774, 86] on div "Маржинальность: 100%" at bounding box center [824, 96] width 1447 height 24
click at [125, 589] on input "checkbox" at bounding box center [130, 590] width 16 height 16
checkbox input "true"
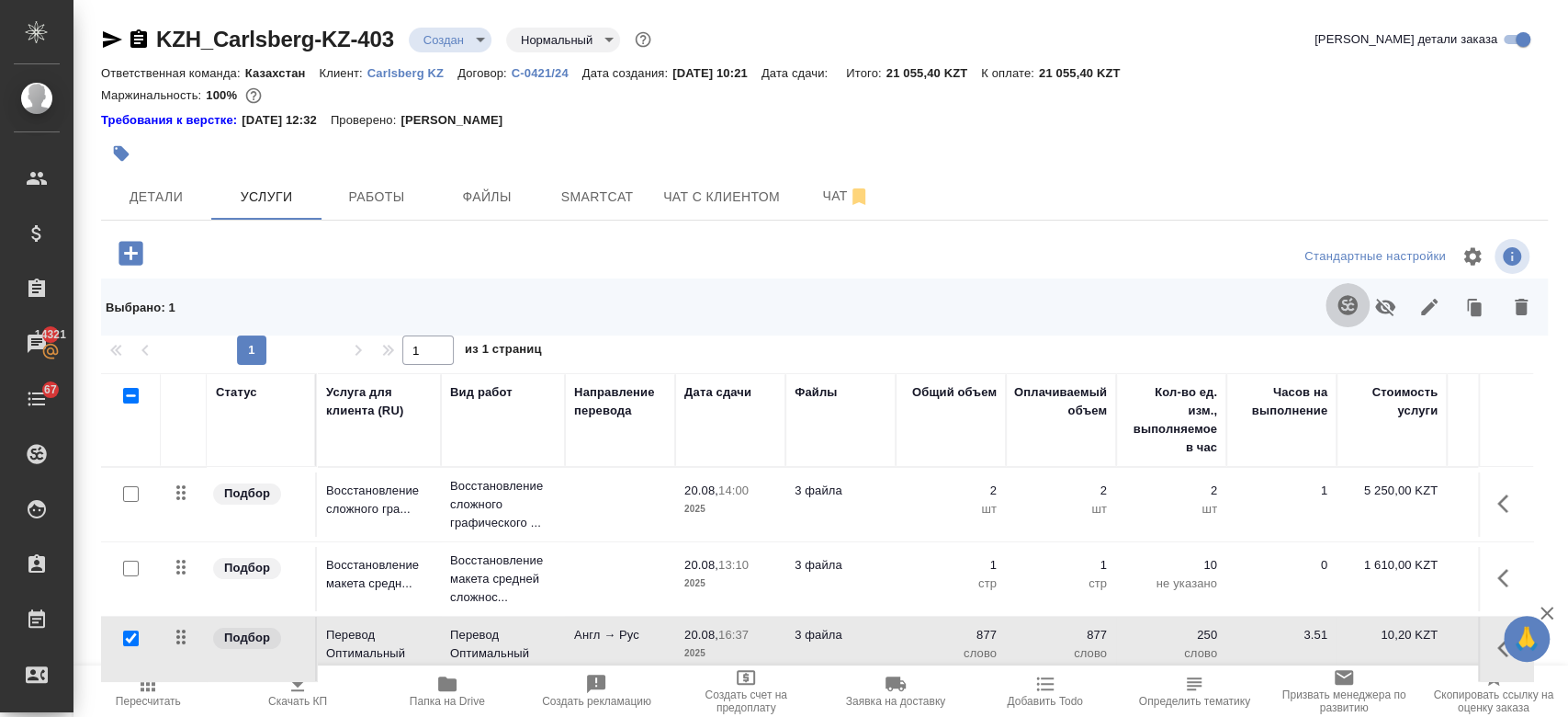
click at [1337, 305] on icon "button" at bounding box center [1346, 304] width 19 height 19
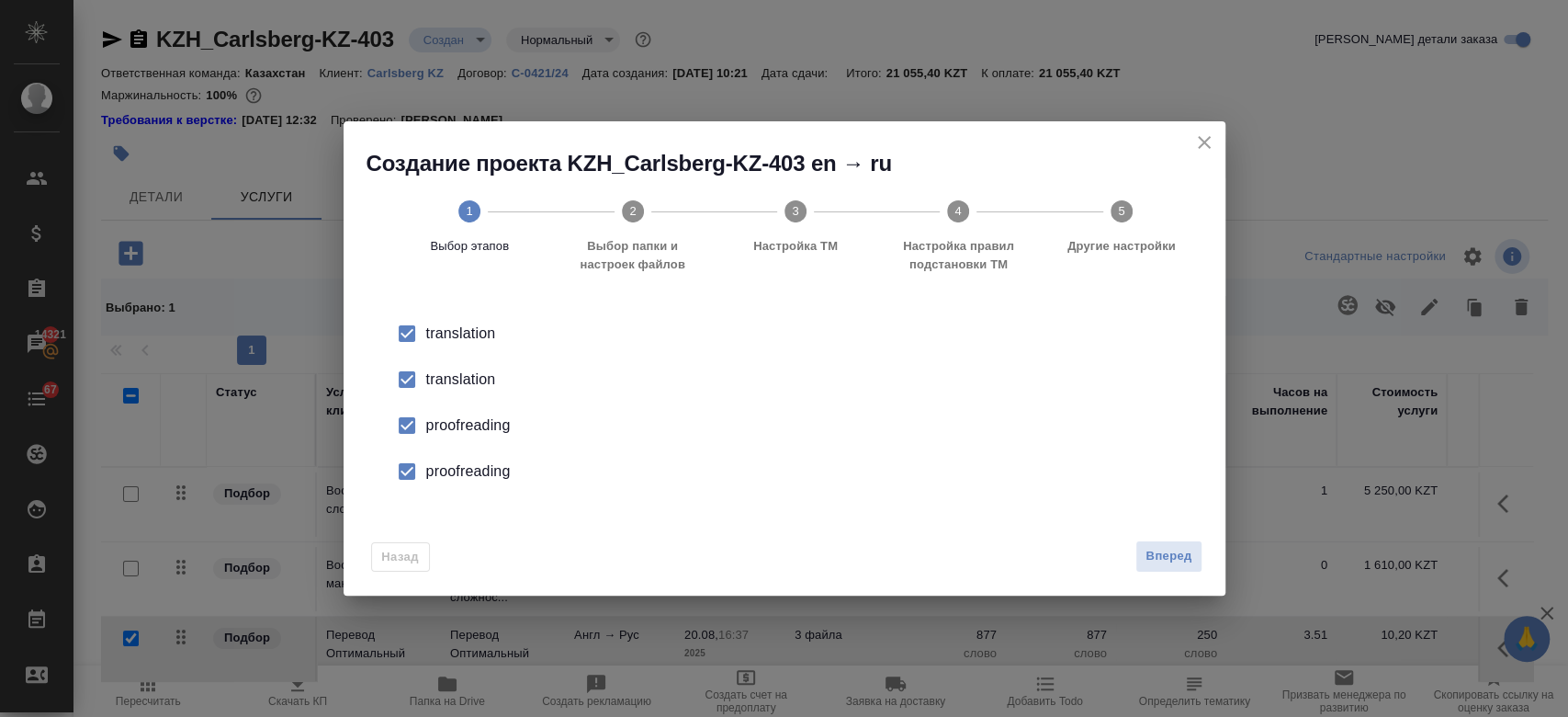
click at [484, 345] on div "translation" at bounding box center [804, 334] width 755 height 22
click at [484, 421] on div "proofreading" at bounding box center [804, 426] width 755 height 22
click at [479, 436] on div "proofreading" at bounding box center [804, 426] width 755 height 22
click at [1179, 557] on span "Вперед" at bounding box center [1168, 556] width 46 height 21
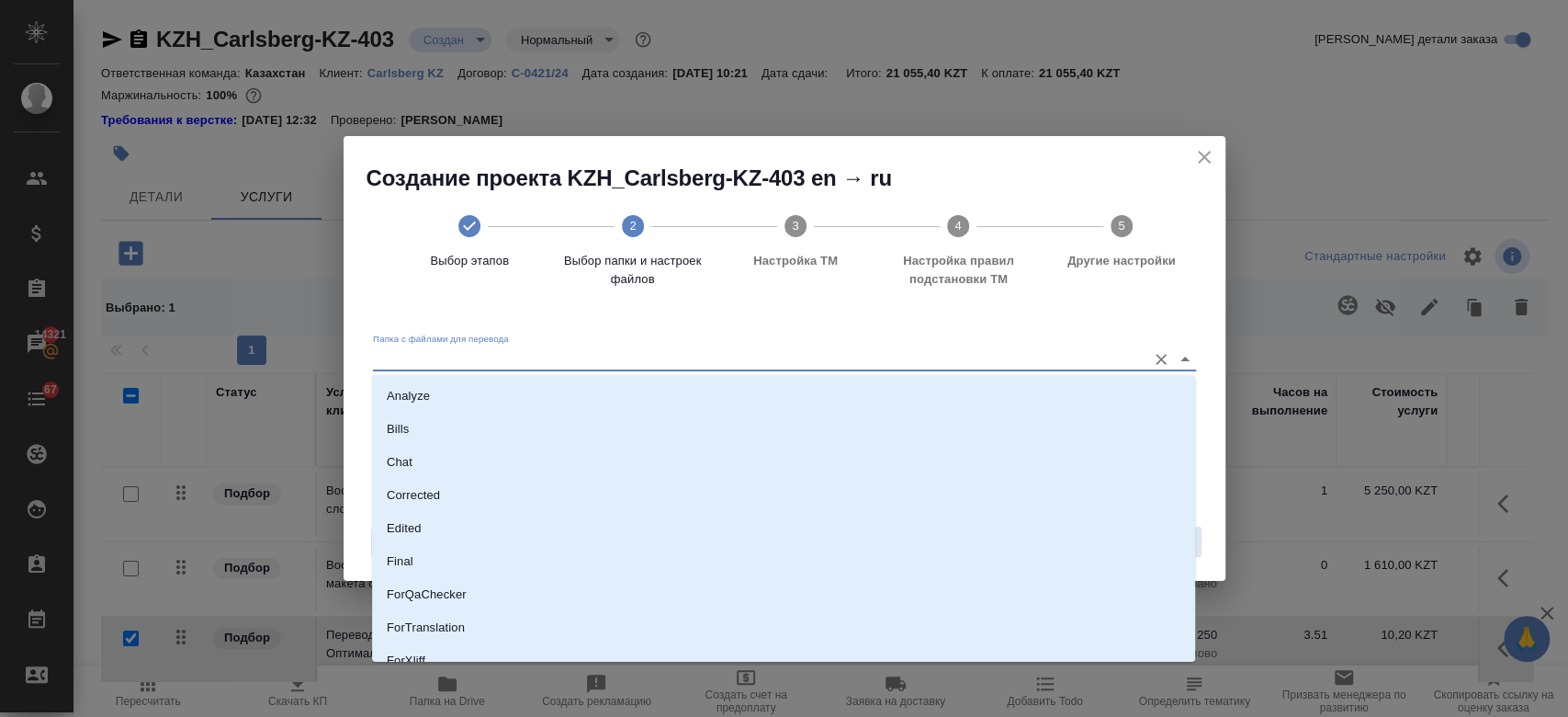
click at [798, 360] on input "Папка с файлами для перевода" at bounding box center [755, 358] width 765 height 22
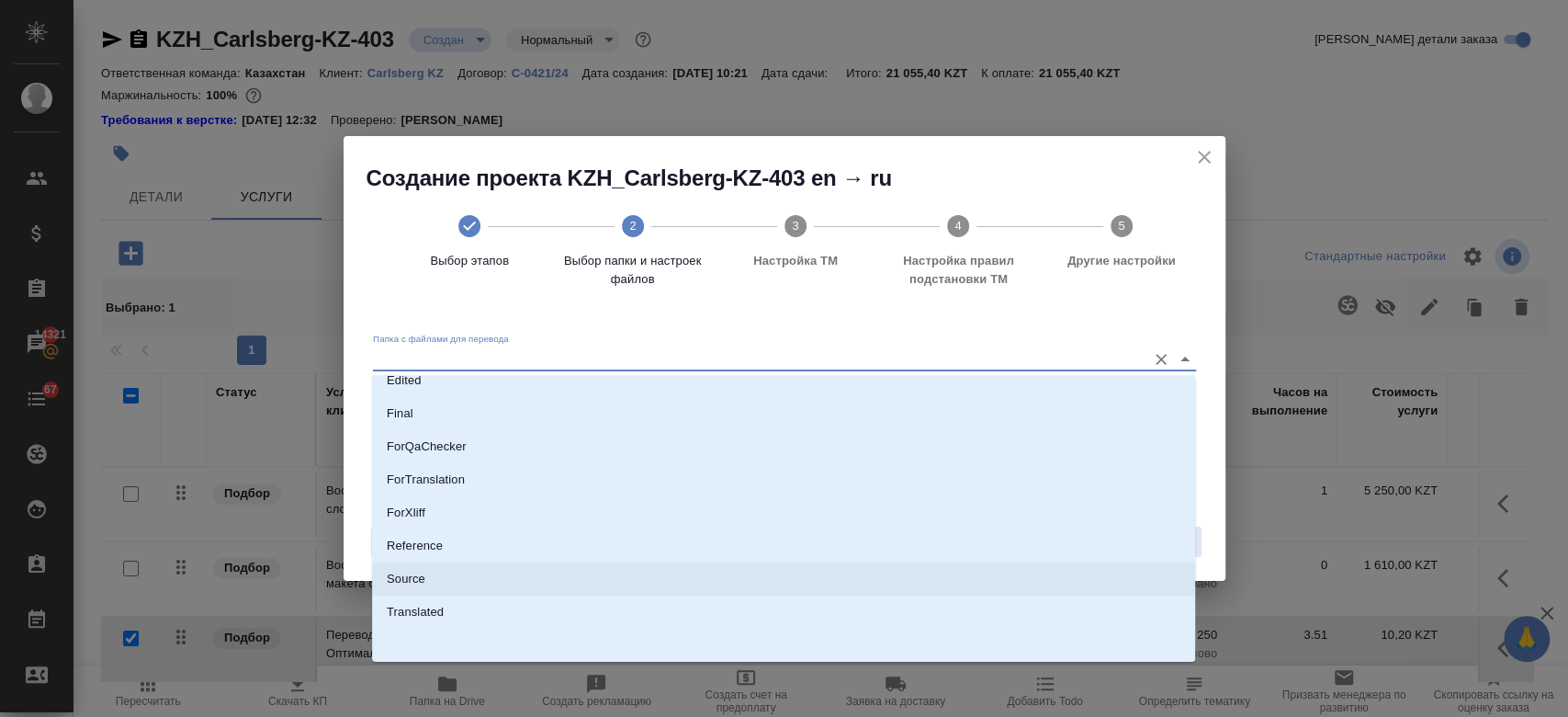
click at [500, 563] on li "Source" at bounding box center [783, 579] width 823 height 33
type input "Source"
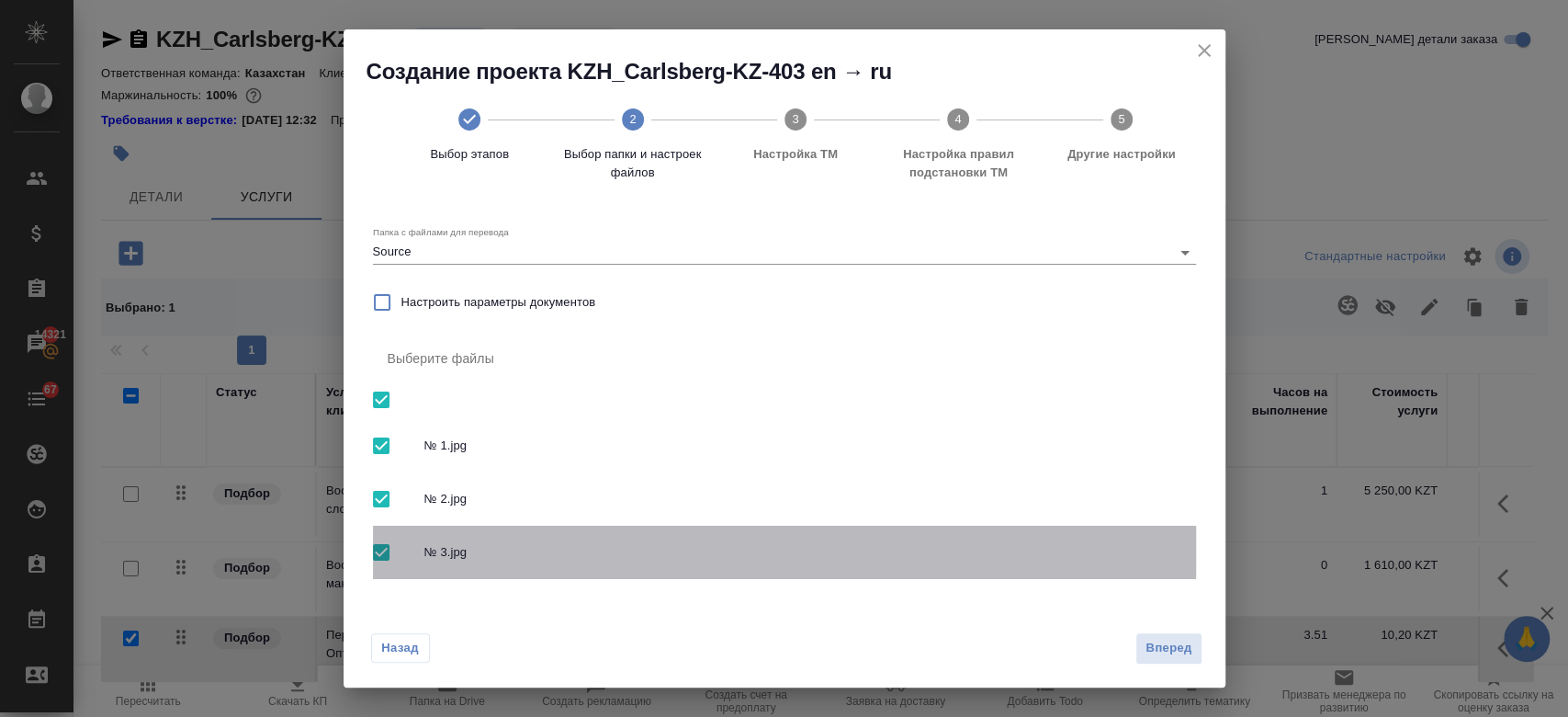
click at [389, 550] on input "checkbox" at bounding box center [381, 553] width 39 height 39
checkbox input "false"
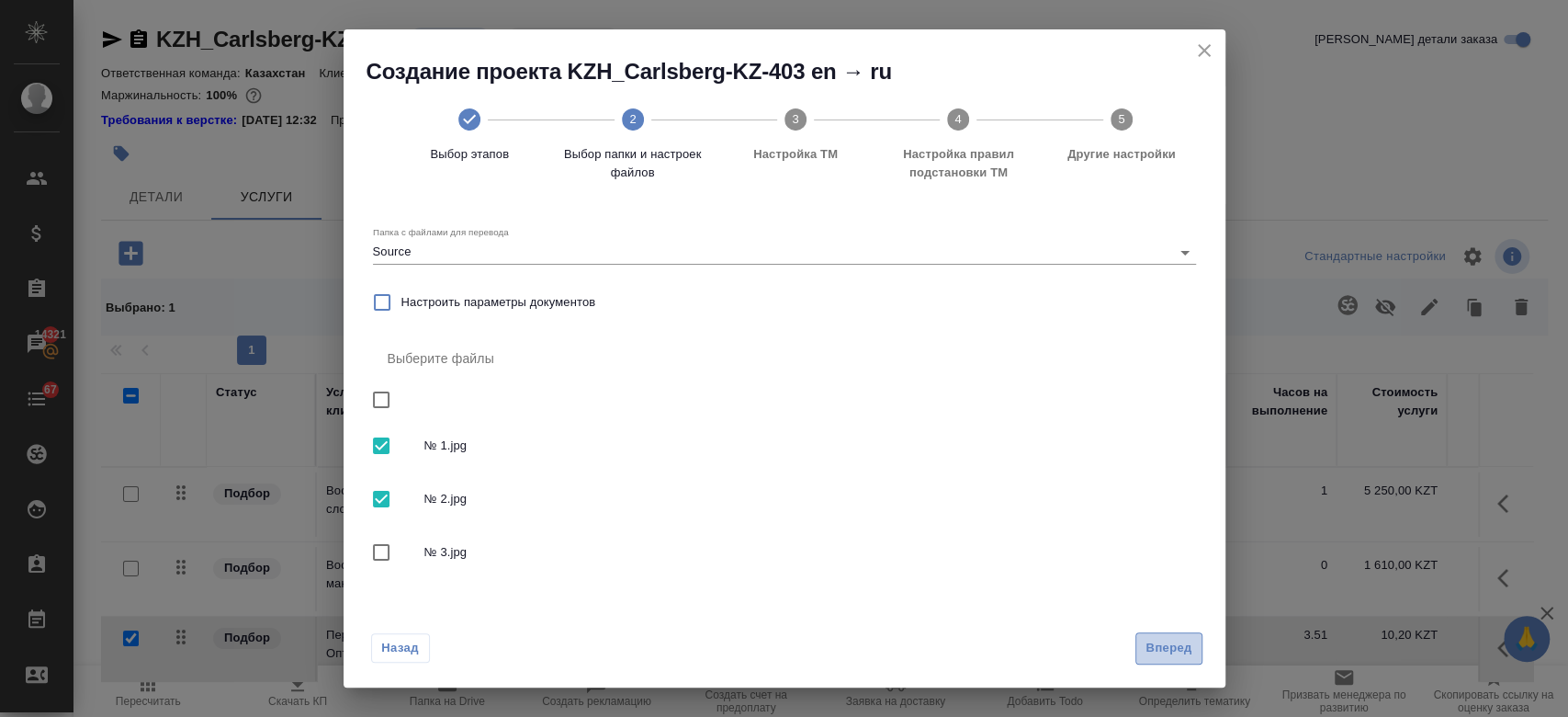
click at [1188, 657] on span "Вперед" at bounding box center [1168, 648] width 46 height 21
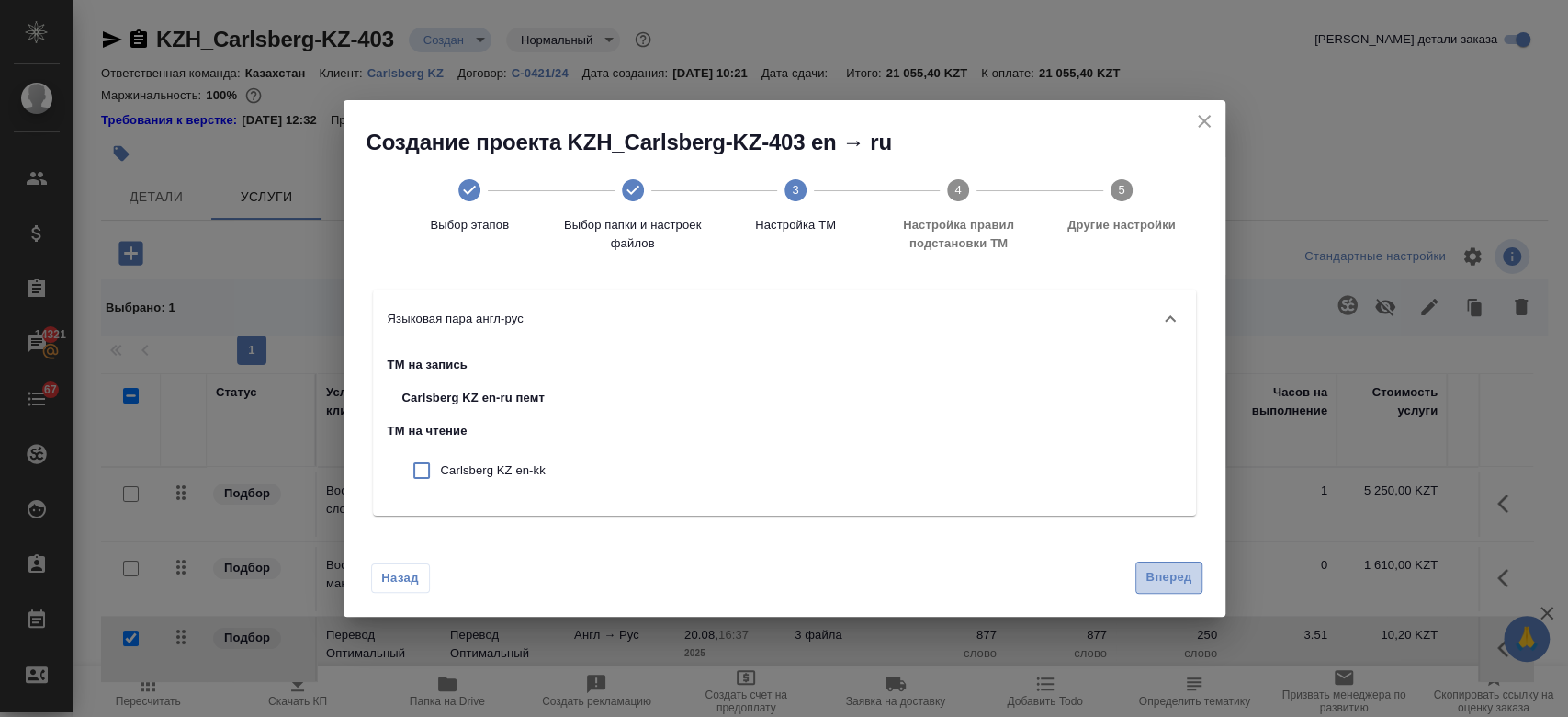
click at [1188, 577] on span "Вперед" at bounding box center [1168, 577] width 46 height 21
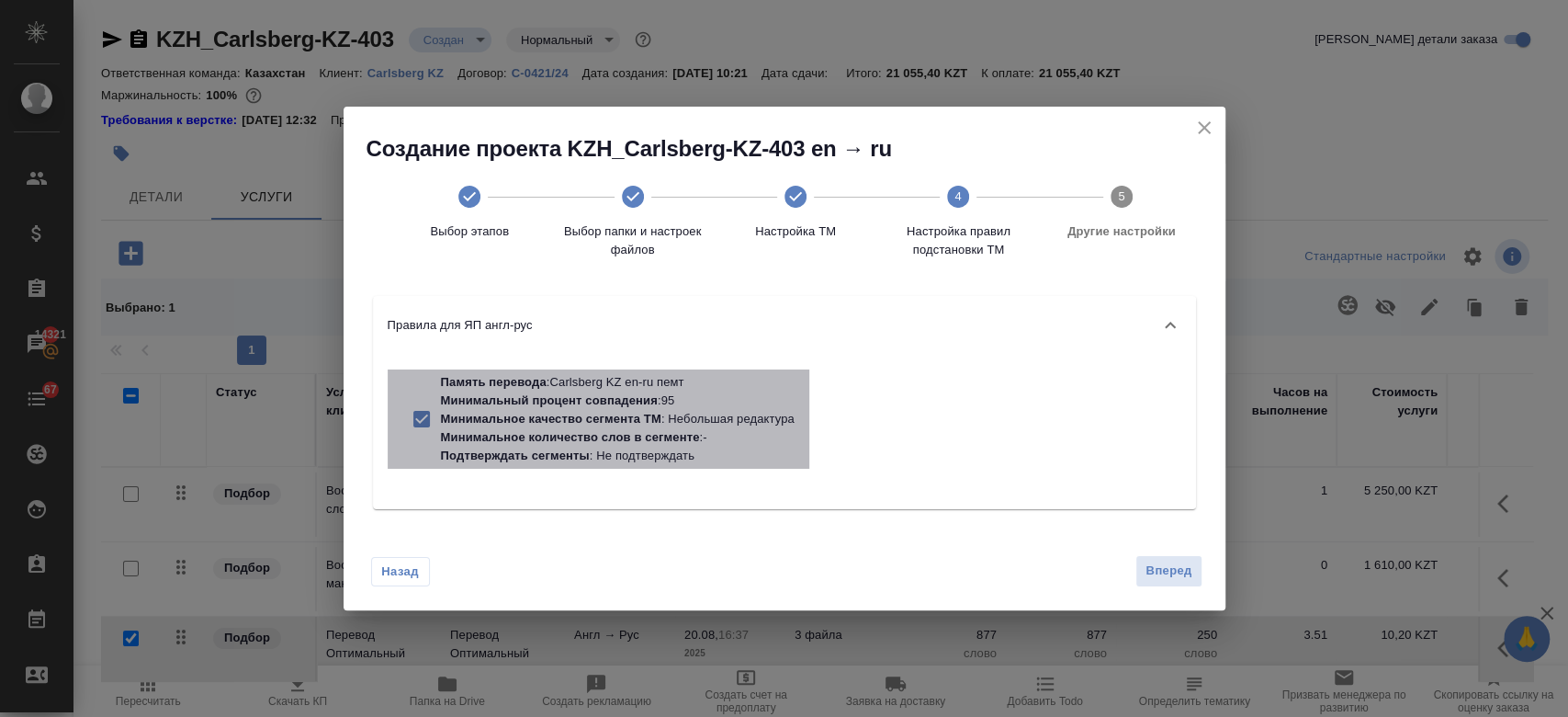
click at [726, 436] on p "Минимальное количество слов в сегменте : -" at bounding box center [617, 438] width 354 height 18
checkbox input "false"
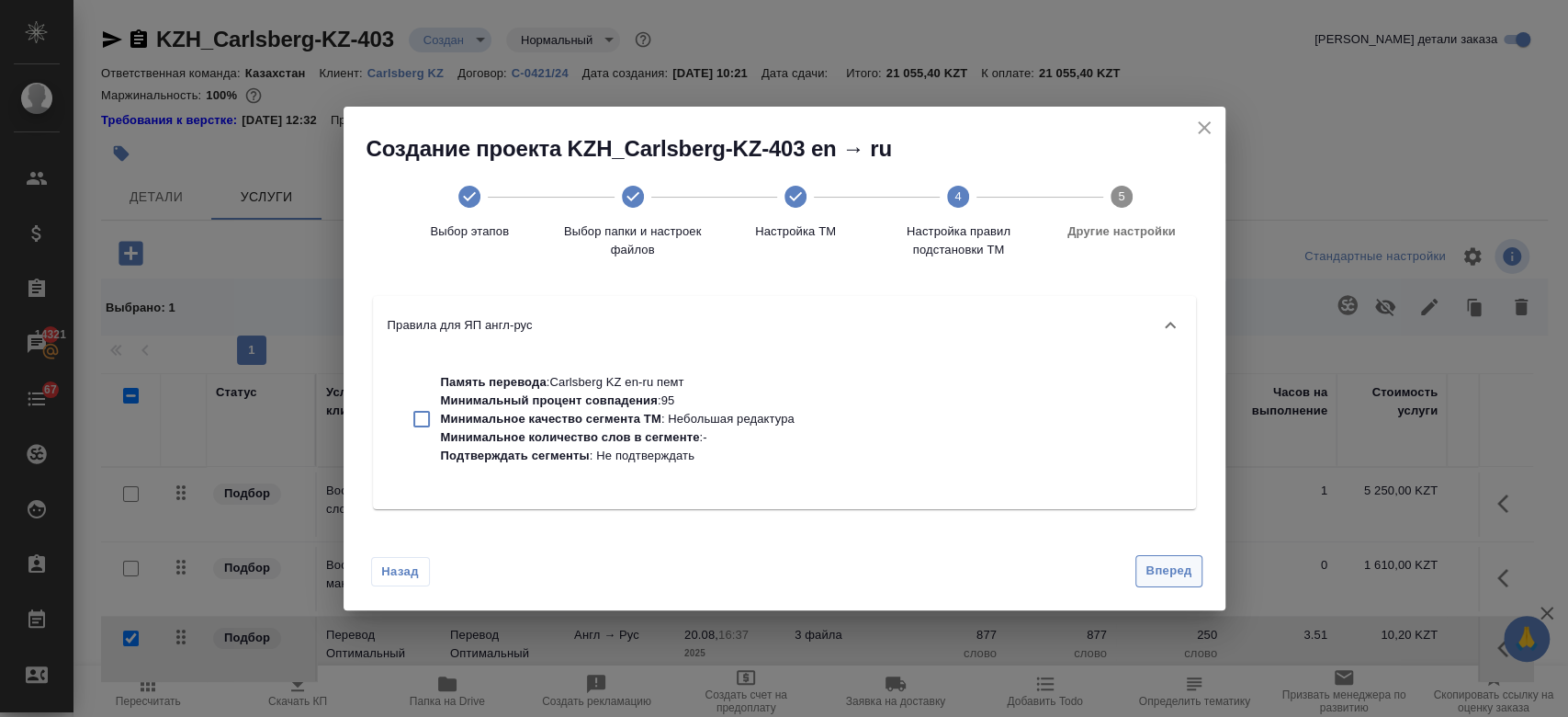
click at [1181, 577] on span "Вперед" at bounding box center [1168, 571] width 46 height 21
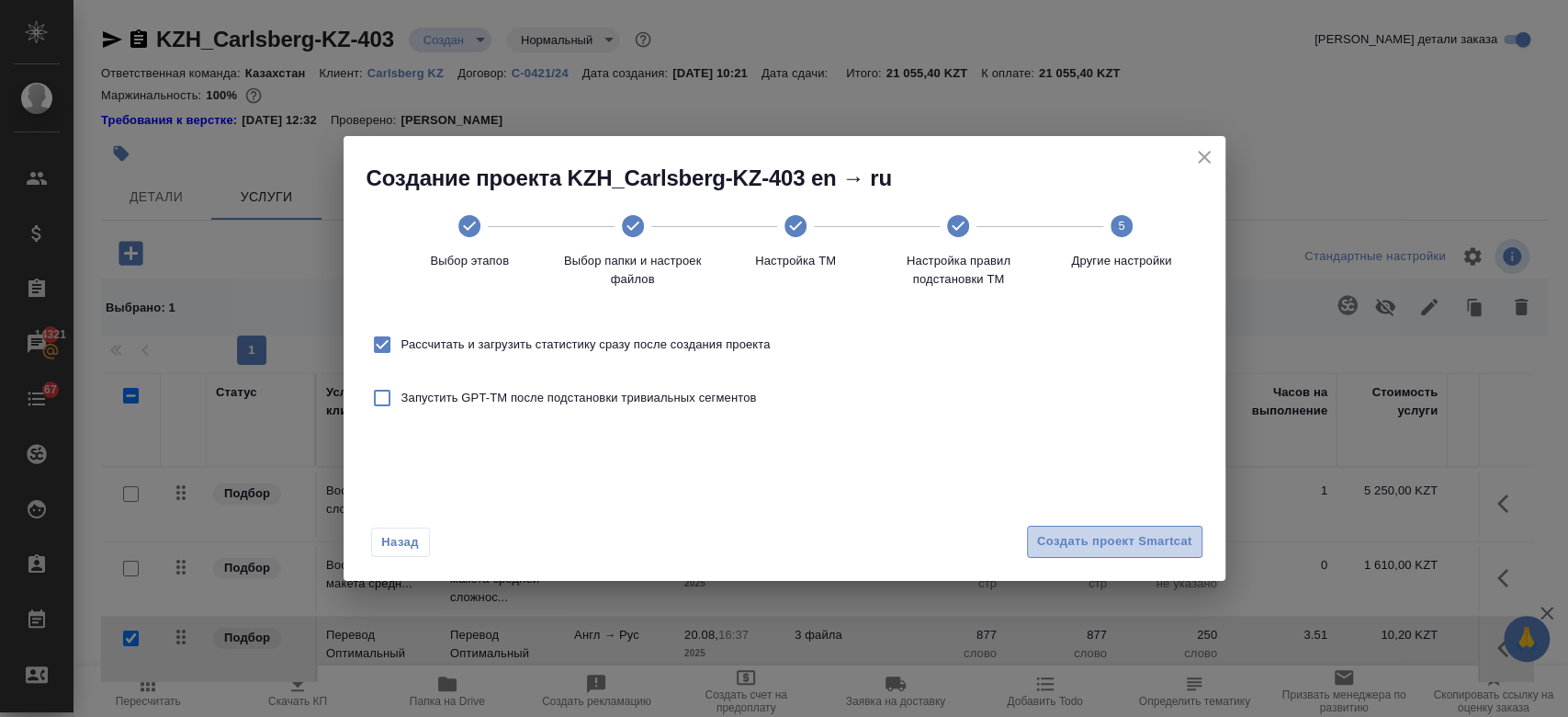
click at [1116, 537] on span "Создать проект Smartcat" at bounding box center [1115, 541] width 155 height 21
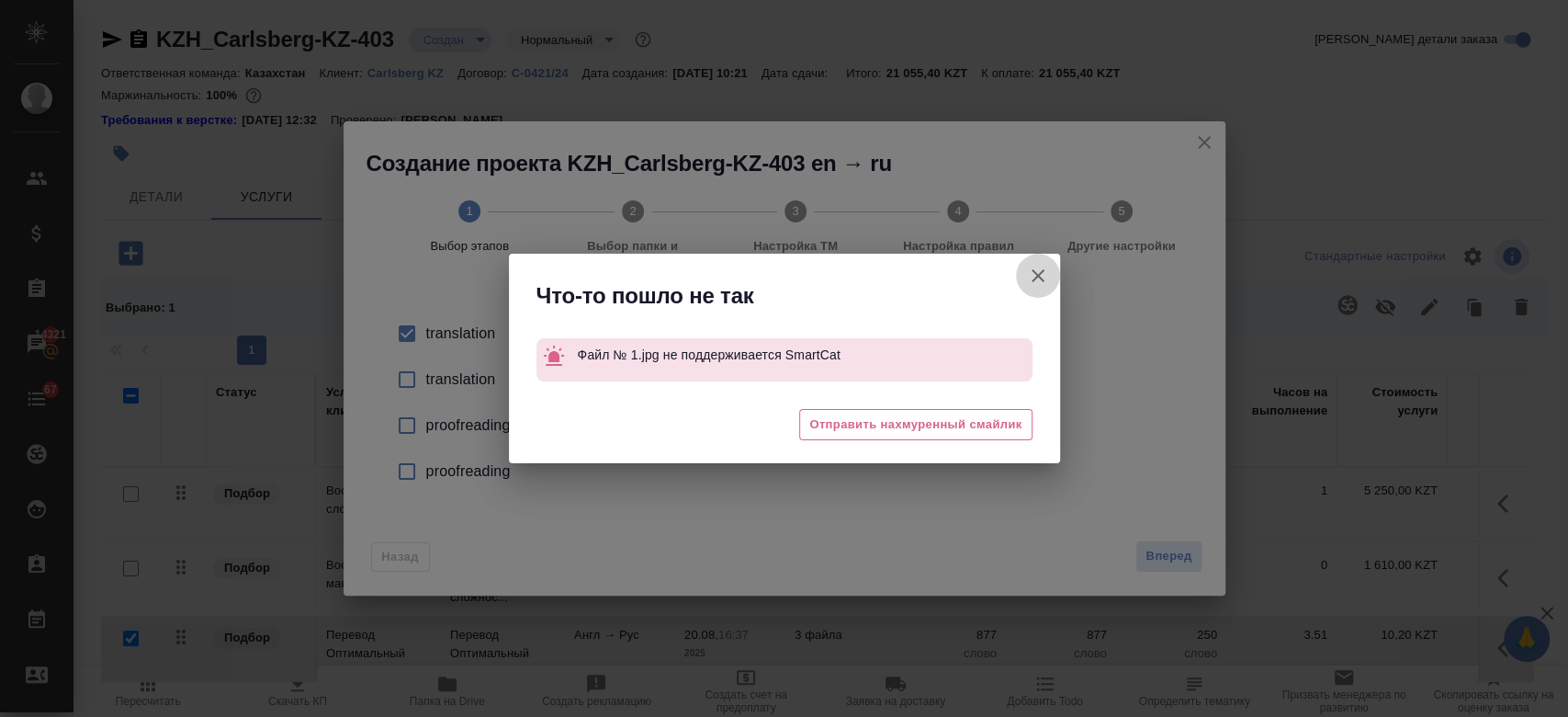
click at [1034, 277] on icon "button" at bounding box center [1038, 275] width 13 height 13
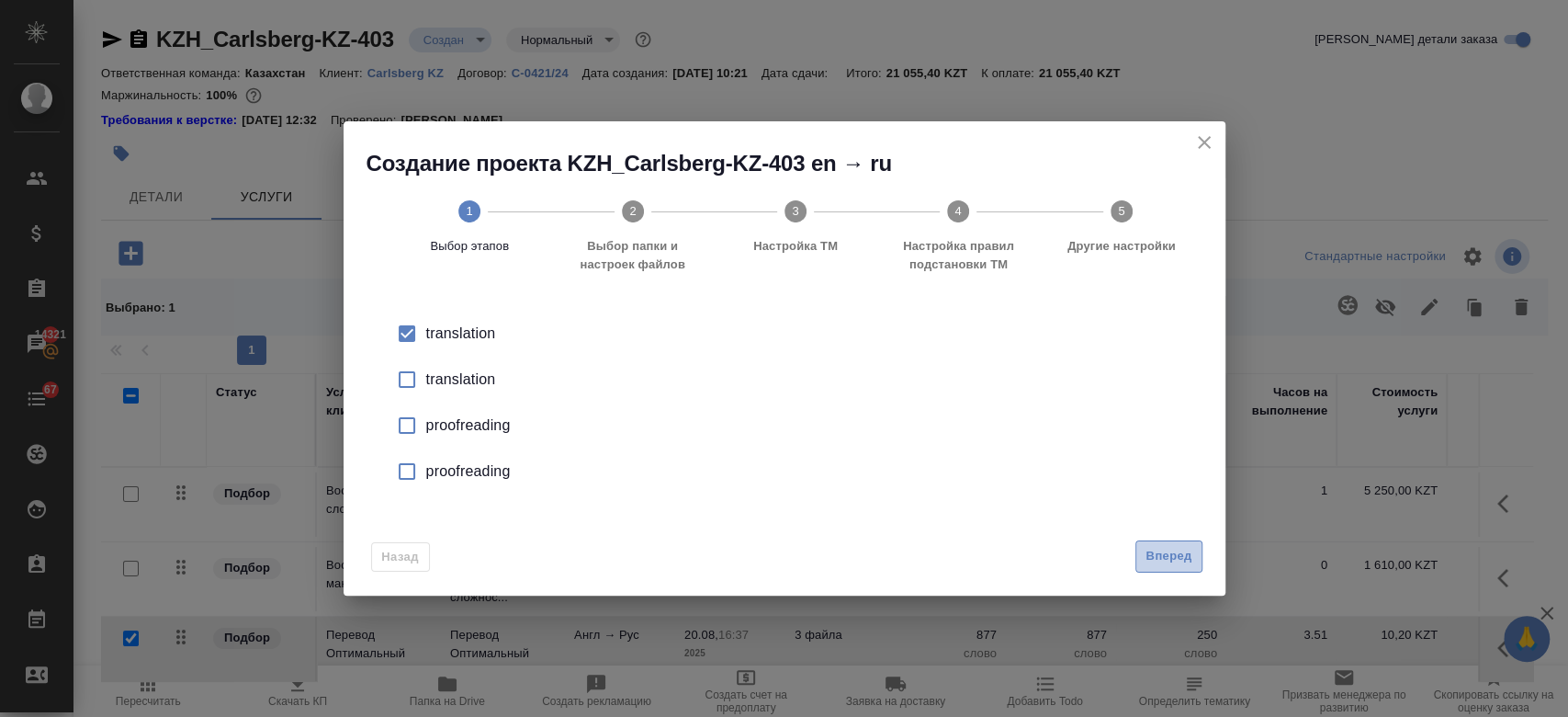
click at [1156, 566] on span "Вперед" at bounding box center [1168, 556] width 46 height 21
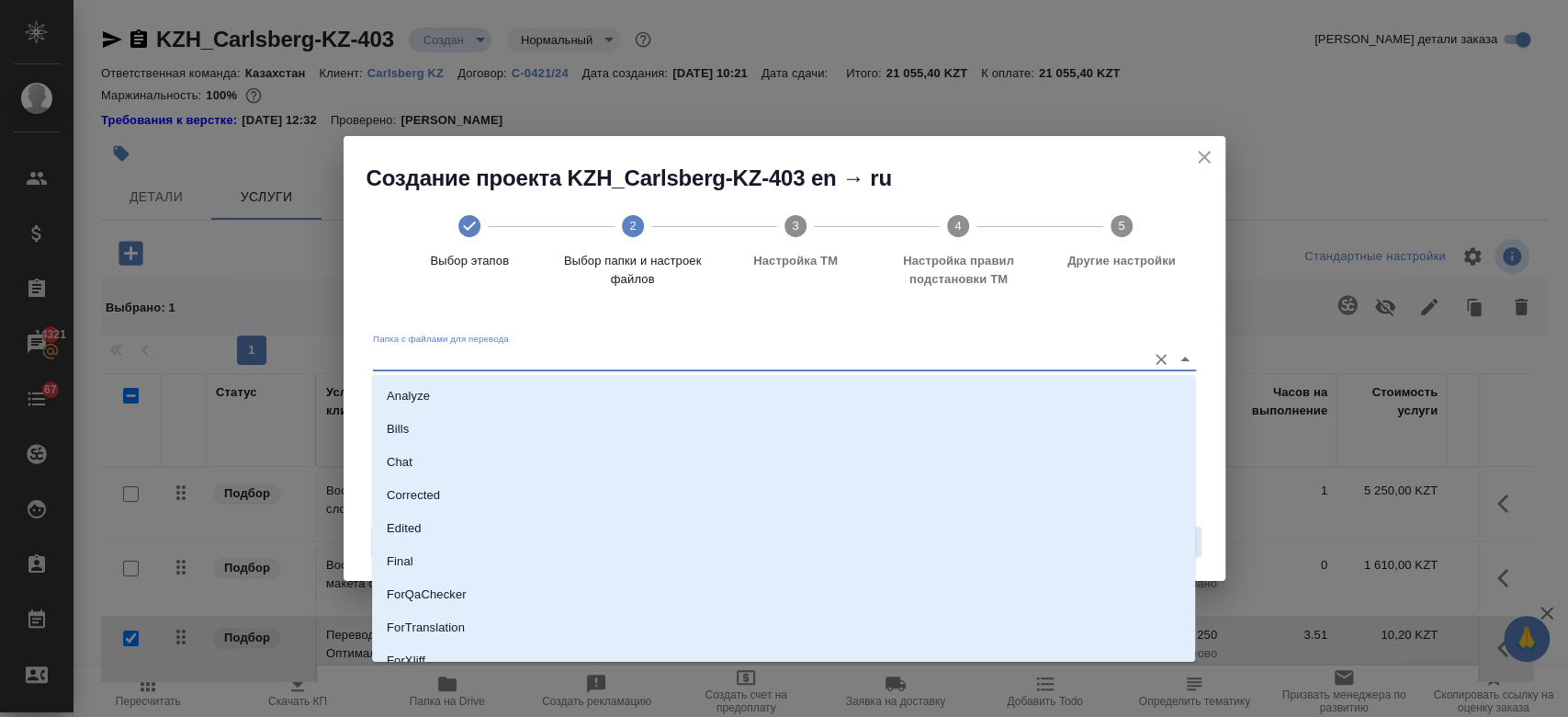
click at [994, 358] on input "Папка с файлами для перевода" at bounding box center [755, 358] width 765 height 22
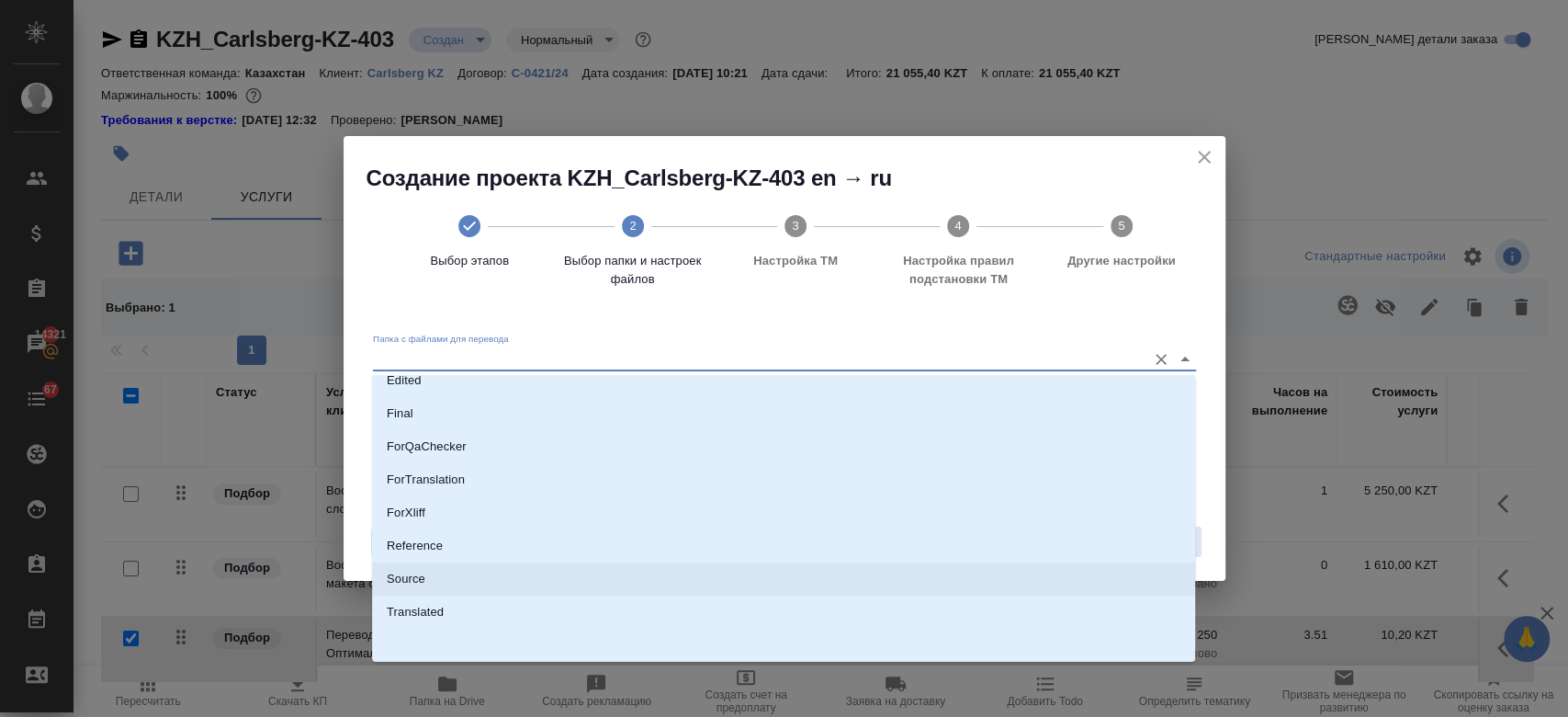
click at [623, 569] on li "Source" at bounding box center [783, 579] width 823 height 33
type input "Source"
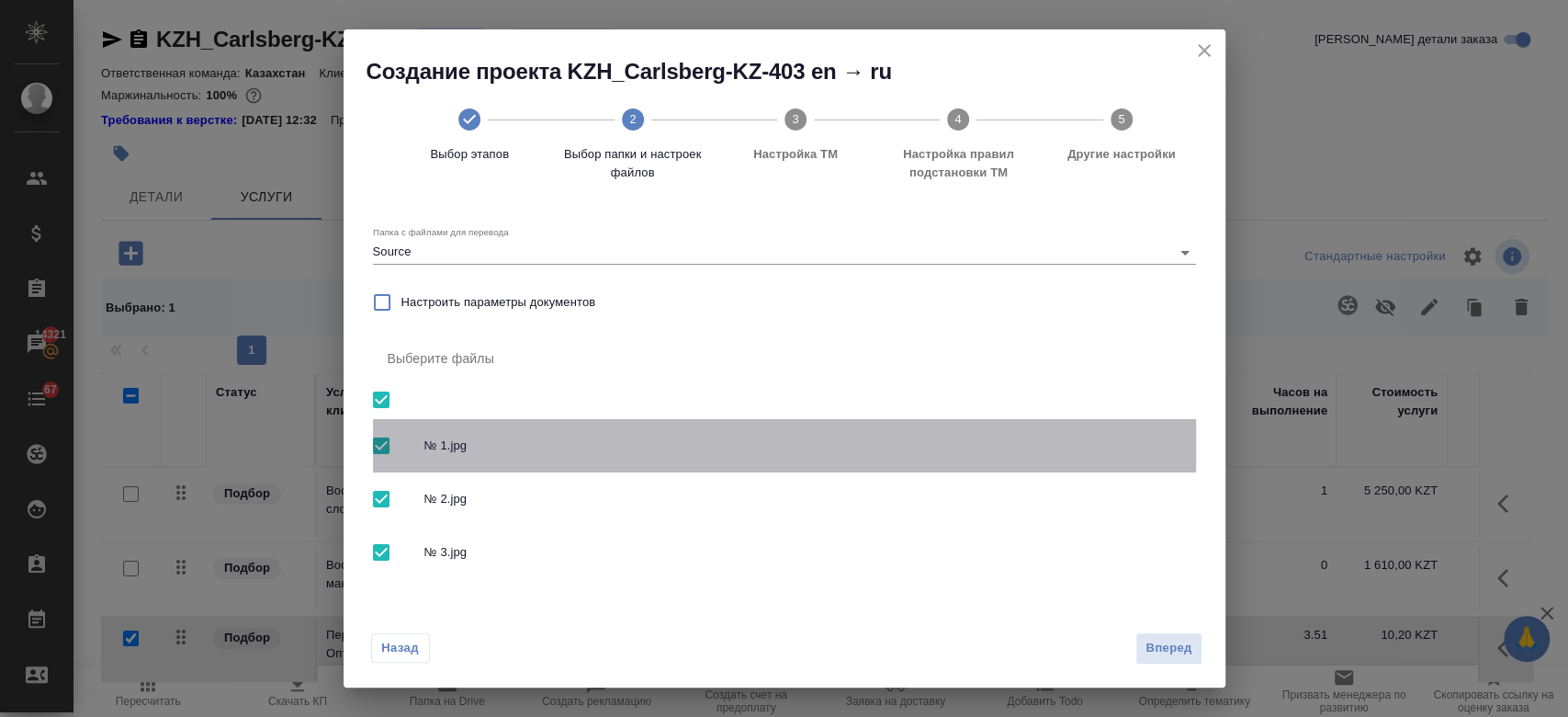
click at [380, 438] on input "checkbox" at bounding box center [381, 446] width 39 height 39
checkbox input "false"
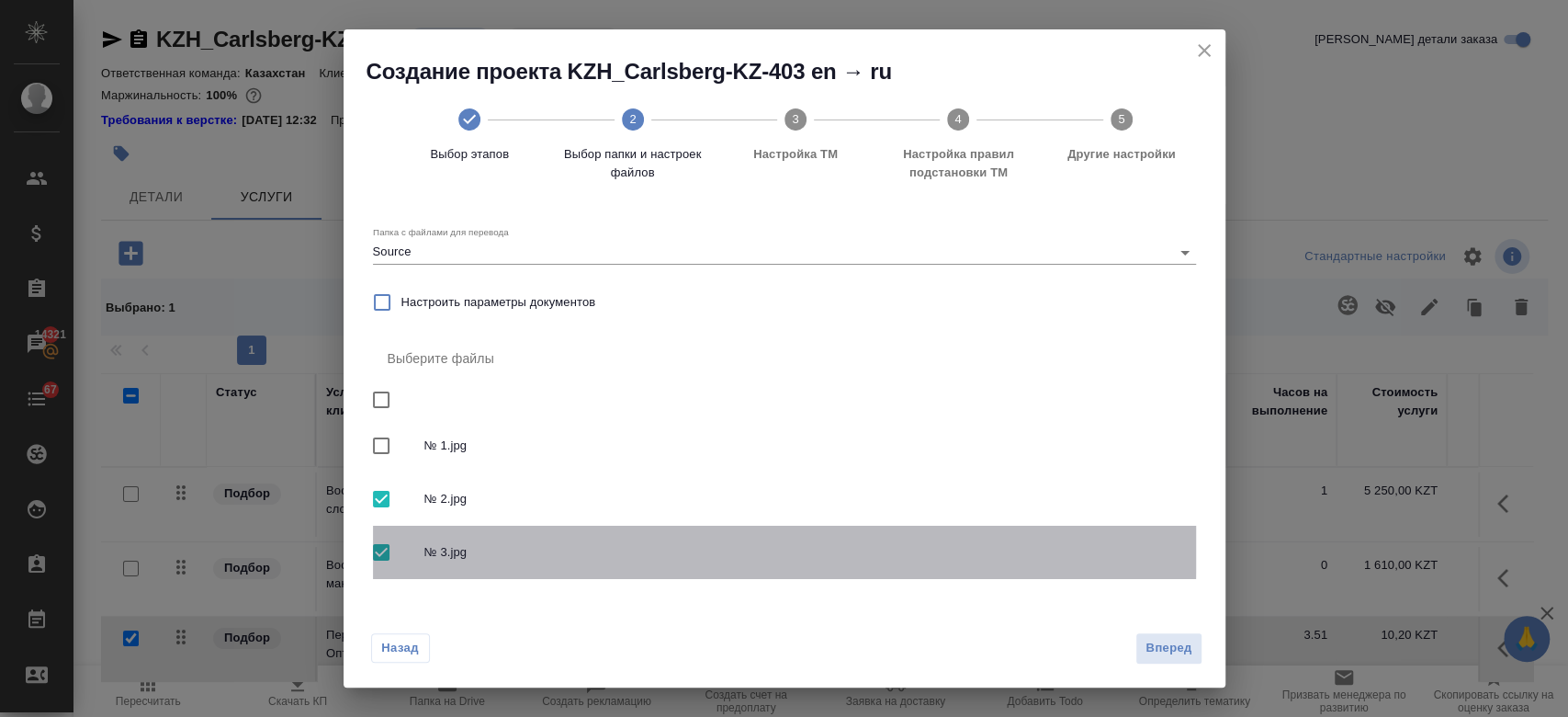
click at [384, 549] on input "checkbox" at bounding box center [381, 553] width 39 height 39
checkbox input "false"
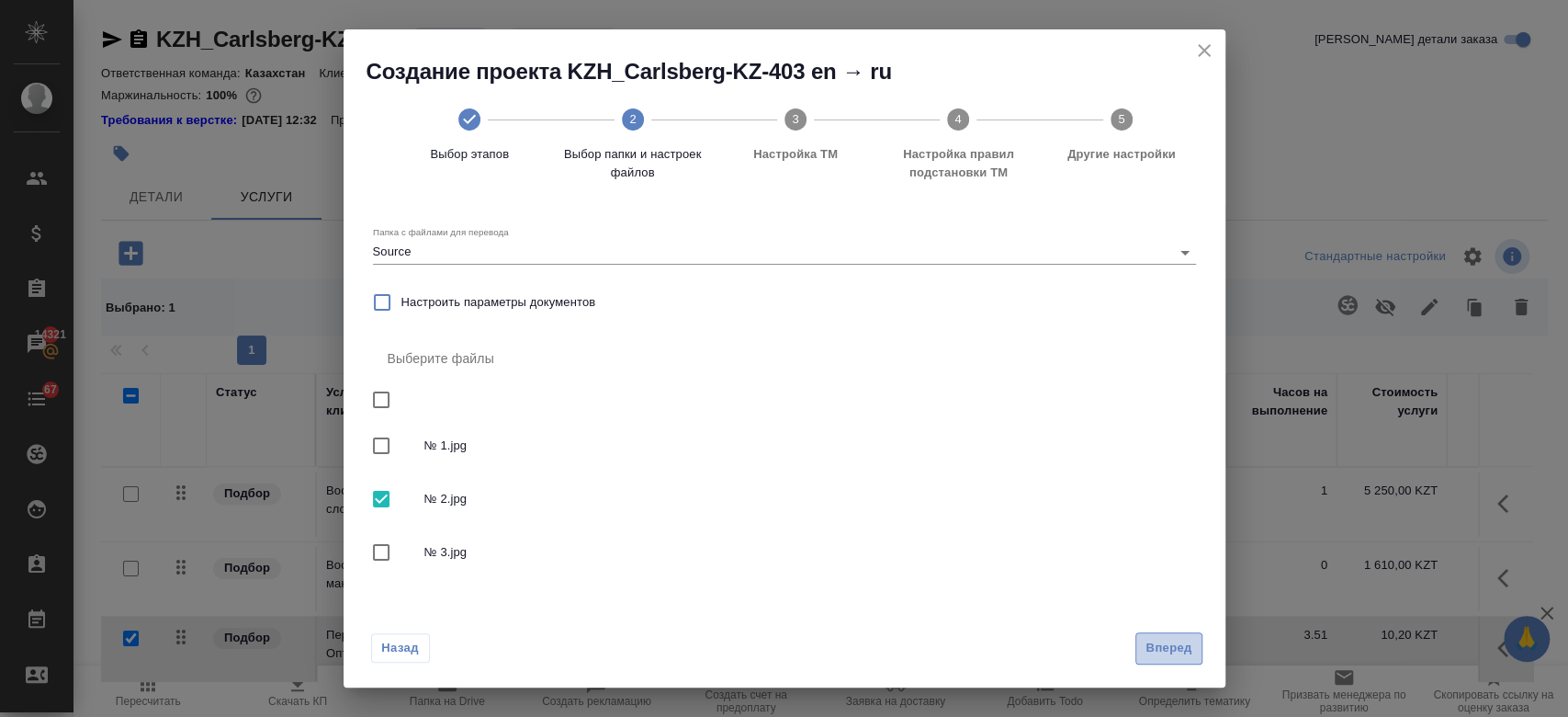
click at [1169, 650] on span "Вперед" at bounding box center [1168, 648] width 46 height 21
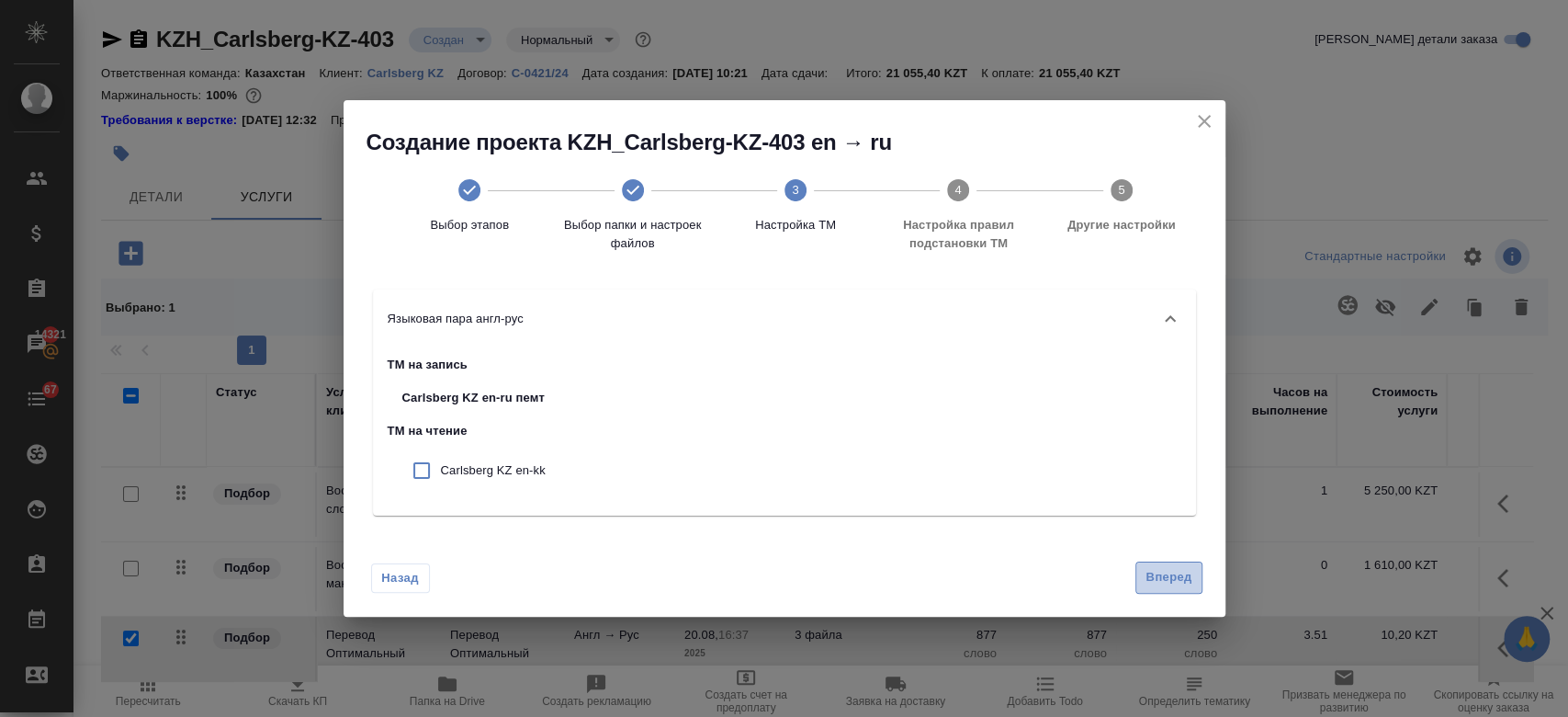
click at [1161, 585] on span "Вперед" at bounding box center [1168, 577] width 46 height 21
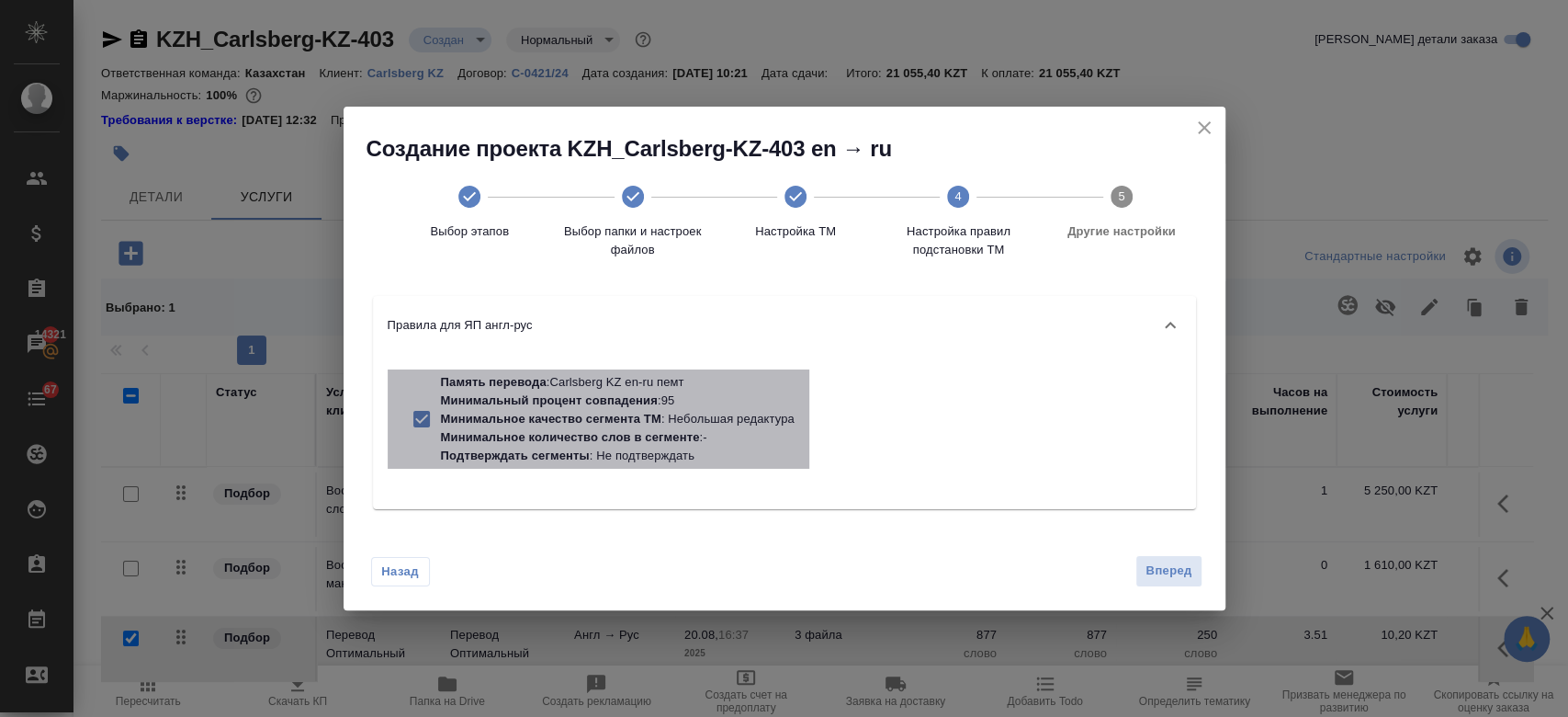
click at [595, 467] on div "Память перевода : Carlsberg KZ en-ru пемт Минимальный процент совпадения : 95 М…" at bounding box center [598, 419] width 422 height 99
checkbox input "false"
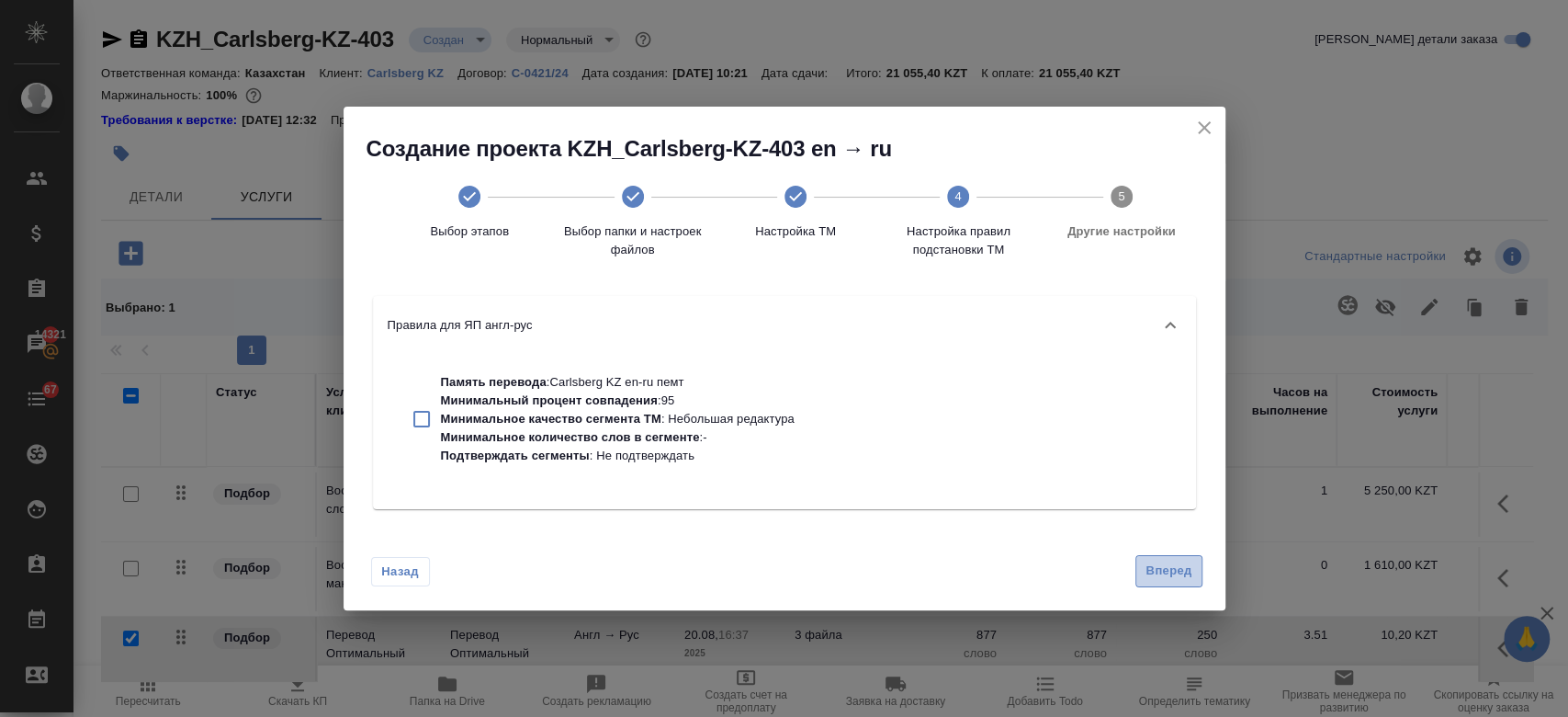
click at [1181, 578] on span "Вперед" at bounding box center [1168, 571] width 46 height 21
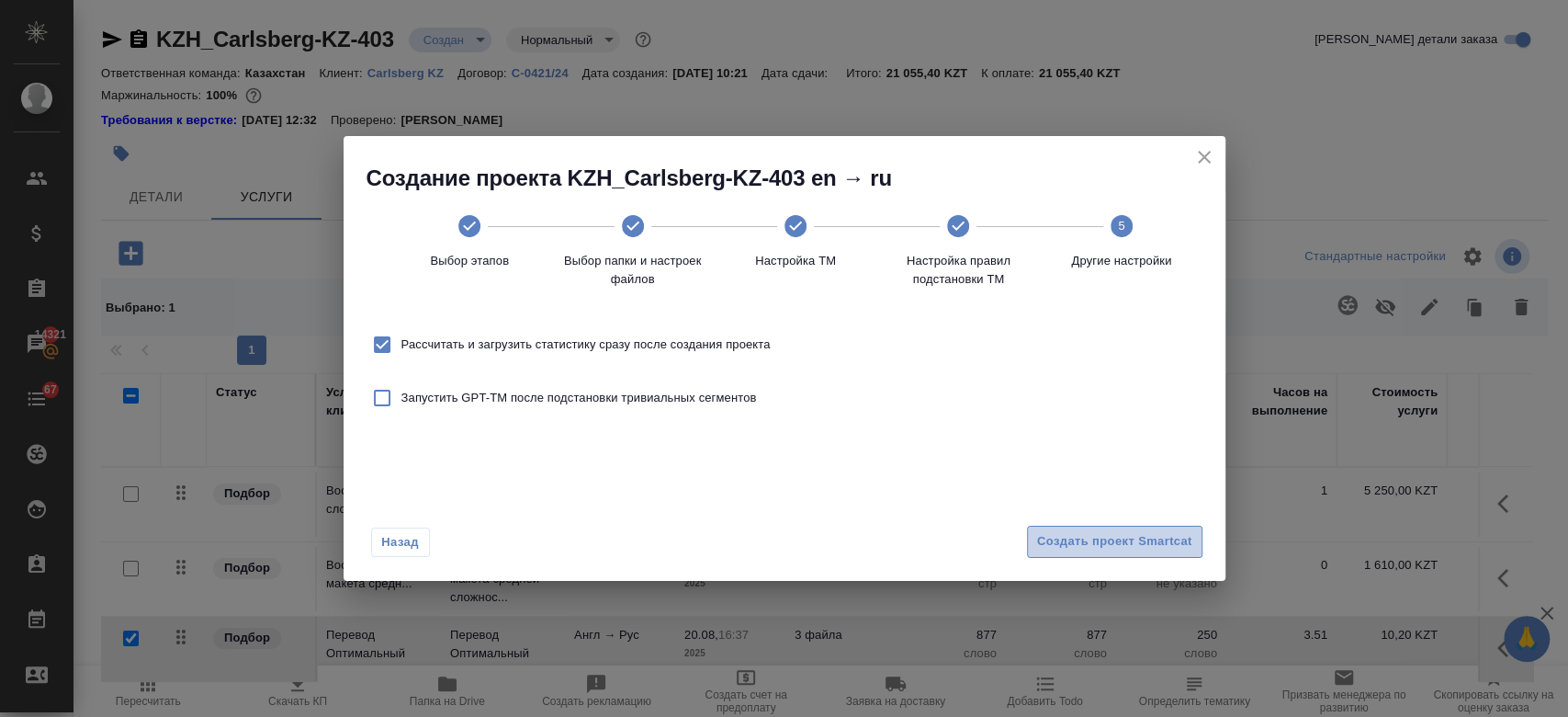
click at [1101, 541] on span "Создать проект Smartcat" at bounding box center [1115, 541] width 155 height 21
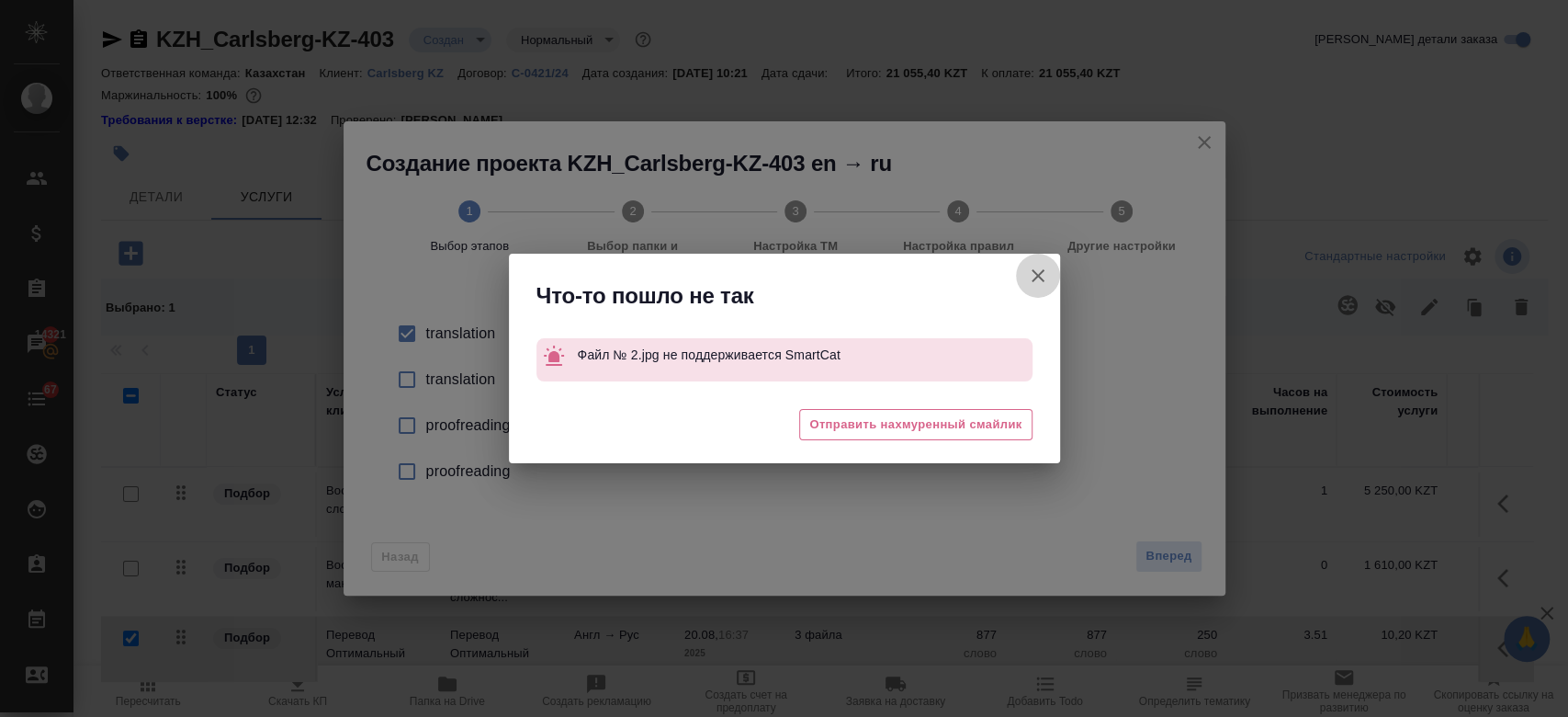
click at [1043, 275] on icon "button" at bounding box center [1038, 275] width 22 height 22
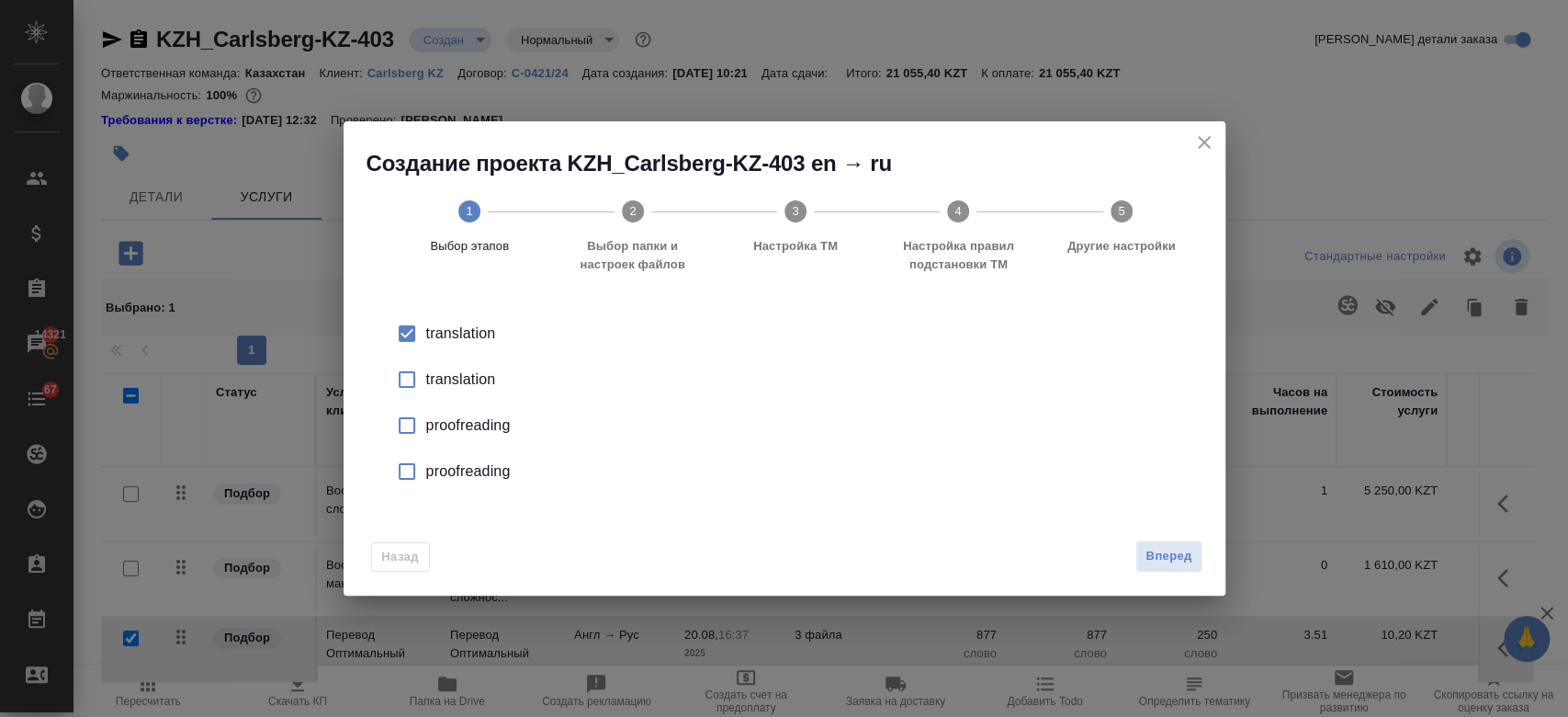
click at [1217, 136] on div "Создание проекта KZH_Carlsberg-KZ-403 en → ru 1 Выбор этапов 2 Выбор папки и на…" at bounding box center [784, 208] width 882 height 175
click at [1212, 136] on icon "close" at bounding box center [1204, 142] width 22 height 22
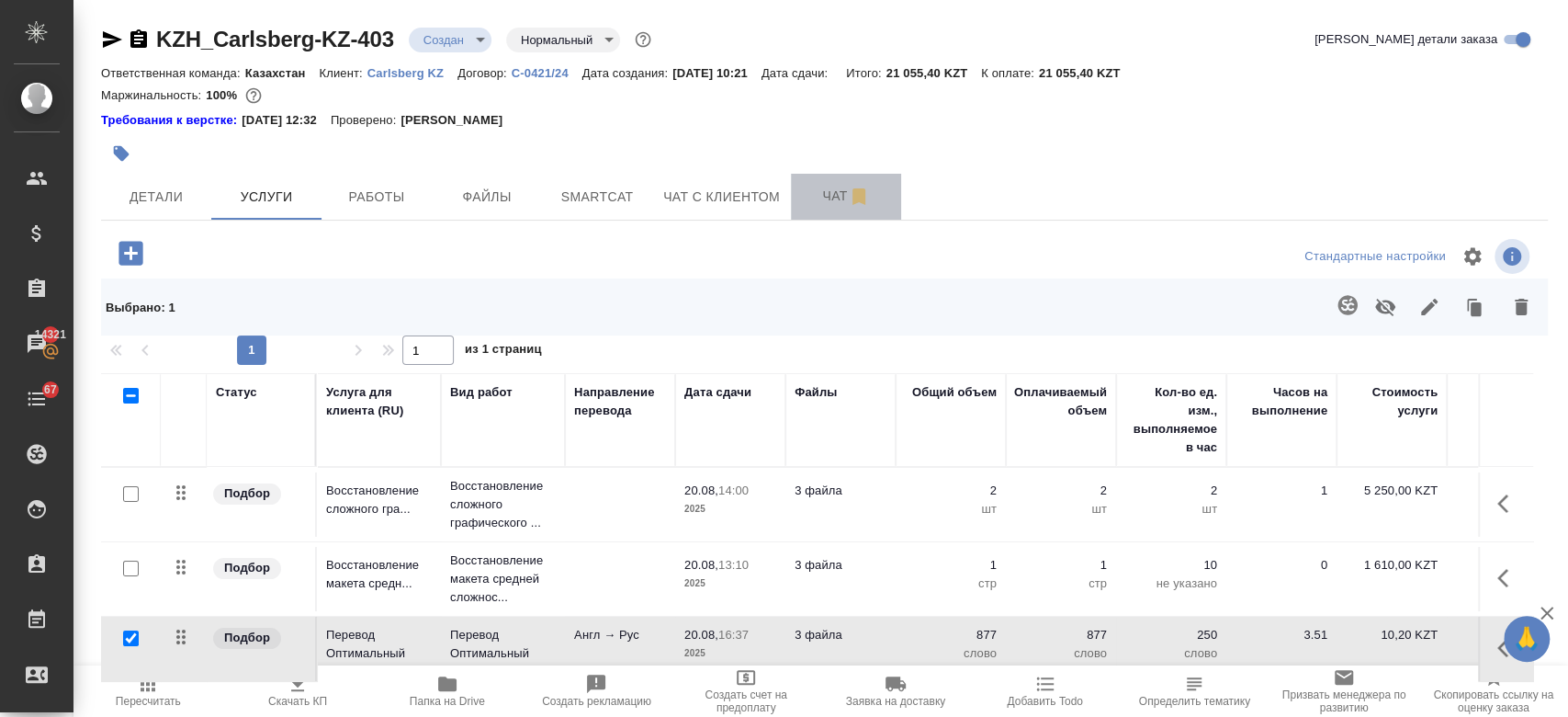
click at [819, 202] on span "Чат" at bounding box center [845, 196] width 88 height 23
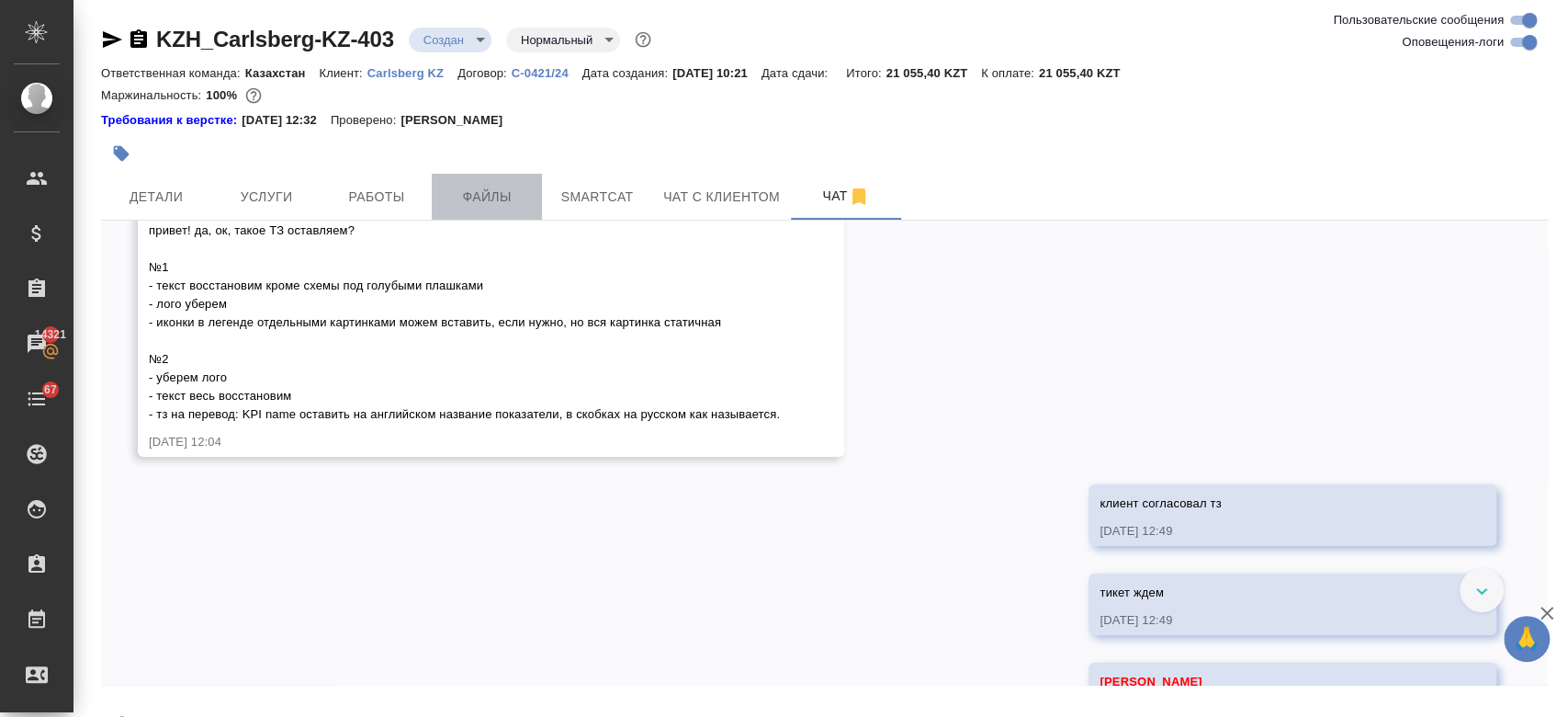
click at [509, 201] on span "Файлы" at bounding box center [486, 197] width 88 height 23
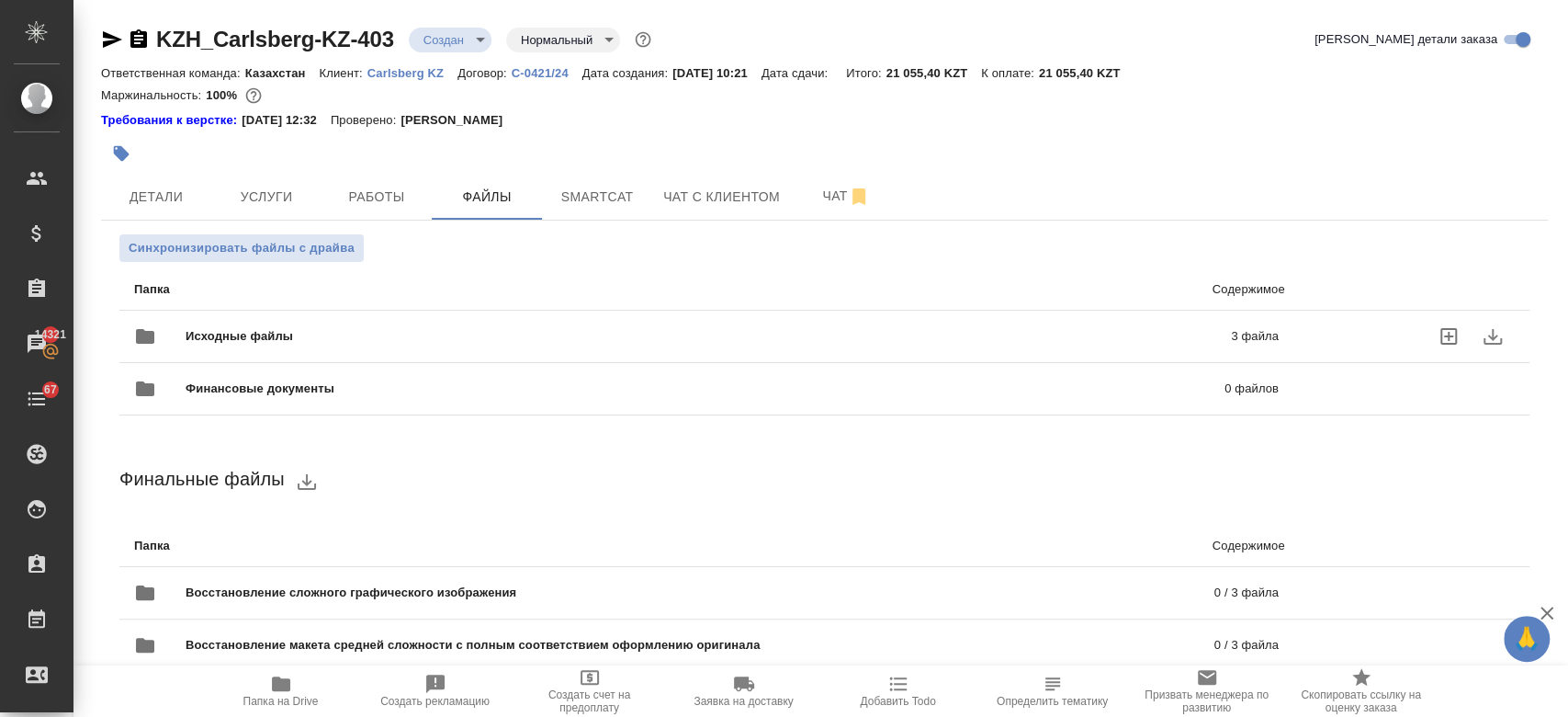
click at [527, 342] on span "Исходные файлы" at bounding box center [474, 336] width 577 height 18
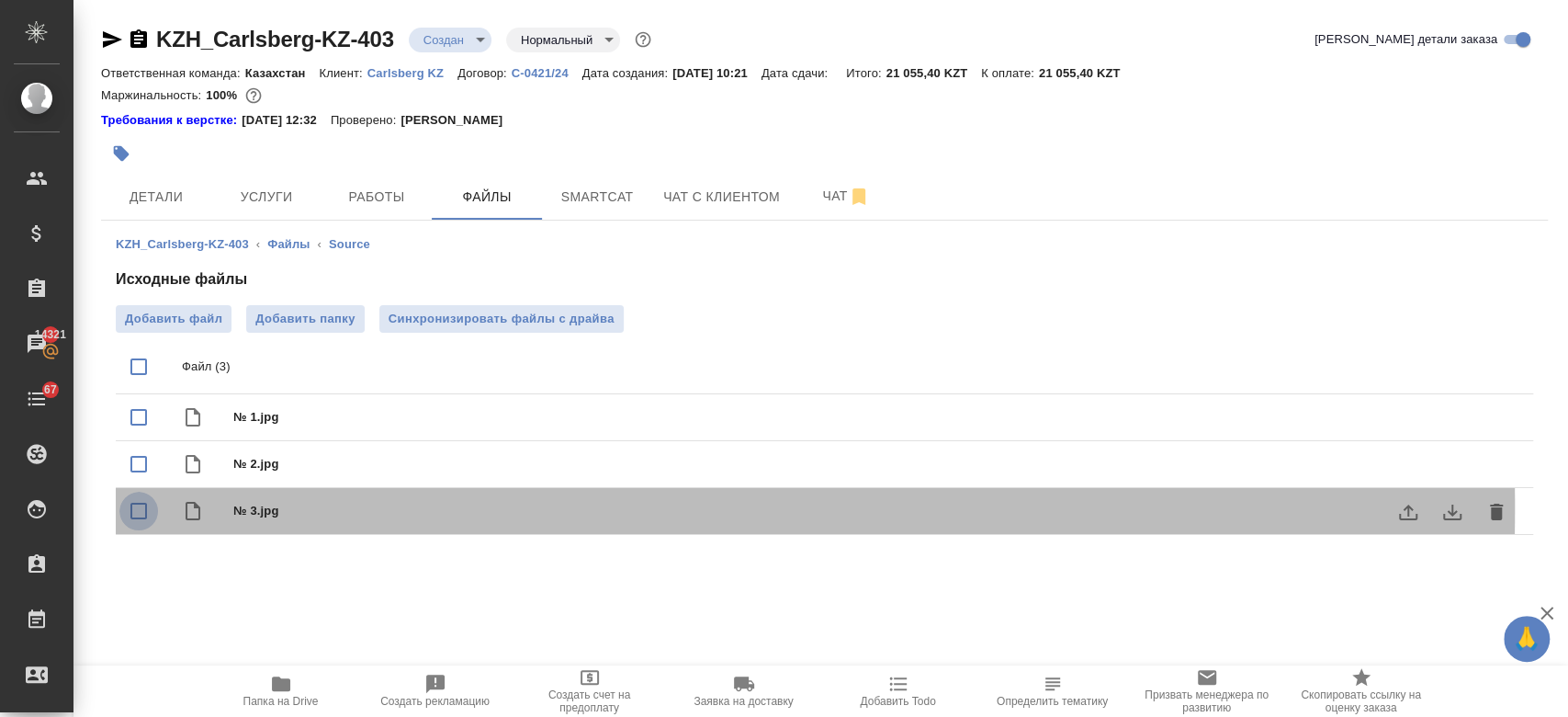
click at [140, 508] on input "checkbox" at bounding box center [139, 511] width 39 height 39
checkbox input "true"
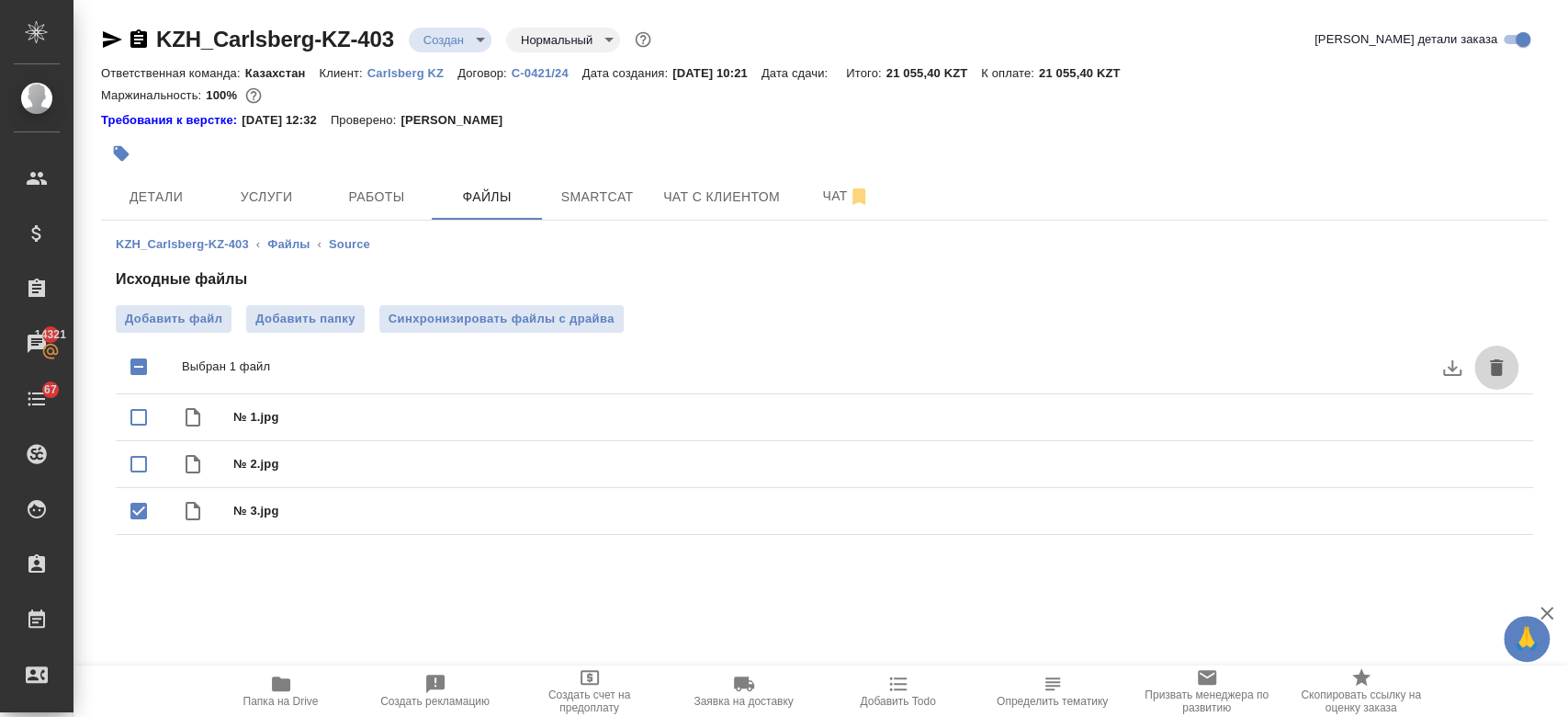
click at [1485, 366] on icon "delete" at bounding box center [1496, 368] width 22 height 22
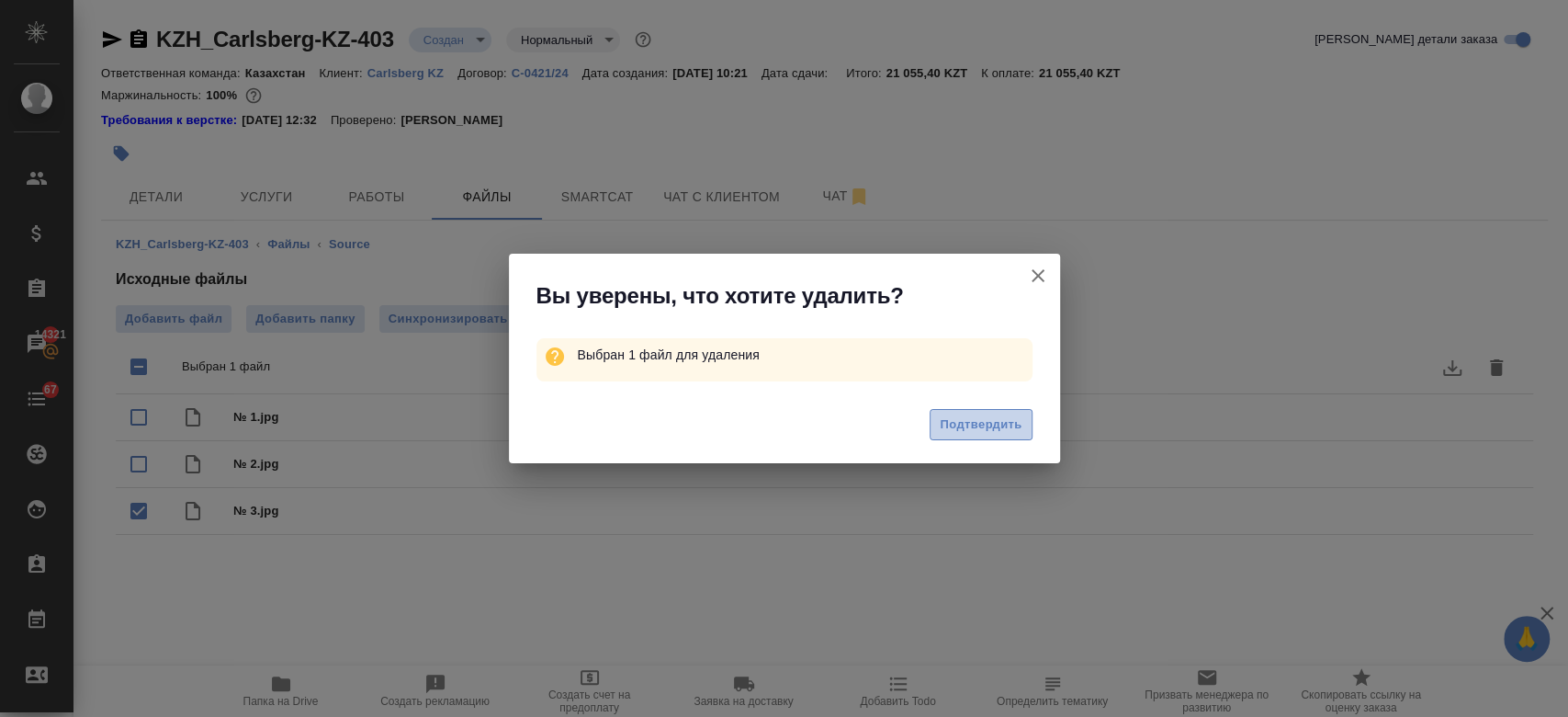
click at [962, 431] on span "Подтвердить" at bounding box center [981, 425] width 82 height 21
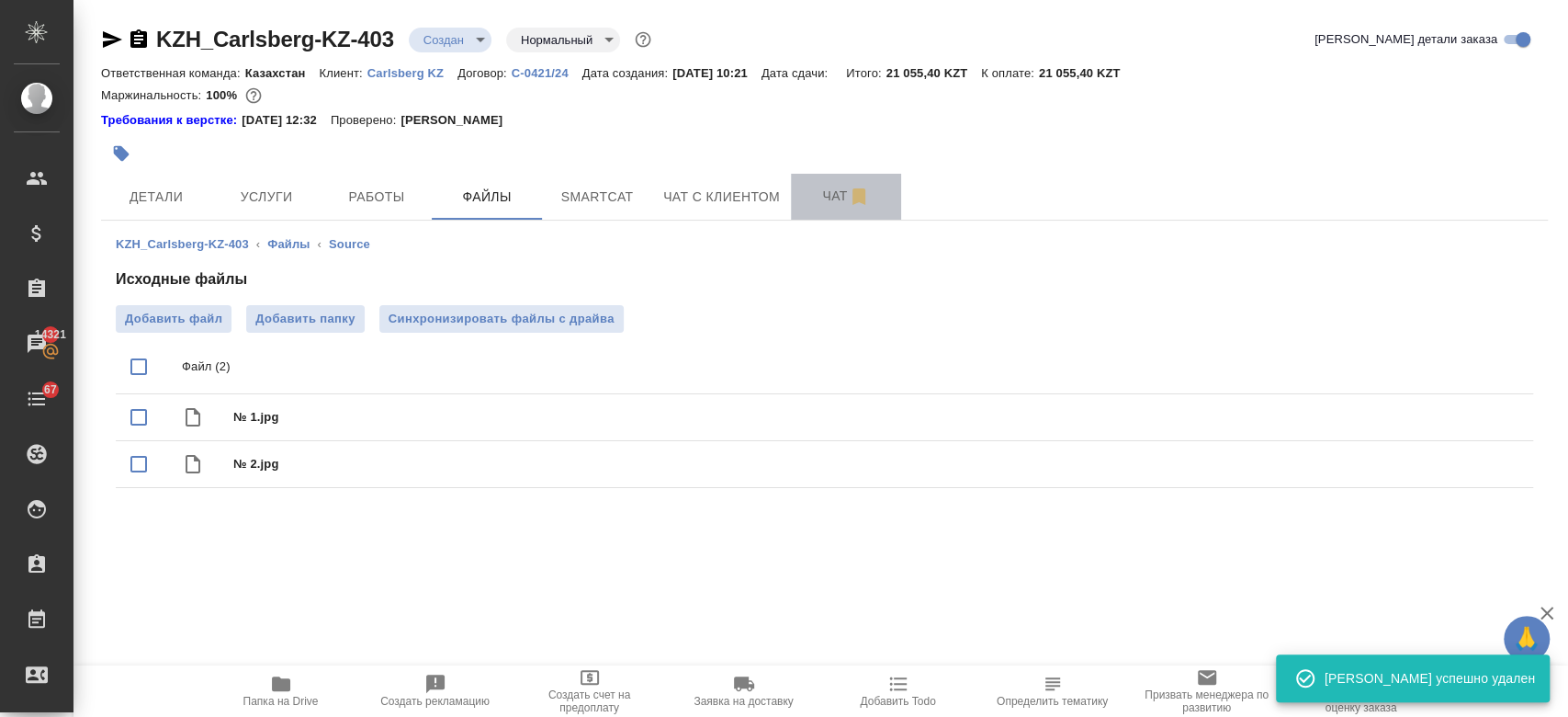
click at [820, 185] on span "Чат" at bounding box center [845, 196] width 88 height 23
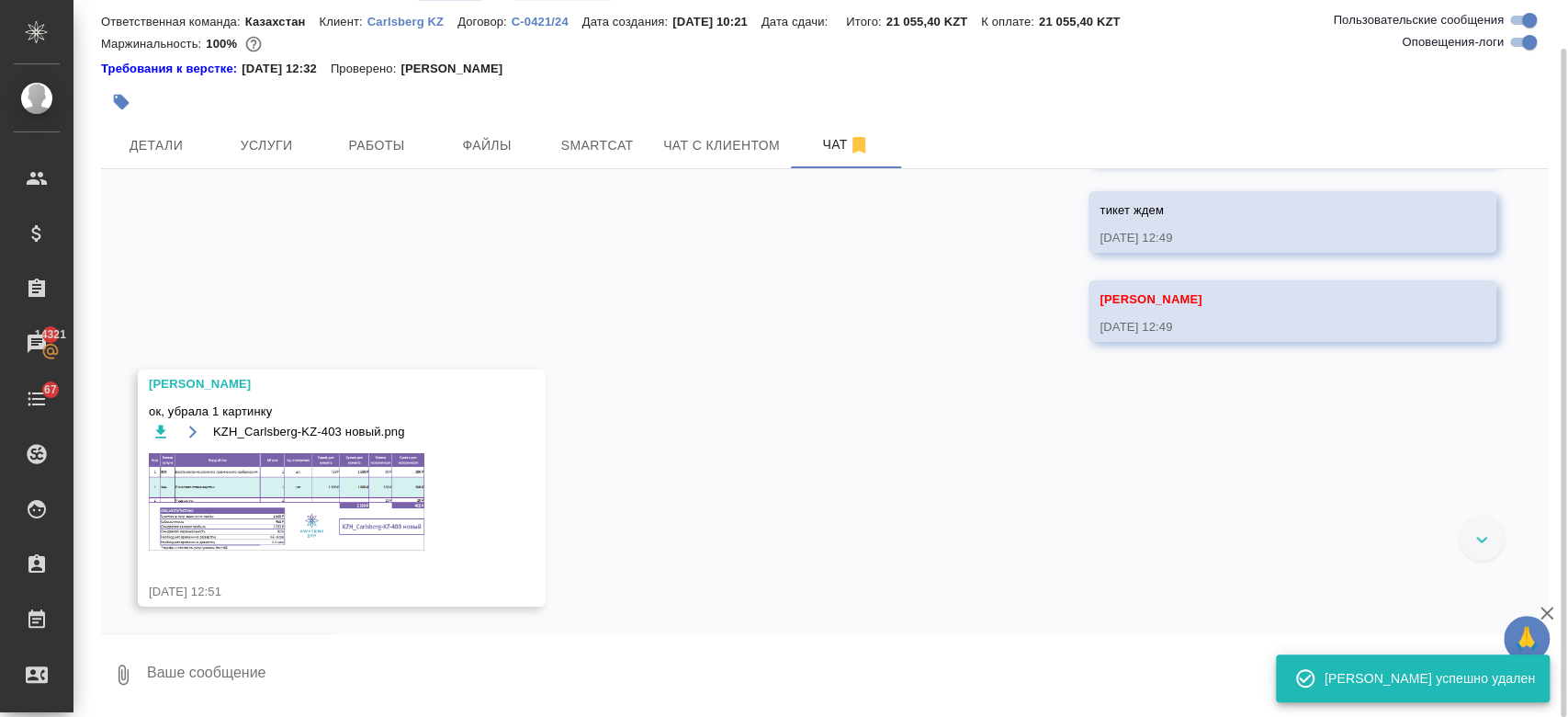
scroll to position [4041, 0]
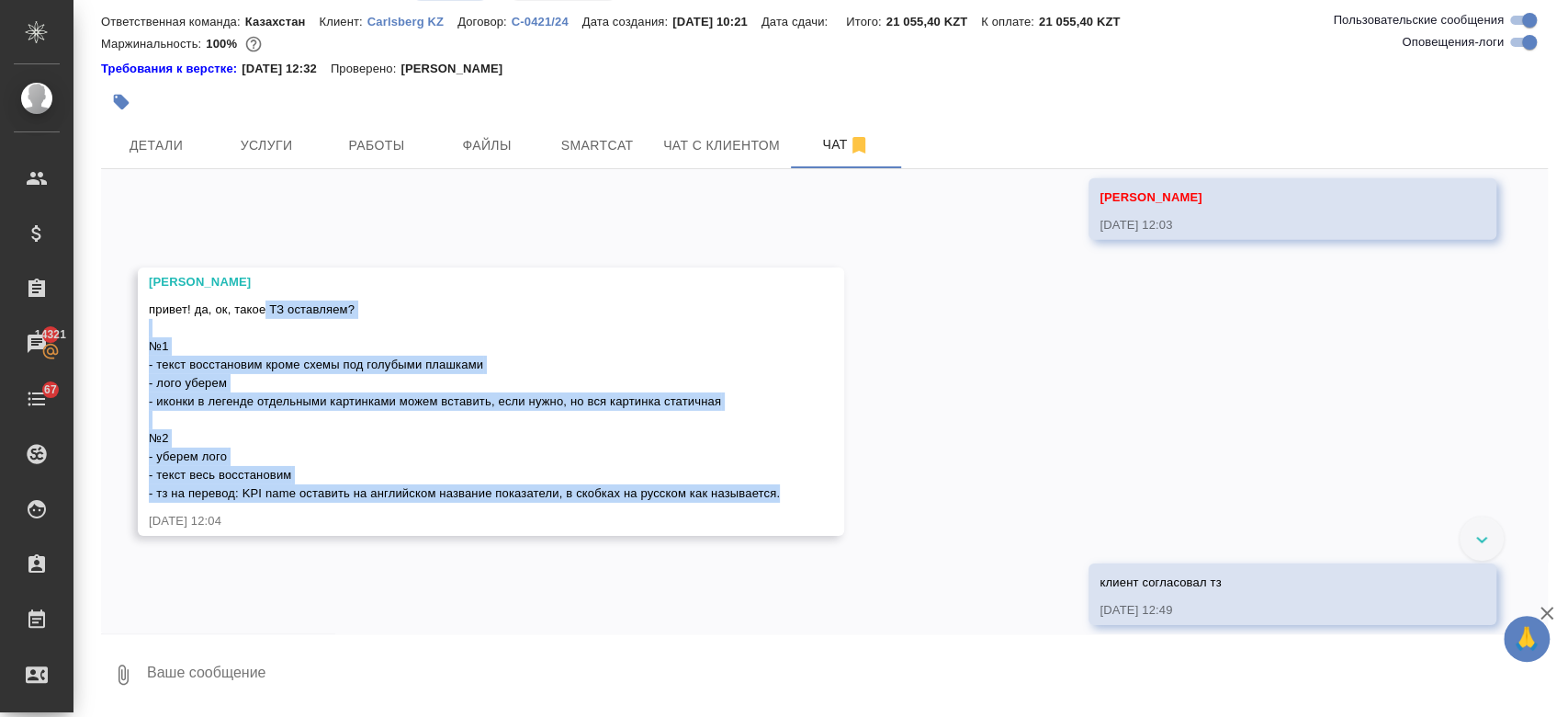
drag, startPoint x: 267, startPoint y: 305, endPoint x: 907, endPoint y: 486, distance: 665.1
click at [907, 486] on div "13.08, среда [Кошербаева Назерке] Статус заказа изменен на "ТЗ" 13.08.25, 10:21…" at bounding box center [824, 401] width 1447 height 464
copy span "ТЗ оставляем? №1 - текст восстановим кроме схемы под голубыми плашками - лого у…"
click at [192, 151] on span "Детали" at bounding box center [155, 145] width 88 height 23
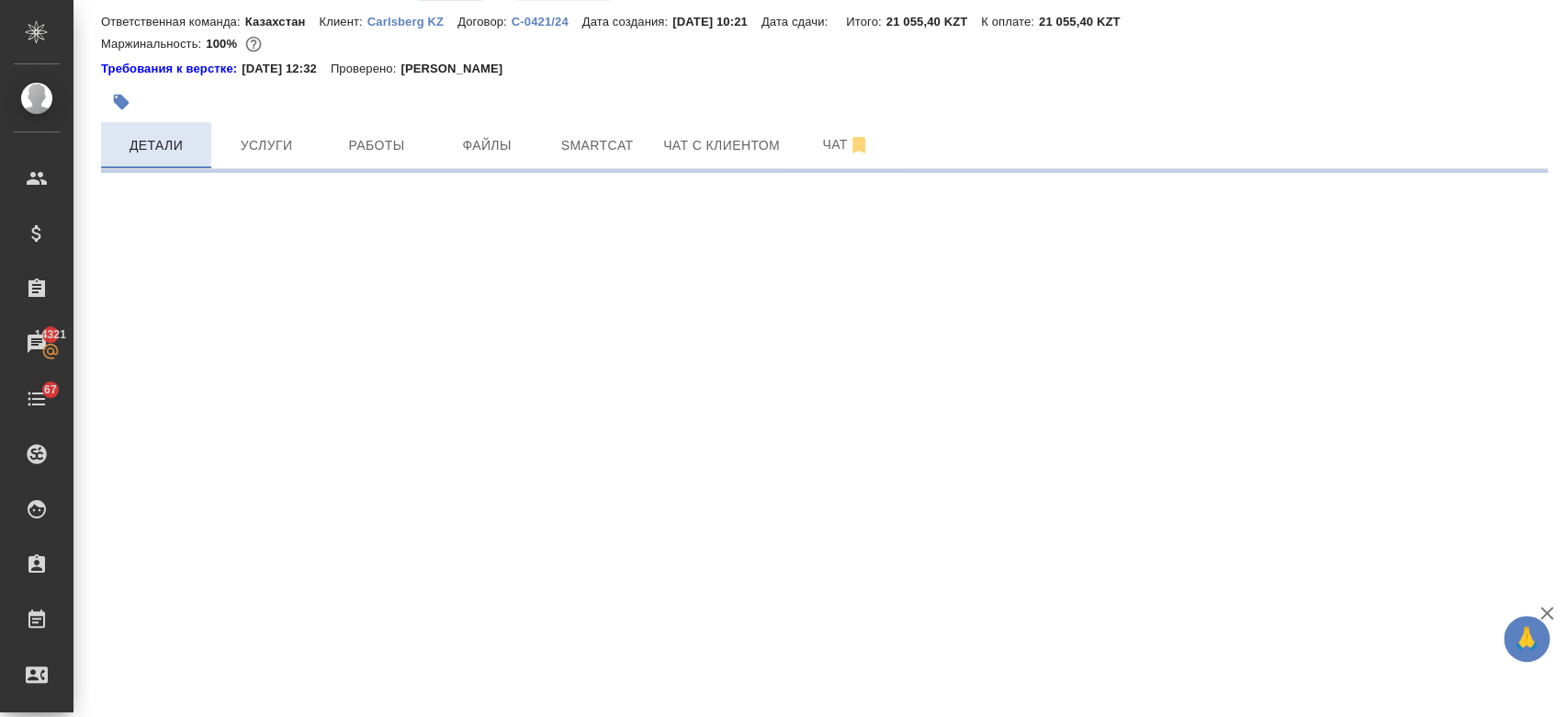
select select "RU"
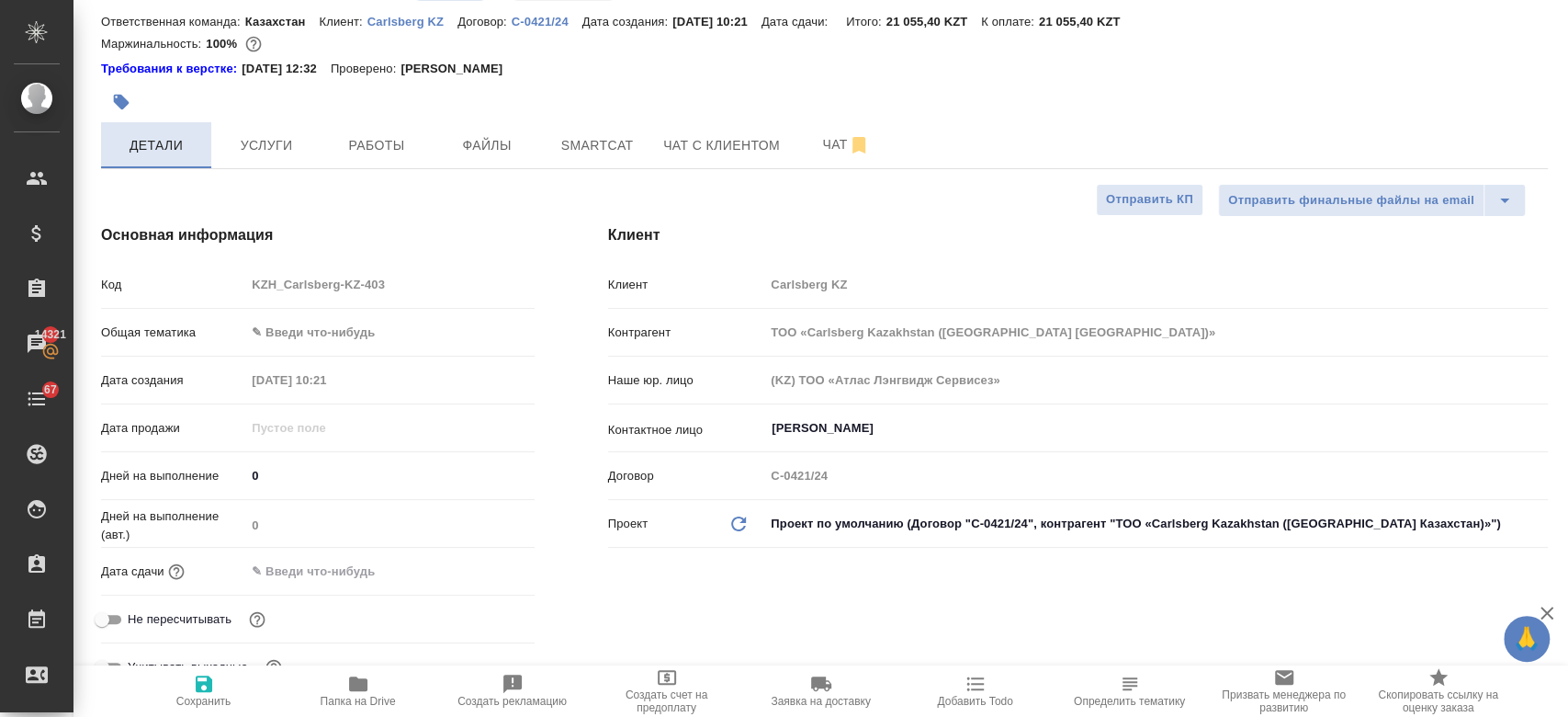
type textarea "x"
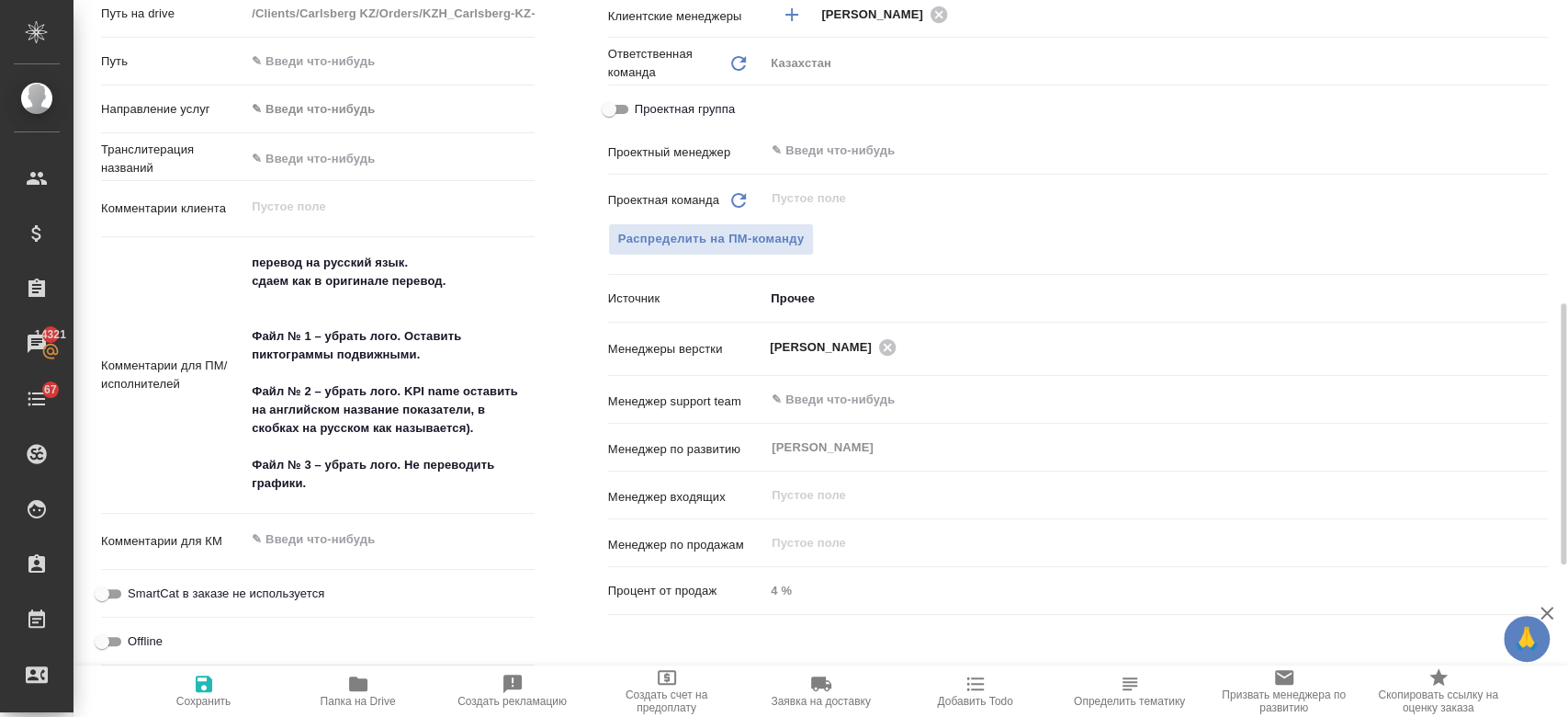
scroll to position [855, 0]
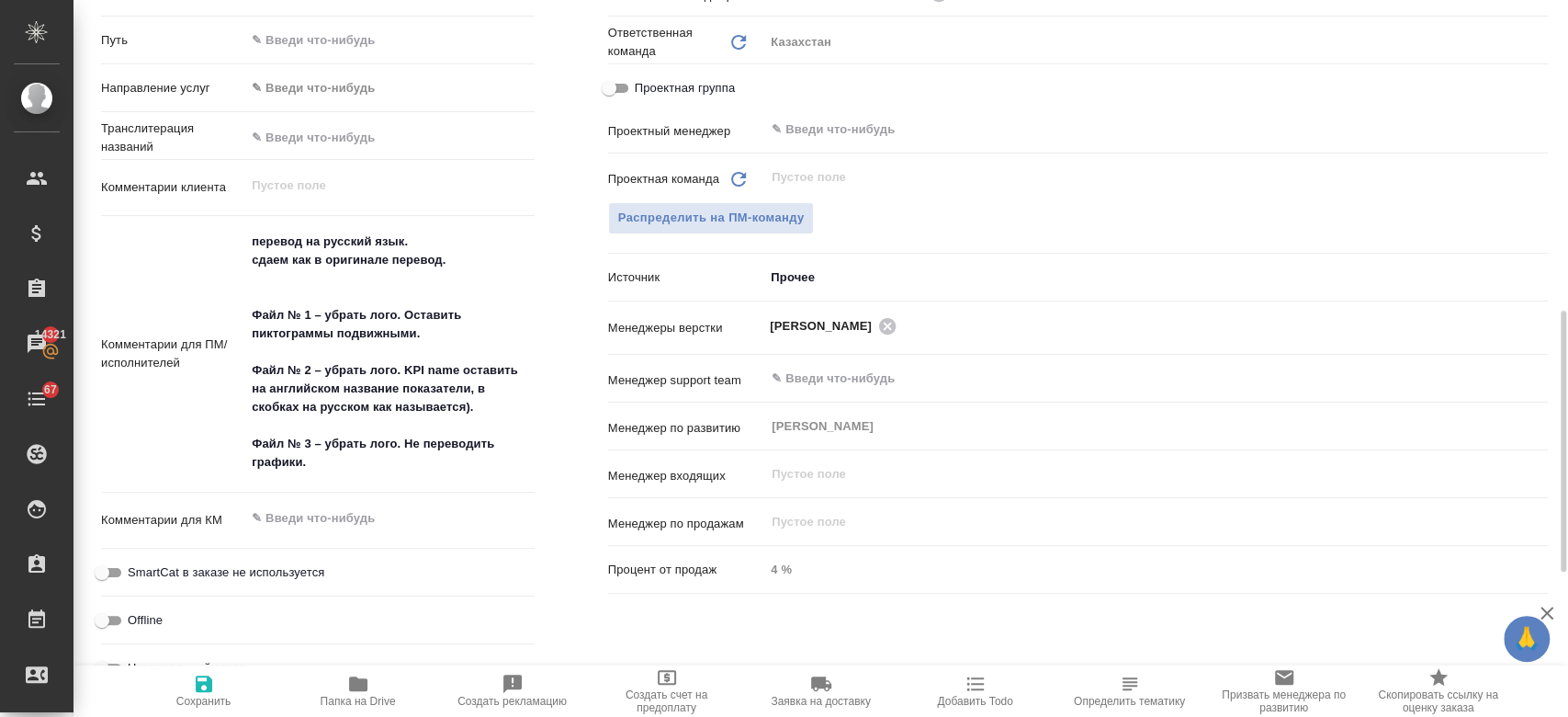
type textarea "x"
click at [456, 406] on textarea "перевод на русский язык. сдаем как в оригинале перевод. Файл № 1 – убрать лого.…" at bounding box center [390, 353] width 286 height 252
click at [368, 454] on textarea "перевод на русский язык. сдаем как в оригинале перевод. Файл № 1 – убрать лого.…" at bounding box center [390, 353] width 286 height 252
drag, startPoint x: 368, startPoint y: 454, endPoint x: 247, endPoint y: 320, distance: 180.5
click at [247, 320] on textarea "перевод на русский язык. сдаем как в оригинале перевод. Файл № 1 – убрать лого.…" at bounding box center [390, 353] width 286 height 252
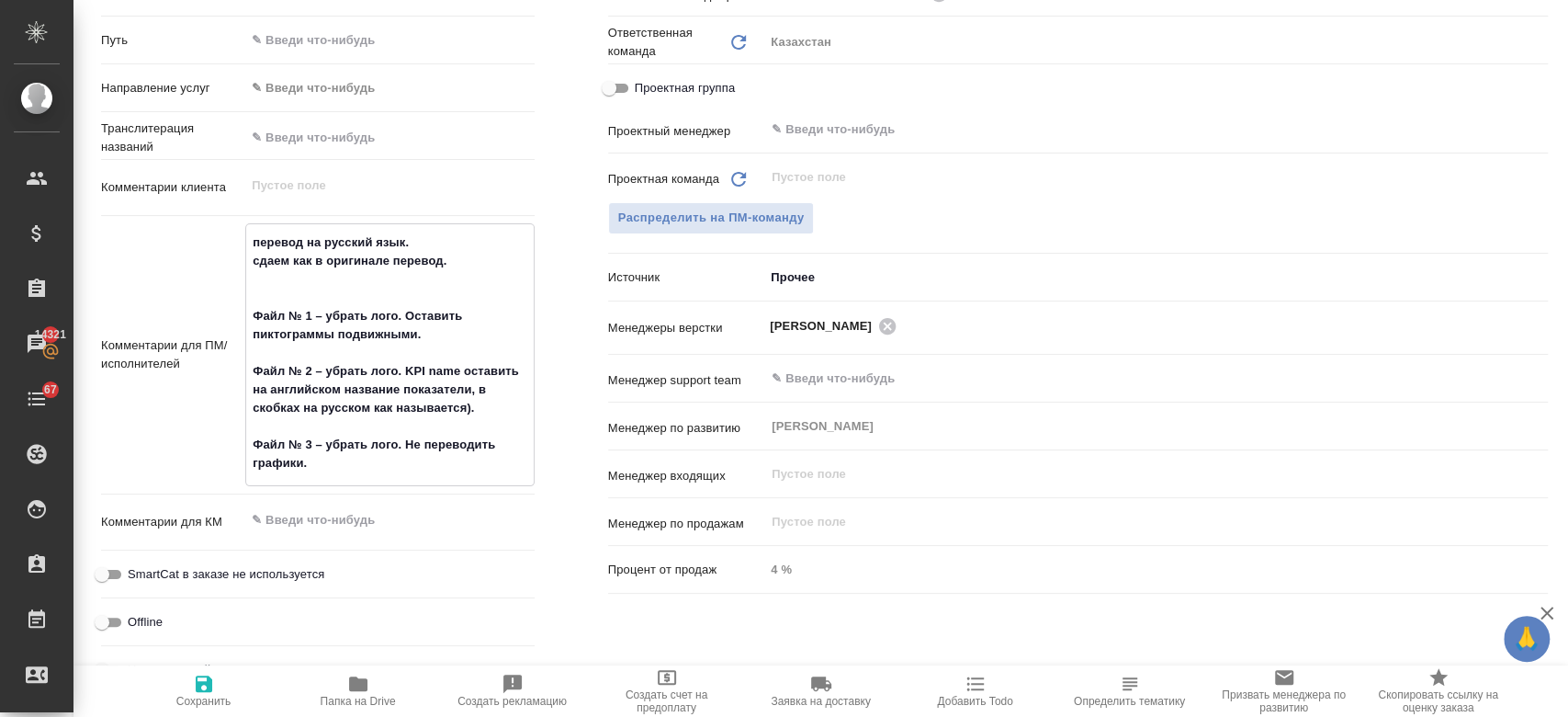
type textarea "перевод на русский язык. сдаем как в оригинале перевод."
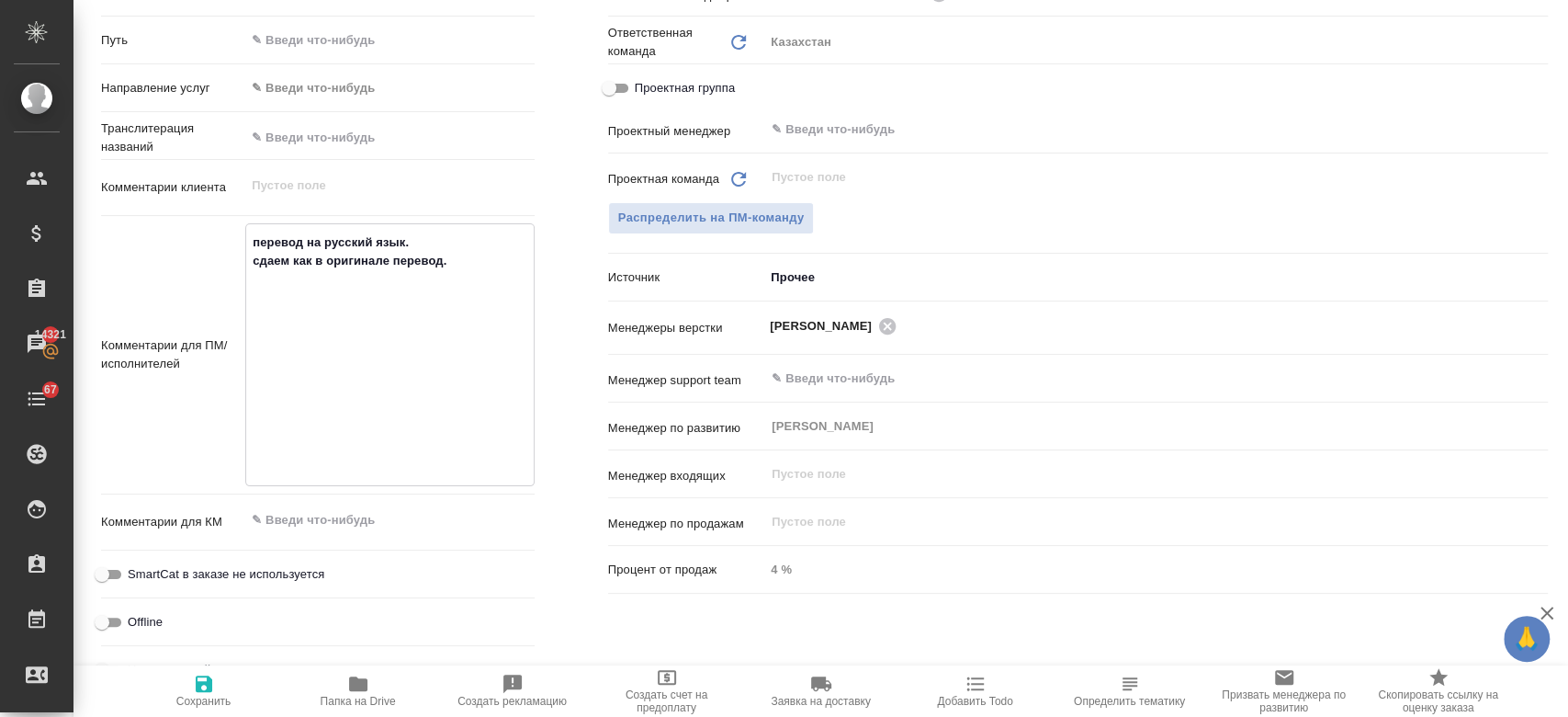
type textarea "x"
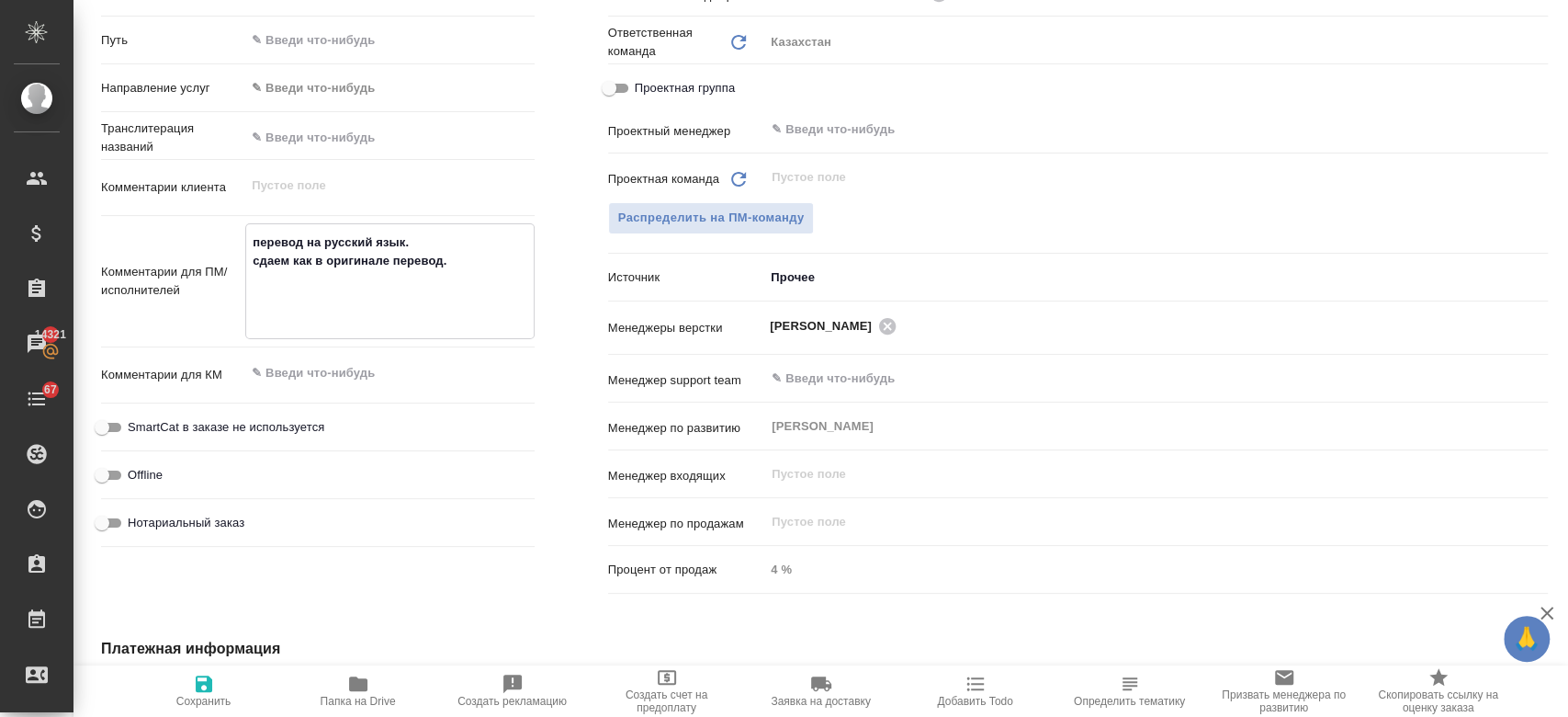
paste textarea "ТЗ оставляем? №1 - текст восстановим кроме схемы под голубыми плашками - лого у…"
type textarea "перевод на русский язык. сдаем как в оригинале перевод. ТЗ оставляем? №1 - текс…"
type textarea "x"
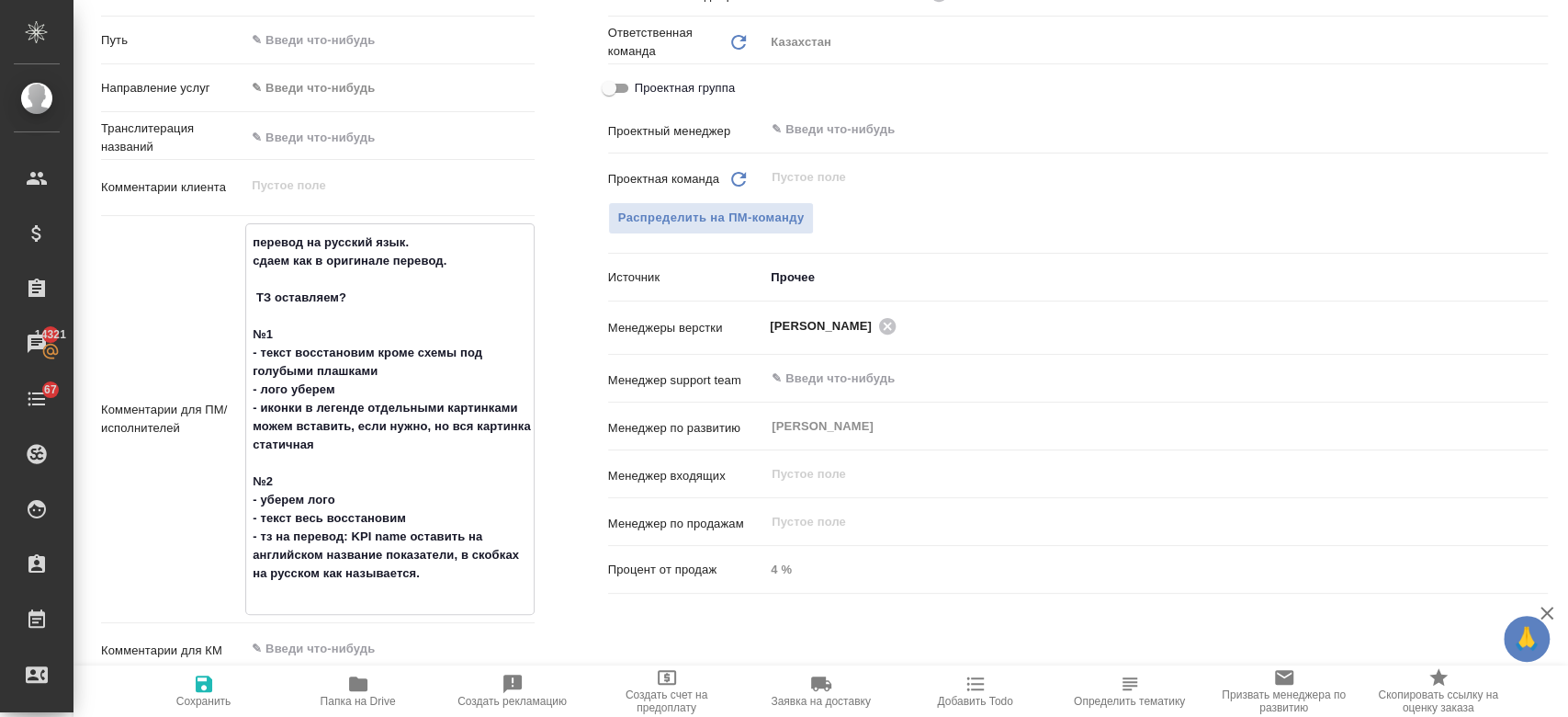
click at [360, 300] on textarea "перевод на русский язык. сдаем как в оригинале перевод. ТЗ оставляем? №1 - текс…" at bounding box center [390, 418] width 286 height 381
type textarea "перевод на русский язык. сдаем как в оригинале перевод. ТЗ оставляе №1 - текст …"
type textarea "x"
type textarea "перевод на русский язык. сдаем как в оригинале перевод. ТЗ оставля №1 - текст в…"
type textarea "x"
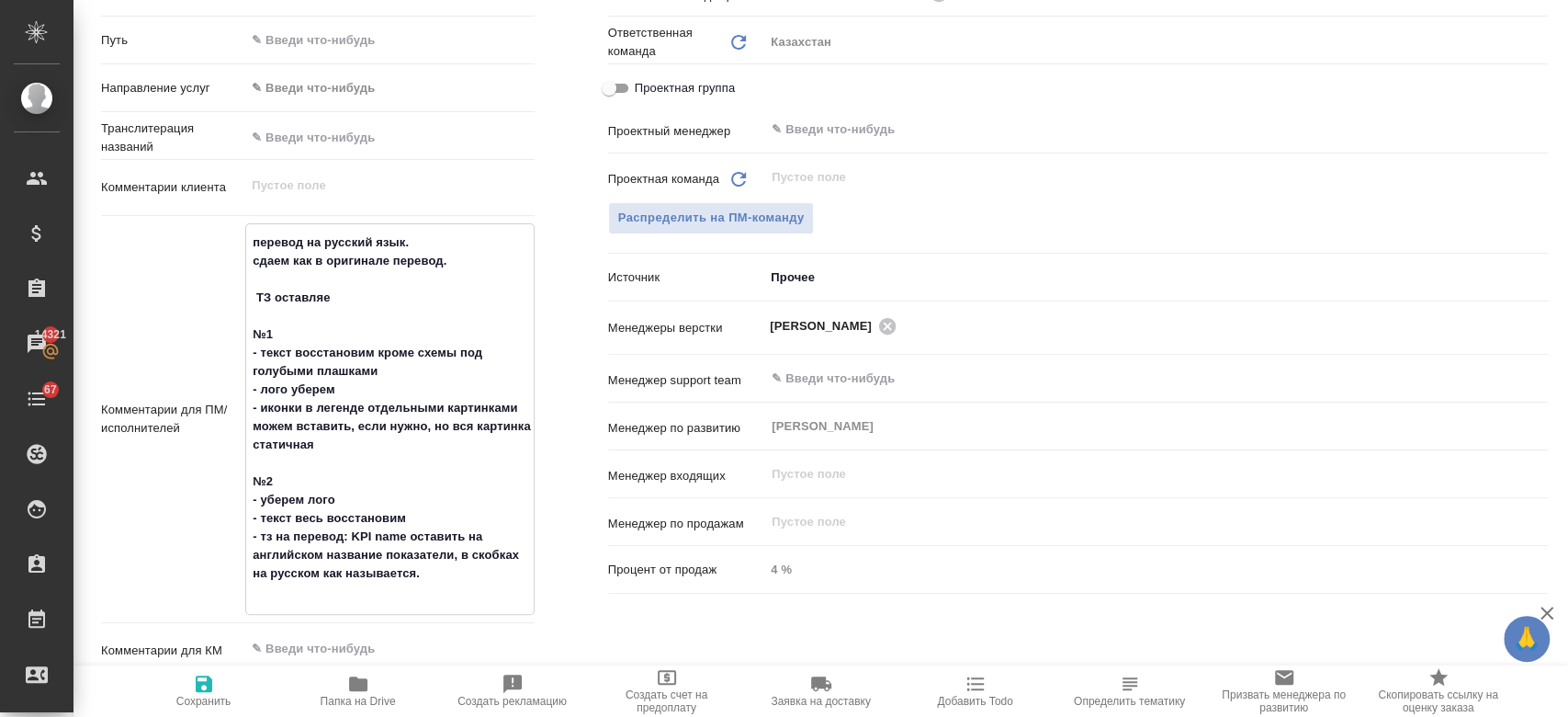
type textarea "x"
type textarea "перевод на русский язык. сдаем как в оригинале перевод. ТЗ ост №1 - текст восст…"
type textarea "x"
type textarea "перевод на русский язык. сдаем как в оригинале перевод. ТЗ ос №1 - текст восста…"
type textarea "x"
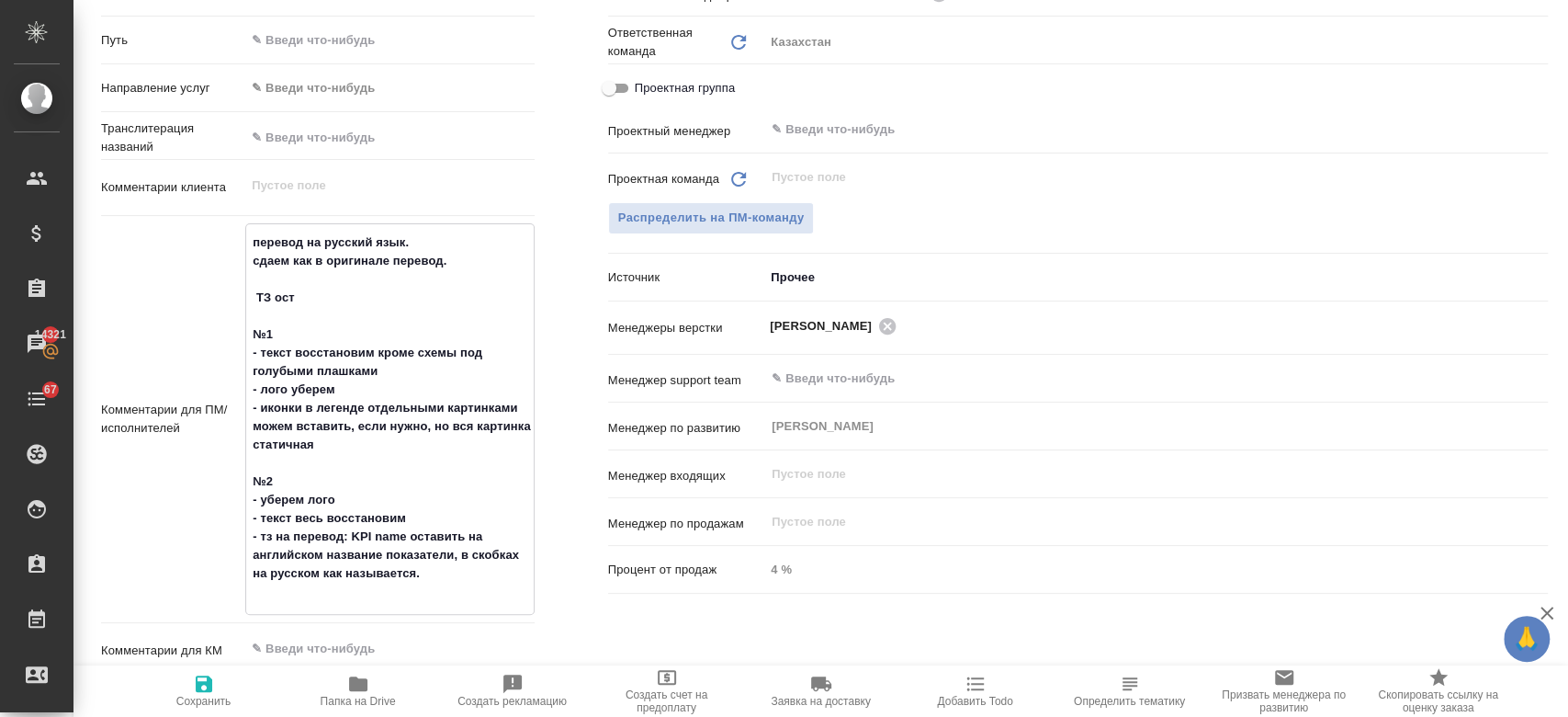
type textarea "x"
type textarea "перевод на русский язык. сдаем как в оригинале перевод. ТЗ №1 - текст восстанов…"
type textarea "x"
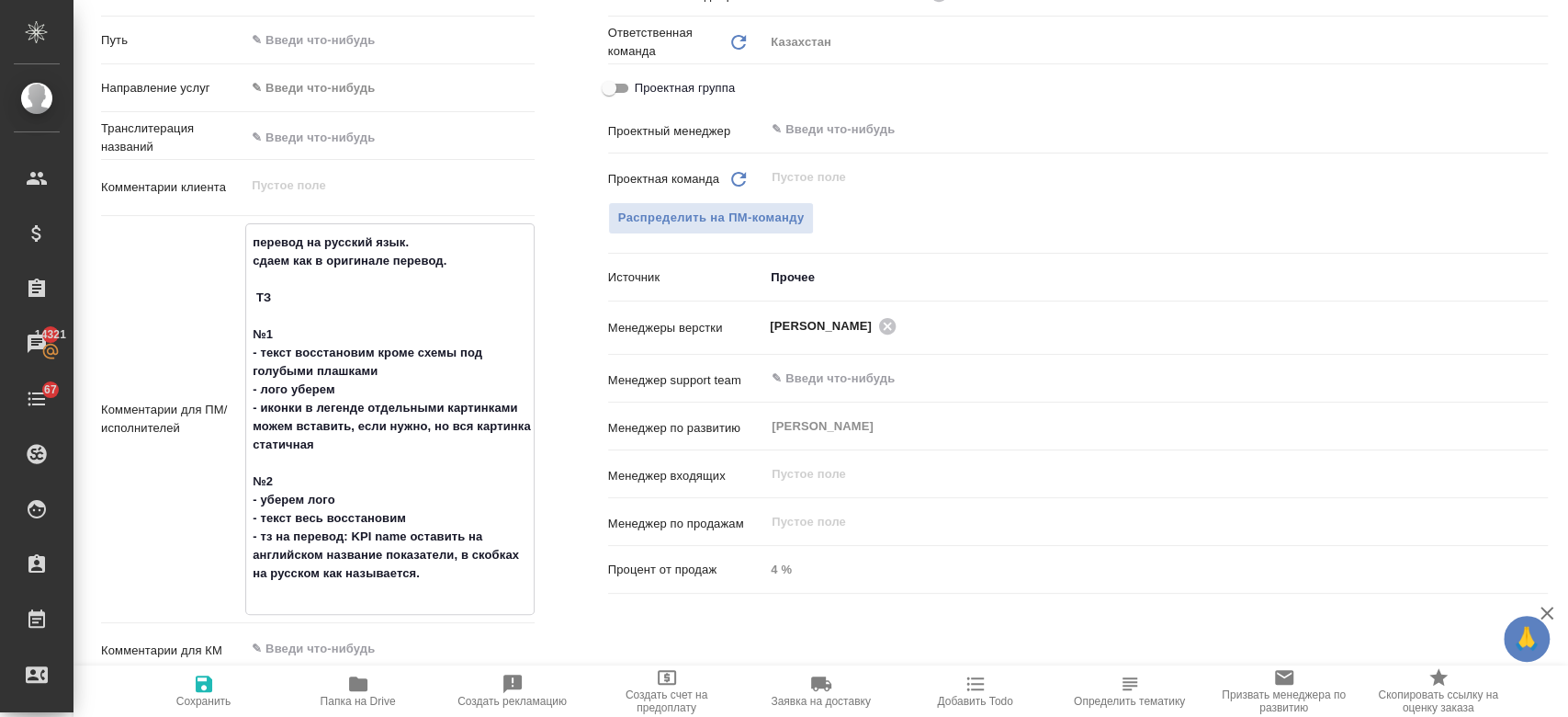
type textarea "перевод на русский язык. сдаем как в оригинале перевод. ТЗ п №1 - текст восстан…"
type textarea "x"
type textarea "перевод на русский язык. сдаем как в оригинале перевод. ТЗ по №1 - текст восста…"
type textarea "x"
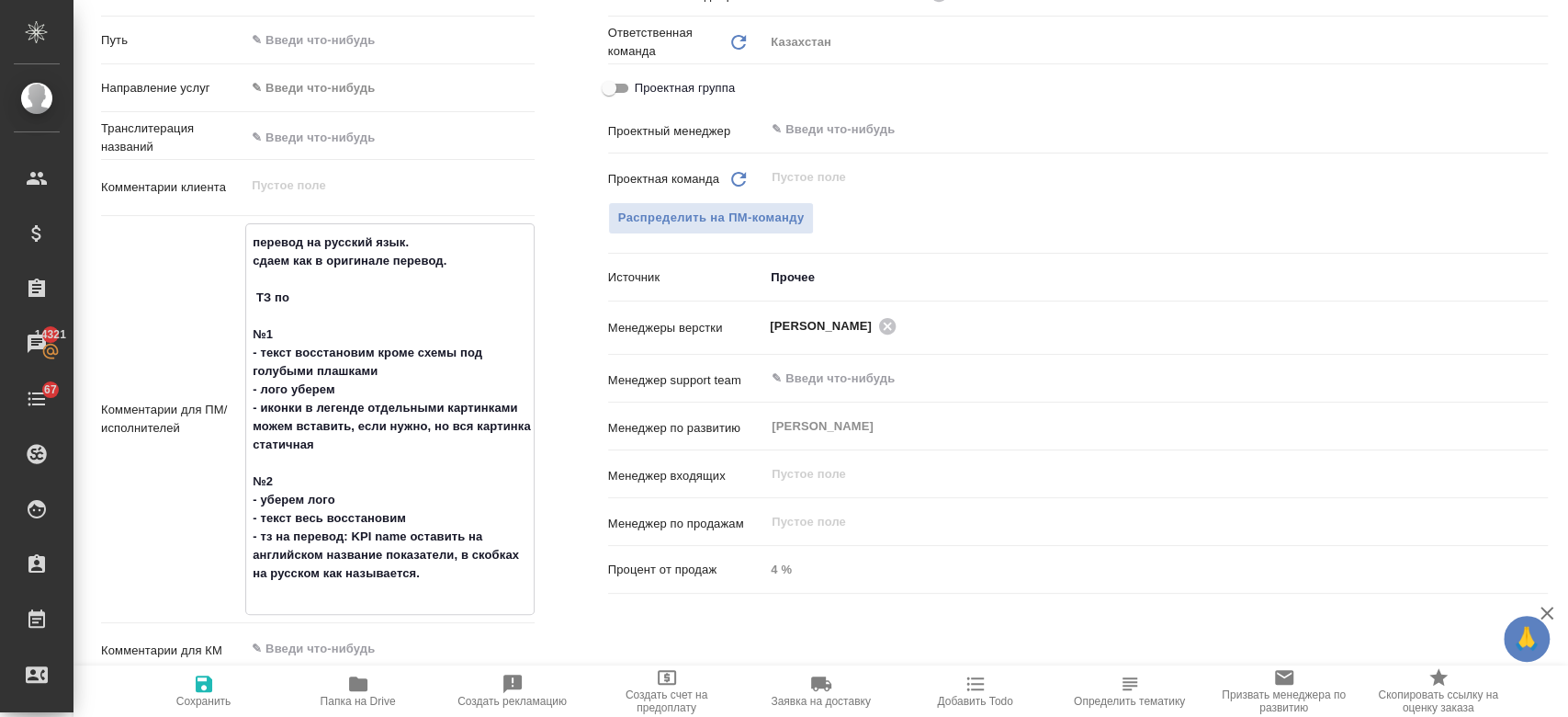
type textarea "перевод на русский язык. сдаем как в оригинале перевод. ТЗ по №1 - текст восста…"
type textarea "x"
type textarea "перевод на русский язык. сдаем как в оригинале перевод. ТЗ по ф №1 - текст восс…"
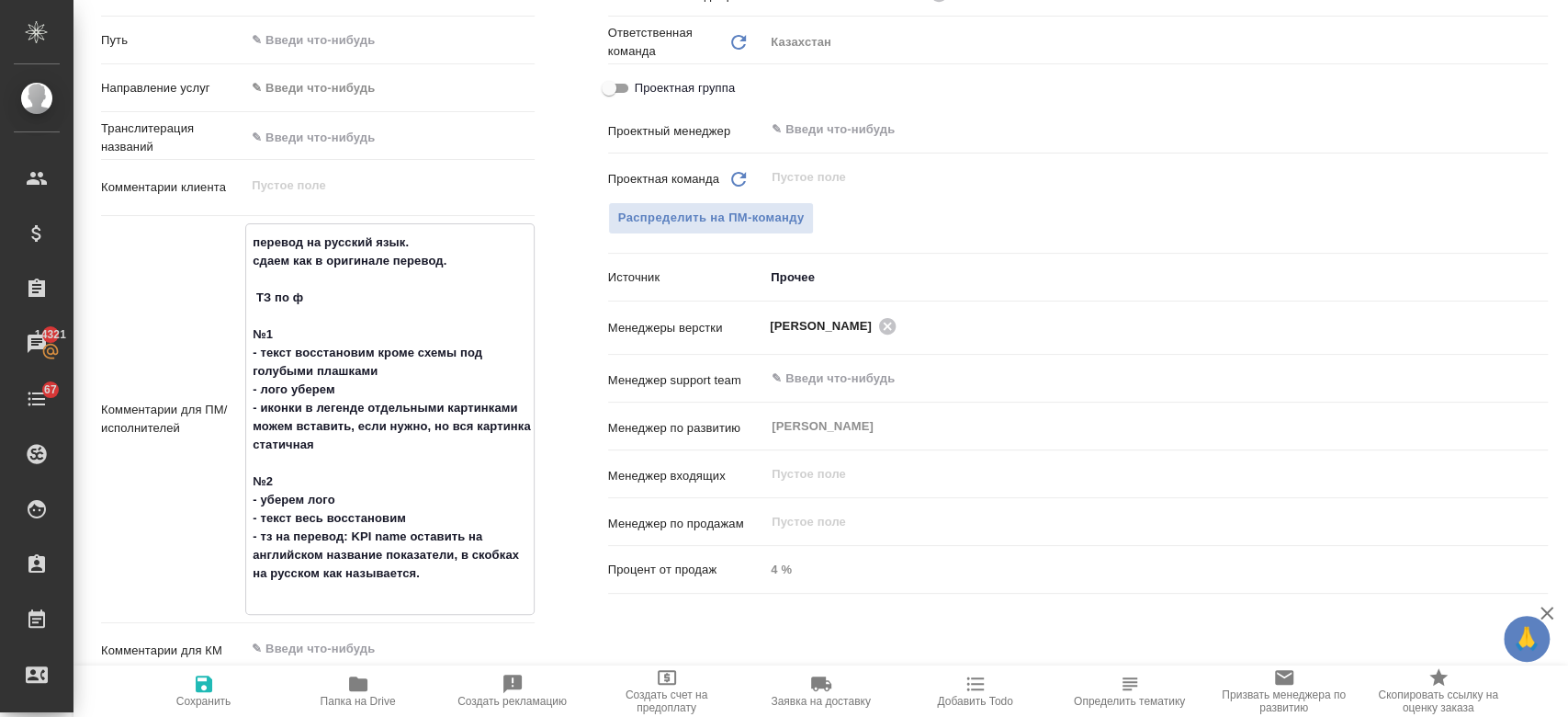
type textarea "x"
type textarea "перевод на русский язык. сдаем как в оригинале перевод. ТЗ по фо №1 - текст вос…"
type textarea "x"
type textarea "перевод на русский язык. сдаем как в оригинале перевод. ТЗ по фот №1 - текст во…"
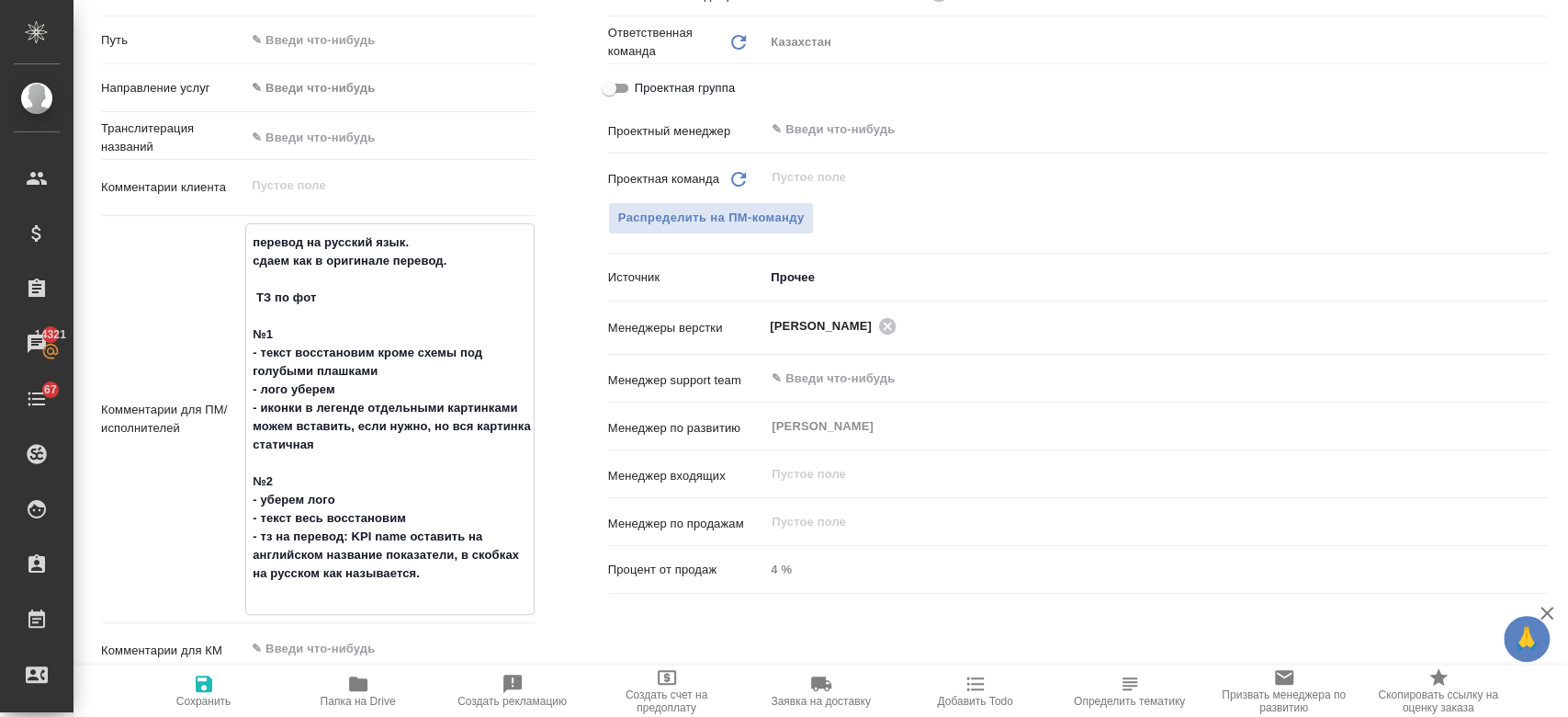
type textarea "x"
type textarea "перевод на русский язык. сдаем как в оригинале перевод. ТЗ по фото №1 - текст в…"
type textarea "x"
type textarea "перевод на русский язык. сдаем как в оригинале перевод. ТЗ по фото №1 - текст в…"
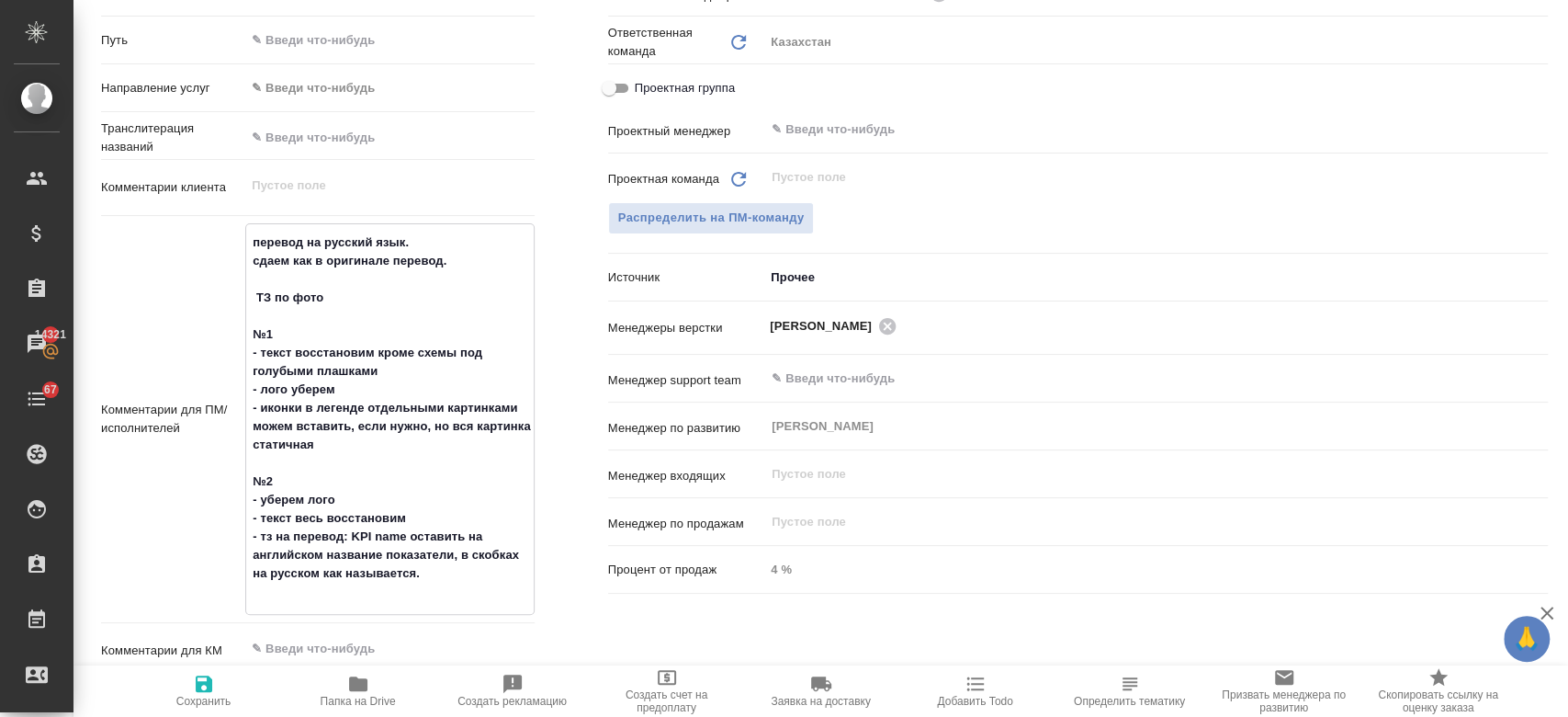
type textarea "x"
type textarea "перевод на русский язык. сдаем как в оригинале перевод. ТЗ по фото со №1 - текс…"
type textarea "x"
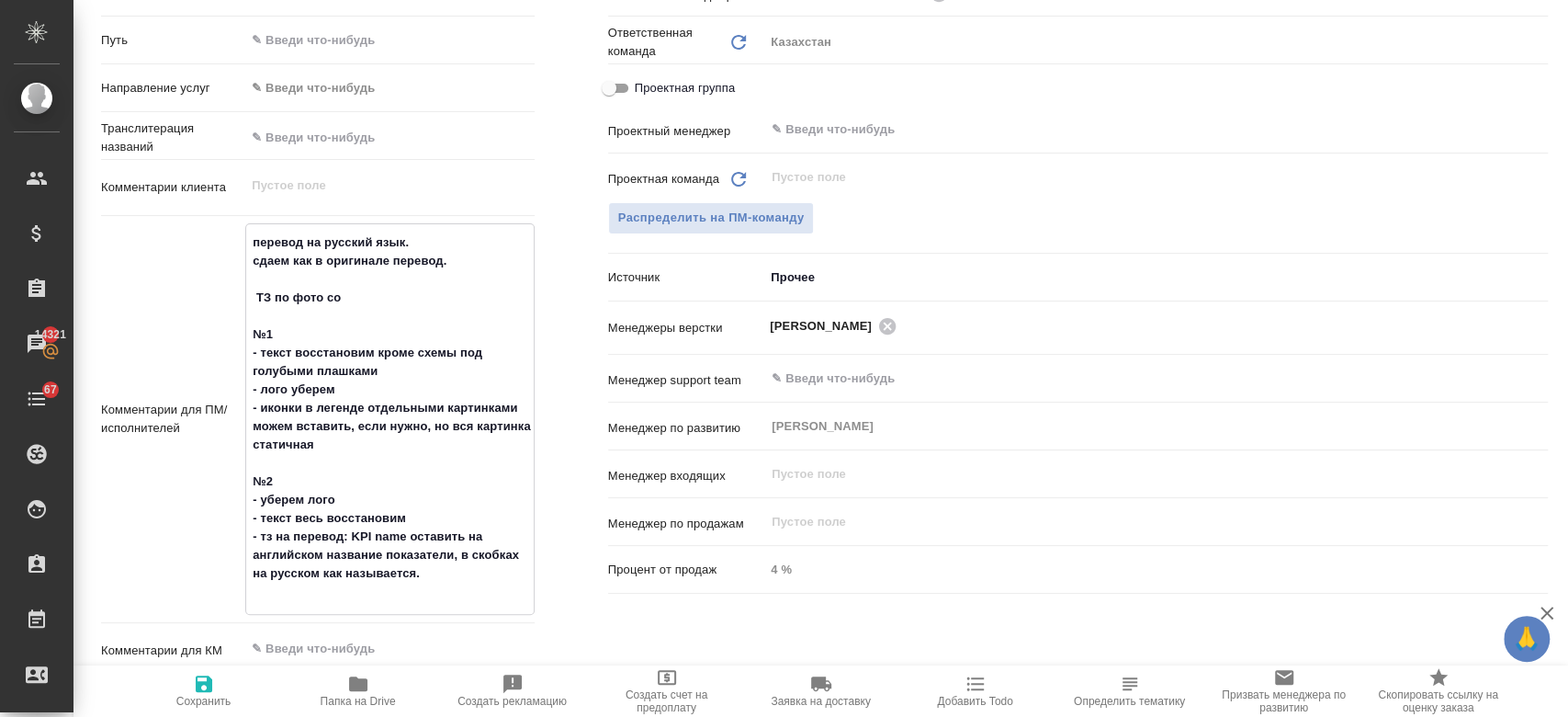
type textarea "перевод на русский язык. сдаем как в оригинале перевод. ТЗ по фото сог №1 - тек…"
type textarea "x"
type textarea "перевод на русский язык. сдаем как в оригинале перевод. ТЗ по фото согла №1 - т…"
type textarea "x"
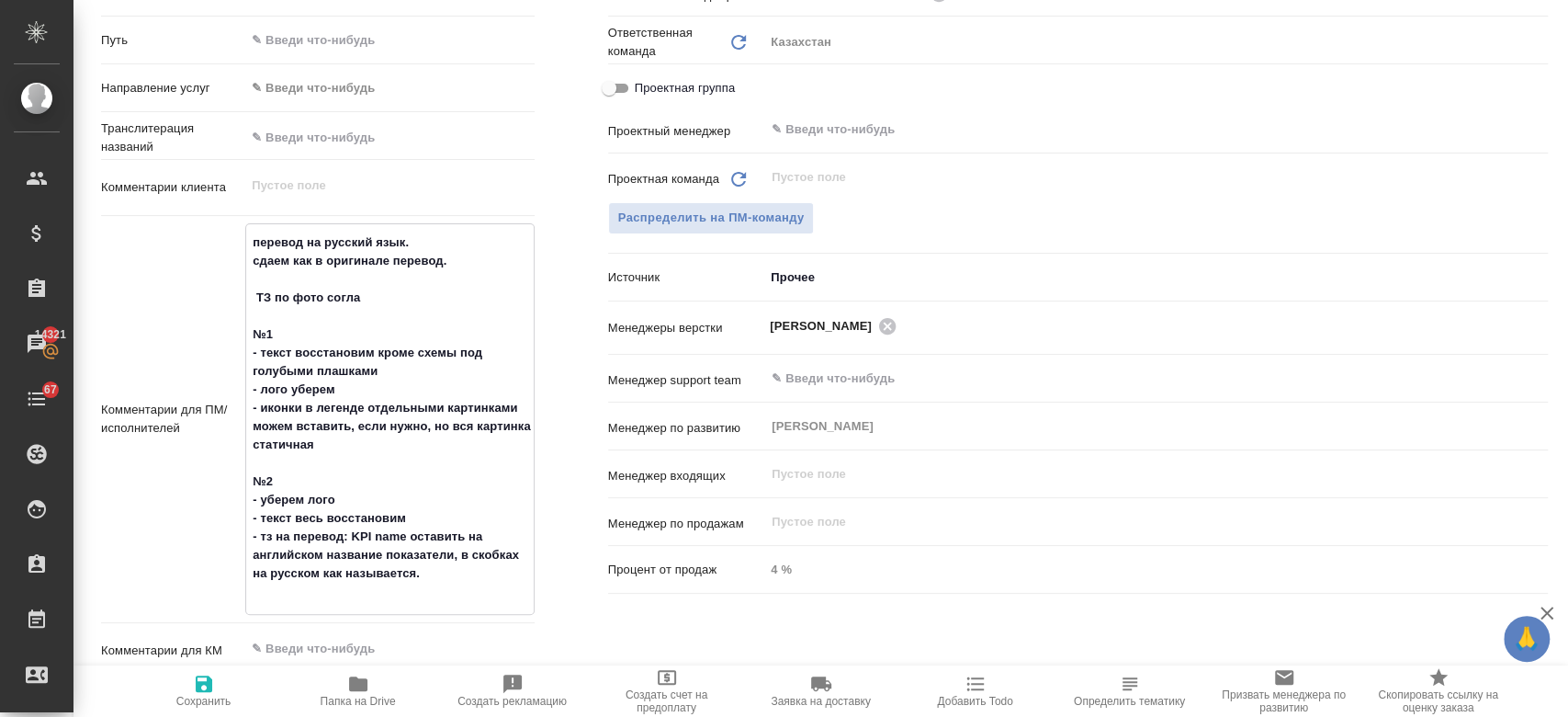
type textarea "x"
type textarea "перевод на русский язык. сдаем как в оригинале перевод. ТЗ по фото согласо №1 -…"
type textarea "x"
type textarea "перевод на русский язык. сдаем как в оригинале перевод. ТЗ по фото согласов №1 …"
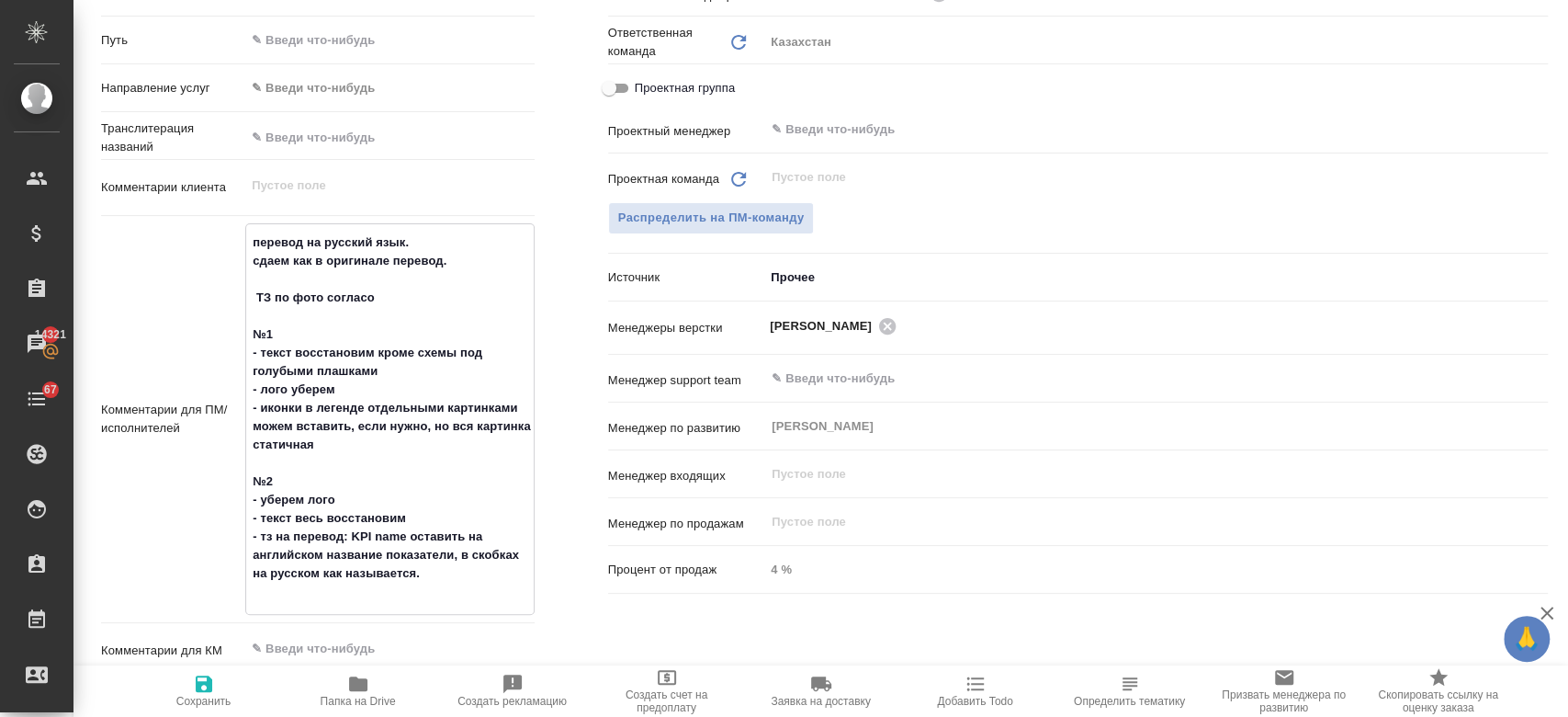
type textarea "x"
type textarea "перевод на русский язык. сдаем как в оригинале перевод. ТЗ по фото согласова №1…"
type textarea "x"
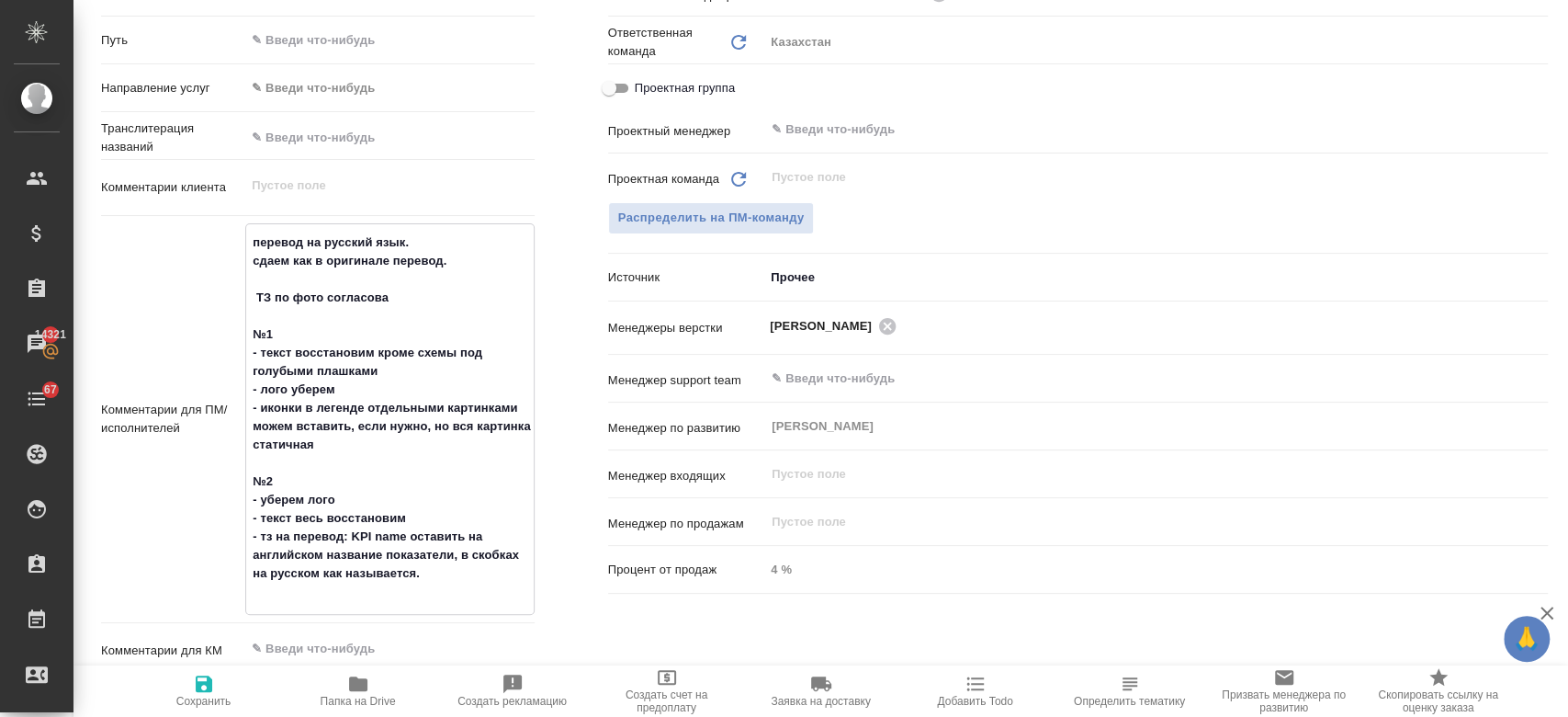
type textarea "x"
type textarea "перевод на русский язык. сдаем как в оригинале перевод. ТЗ по фото согласованны…"
type textarea "x"
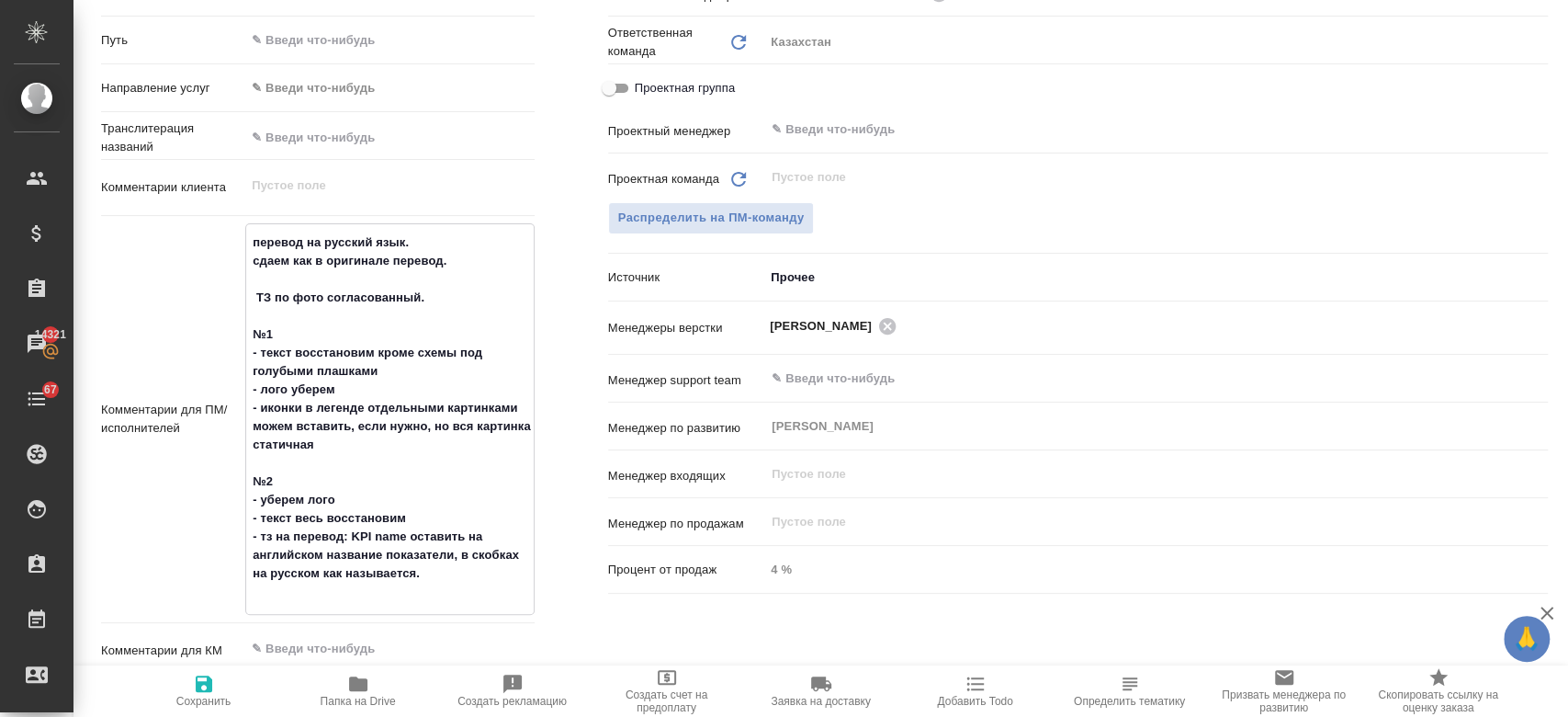
type textarea "перевод на русский язык. сдаем как в оригинале перевод. ТЗ по фото согласованны…"
type textarea "x"
click at [206, 689] on icon "button" at bounding box center [204, 684] width 17 height 17
type textarea "x"
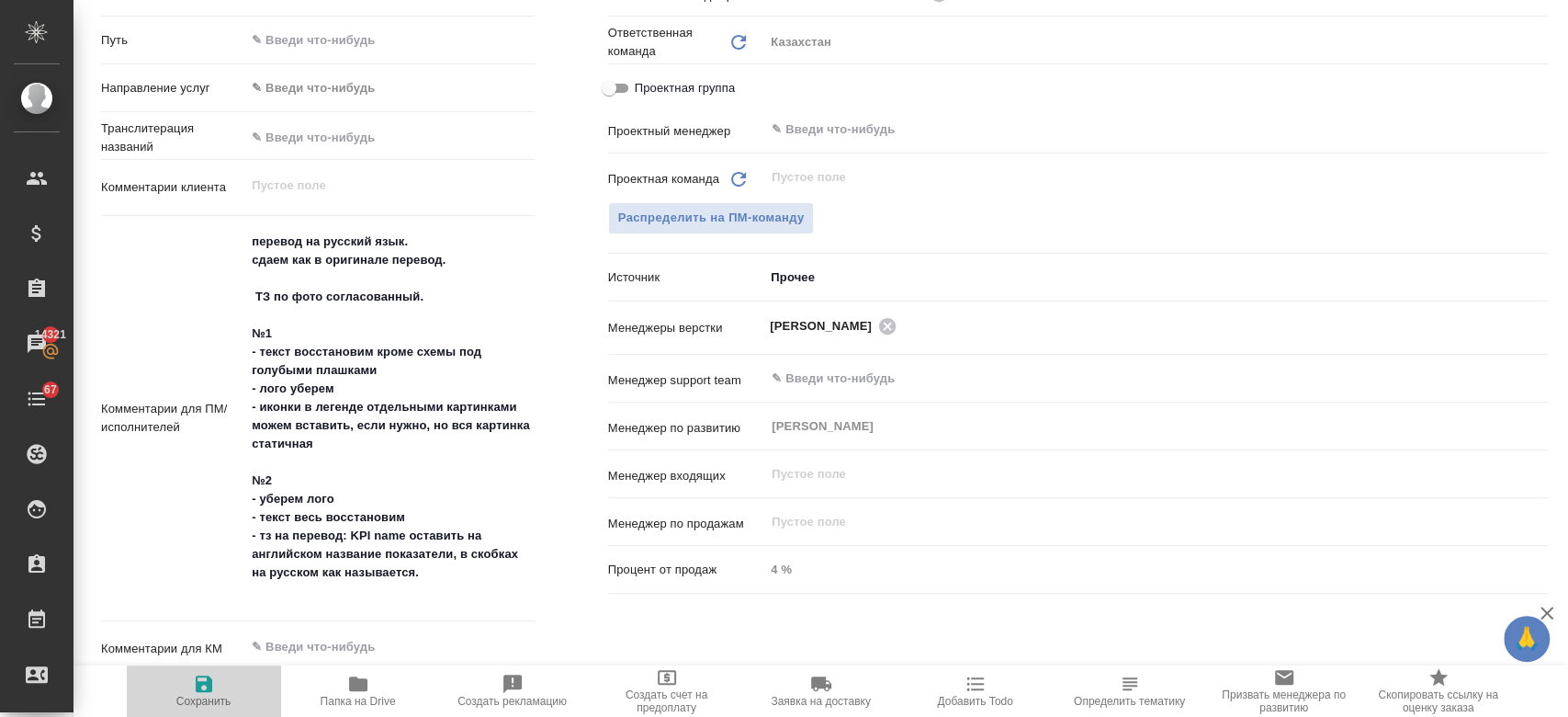
type textarea "x"
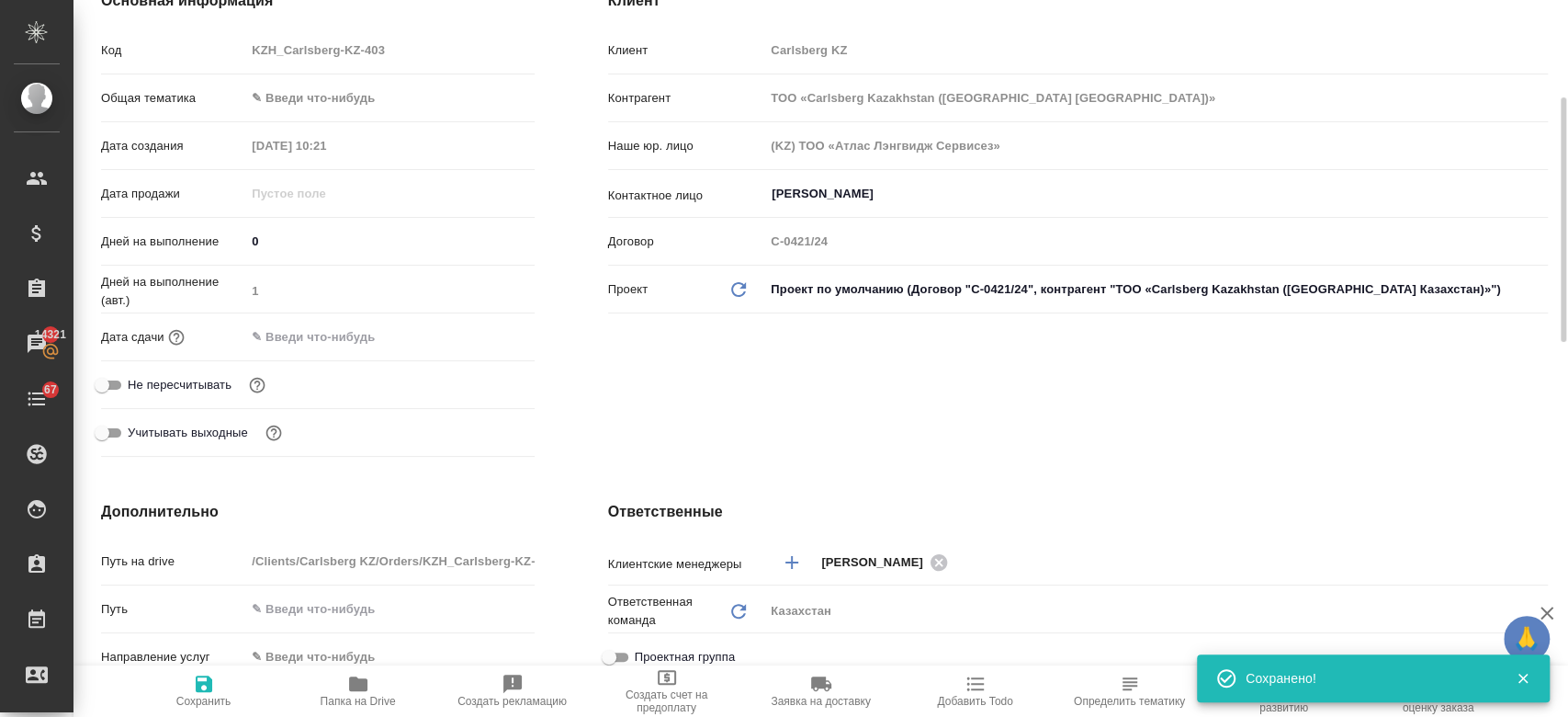
scroll to position [0, 0]
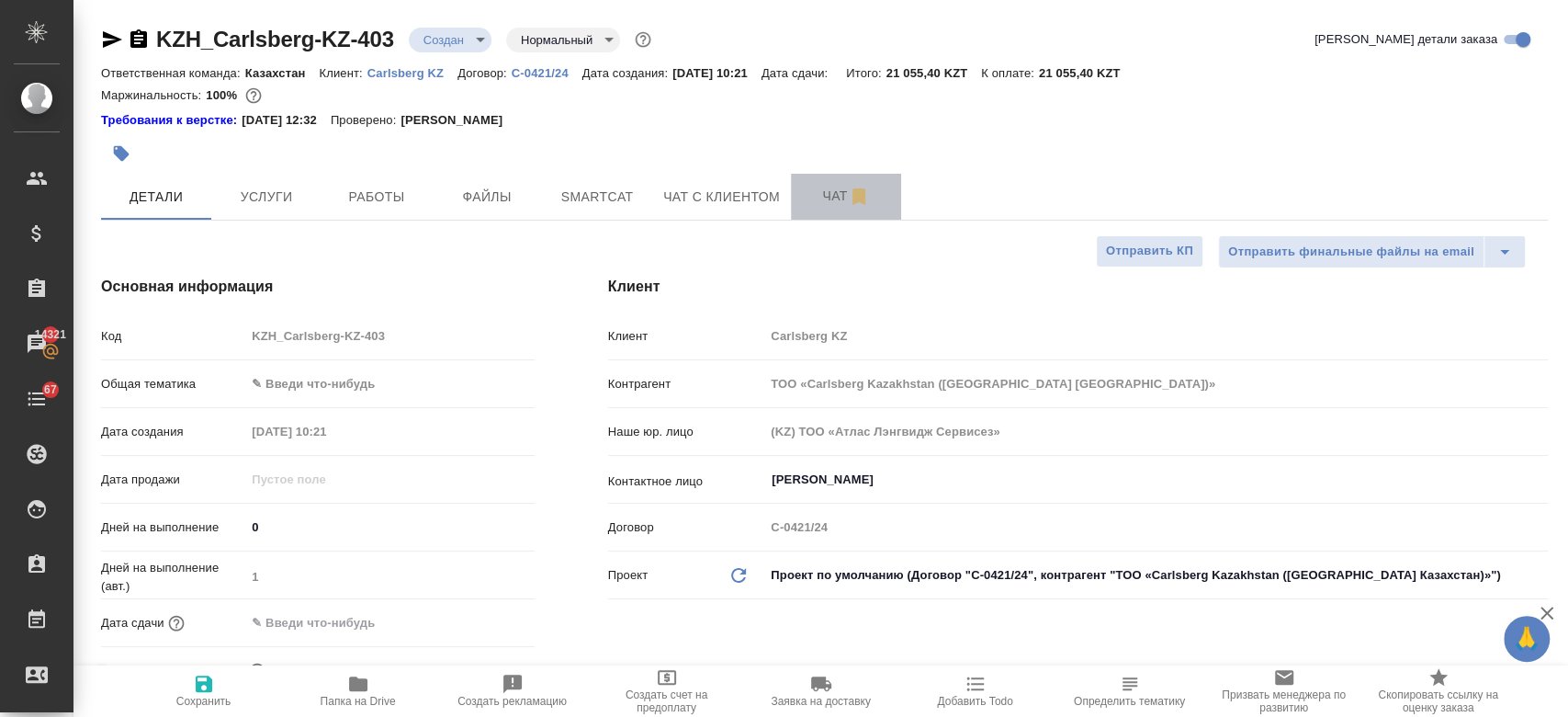
click at [838, 182] on button "Чат" at bounding box center [845, 197] width 110 height 46
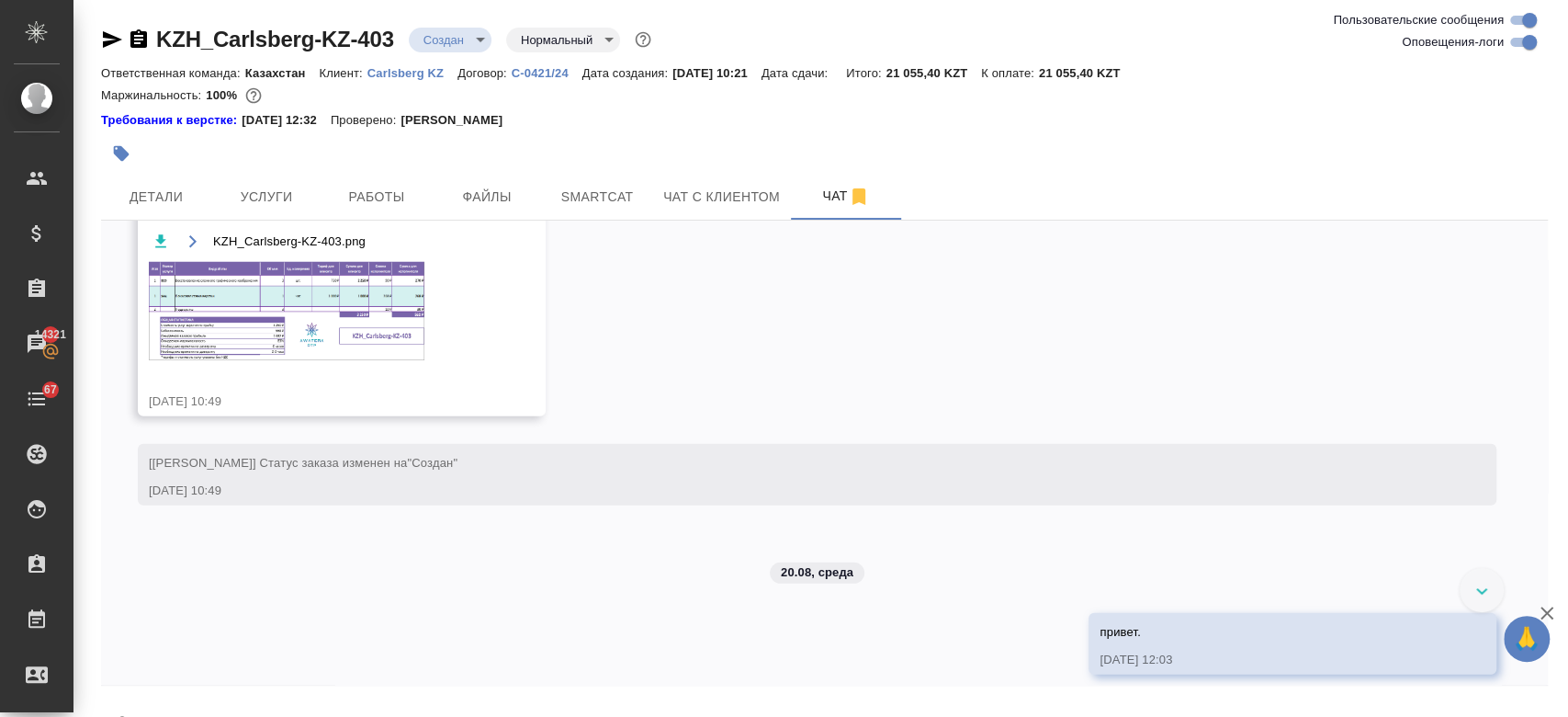
scroll to position [3435, 0]
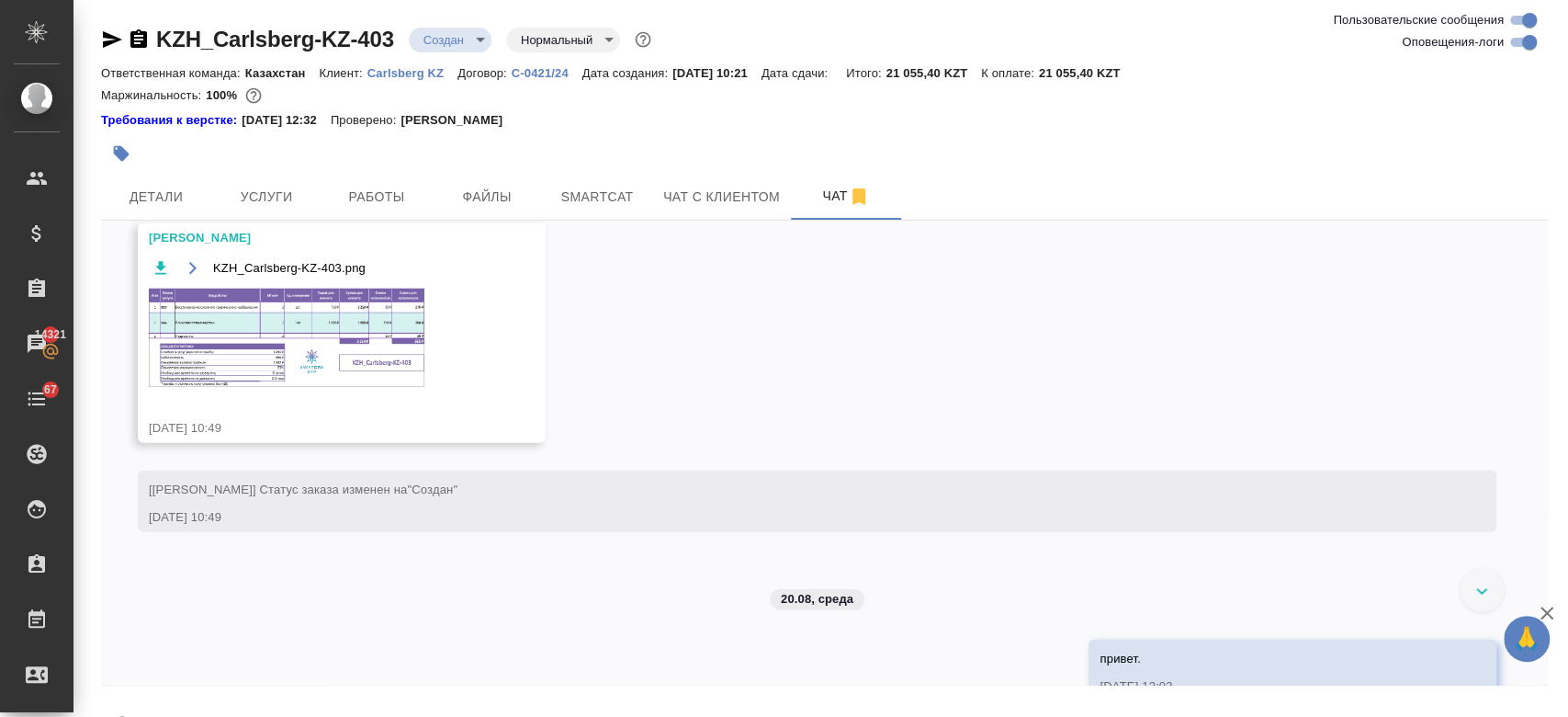
click at [365, 372] on img at bounding box center [286, 336] width 275 height 97
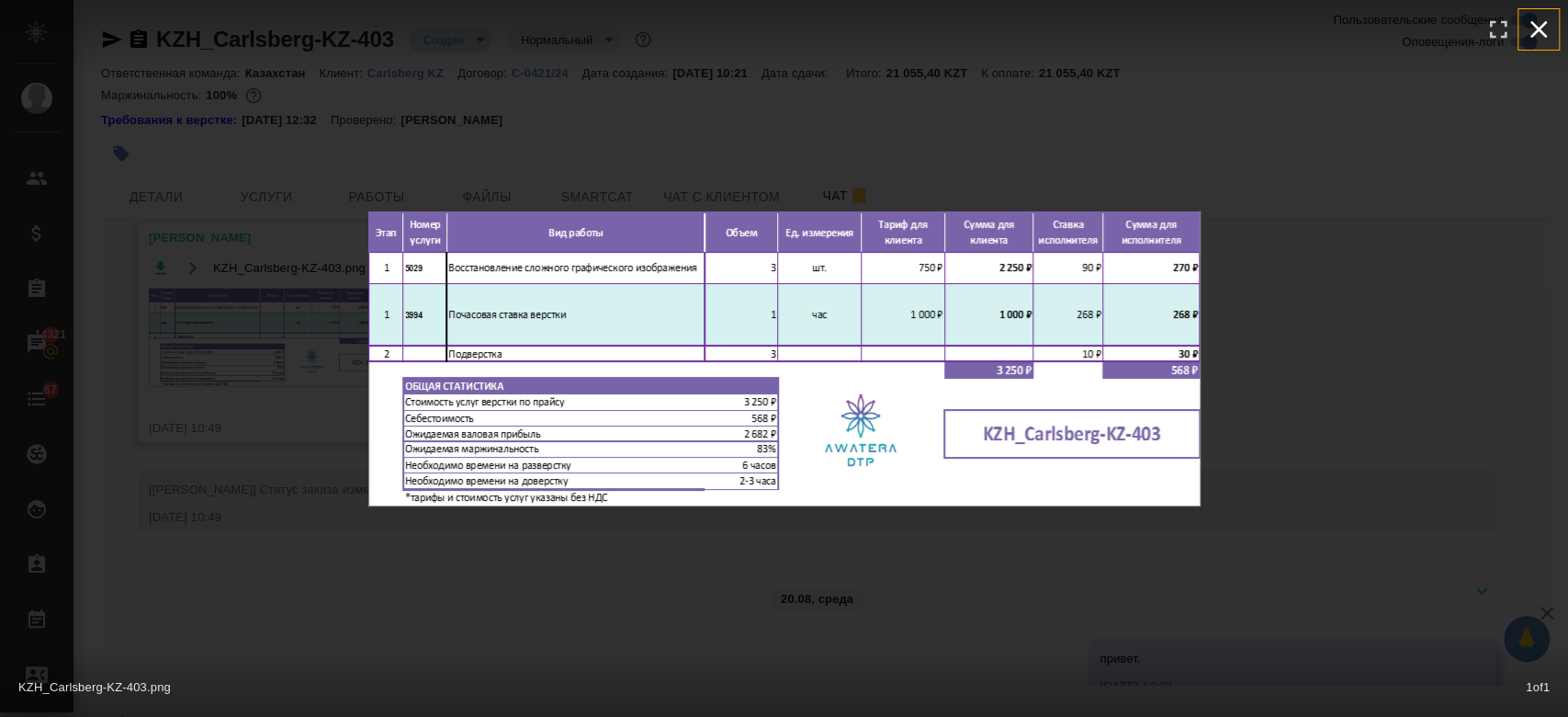
click at [1535, 20] on icon "button" at bounding box center [1538, 30] width 30 height 30
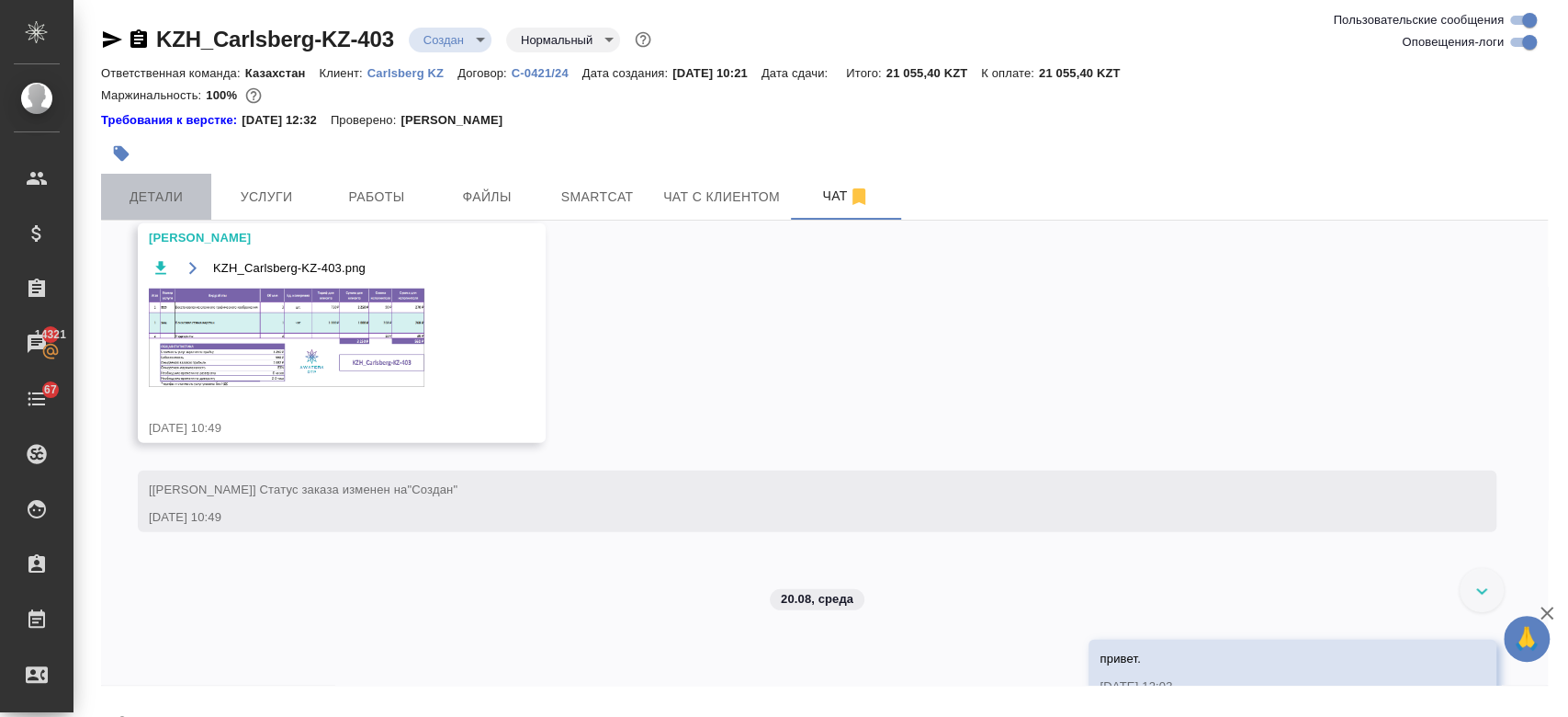
click at [174, 203] on span "Детали" at bounding box center [155, 197] width 88 height 23
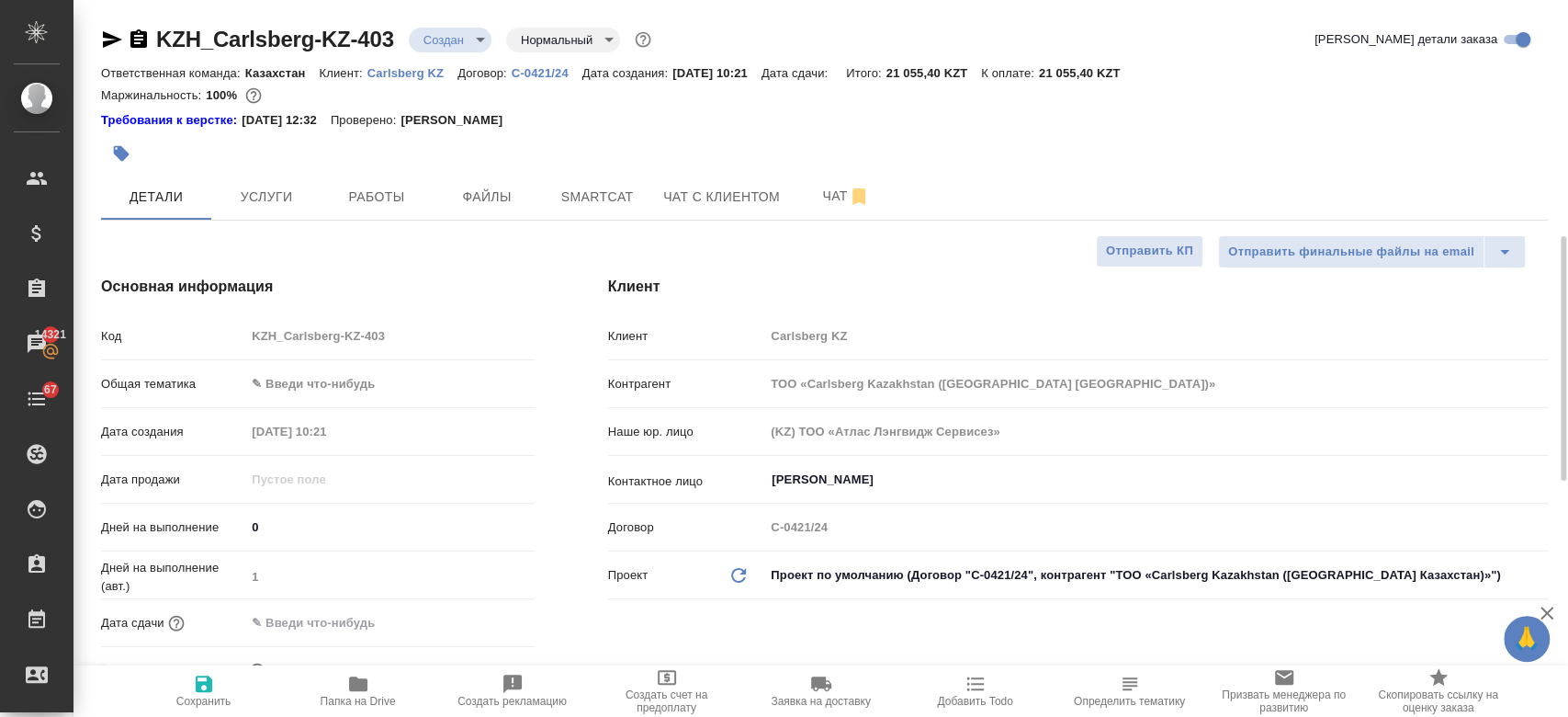
scroll to position [231, 0]
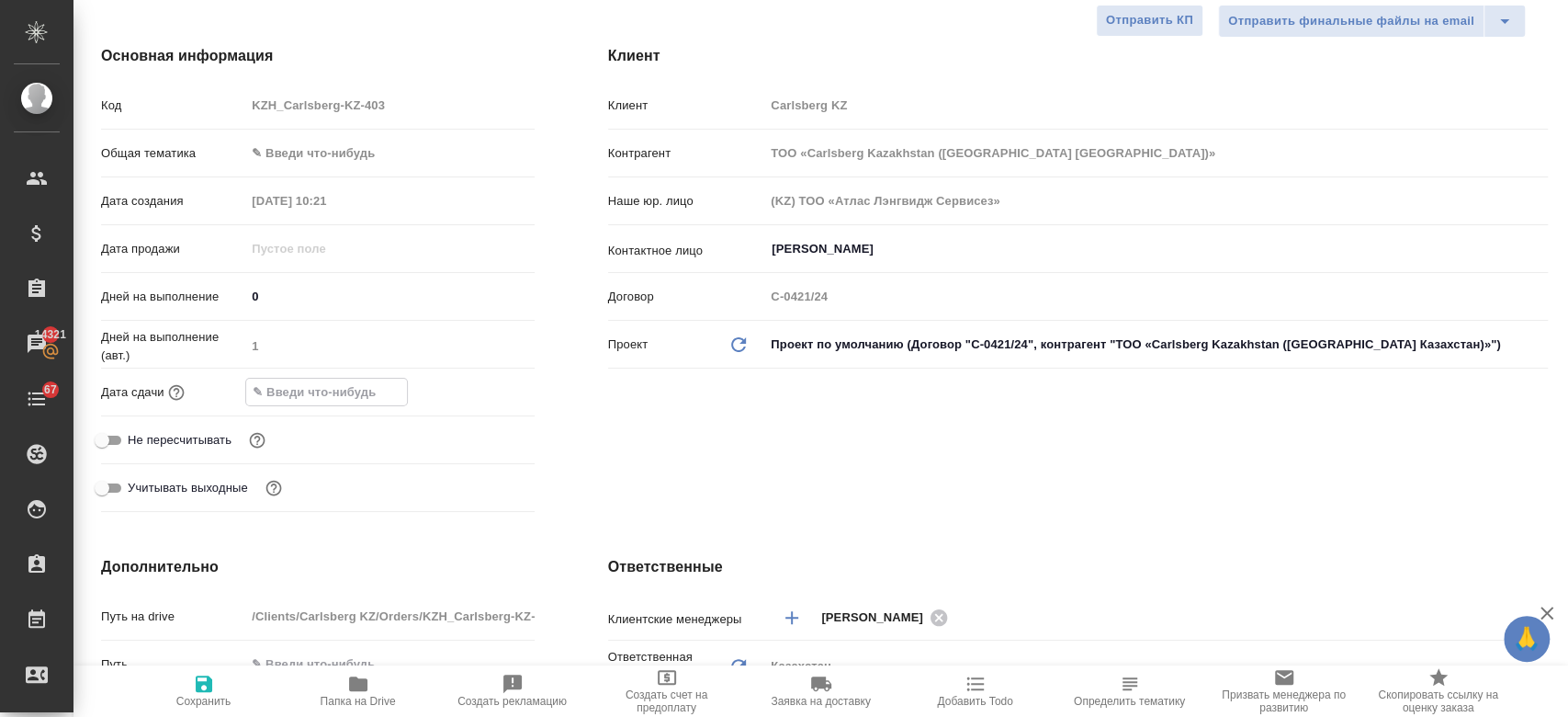
click at [320, 391] on input "text" at bounding box center [327, 392] width 161 height 27
click at [483, 395] on icon "button" at bounding box center [481, 392] width 22 height 22
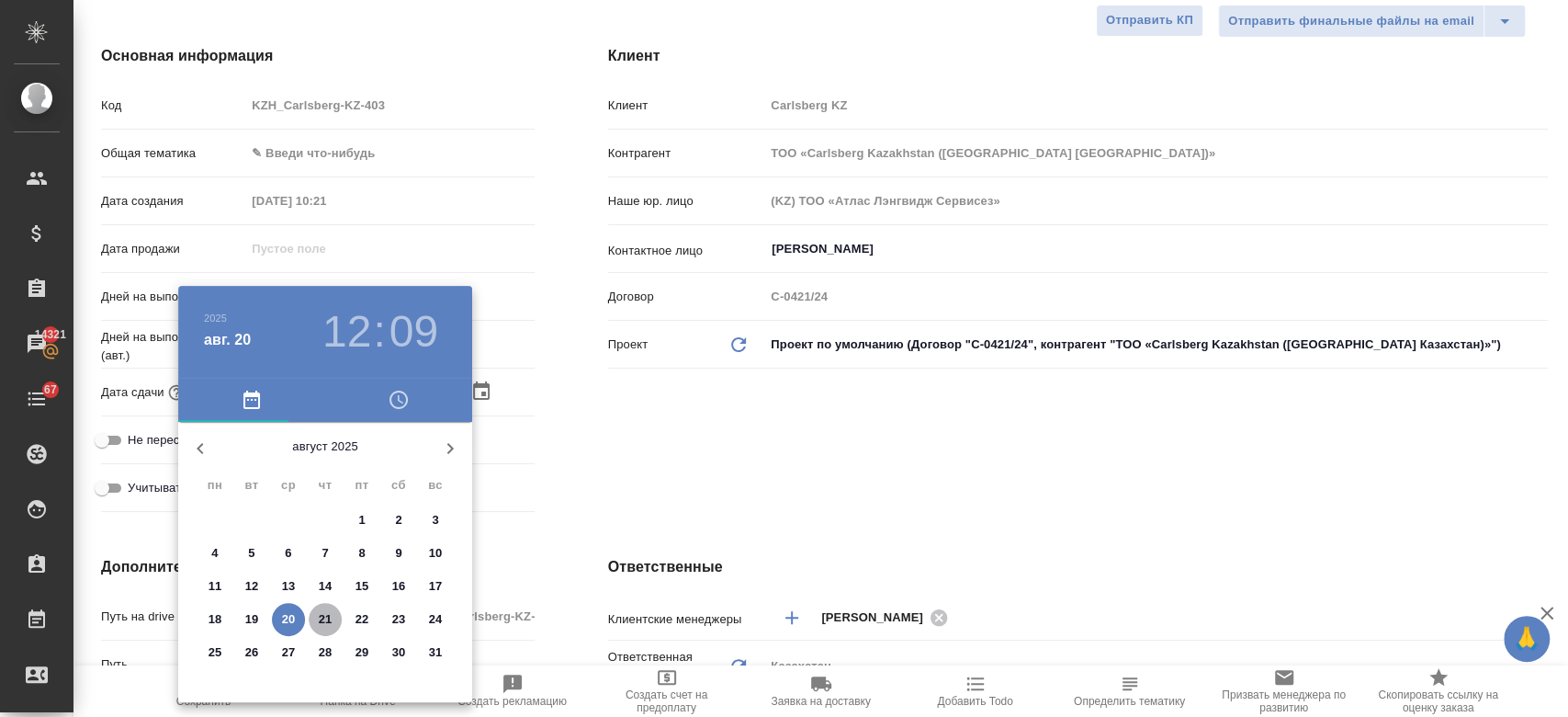
click at [331, 614] on p "21" at bounding box center [325, 619] width 14 height 18
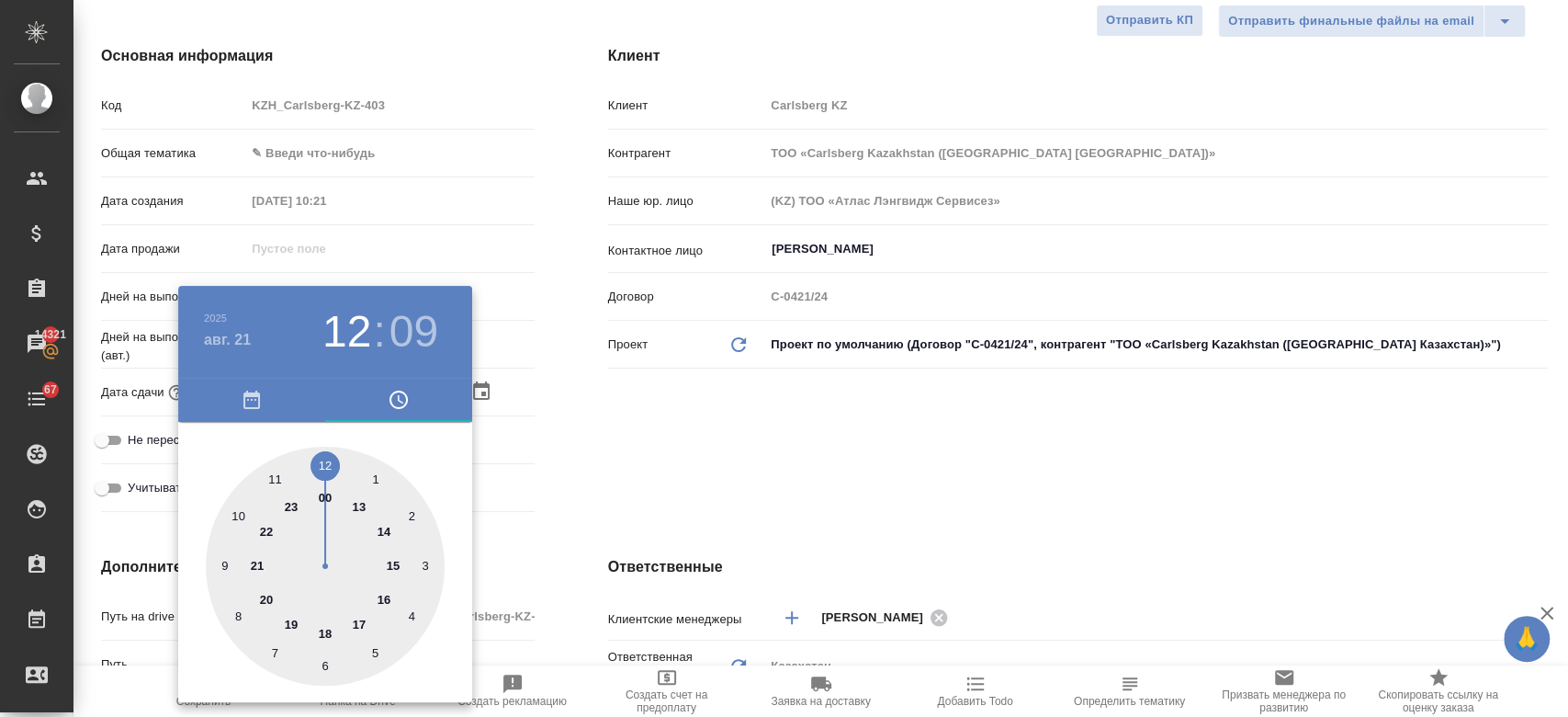
click at [323, 630] on div at bounding box center [325, 565] width 239 height 239
click at [321, 463] on div at bounding box center [325, 565] width 239 height 239
click at [621, 424] on div at bounding box center [784, 358] width 1568 height 717
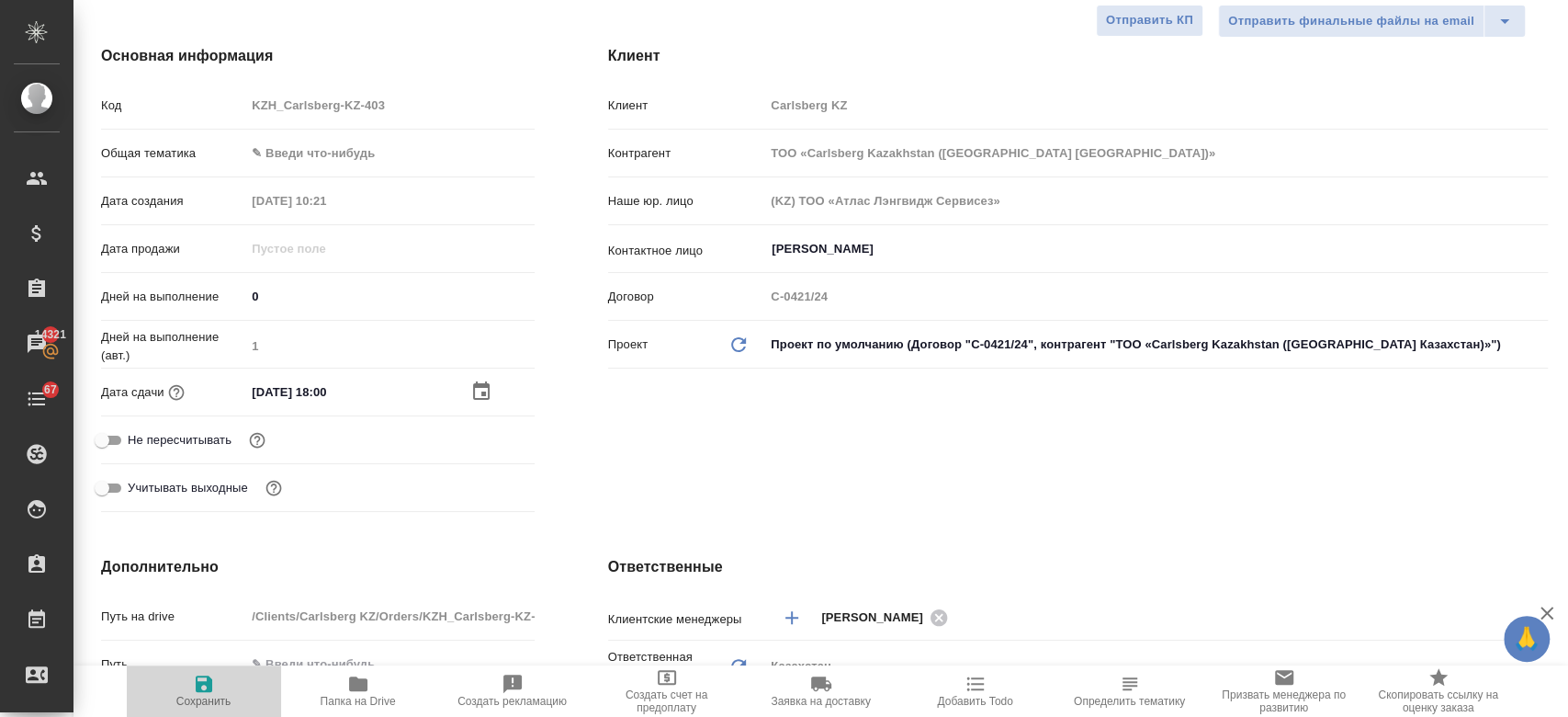
click at [215, 686] on span "Сохранить" at bounding box center [203, 690] width 132 height 35
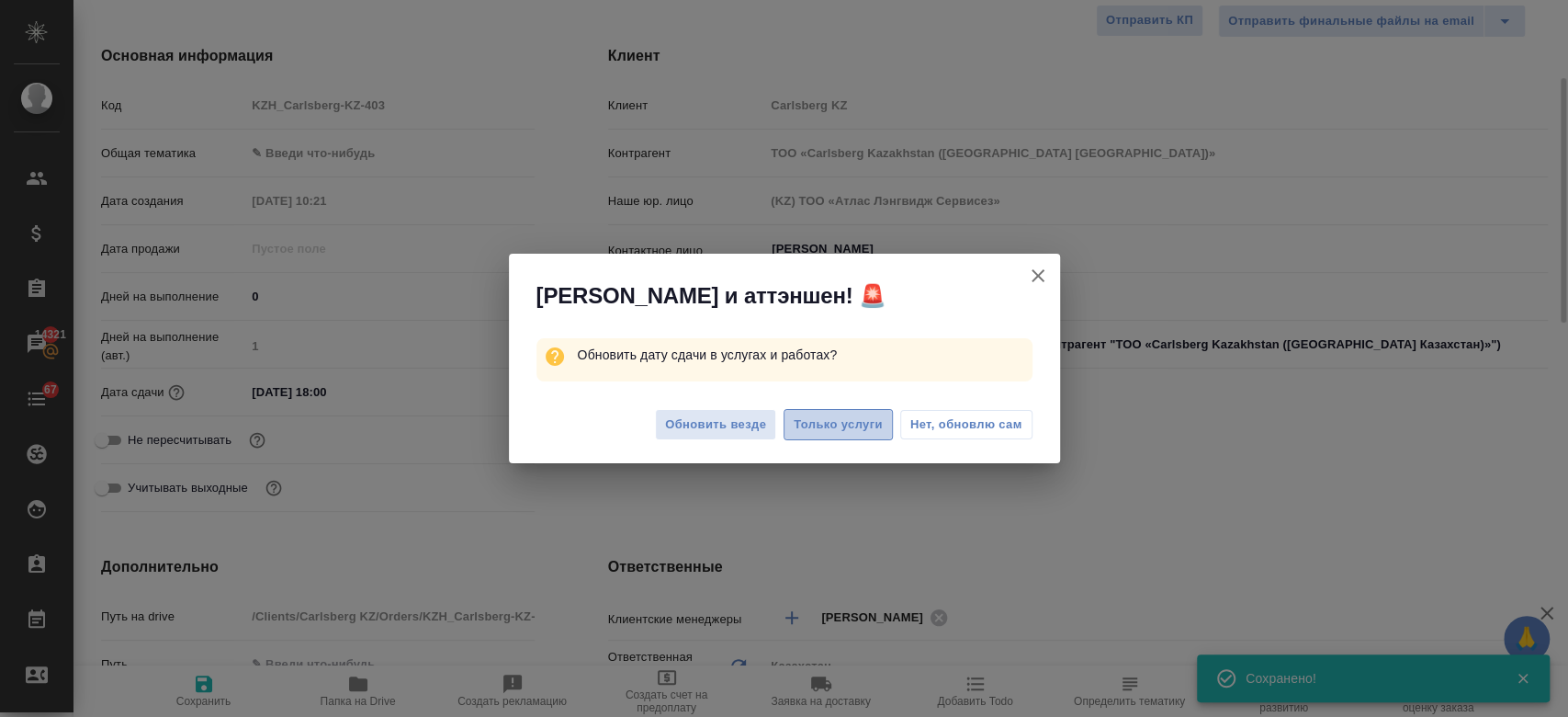
click at [830, 430] on span "Только услуги" at bounding box center [838, 425] width 89 height 21
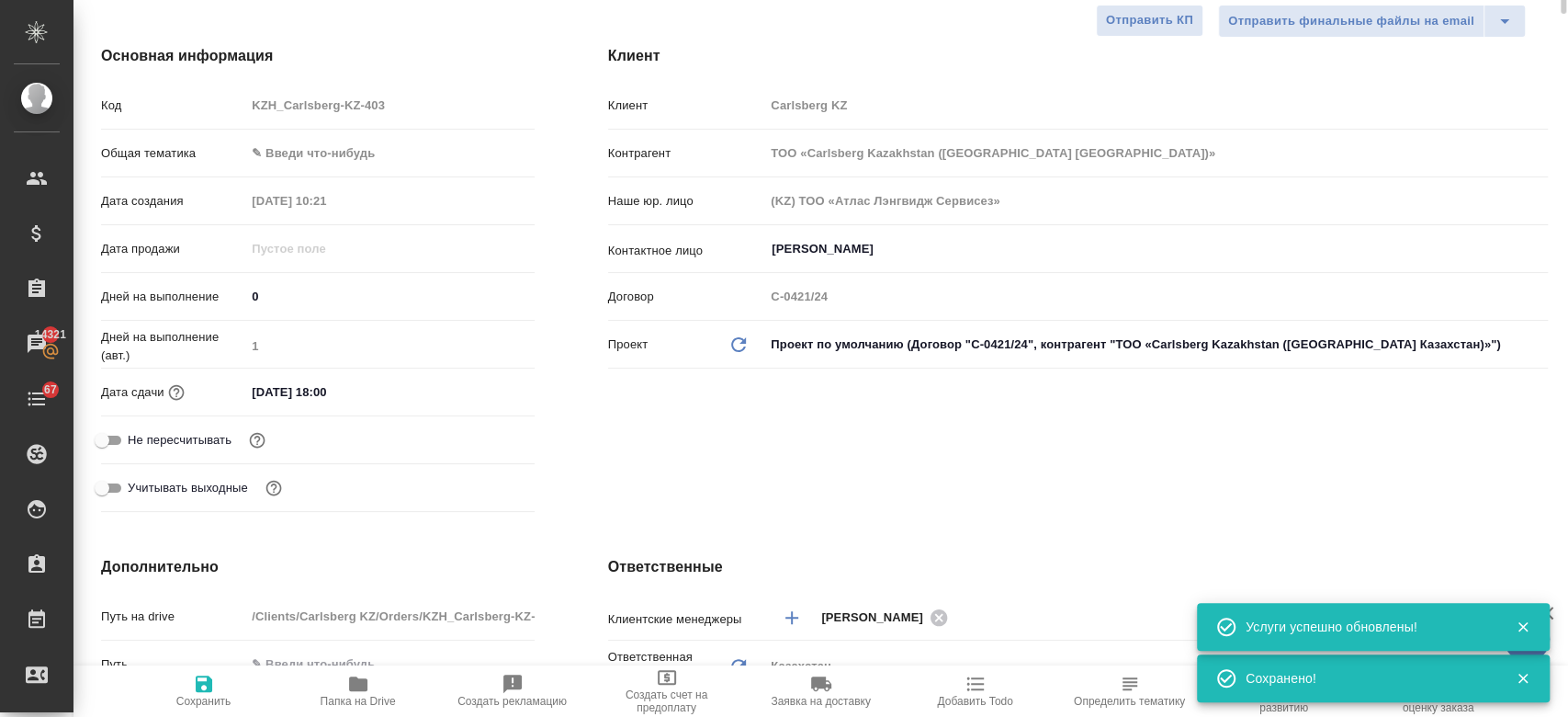
scroll to position [0, 0]
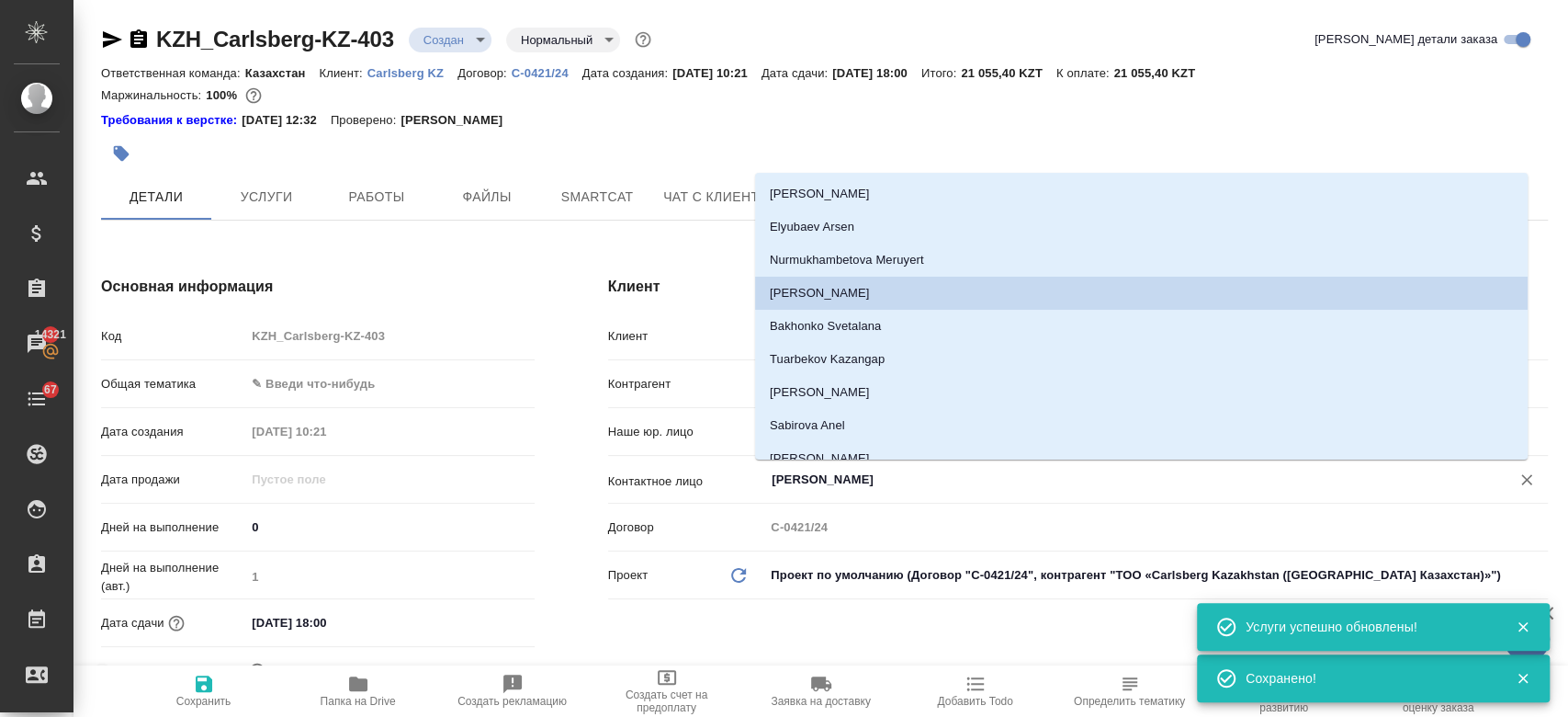
click at [811, 476] on input "Berniyaz Nurlybek" at bounding box center [1126, 480] width 711 height 22
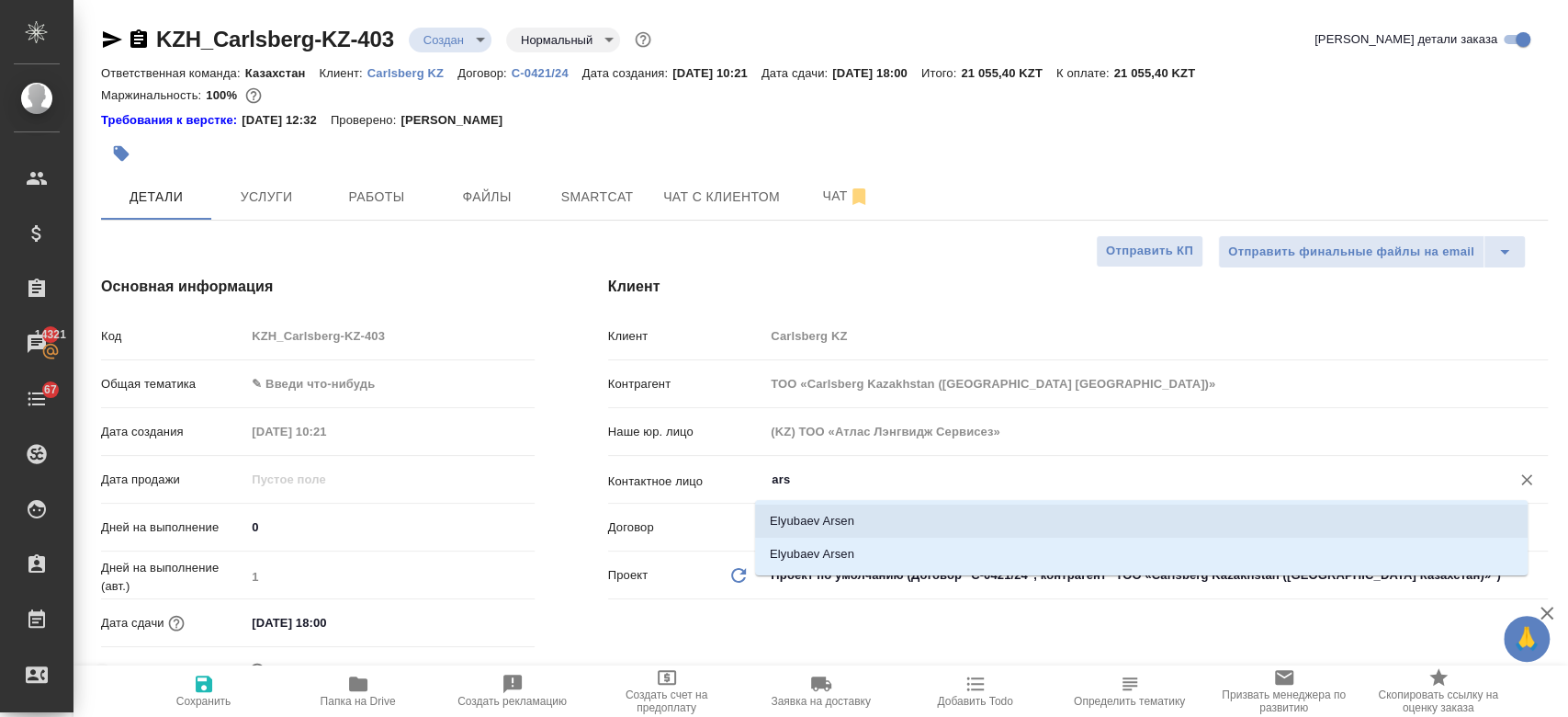
click at [841, 523] on li "Elyubaev Arsen" at bounding box center [1141, 521] width 772 height 33
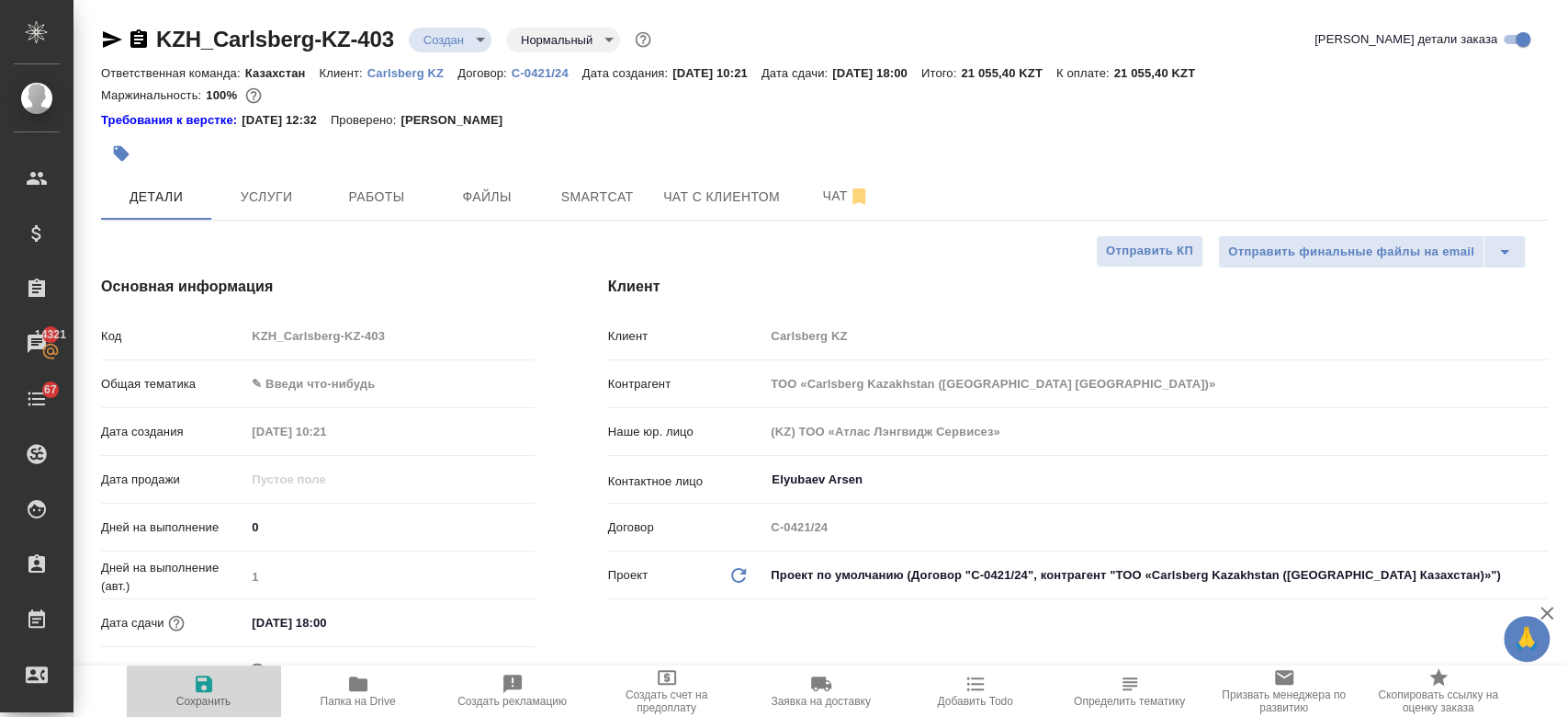
click at [199, 685] on icon "button" at bounding box center [204, 684] width 17 height 17
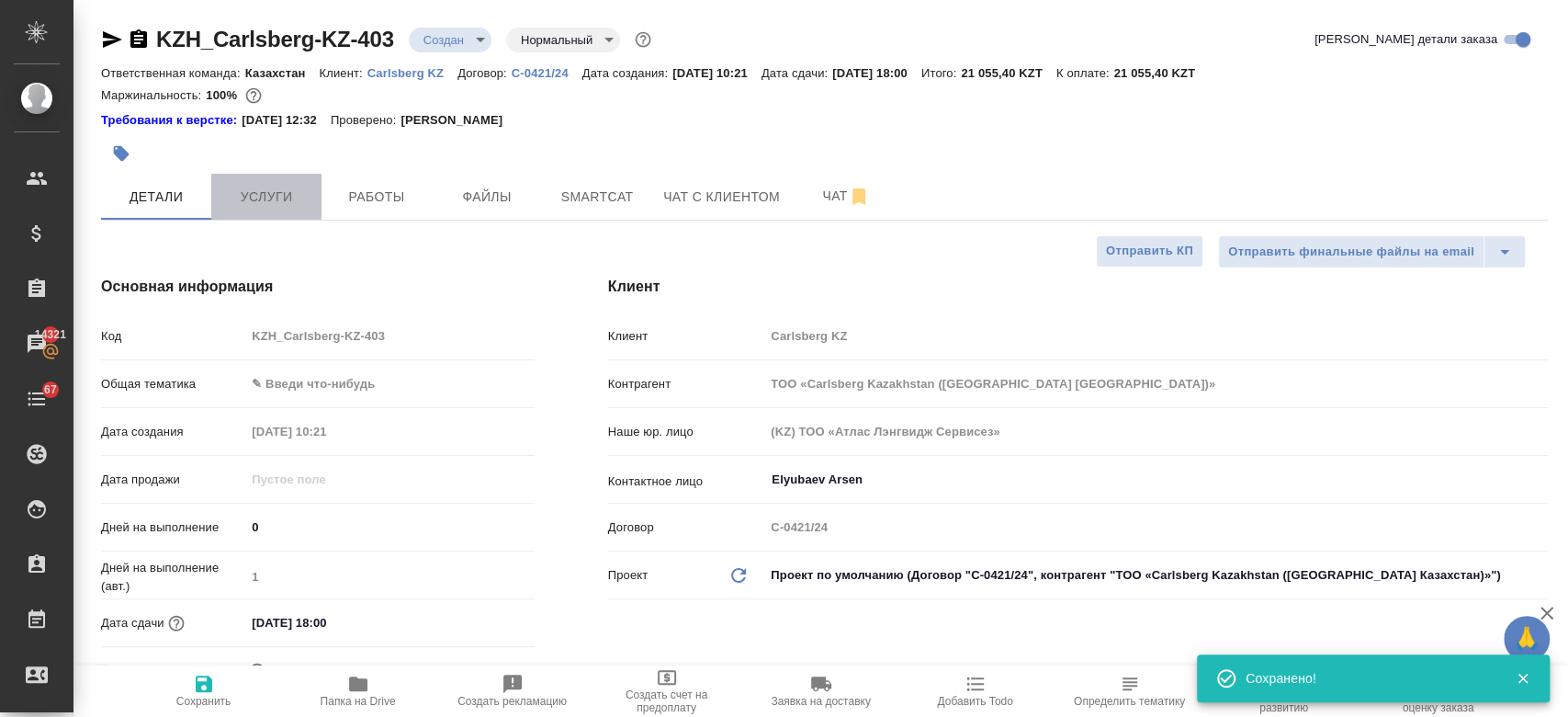
click at [249, 186] on span "Услуги" at bounding box center [266, 197] width 88 height 23
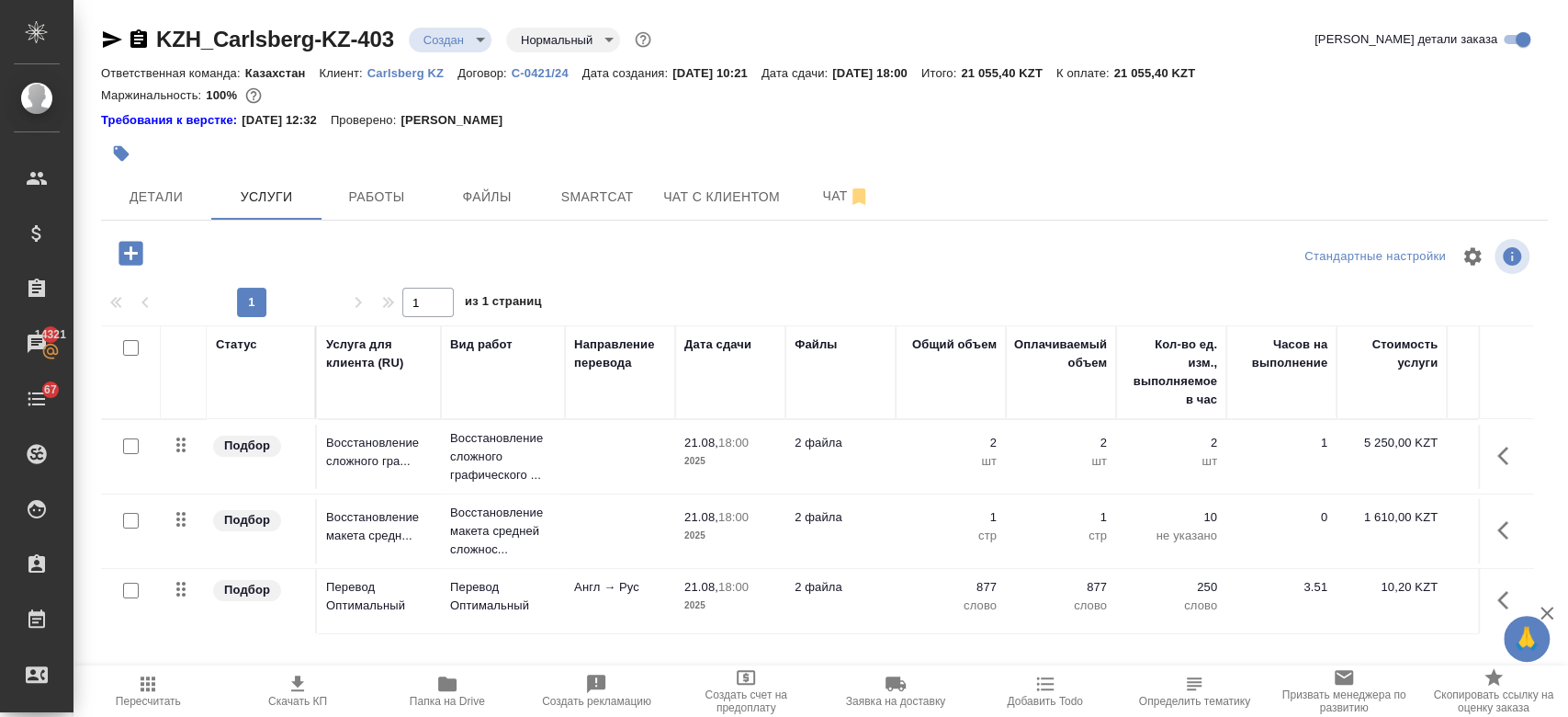
click at [592, 489] on td "Англ → Рус" at bounding box center [620, 457] width 110 height 65
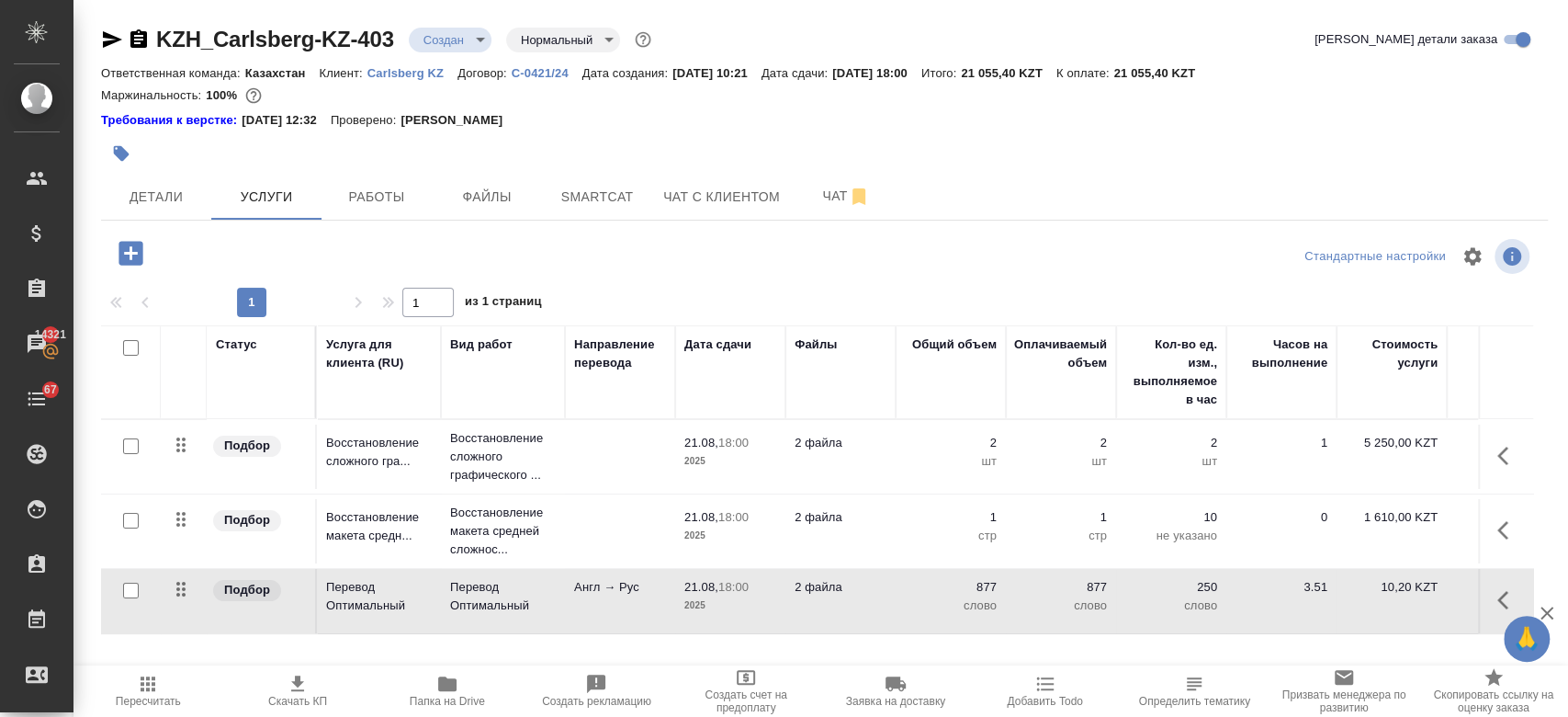
click at [592, 489] on td "Англ → Рус" at bounding box center [620, 457] width 110 height 65
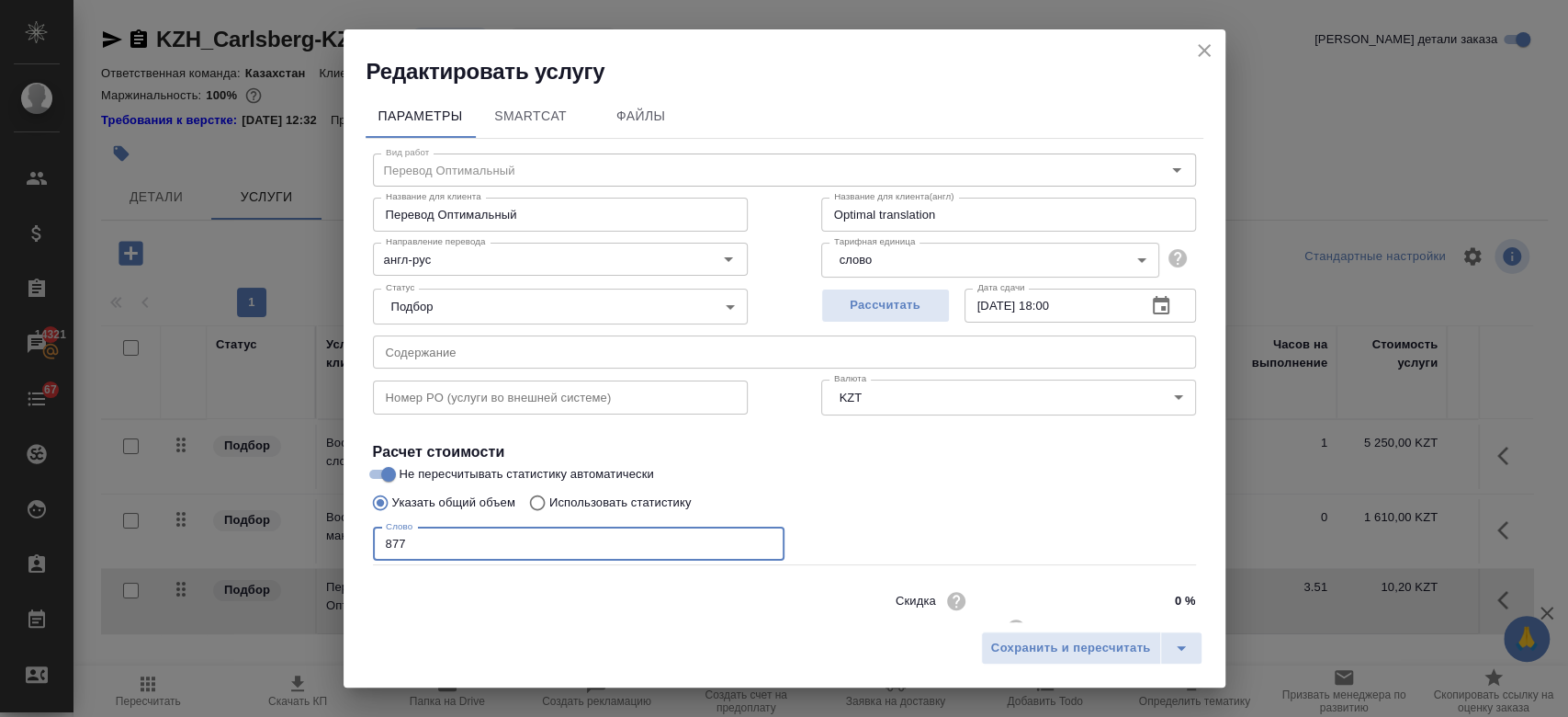
click at [479, 542] on input "877" at bounding box center [579, 544] width 412 height 33
click at [1033, 646] on span "Сохранить и пересчитать" at bounding box center [1070, 648] width 160 height 21
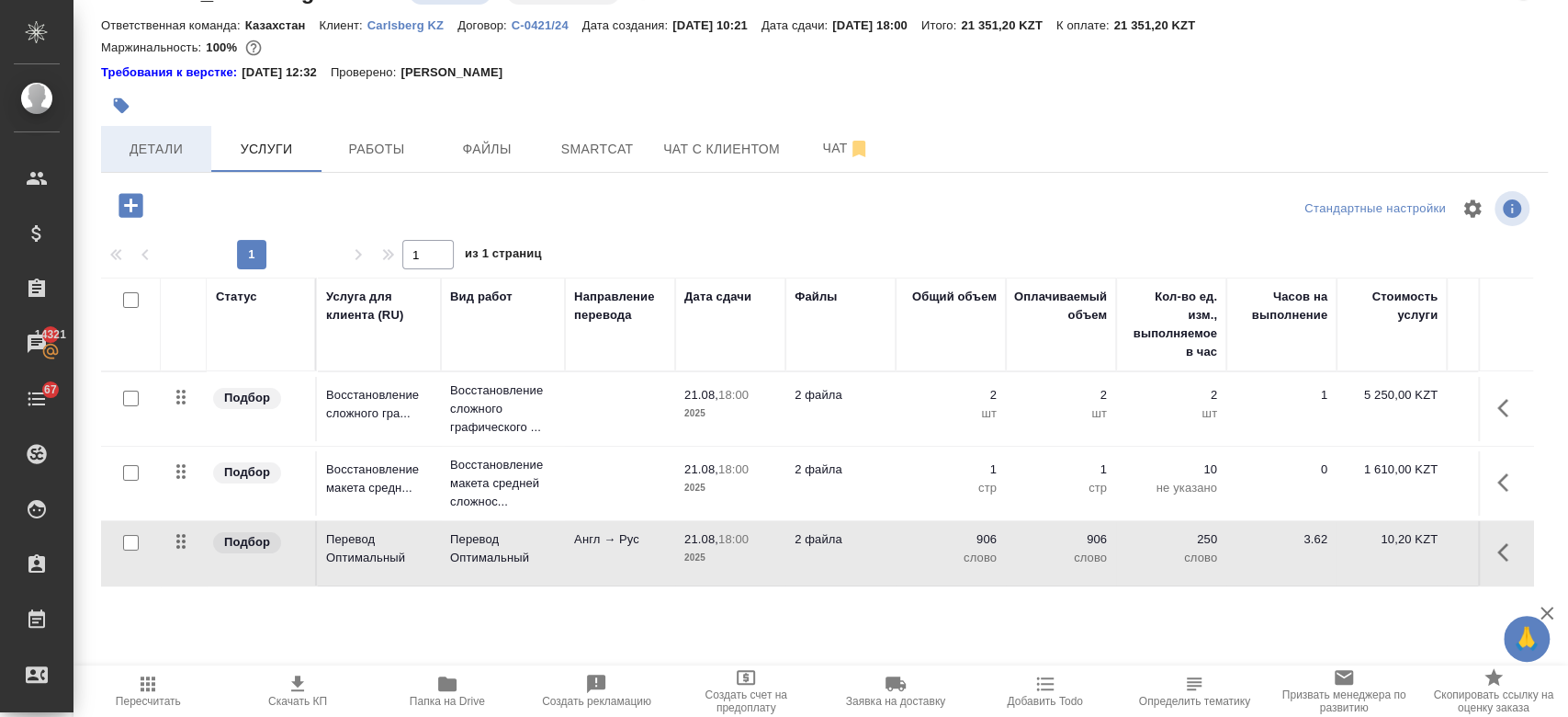
click at [154, 145] on span "Детали" at bounding box center [155, 149] width 88 height 23
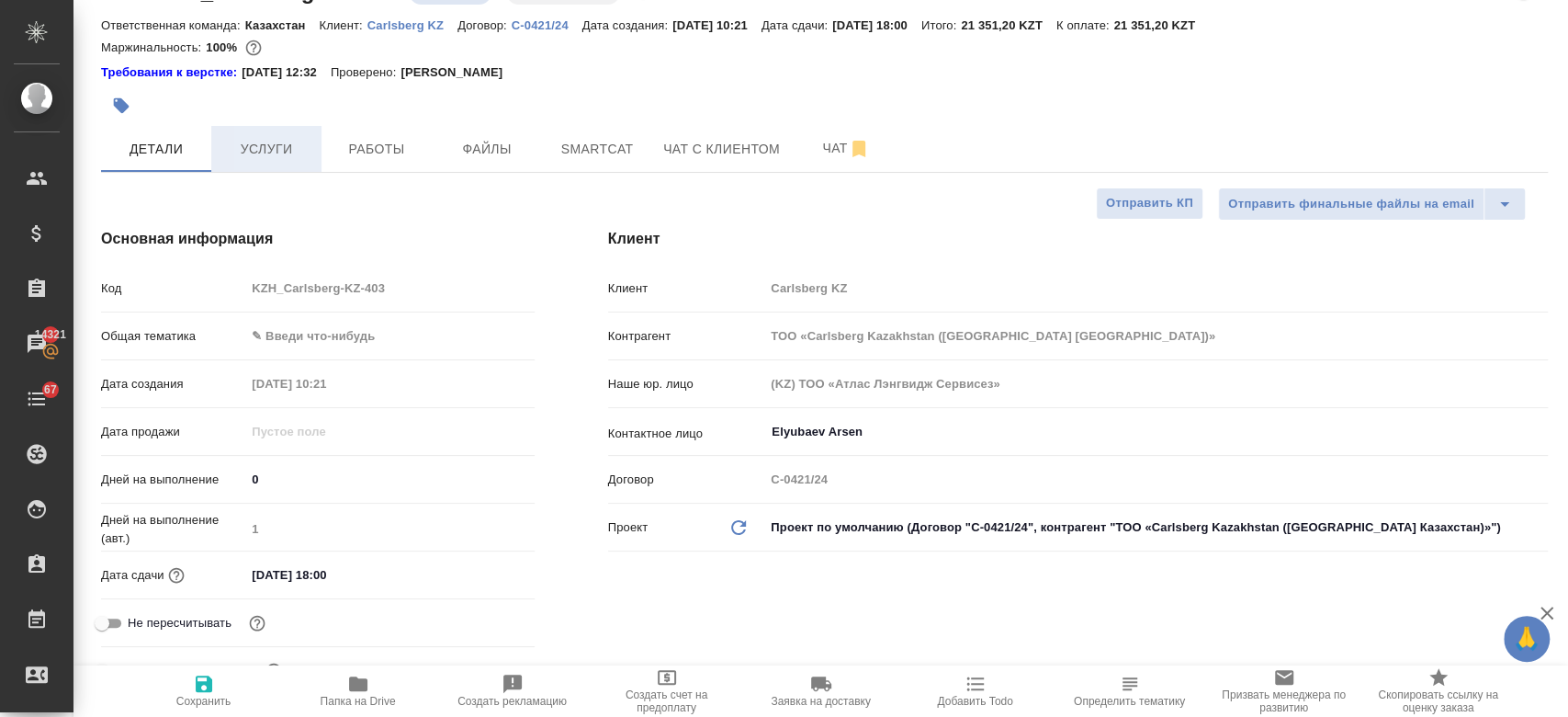
click at [239, 157] on span "Услуги" at bounding box center [266, 149] width 88 height 23
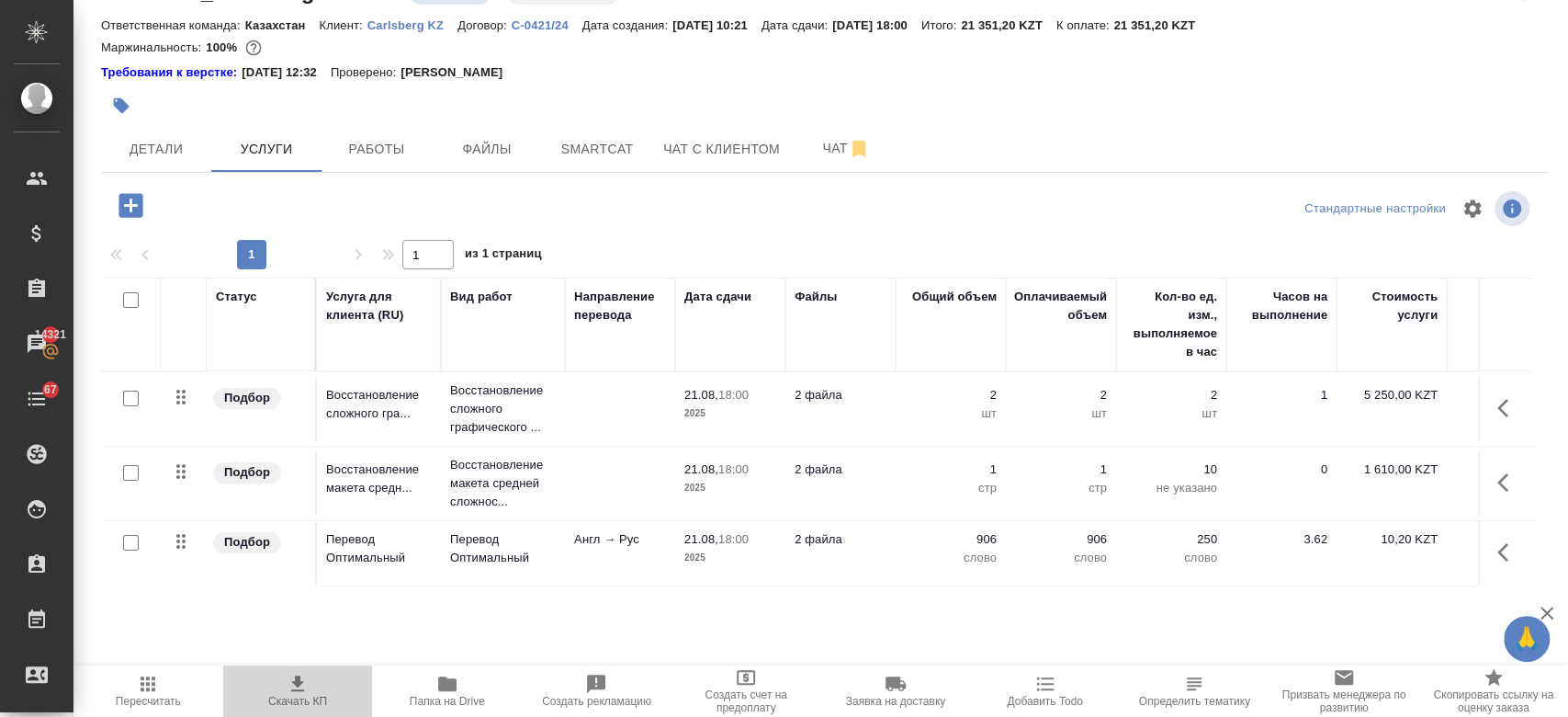
click at [288, 699] on span "Скачать КП" at bounding box center [297, 701] width 59 height 13
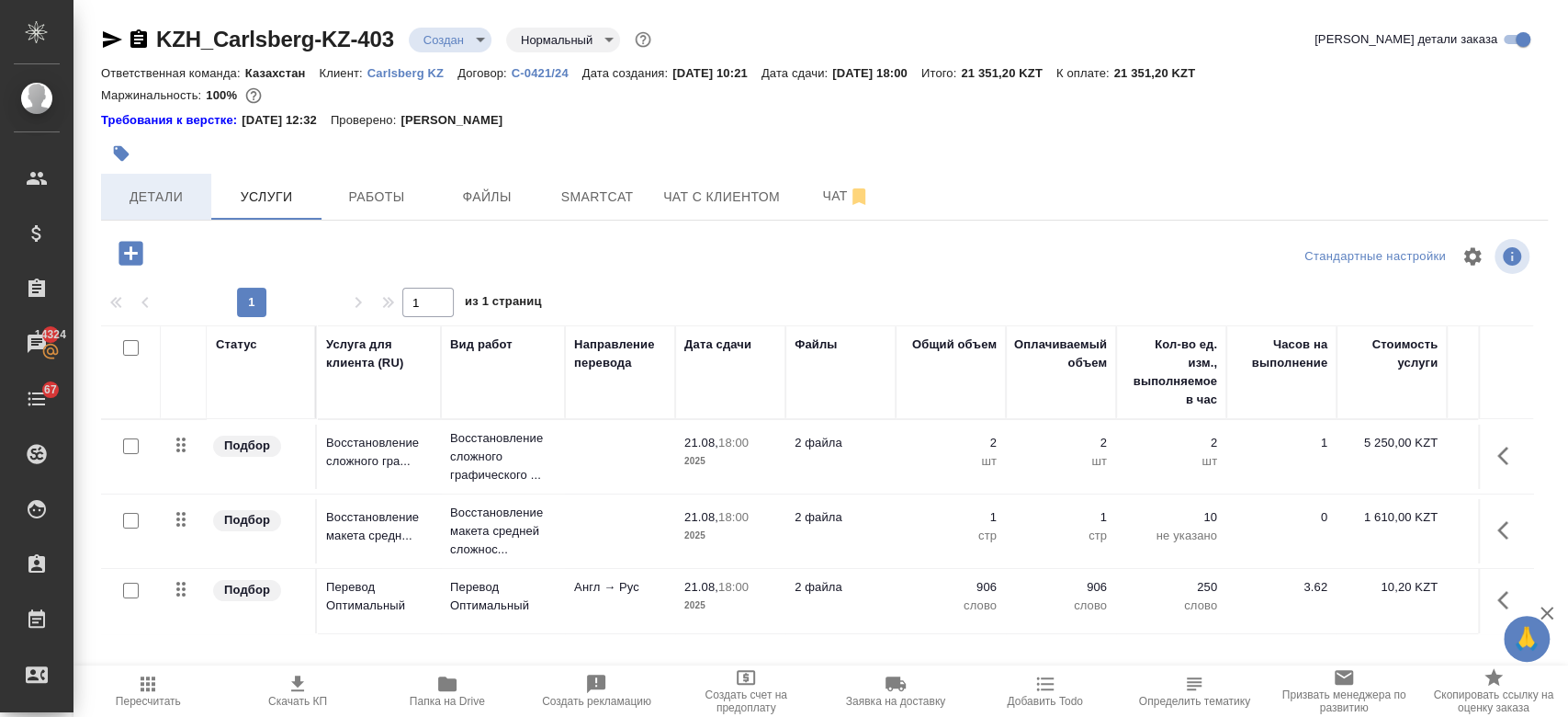
click at [128, 195] on span "Детали" at bounding box center [155, 197] width 88 height 23
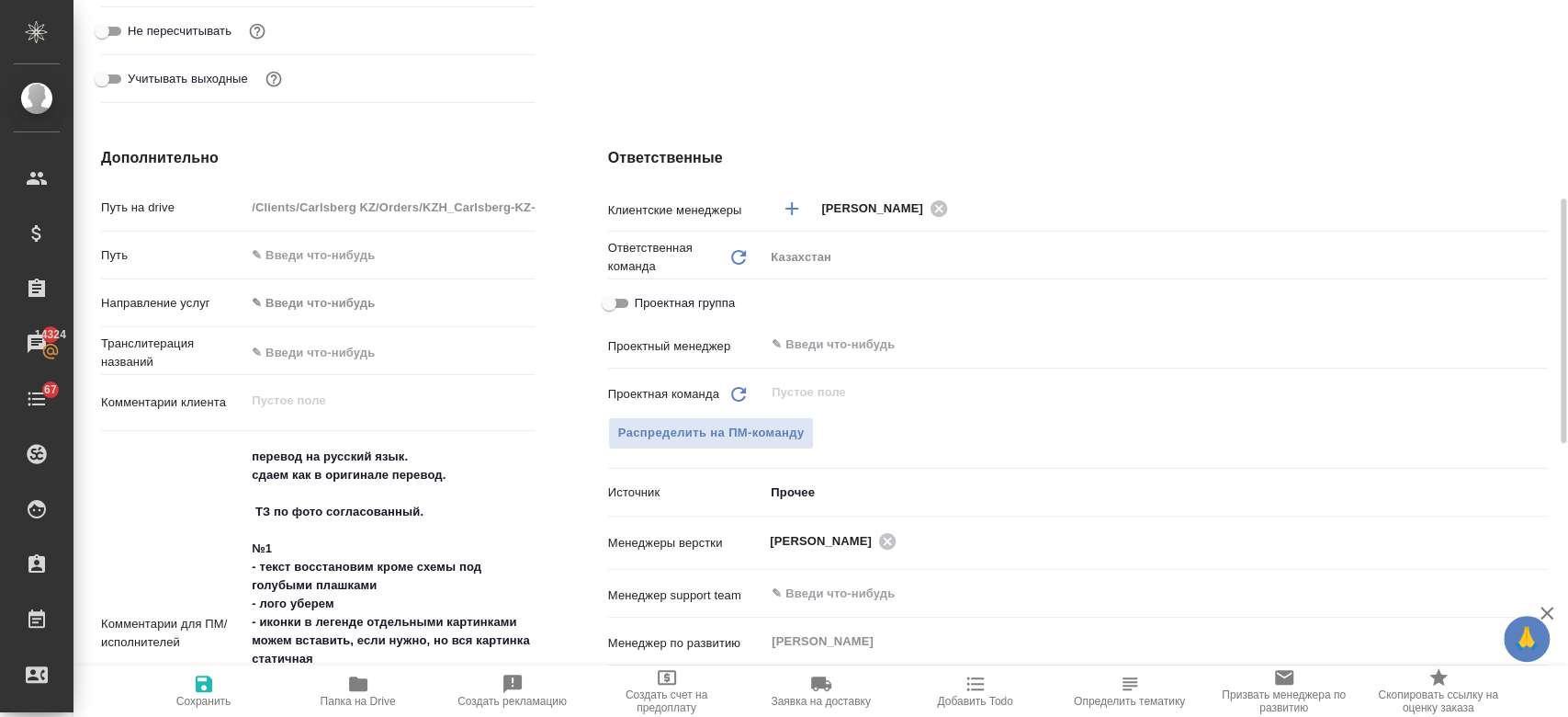
scroll to position [663, 0]
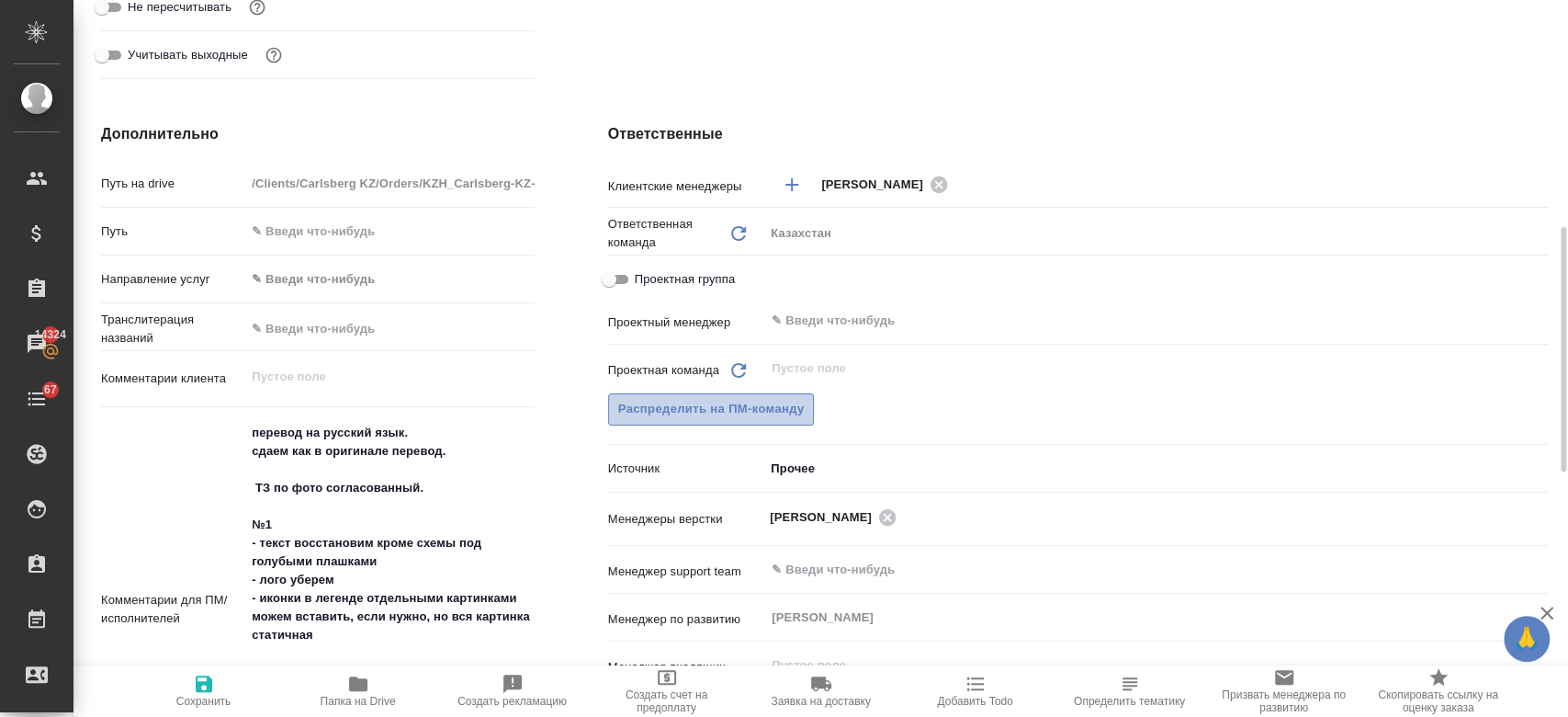
click at [765, 394] on button "Распределить на ПМ-команду" at bounding box center [711, 409] width 207 height 32
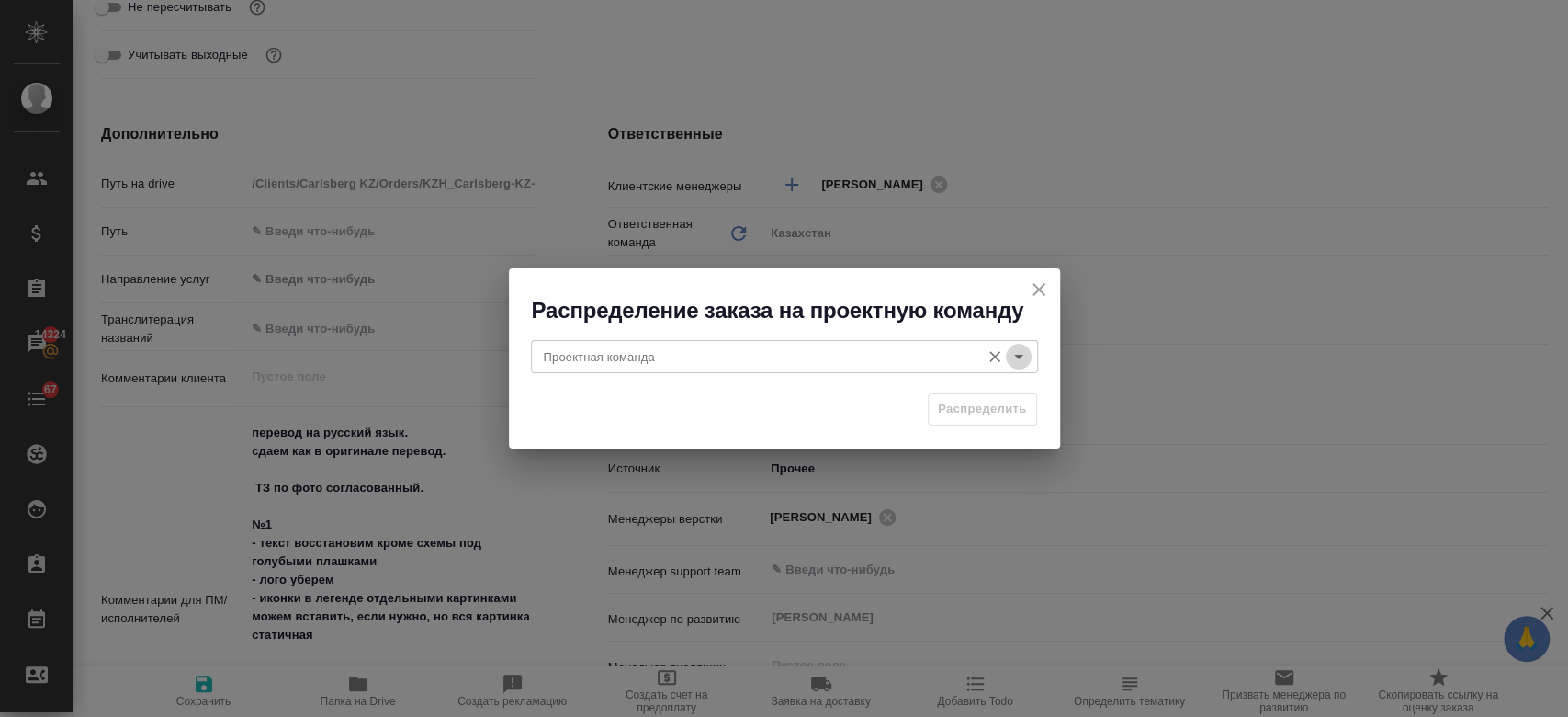
click at [1029, 362] on icon "Open" at bounding box center [1019, 357] width 22 height 22
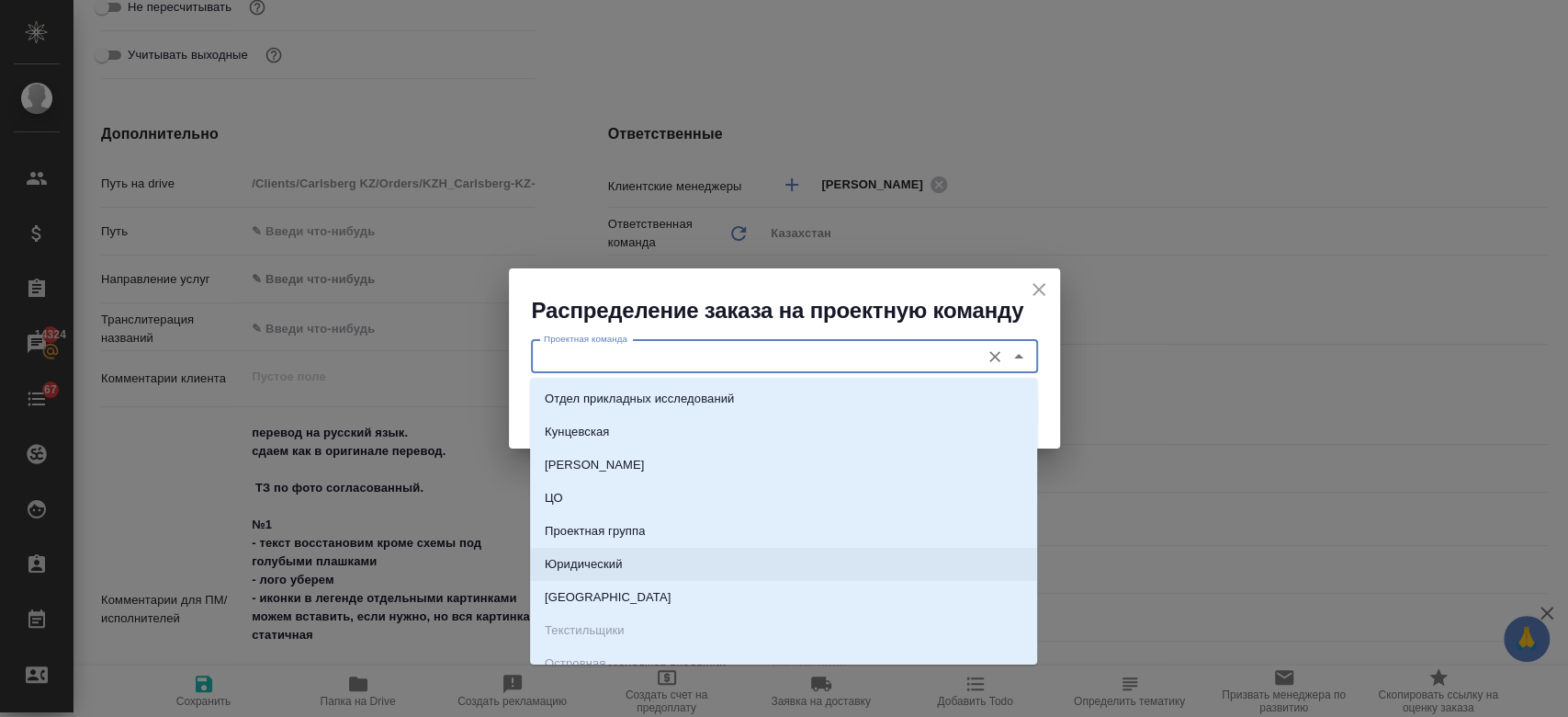
click at [713, 553] on li "Юридический" at bounding box center [783, 565] width 507 height 33
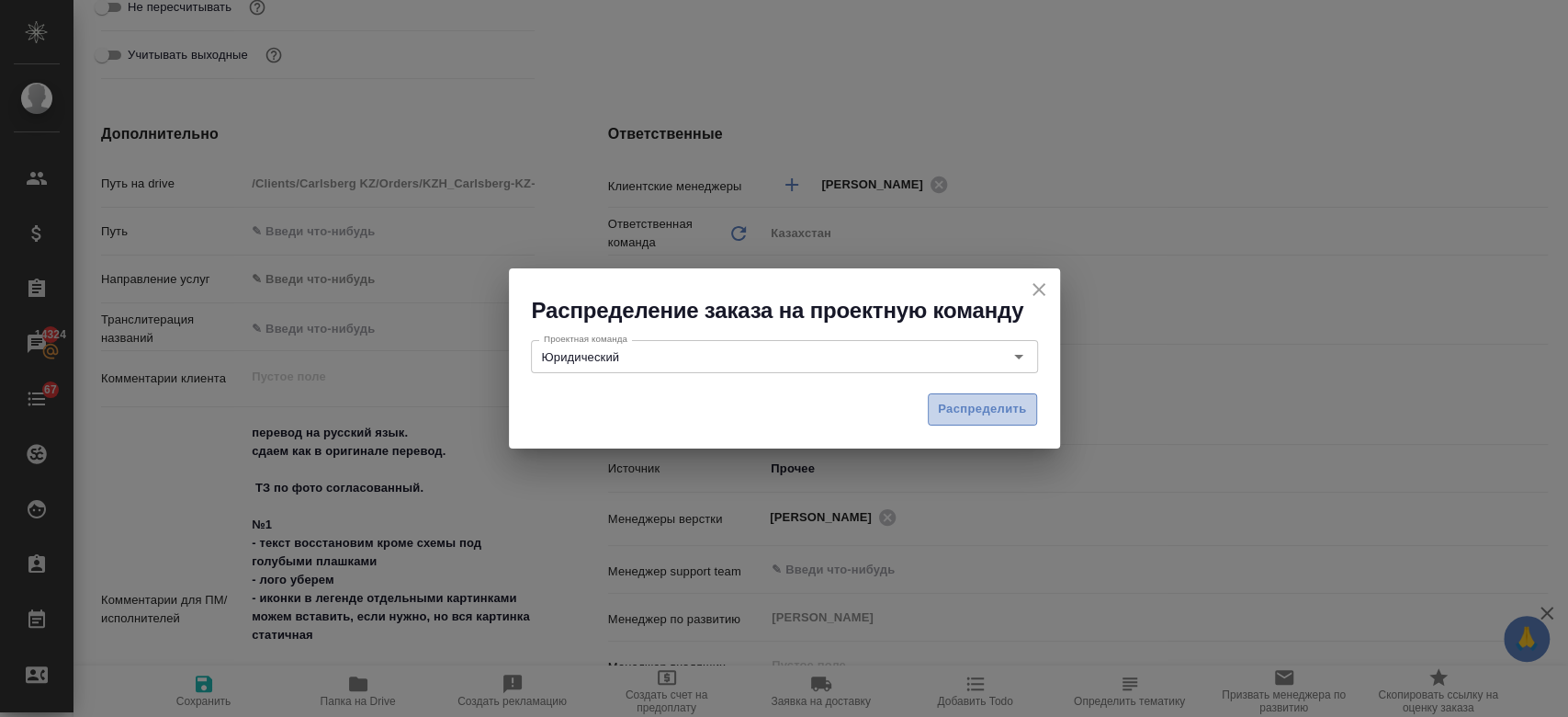
click at [992, 403] on span "Распределить" at bounding box center [983, 409] width 89 height 21
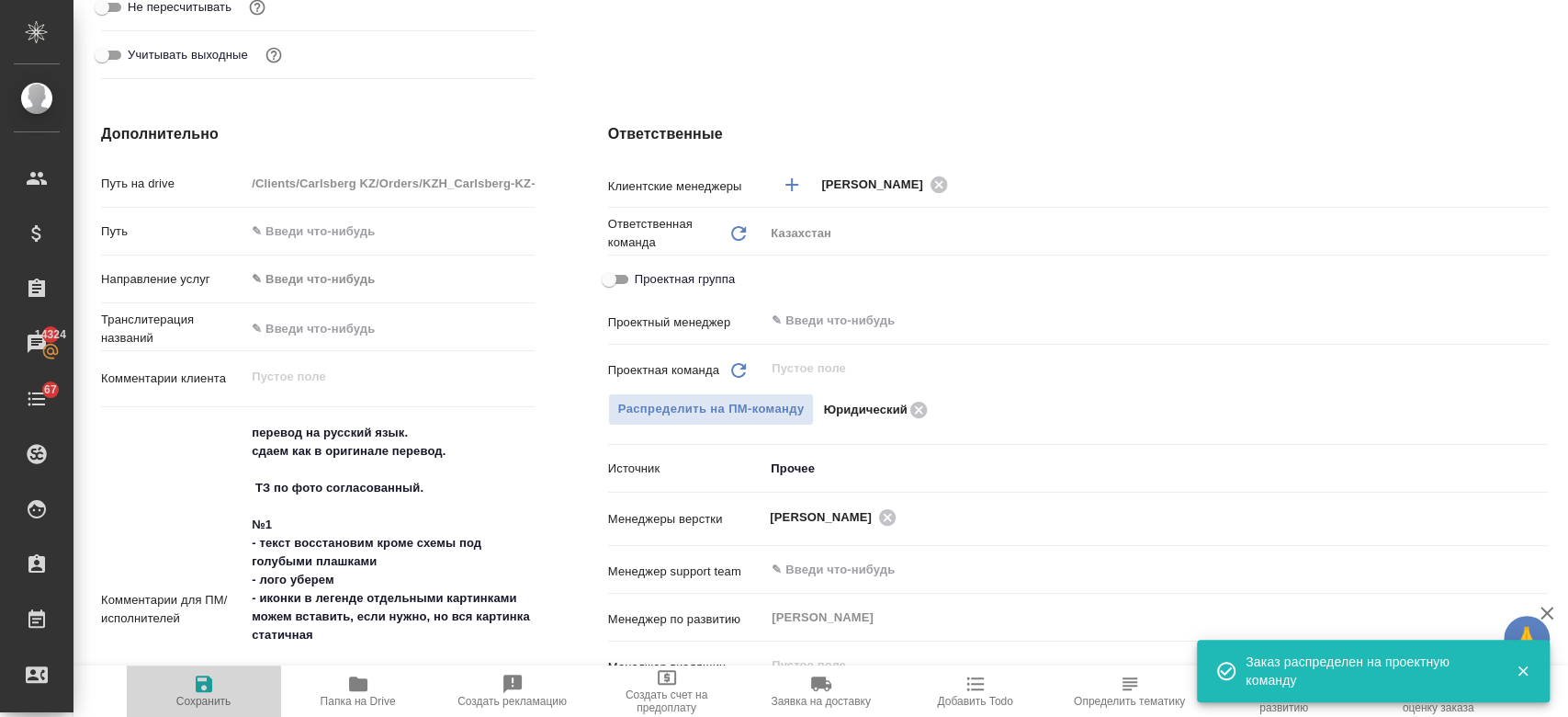
click at [189, 699] on span "Сохранить" at bounding box center [204, 701] width 55 height 13
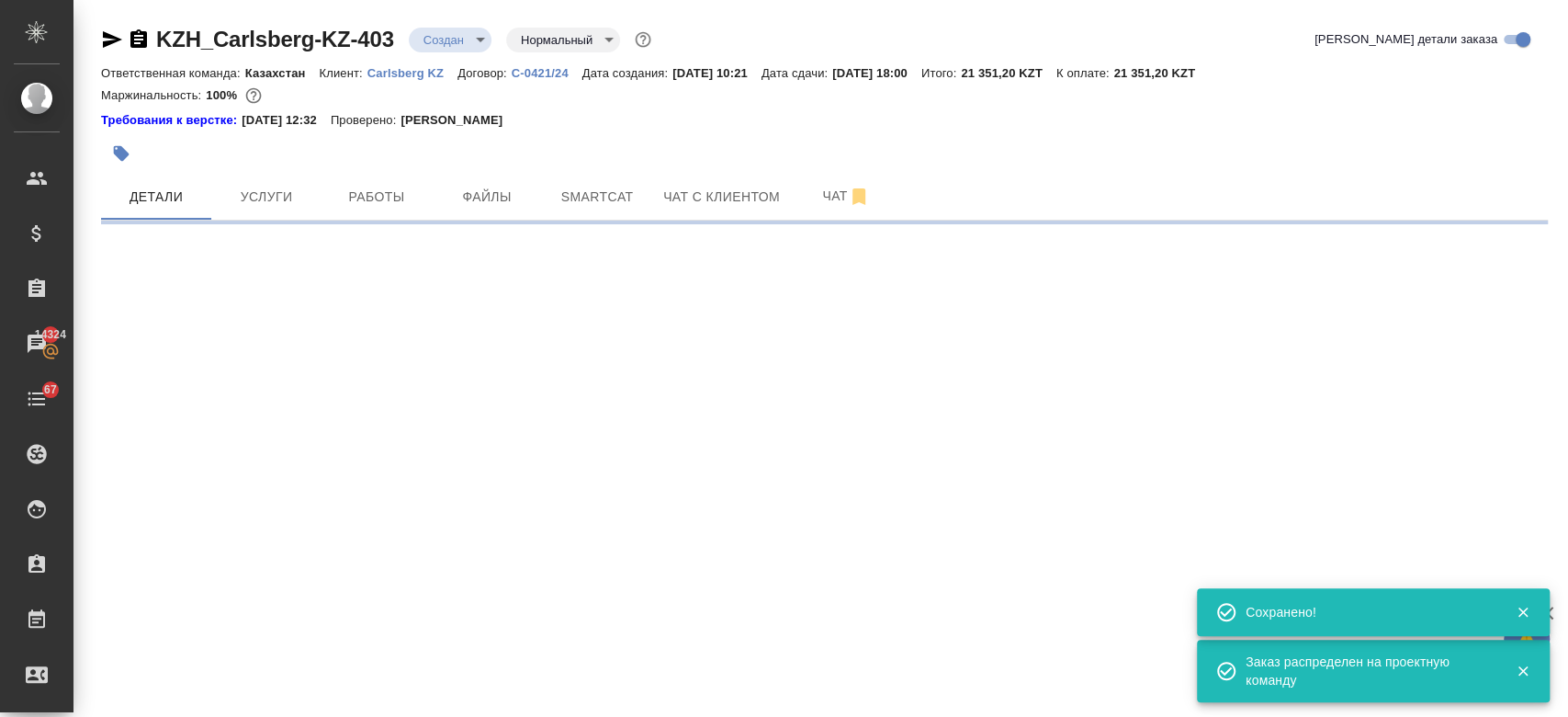
scroll to position [0, 0]
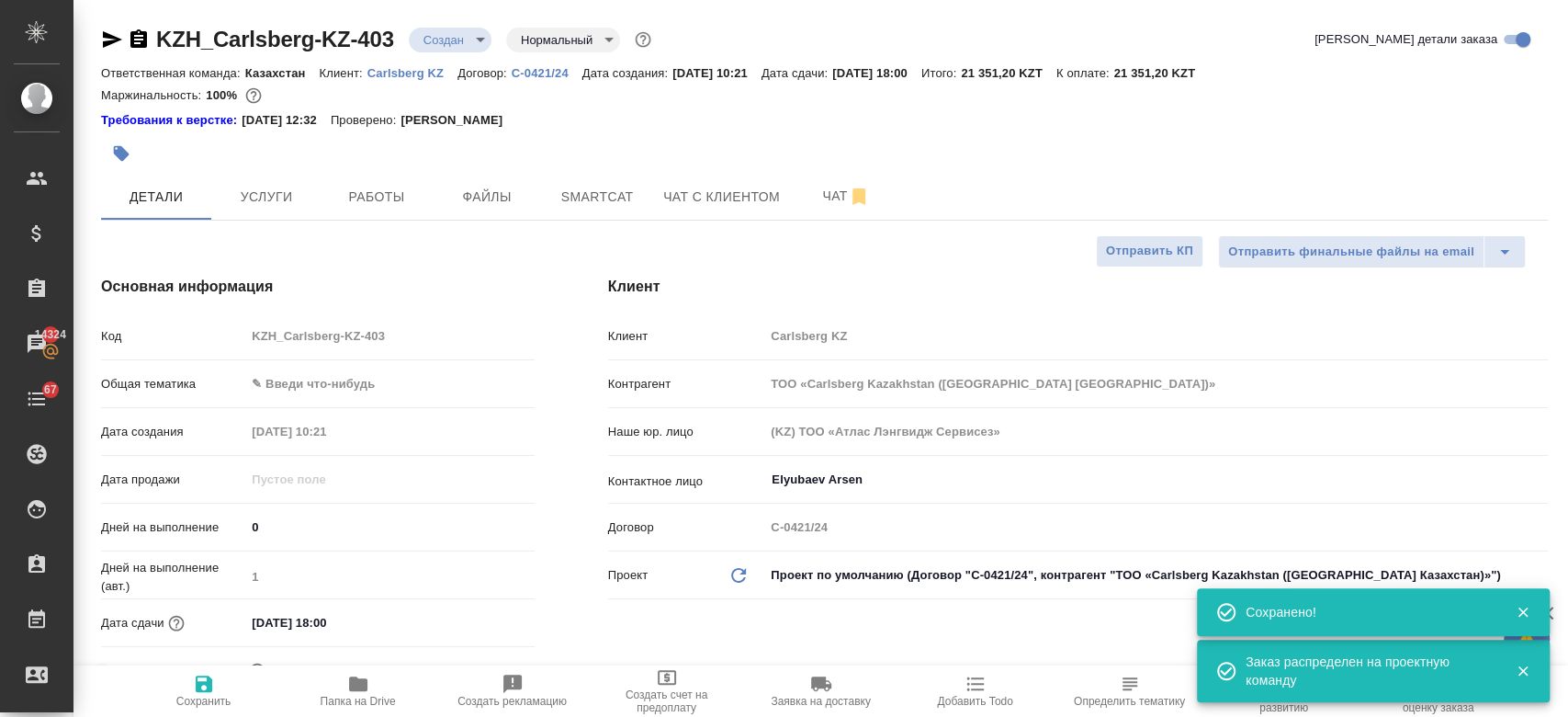
click at [437, 39] on body "🙏 .cls-1 fill:#fff; AWATERA Kosherbayeva Nazerke Клиенты Спецификации Заказы 14…" at bounding box center [784, 358] width 1568 height 717
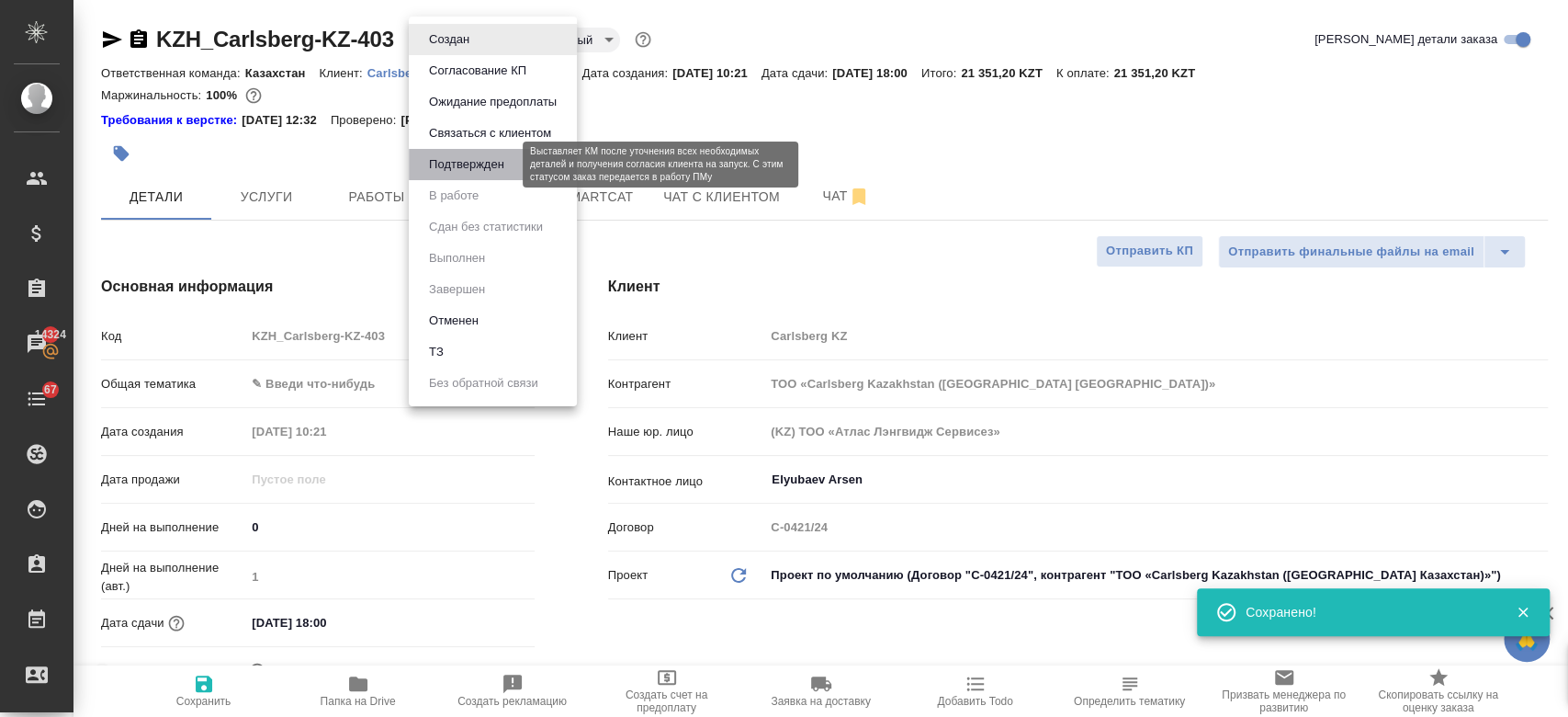
click at [468, 170] on button "Подтвержден" at bounding box center [466, 164] width 86 height 20
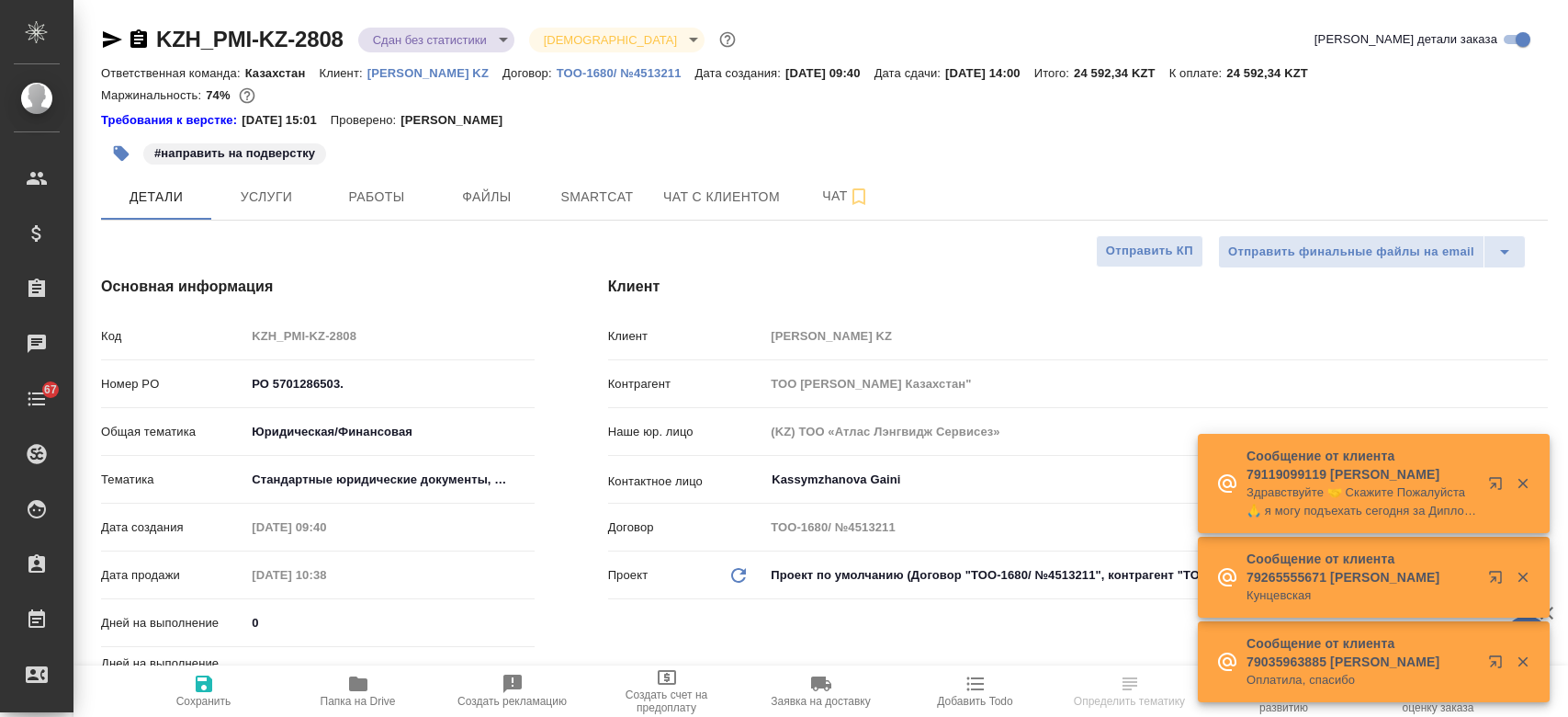
select select "RU"
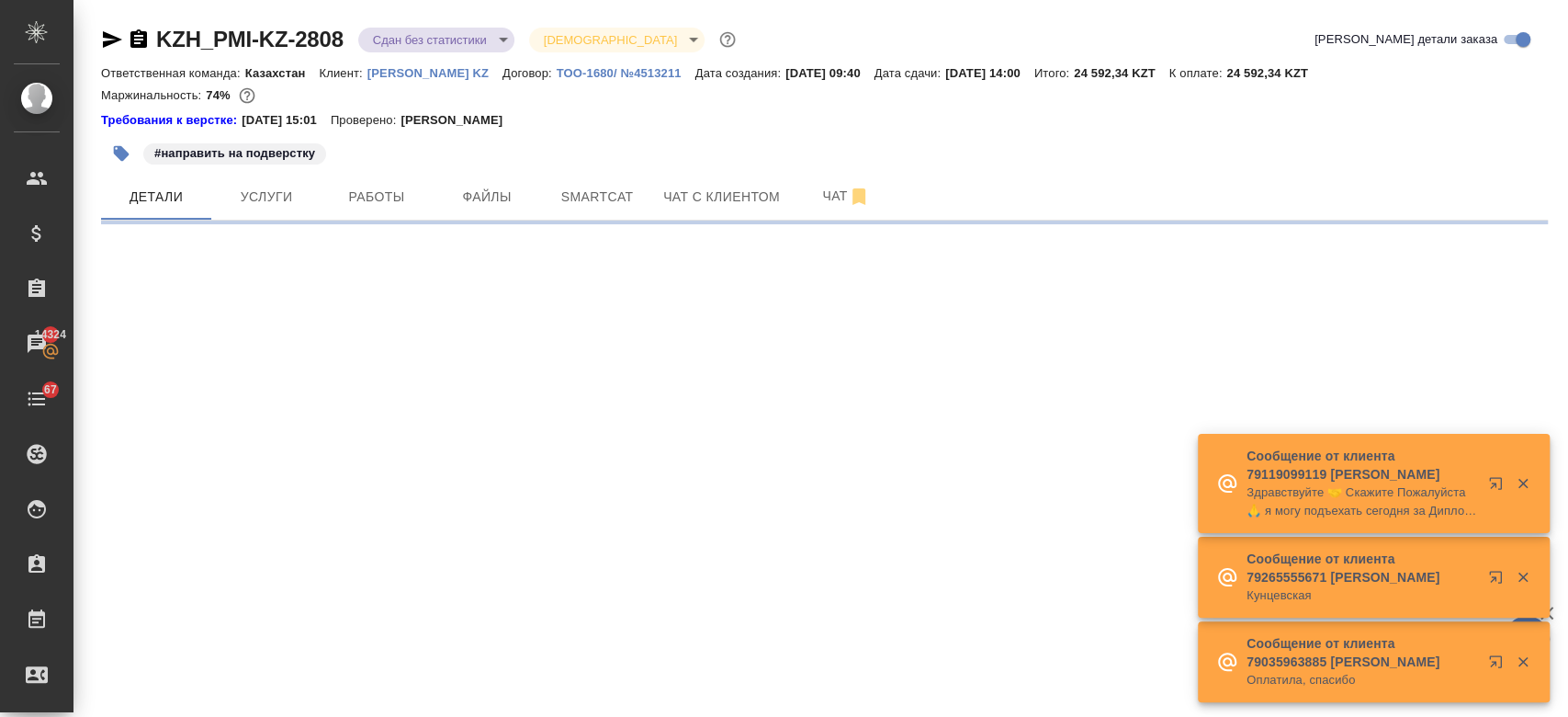
select select "RU"
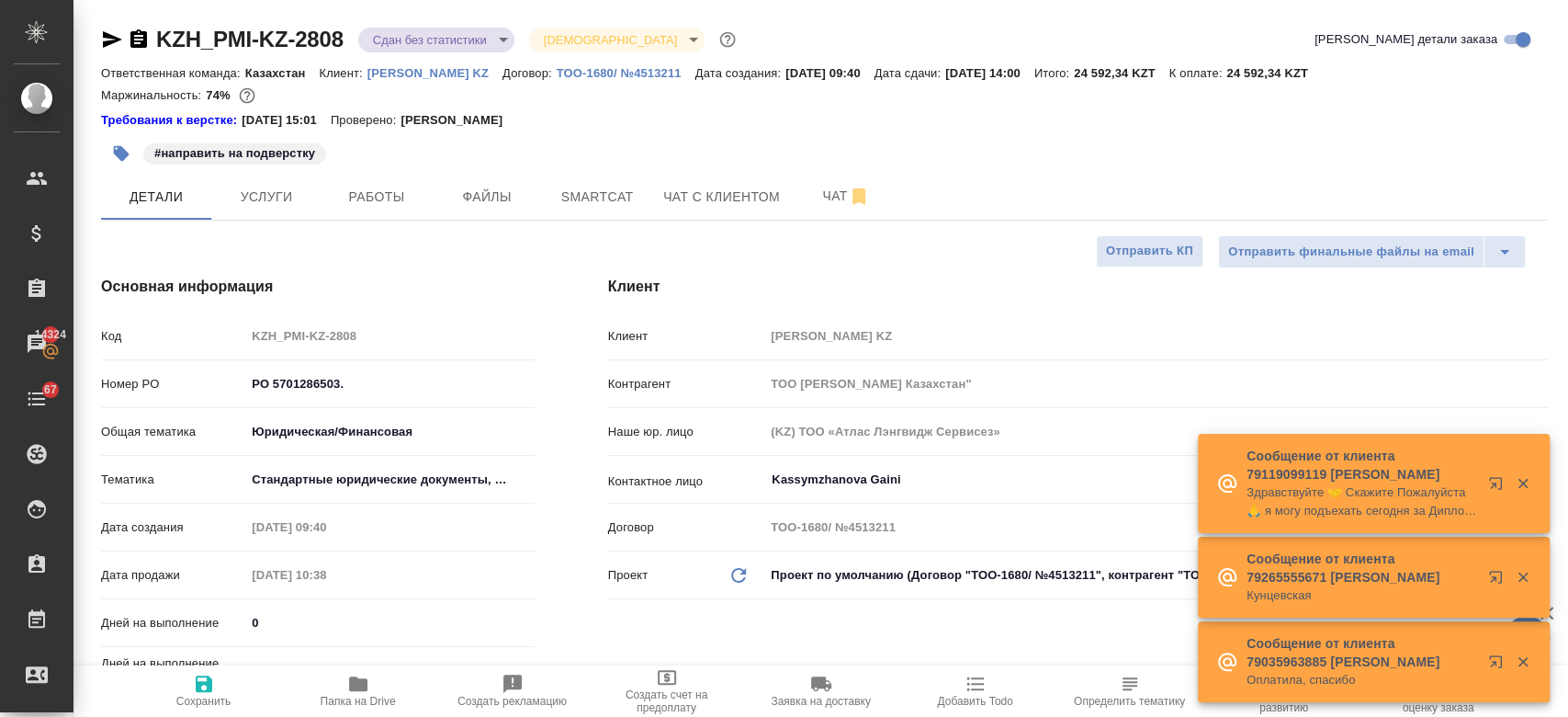
type textarea "x"
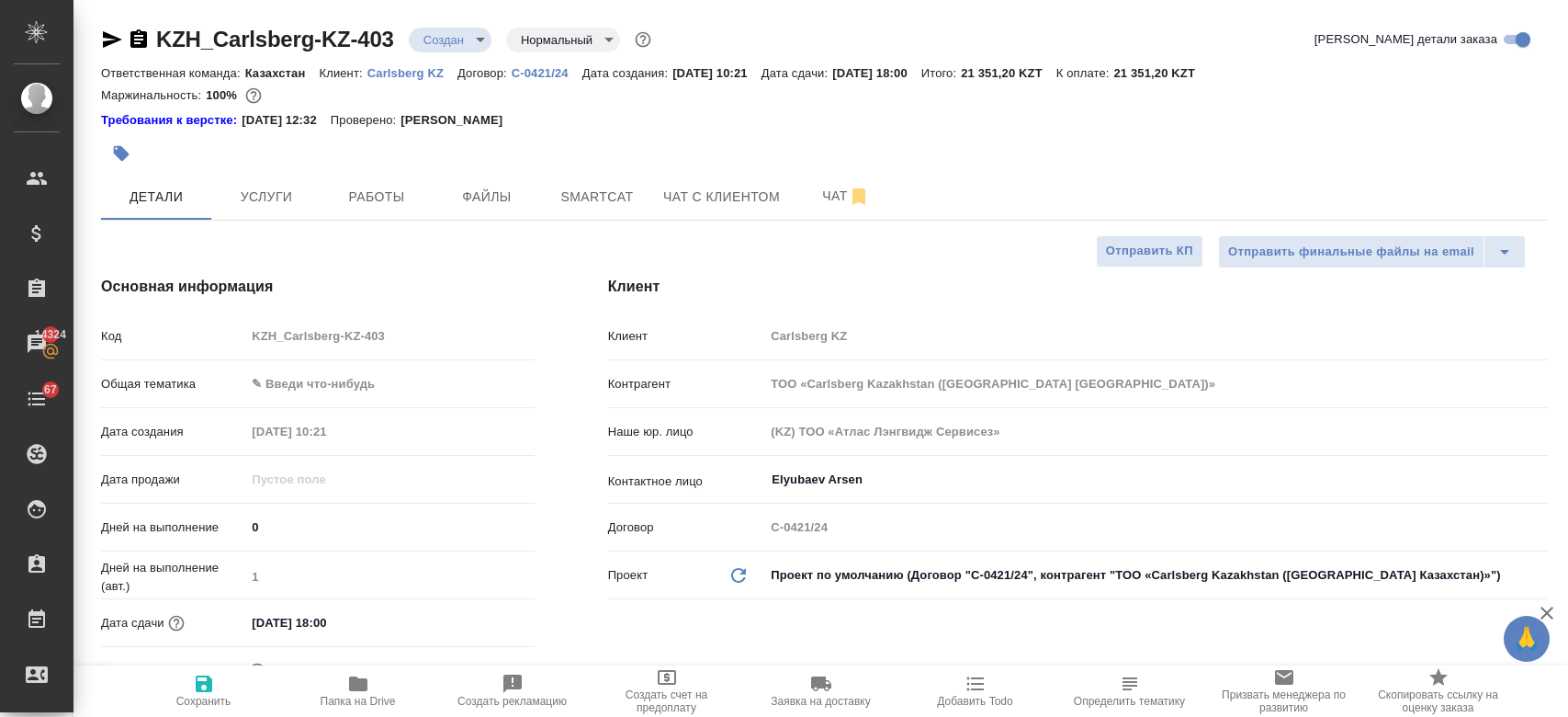
select select "RU"
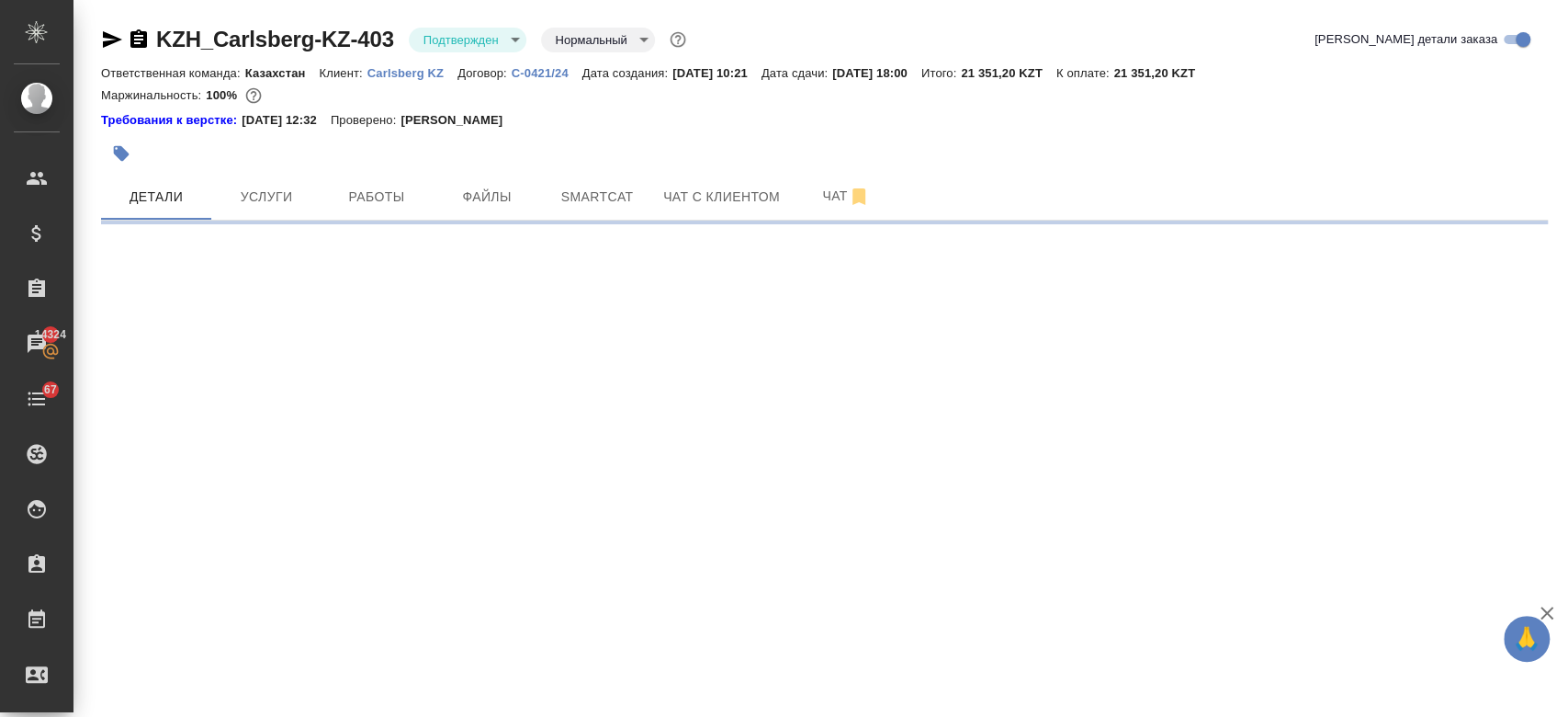
select select "RU"
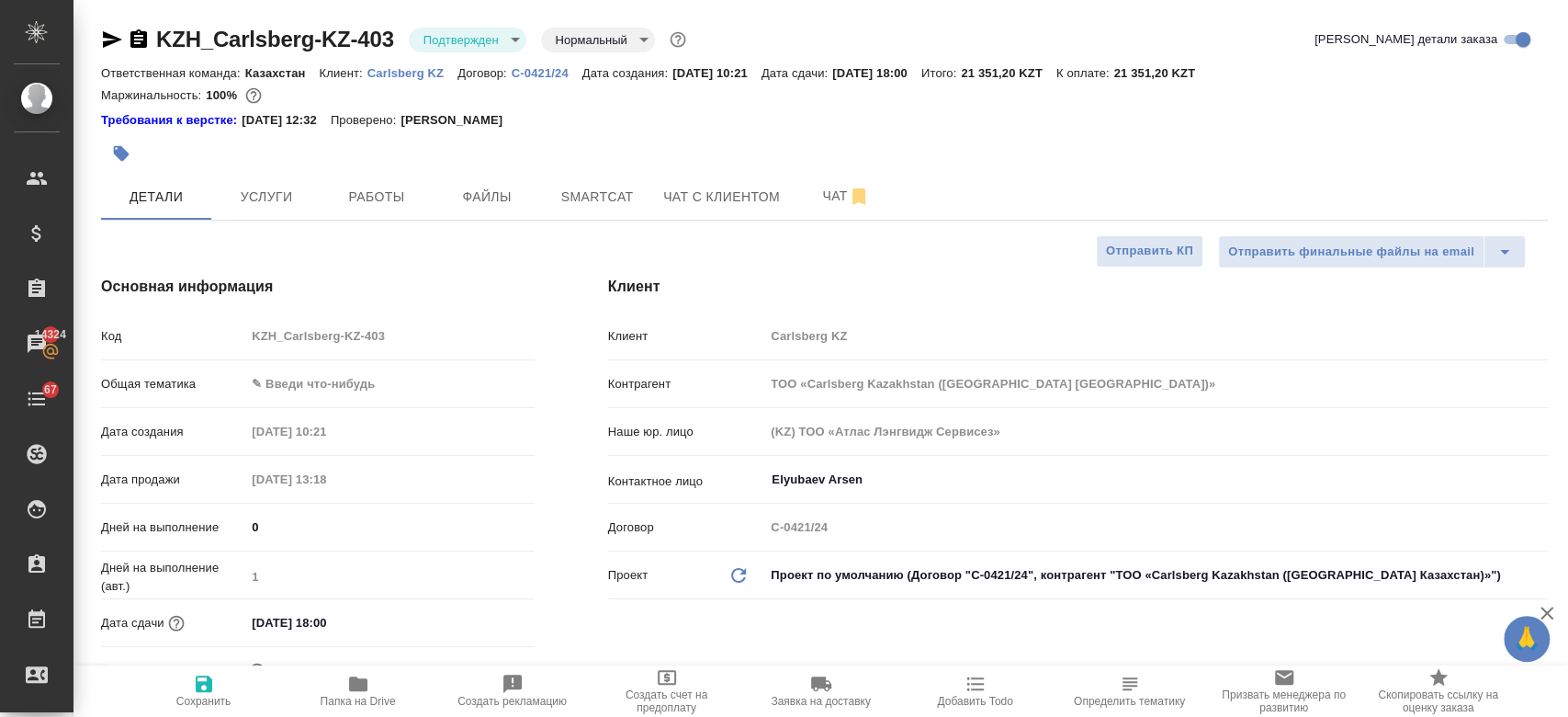
type textarea "x"
click at [114, 34] on icon "button" at bounding box center [112, 40] width 22 height 22
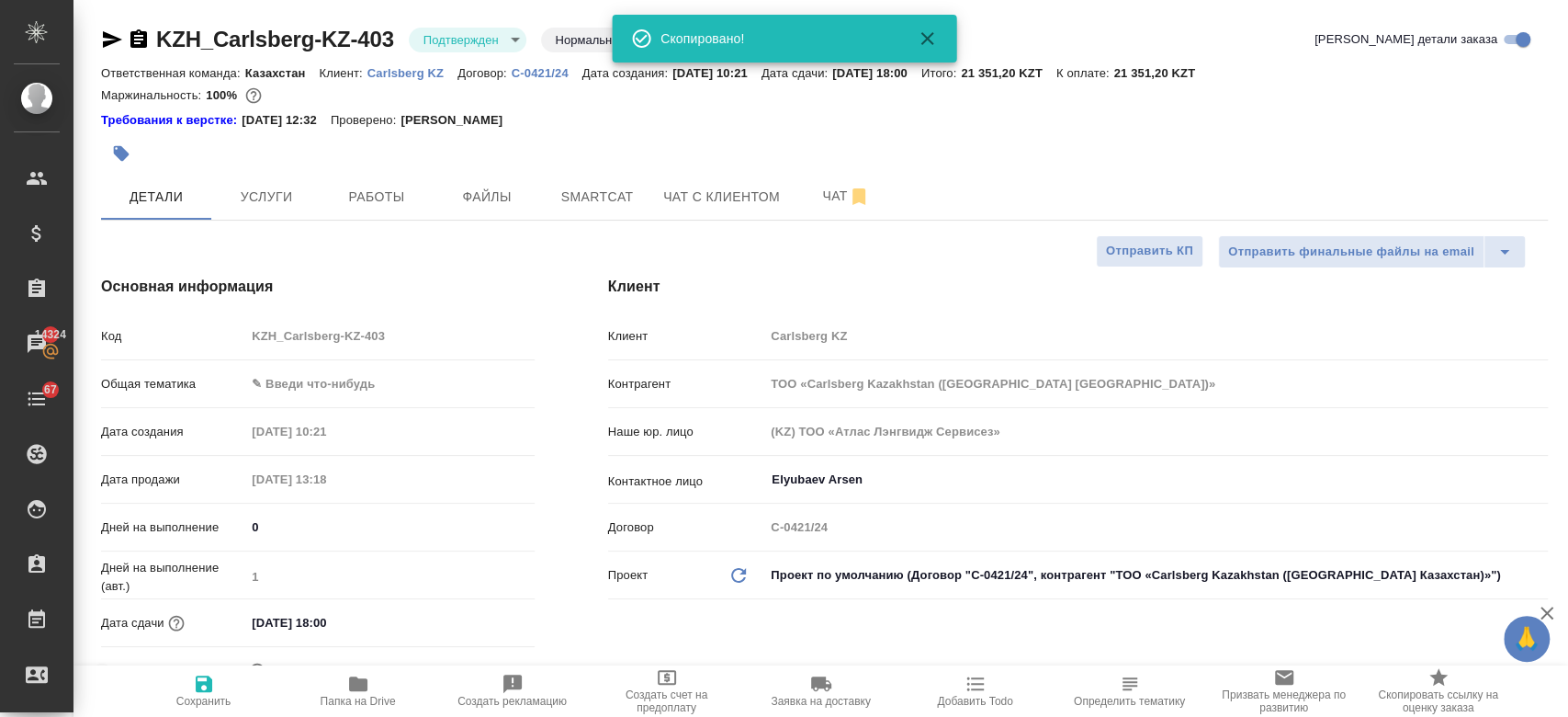
type textarea "x"
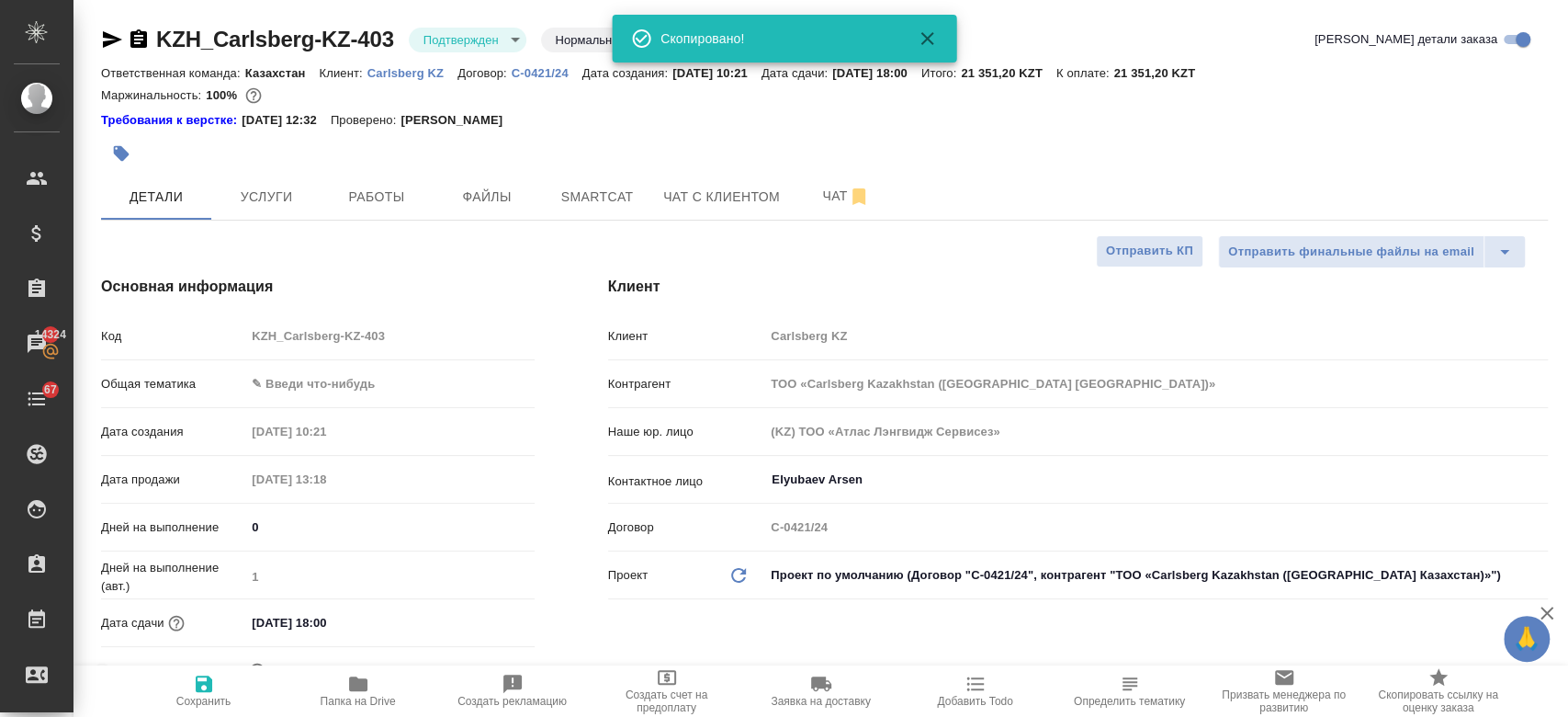
type textarea "x"
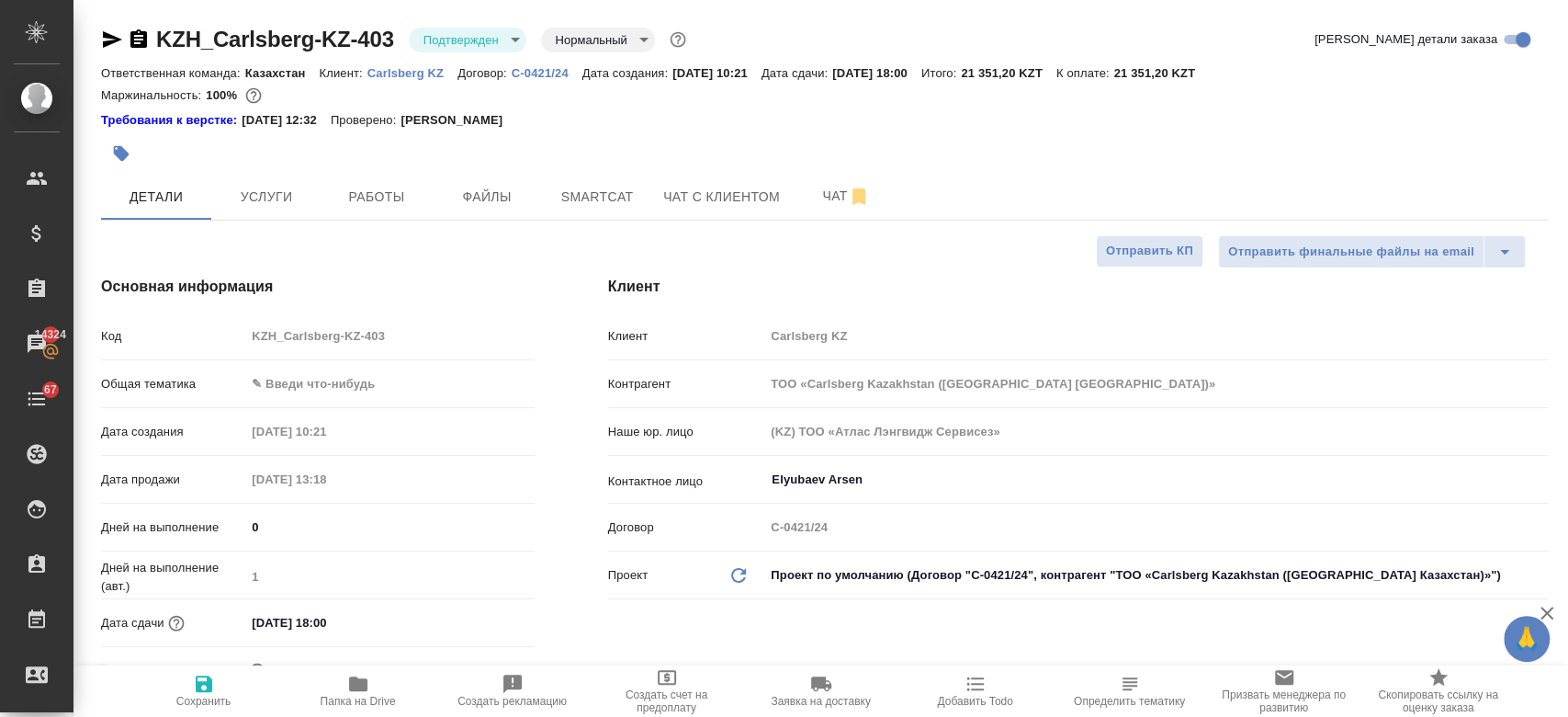
click at [516, 124] on p "[PERSON_NAME]" at bounding box center [458, 120] width 115 height 18
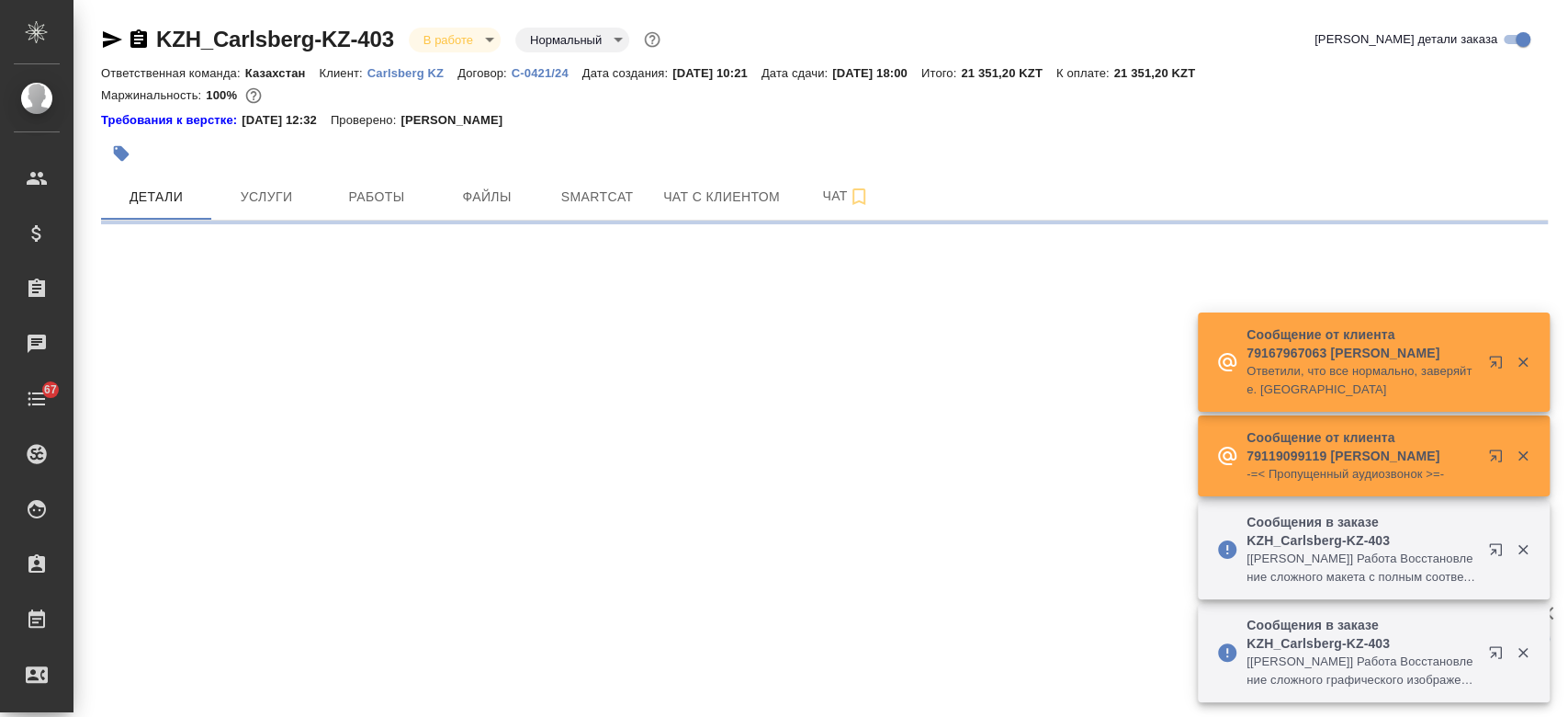
select select "RU"
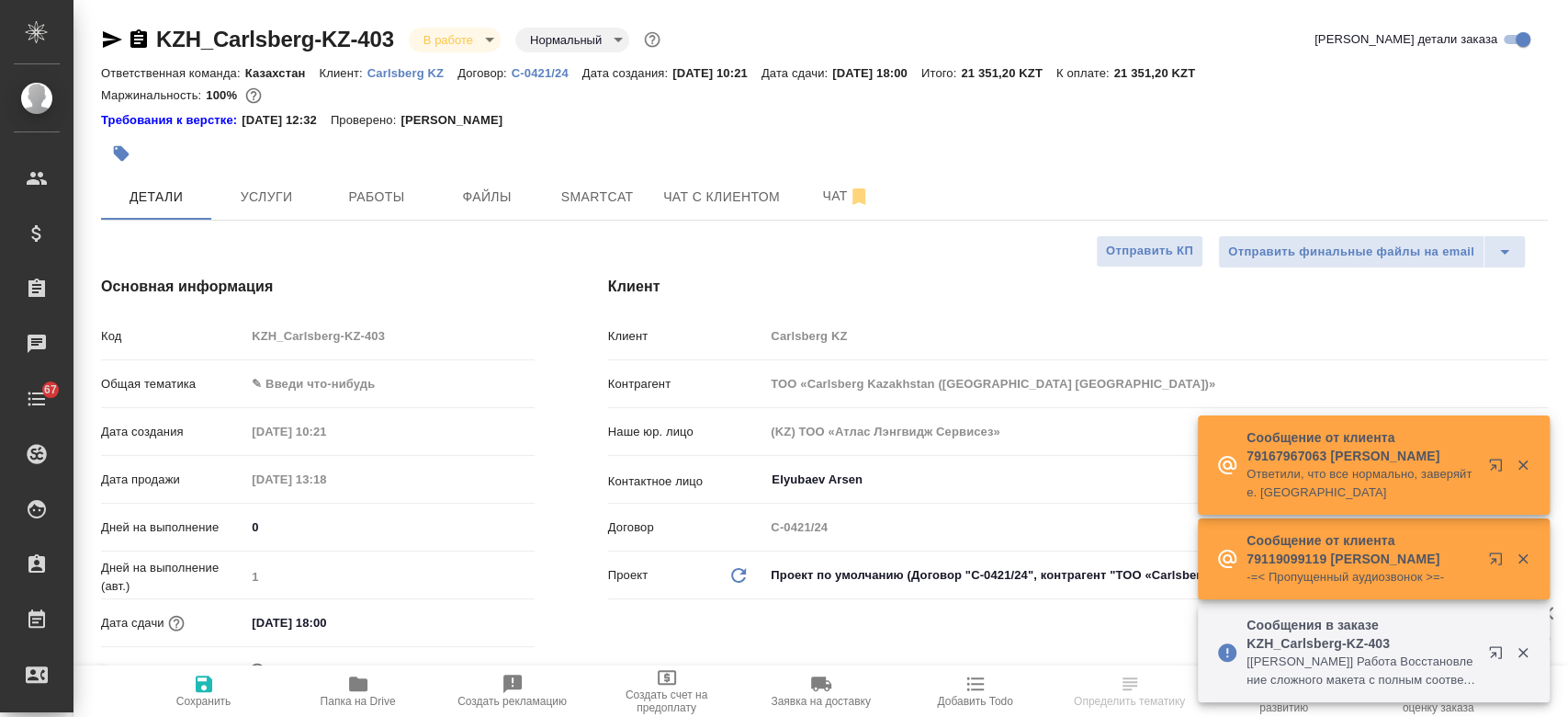
type textarea "x"
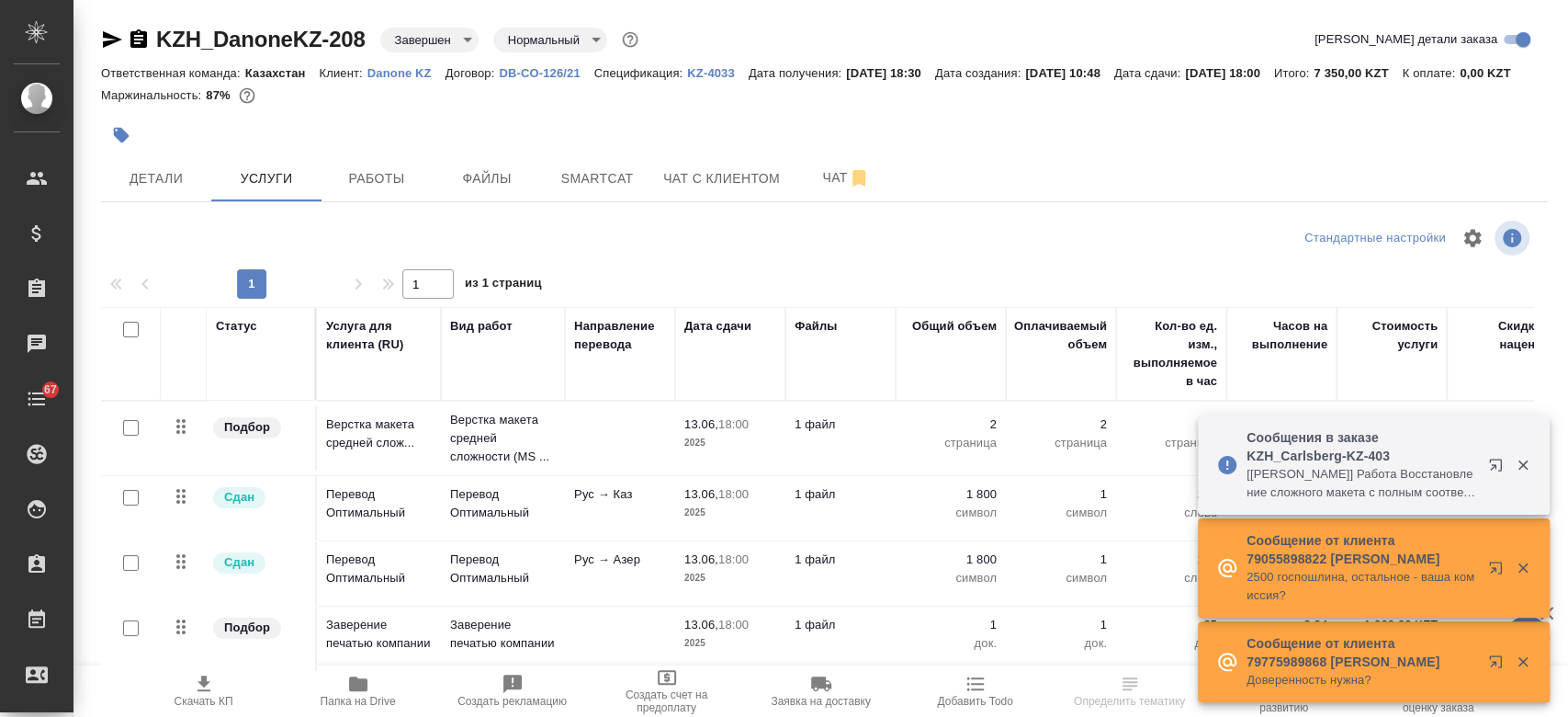
click at [404, 76] on p "Danone KZ" at bounding box center [406, 73] width 78 height 14
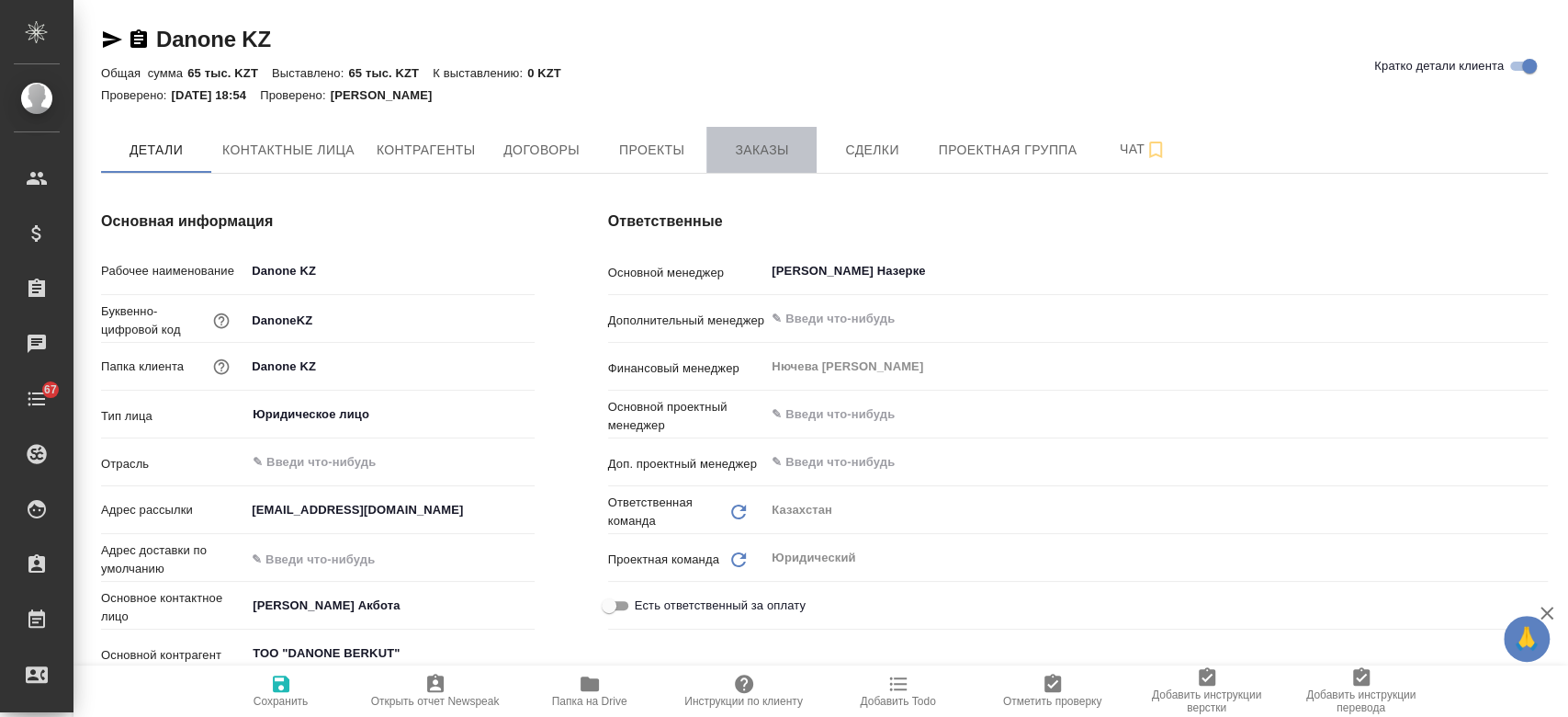
click at [766, 139] on span "Заказы" at bounding box center [761, 150] width 88 height 23
type textarea "x"
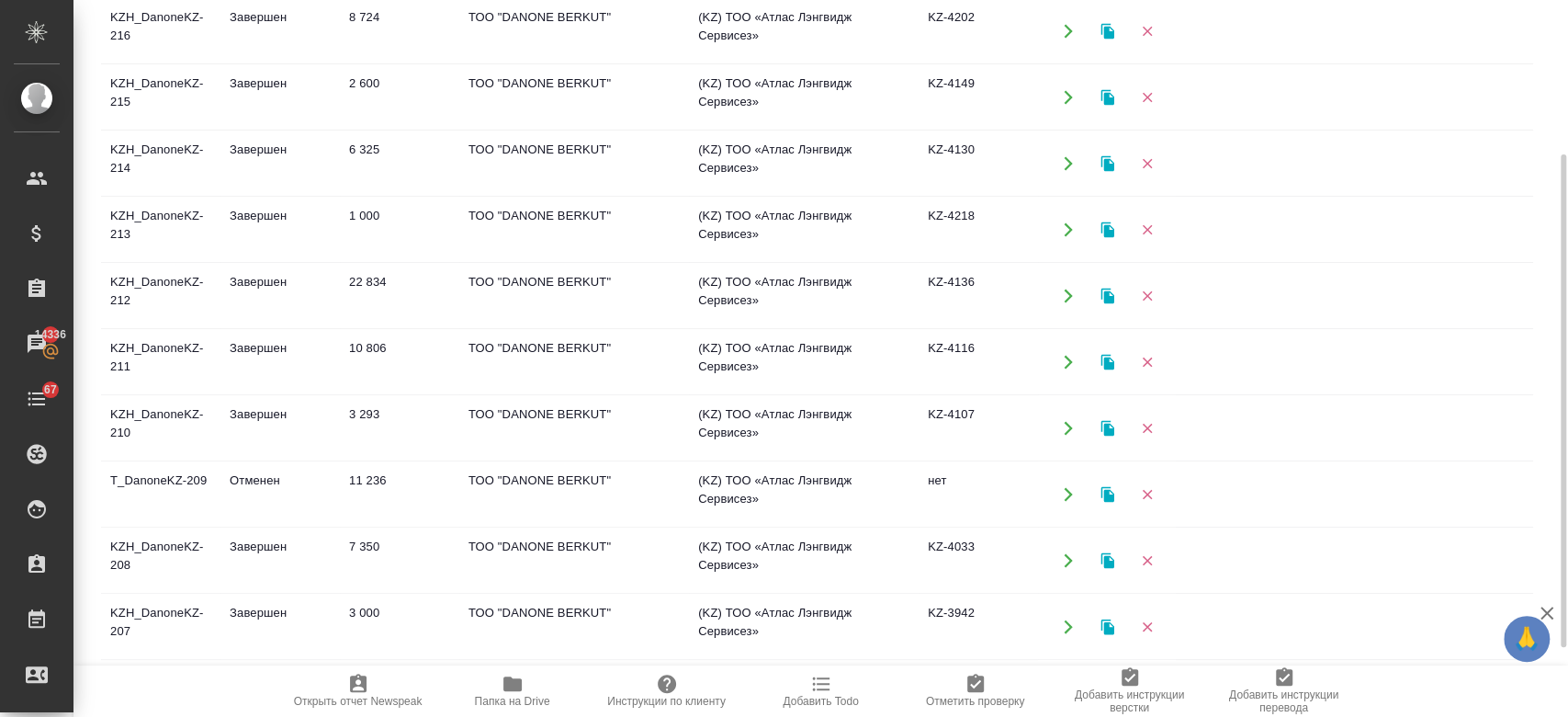
scroll to position [324, 0]
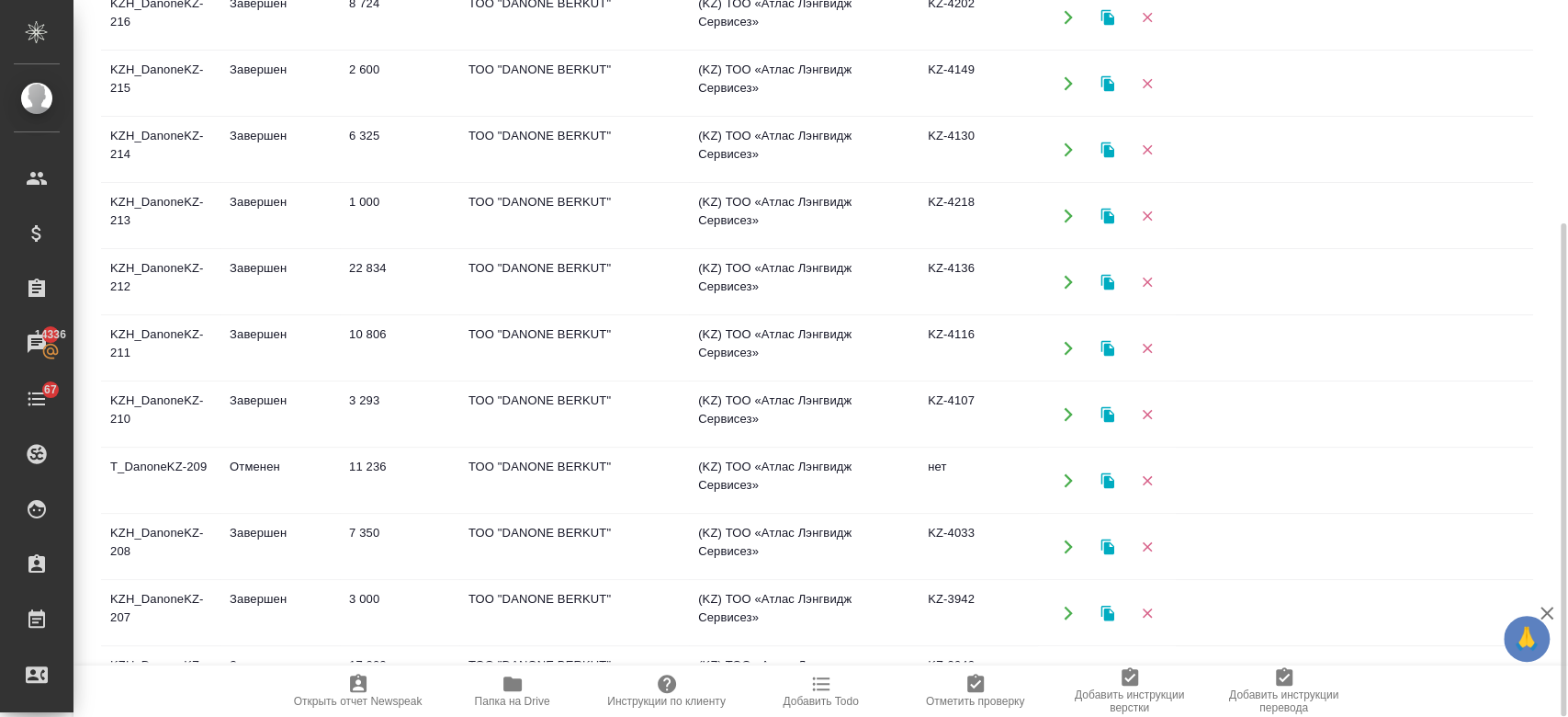
click at [174, 50] on td "KZH_DanoneKZ-207" at bounding box center [160, 18] width 119 height 65
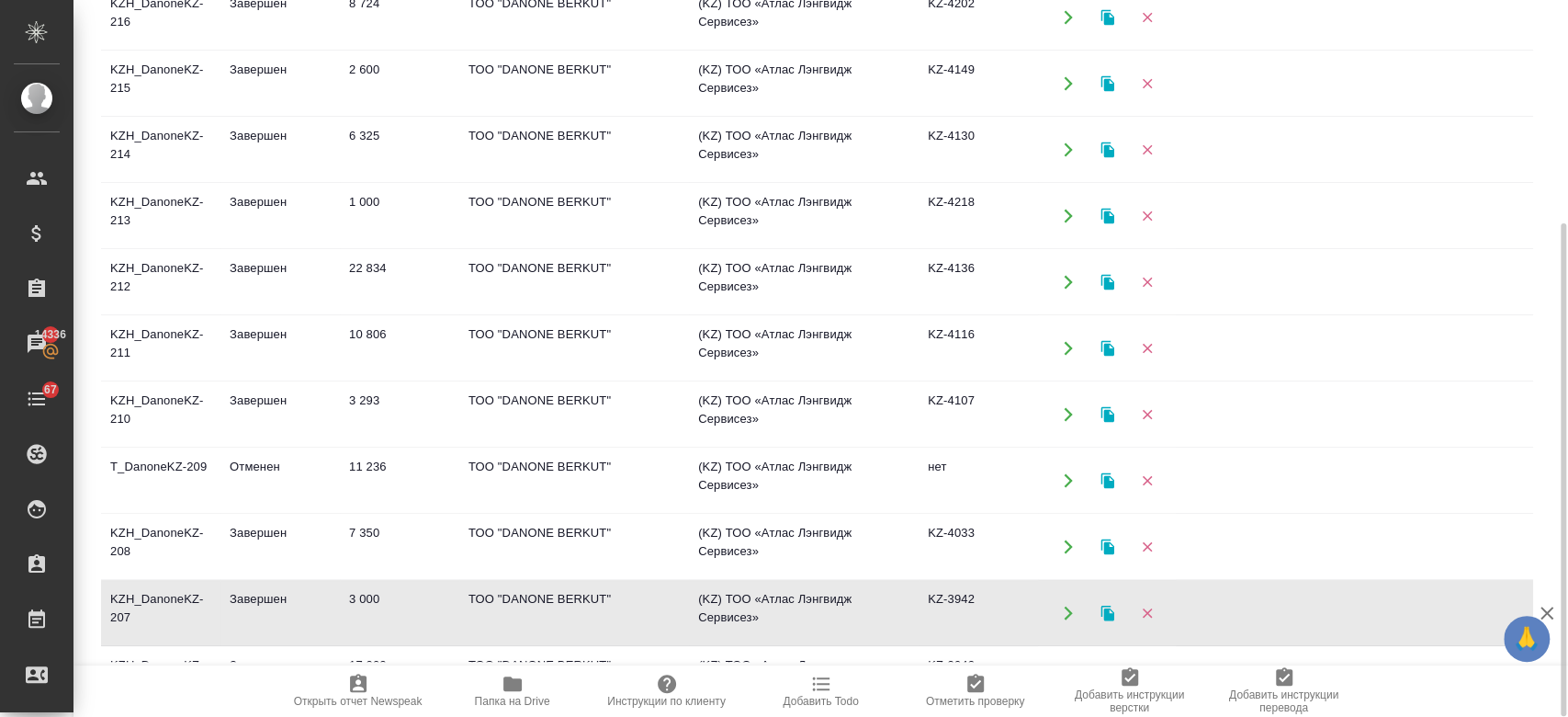
click at [174, 50] on td "KZH_DanoneKZ-207" at bounding box center [160, 18] width 119 height 65
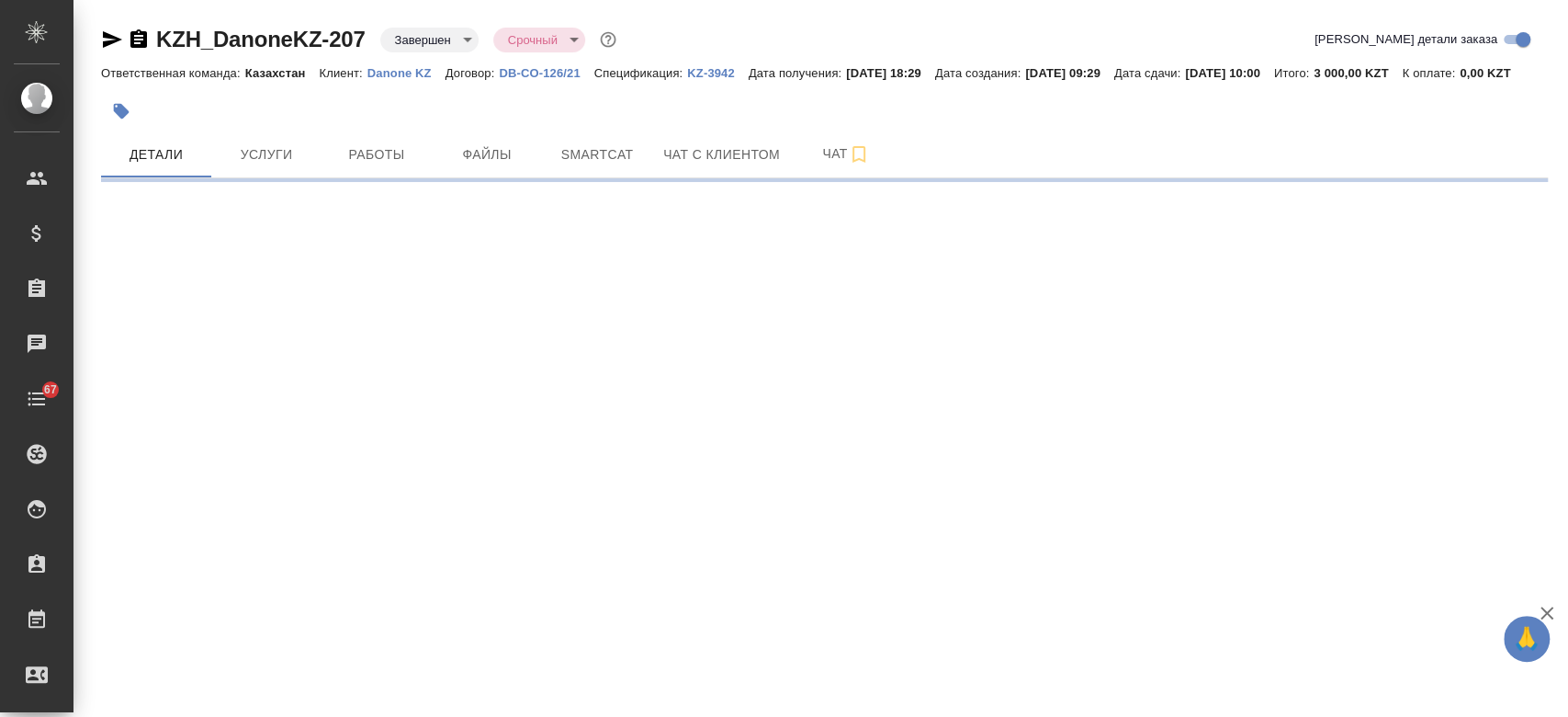
select select "RU"
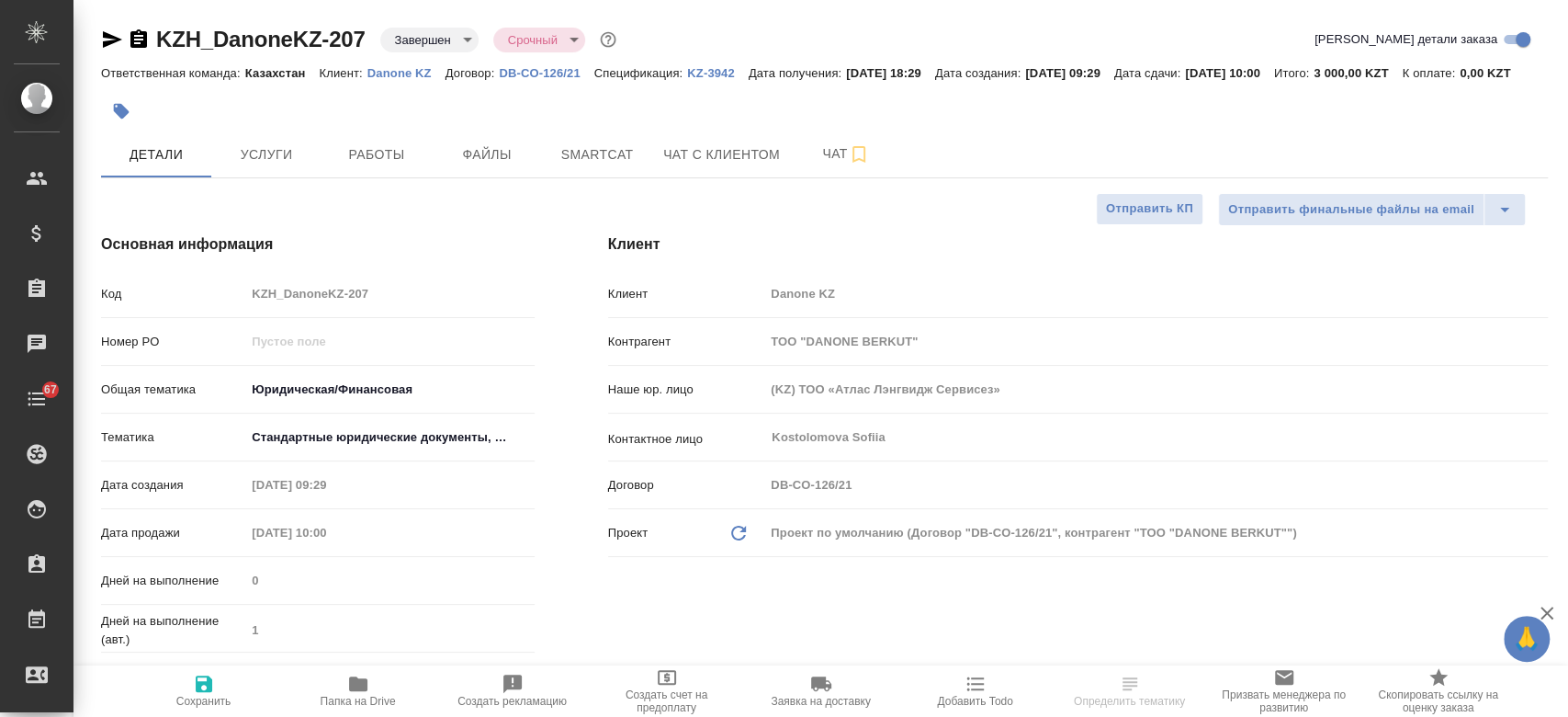
type textarea "x"
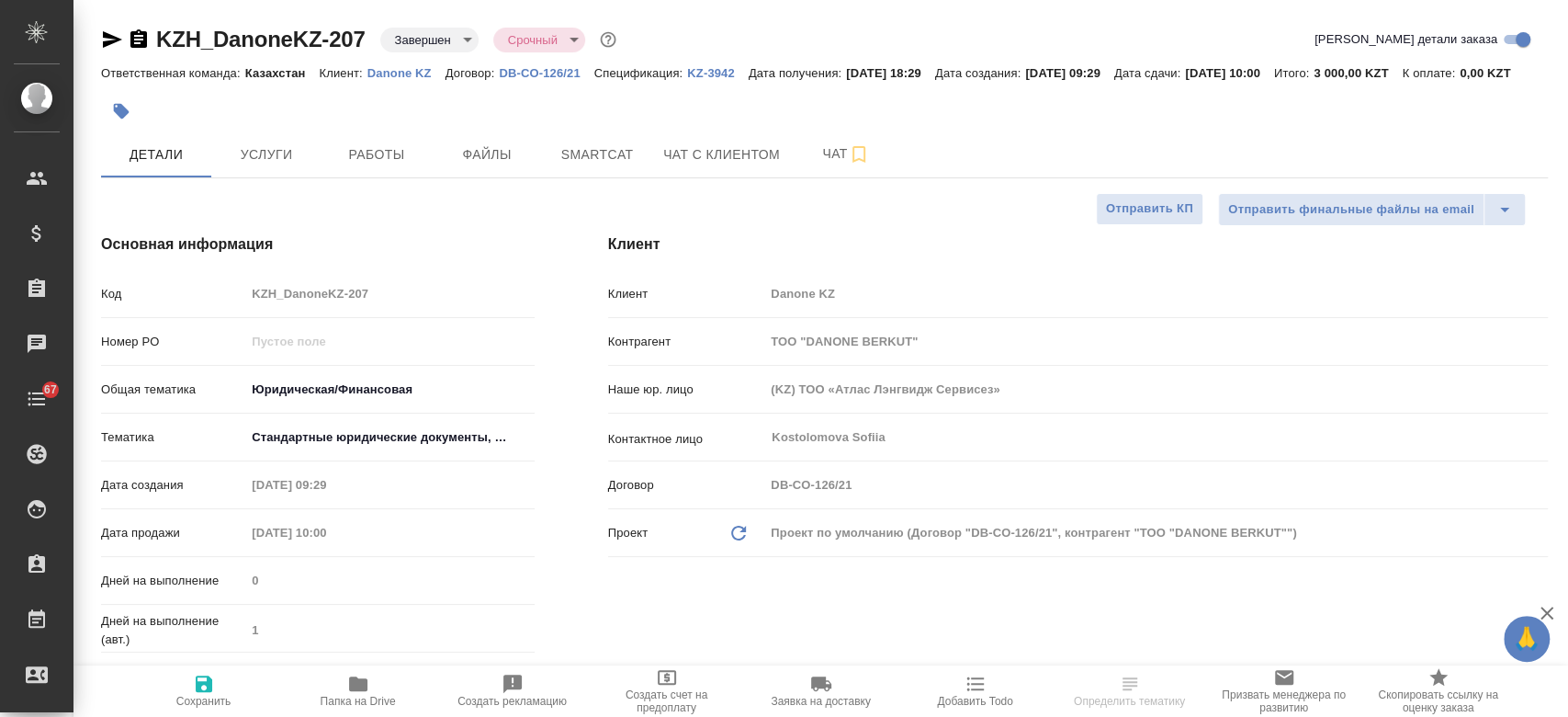
type textarea "x"
